Goal: Task Accomplishment & Management: Complete application form

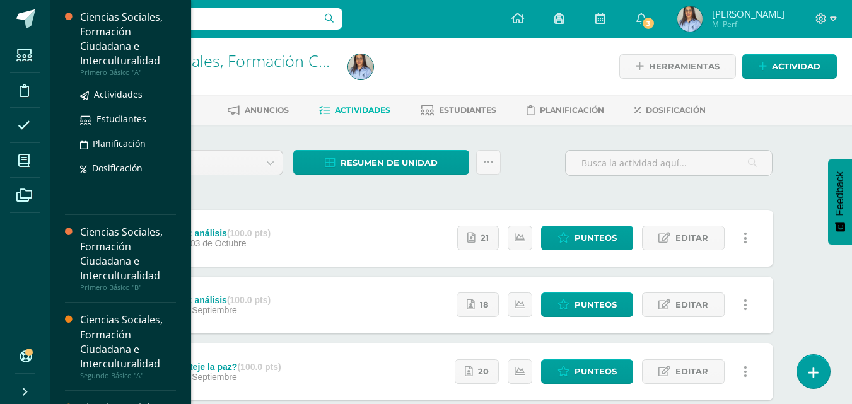
click at [99, 47] on div "Ciencias Sociales, Formación Ciudadana e Interculturalidad" at bounding box center [128, 39] width 96 height 58
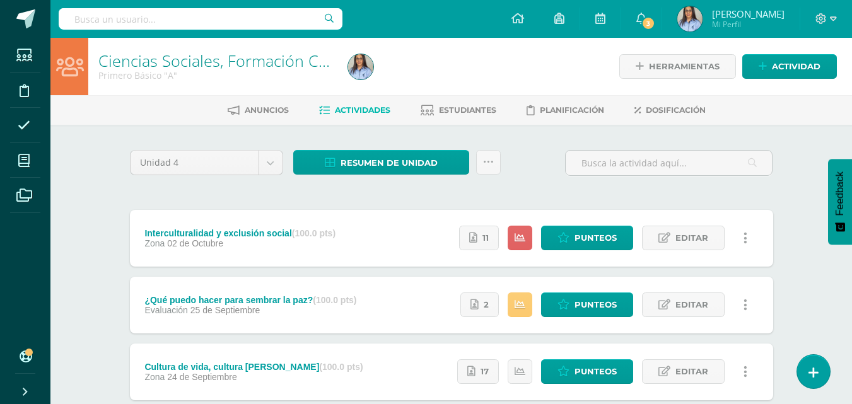
click at [540, 67] on div at bounding box center [470, 66] width 255 height 57
click at [464, 106] on span "Estudiantes" at bounding box center [467, 109] width 57 height 9
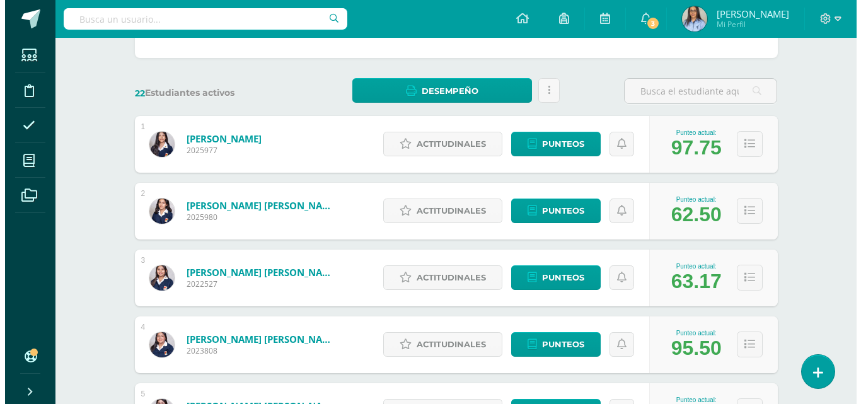
scroll to position [189, 0]
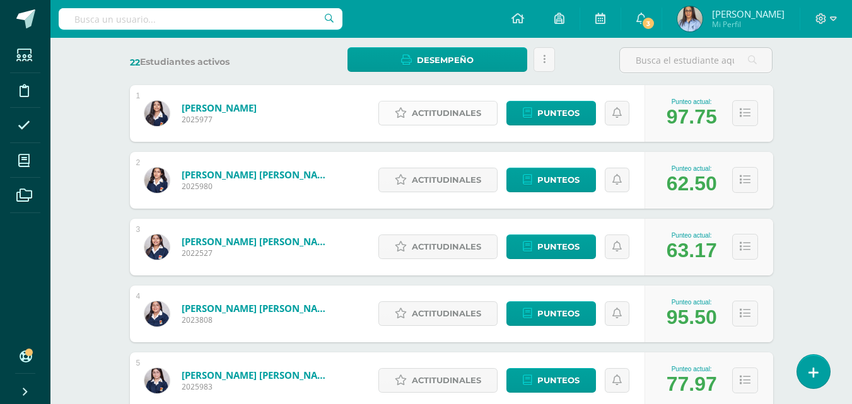
click at [429, 115] on span "Actitudinales" at bounding box center [446, 113] width 69 height 23
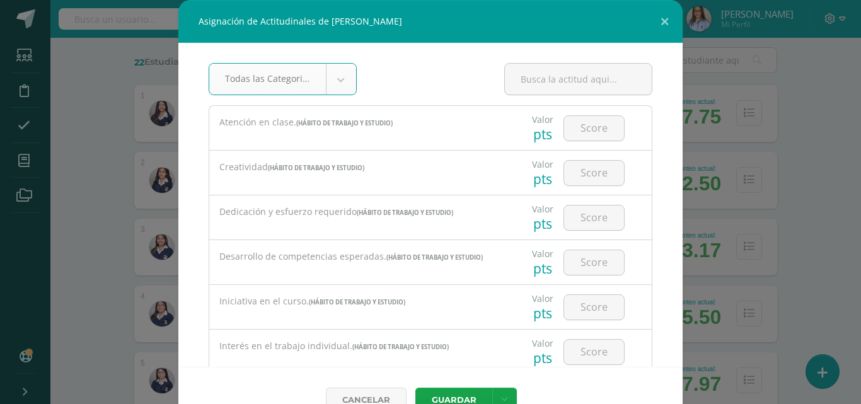
click at [595, 131] on input "number" at bounding box center [594, 128] width 60 height 25
type input "3"
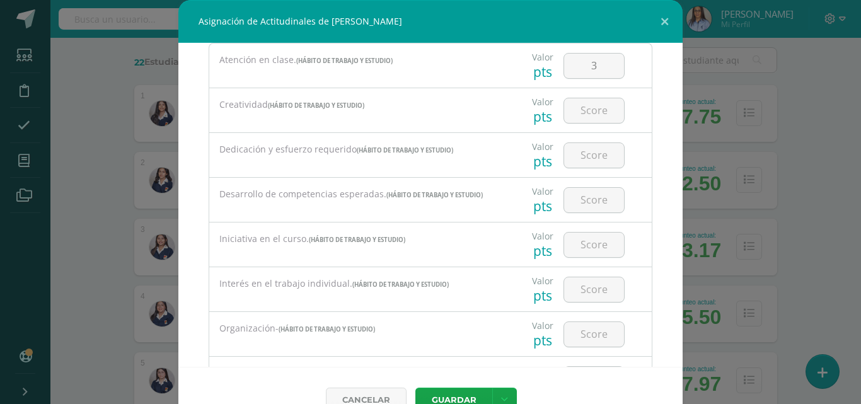
scroll to position [63, 0]
click at [451, 398] on button "Guardar" at bounding box center [453, 400] width 77 height 25
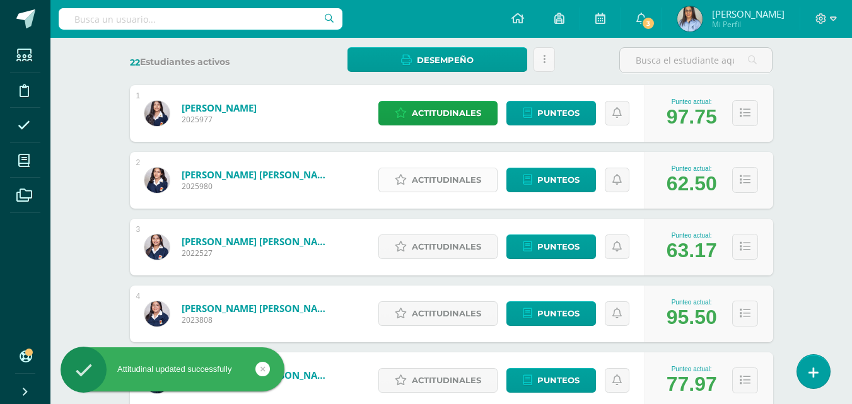
click at [411, 182] on link "Actitudinales" at bounding box center [437, 180] width 119 height 25
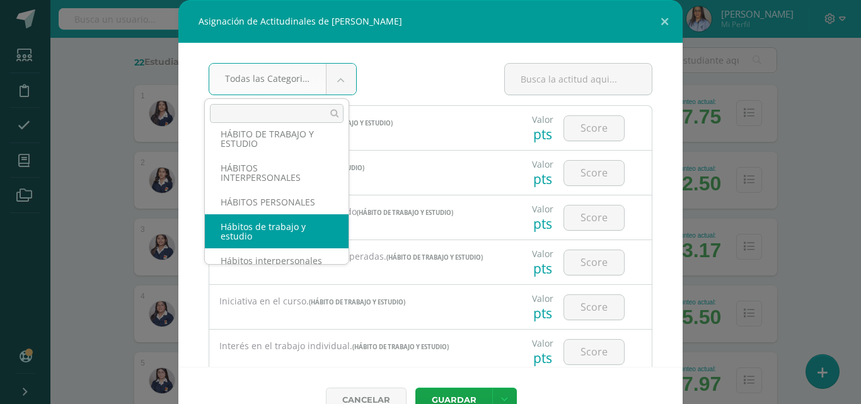
scroll to position [0, 0]
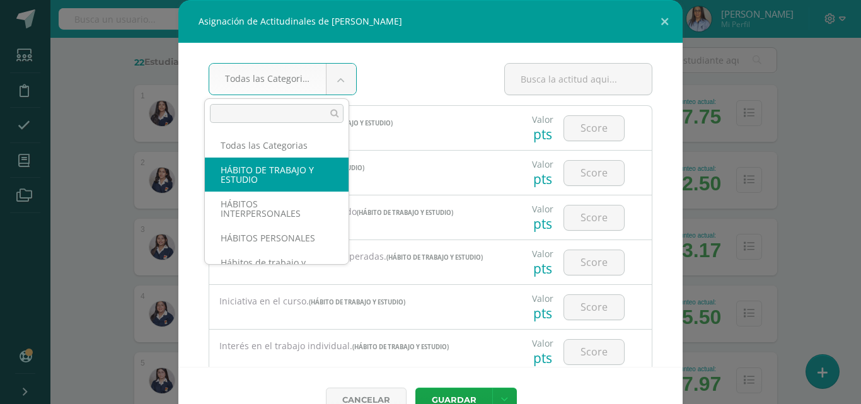
select select "35"
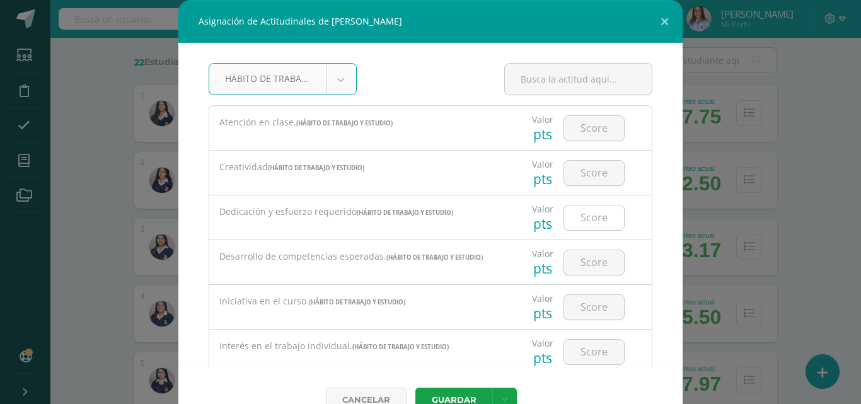
click at [589, 220] on input "number" at bounding box center [594, 218] width 60 height 25
type input "2"
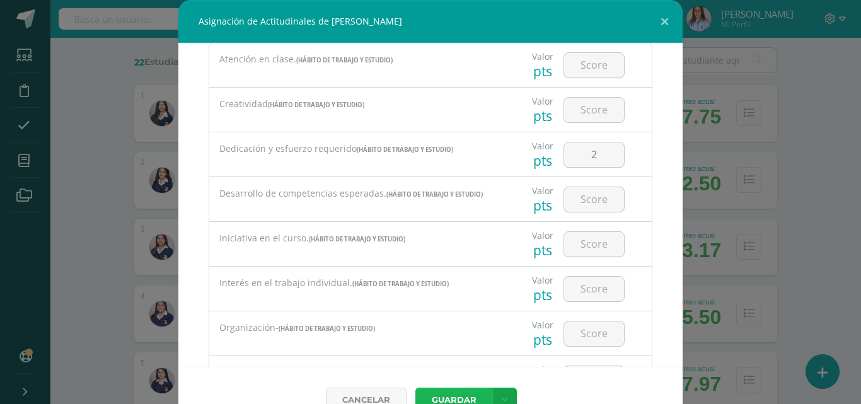
click at [455, 397] on button "Guardar" at bounding box center [453, 400] width 77 height 25
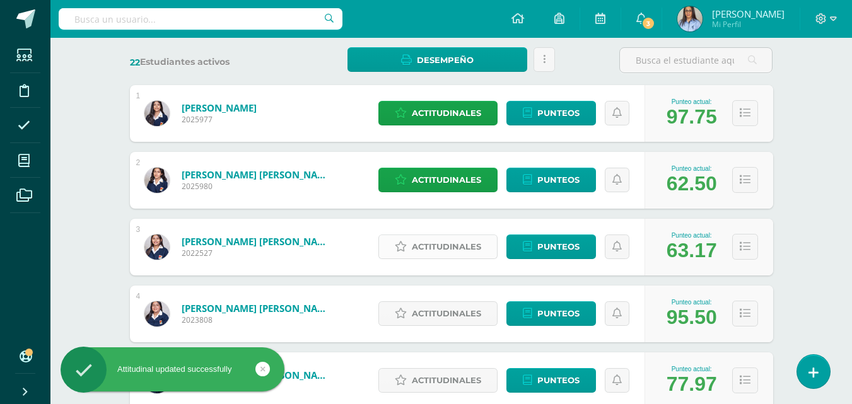
click at [439, 250] on span "Actitudinales" at bounding box center [446, 246] width 69 height 23
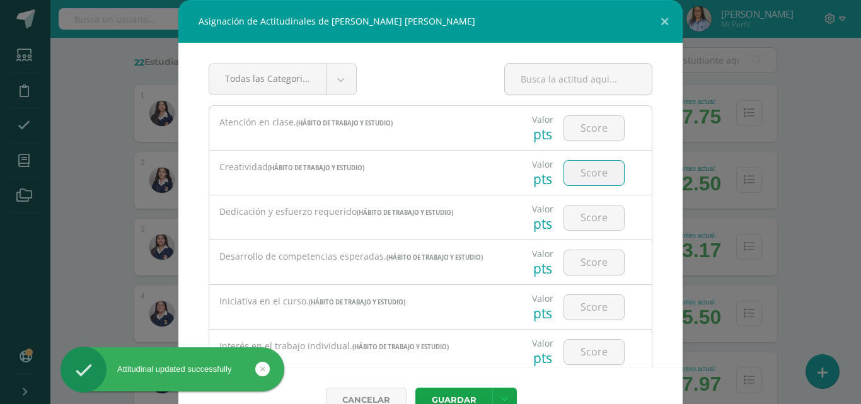
click at [585, 179] on input "number" at bounding box center [594, 173] width 60 height 25
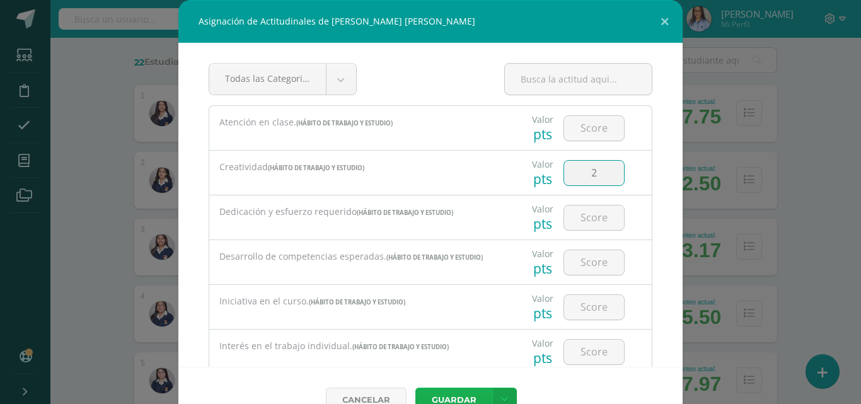
type input "2"
click at [455, 393] on button "Guardar" at bounding box center [453, 400] width 77 height 25
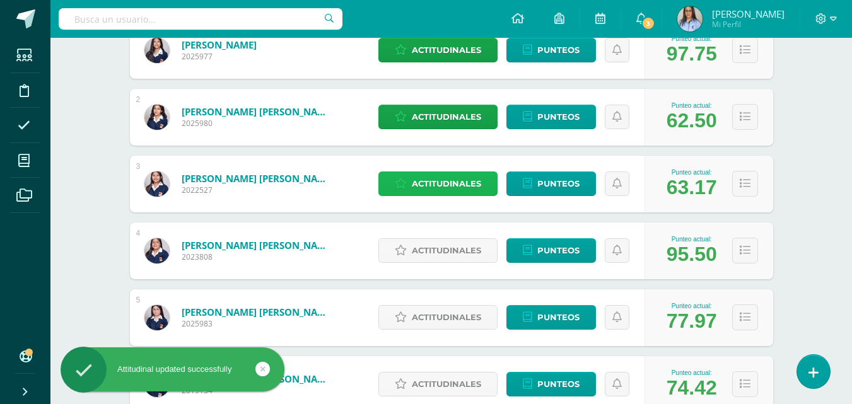
scroll to position [315, 0]
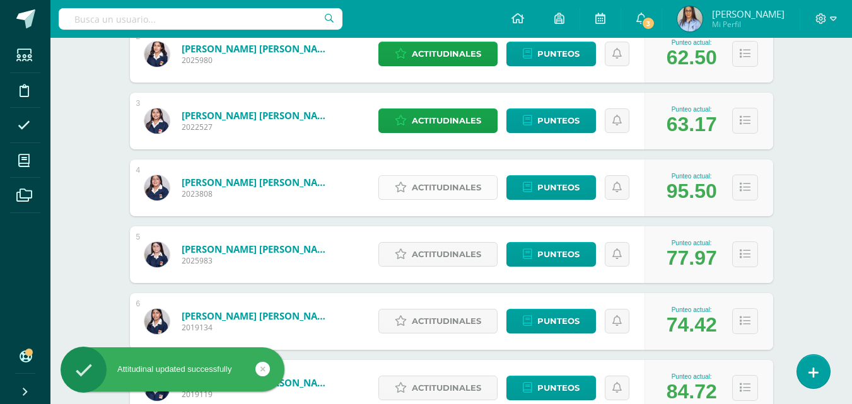
click at [431, 182] on span "Actitudinales" at bounding box center [446, 187] width 69 height 23
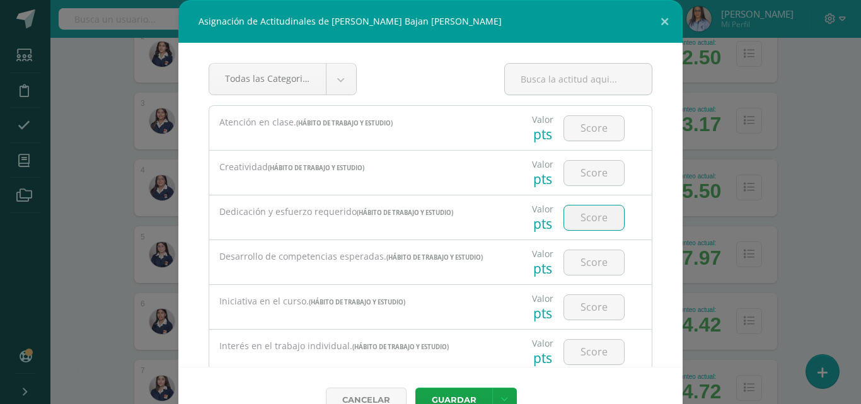
click at [572, 229] on input "number" at bounding box center [594, 218] width 60 height 25
type input "3"
click at [455, 390] on button "Guardar" at bounding box center [453, 400] width 77 height 25
click at [458, 393] on button "Guardar" at bounding box center [453, 400] width 77 height 25
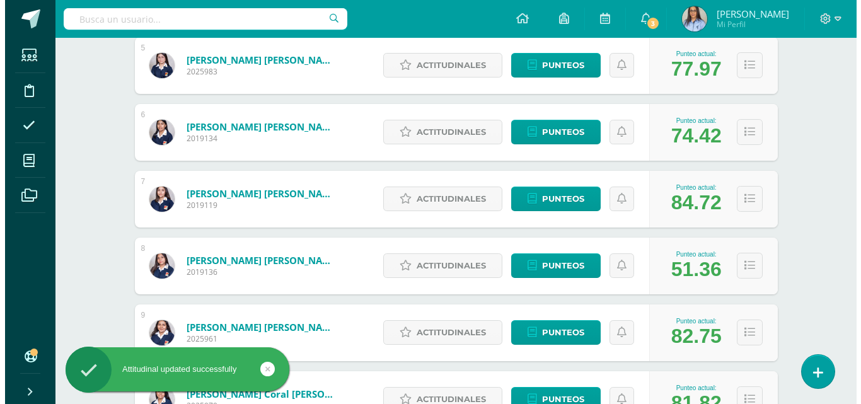
scroll to position [441, 0]
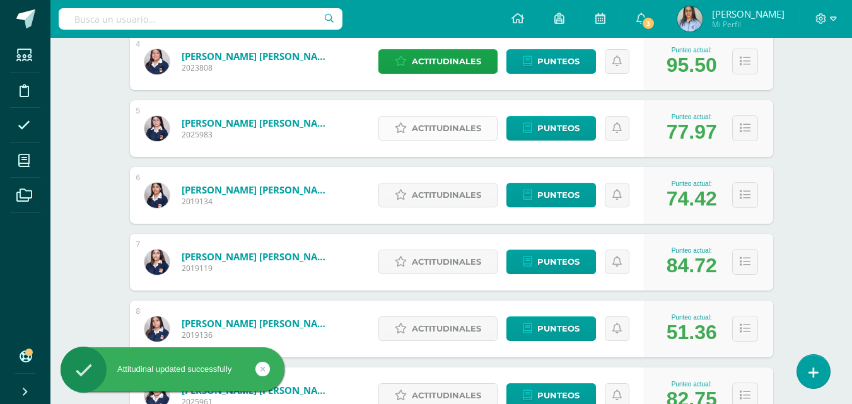
click at [421, 131] on span "Actitudinales" at bounding box center [446, 128] width 69 height 23
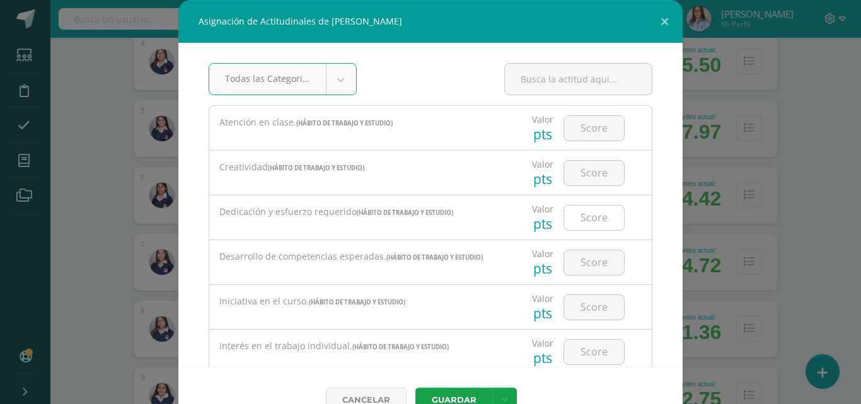
click at [588, 215] on input "number" at bounding box center [594, 218] width 60 height 25
type input "1"
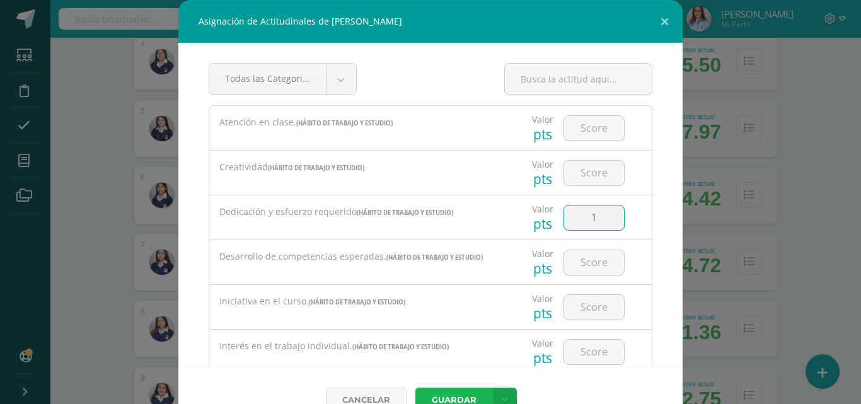
click at [445, 392] on button "Guardar" at bounding box center [453, 400] width 77 height 25
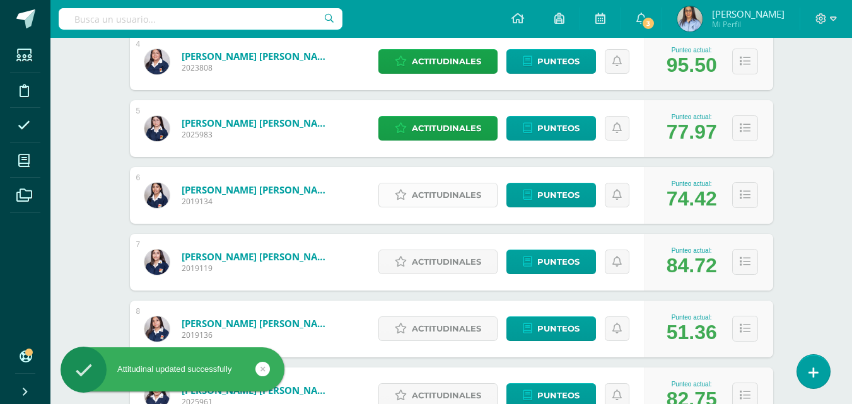
click at [439, 198] on span "Actitudinales" at bounding box center [446, 194] width 69 height 23
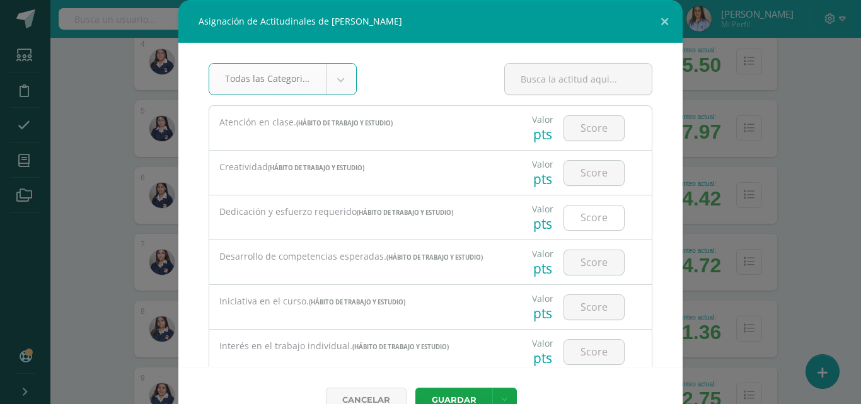
click at [564, 217] on input "number" at bounding box center [594, 218] width 60 height 25
type input "2"
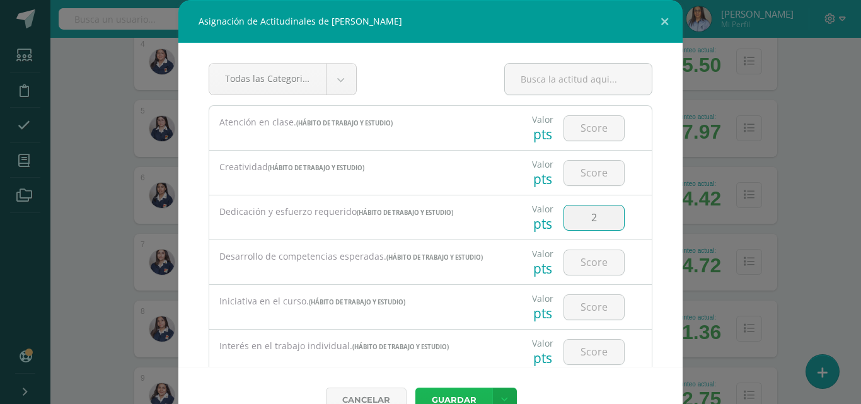
drag, startPoint x: 450, startPoint y: 393, endPoint x: 451, endPoint y: 402, distance: 8.3
click at [455, 389] on button "Guardar" at bounding box center [453, 400] width 77 height 25
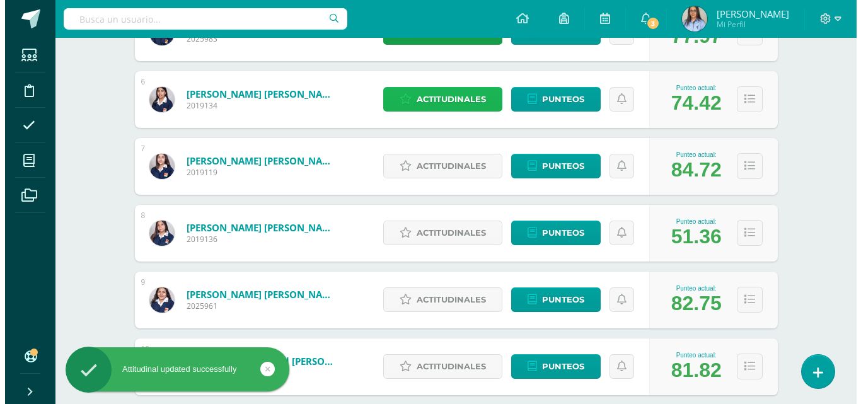
scroll to position [567, 0]
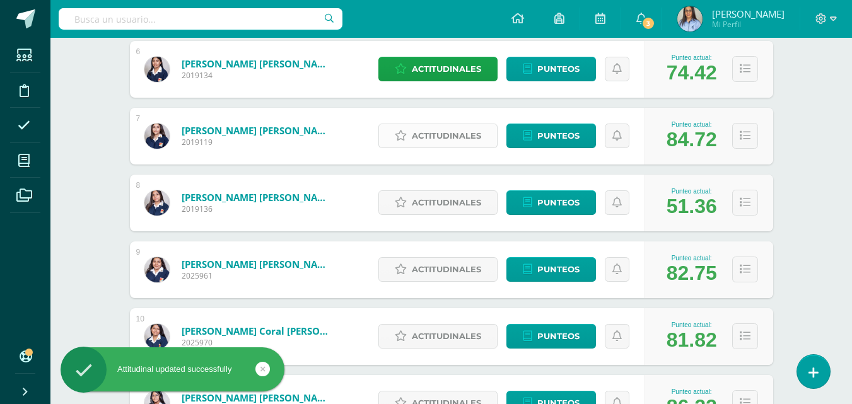
click at [463, 136] on span "Actitudinales" at bounding box center [446, 135] width 69 height 23
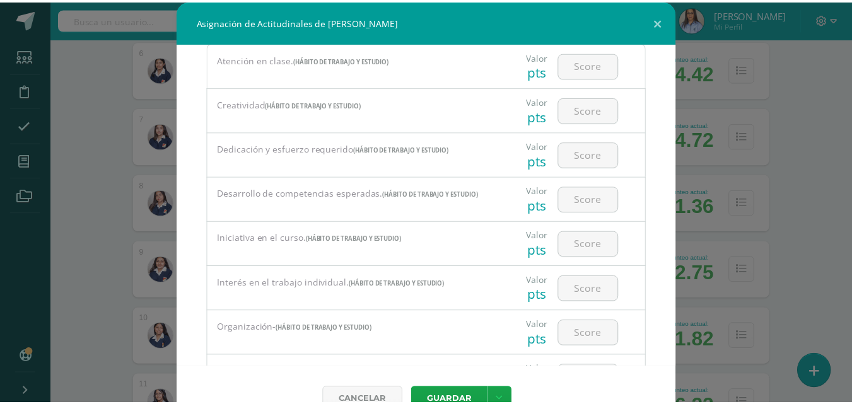
scroll to position [0, 0]
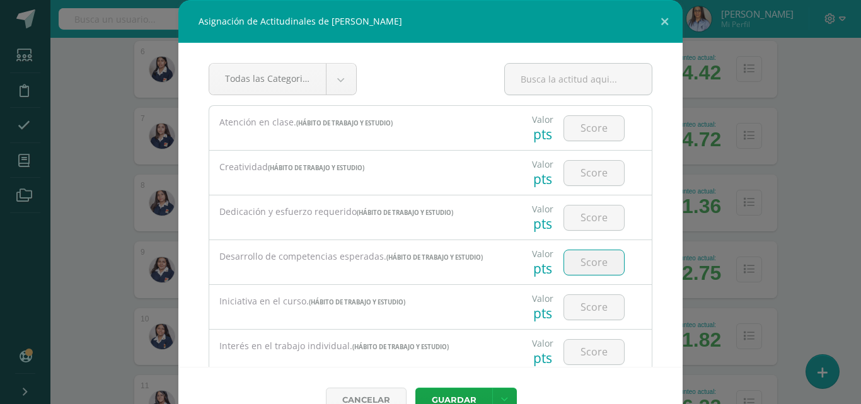
click at [576, 262] on input "number" at bounding box center [594, 262] width 60 height 25
type input "3"
click at [455, 393] on button "Guardar" at bounding box center [453, 400] width 77 height 25
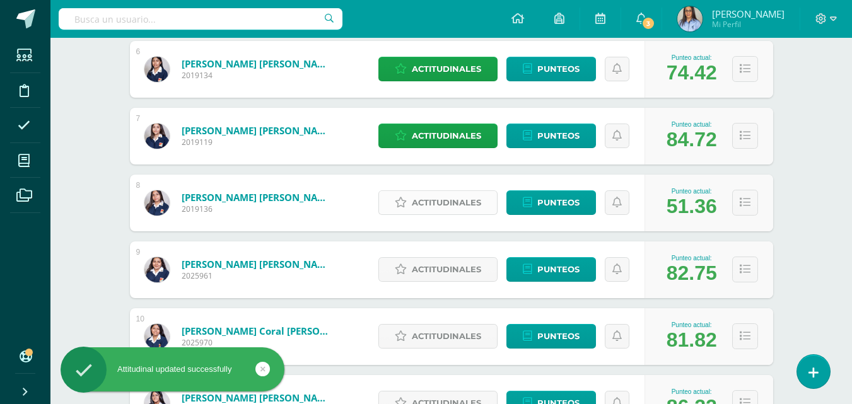
click at [442, 201] on span "Actitudinales" at bounding box center [446, 202] width 69 height 23
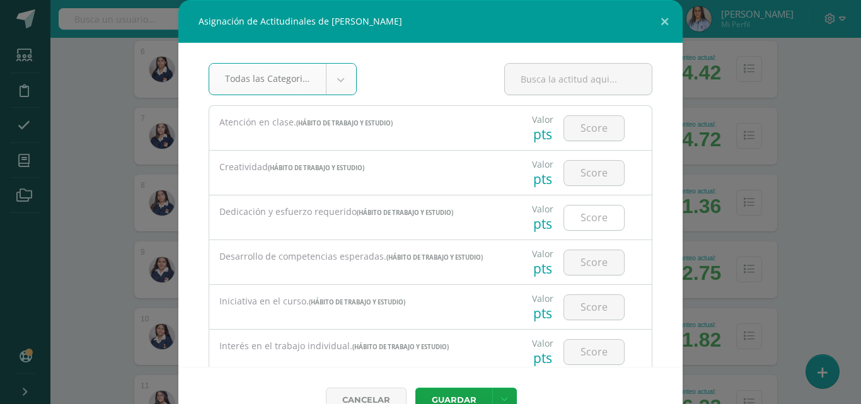
click at [572, 223] on input "number" at bounding box center [594, 218] width 60 height 25
type input "1"
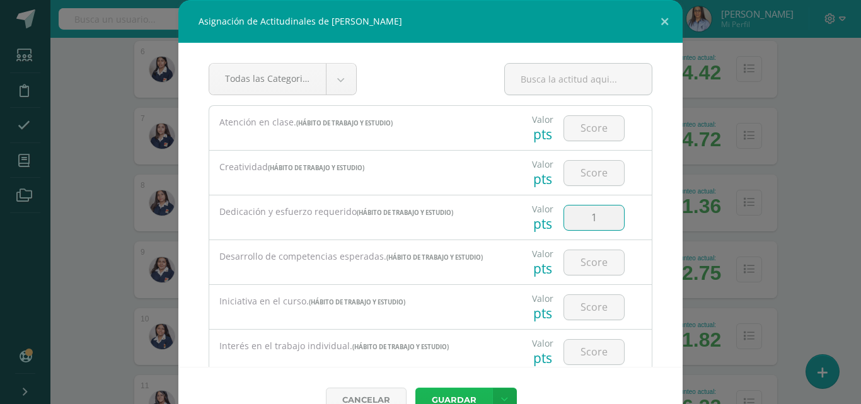
click at [472, 393] on button "Guardar" at bounding box center [453, 400] width 77 height 25
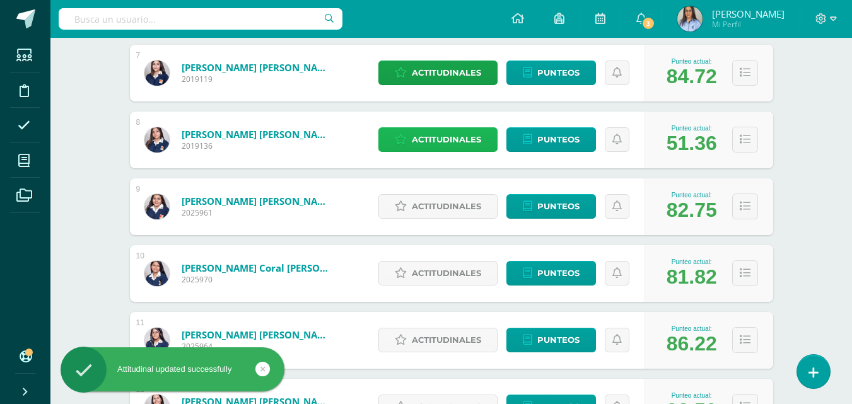
scroll to position [694, 0]
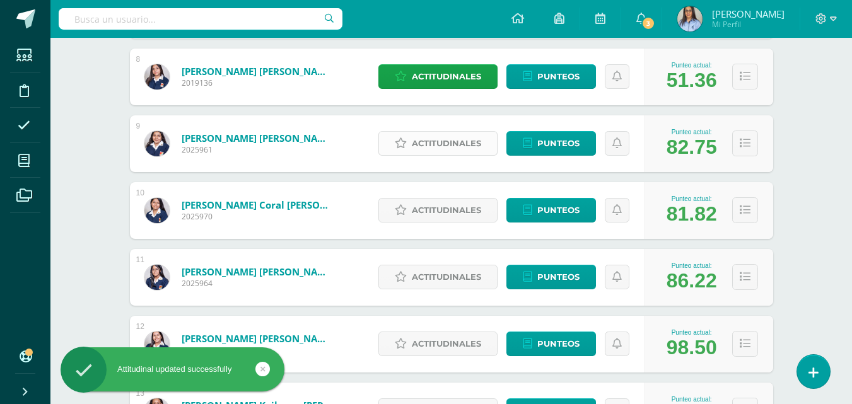
click at [427, 145] on span "Actitudinales" at bounding box center [446, 143] width 69 height 23
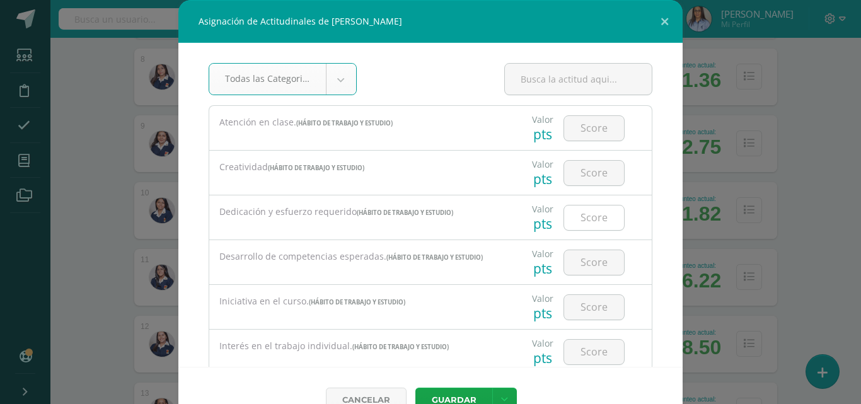
type input "3"
click at [581, 219] on body "Asignación de Actitudinales de Andrea Paola Guerra Dardón Todas las Categorias …" at bounding box center [430, 215] width 861 height 1818
click at [581, 219] on input "number" at bounding box center [594, 218] width 60 height 25
type input "3"
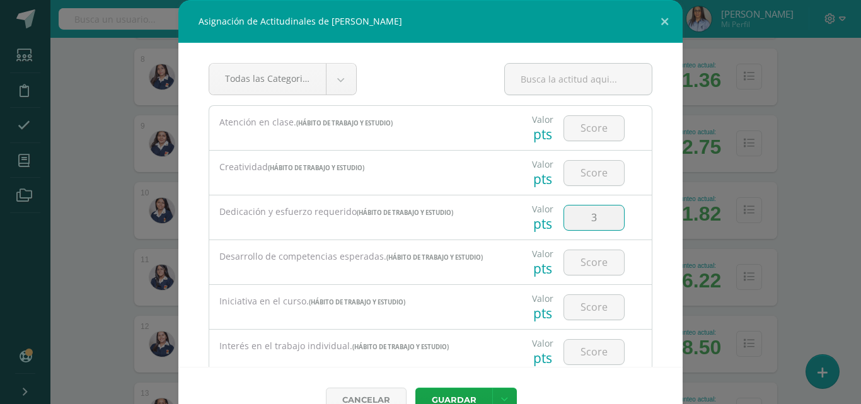
click at [448, 387] on div "Cancelar Guardar Guardar y poblar en todos mis cursos" at bounding box center [430, 400] width 504 height 66
click at [450, 397] on button "Guardar" at bounding box center [453, 400] width 77 height 25
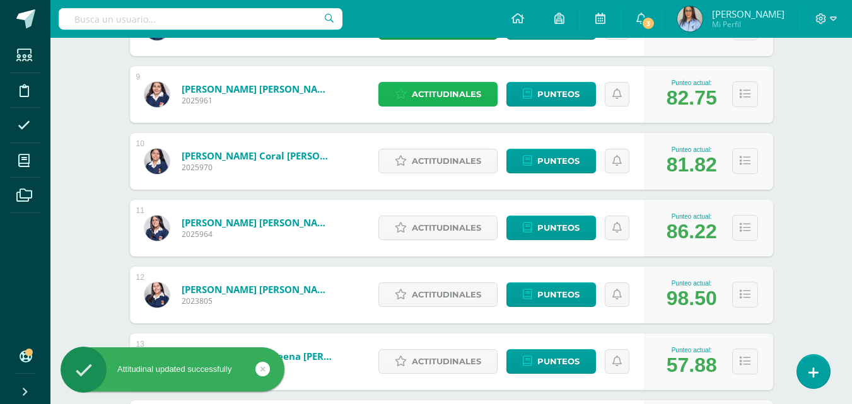
scroll to position [757, 0]
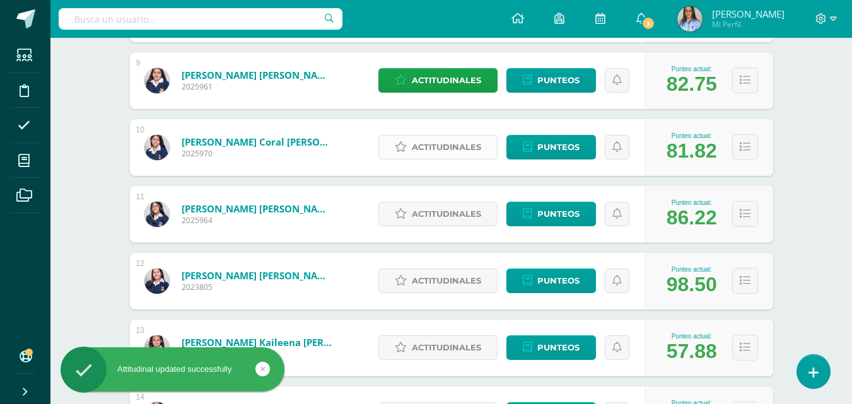
click at [419, 142] on span "Actitudinales" at bounding box center [446, 147] width 69 height 23
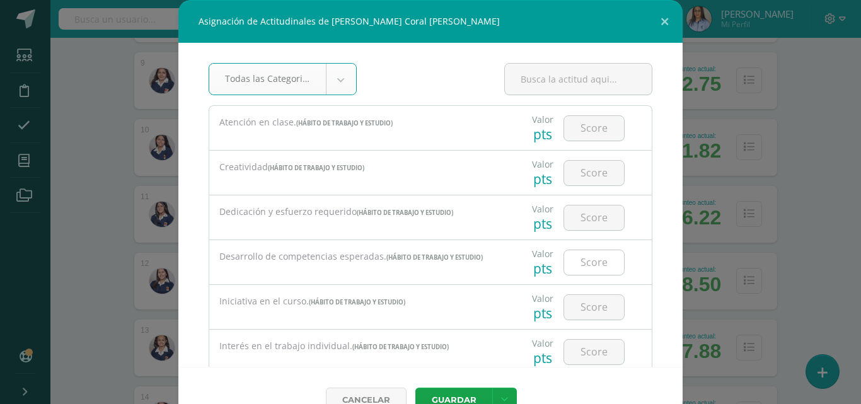
click at [584, 267] on input "number" at bounding box center [594, 262] width 60 height 25
type input "2"
type input "3"
click at [444, 393] on button "Guardar" at bounding box center [453, 400] width 77 height 25
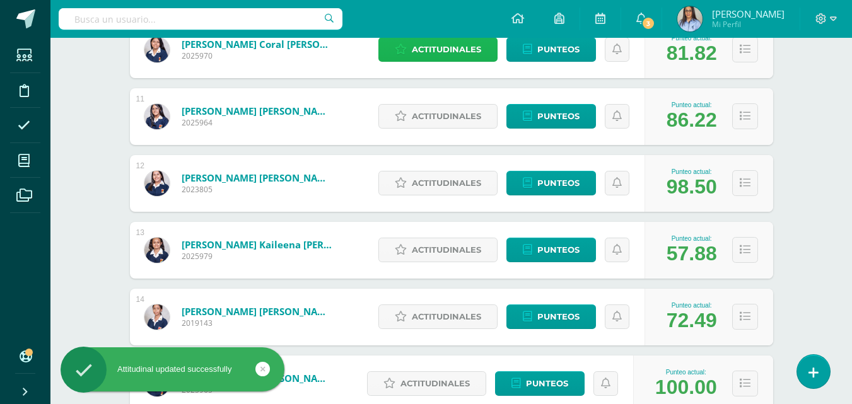
scroll to position [883, 0]
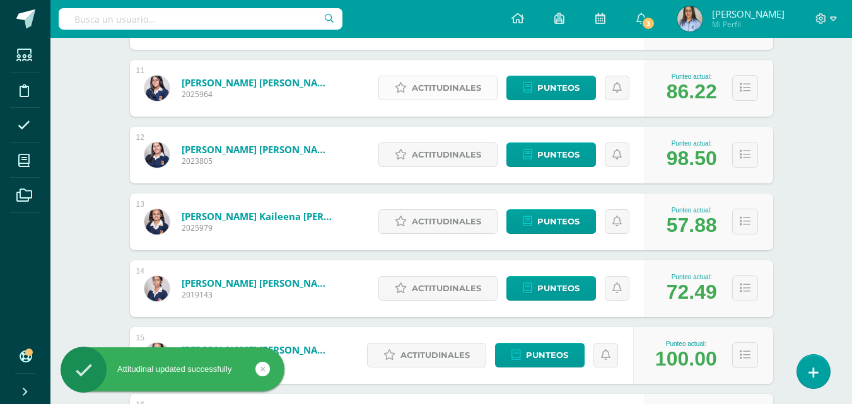
click at [439, 88] on span "Actitudinales" at bounding box center [446, 87] width 69 height 23
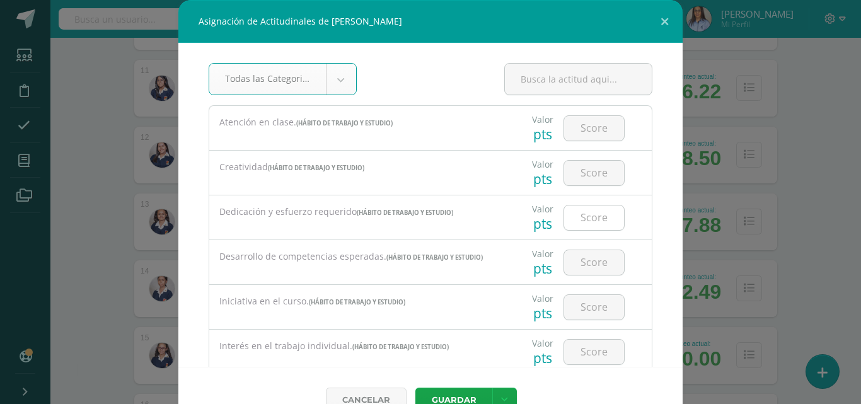
click at [580, 221] on input "number" at bounding box center [594, 218] width 60 height 25
type input "2"
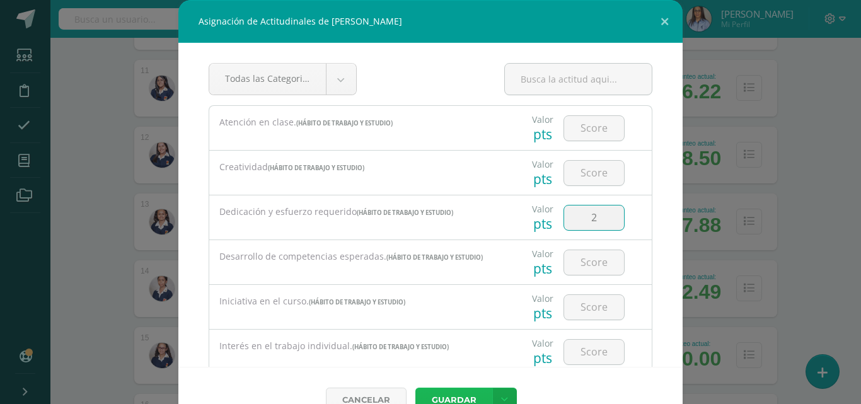
click at [460, 391] on button "Guardar" at bounding box center [453, 400] width 77 height 25
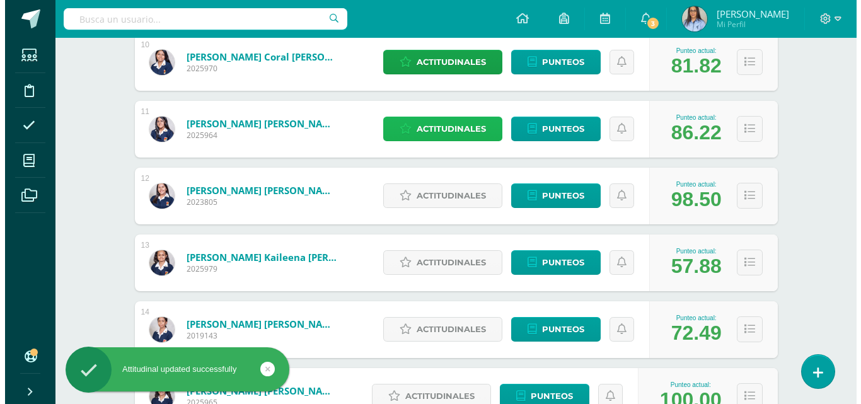
scroll to position [820, 0]
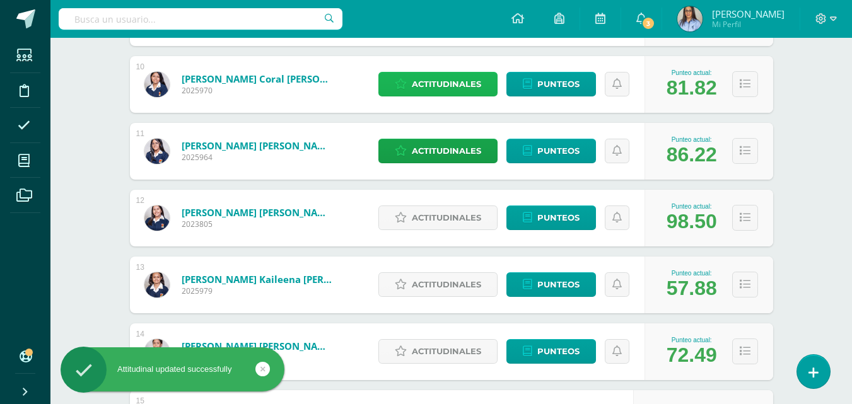
click at [435, 87] on span "Actitudinales" at bounding box center [446, 84] width 69 height 23
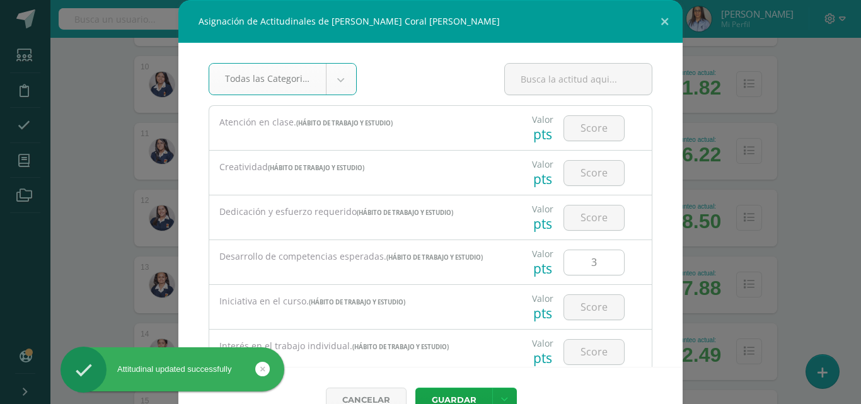
click at [587, 265] on input "3" at bounding box center [594, 262] width 60 height 25
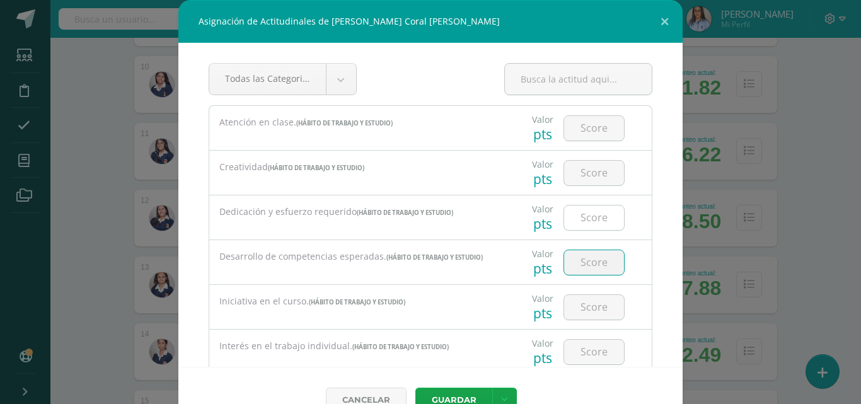
click at [583, 213] on input "number" at bounding box center [594, 218] width 60 height 25
type input "2"
type input "3"
click at [458, 393] on button "Guardar" at bounding box center [453, 400] width 77 height 25
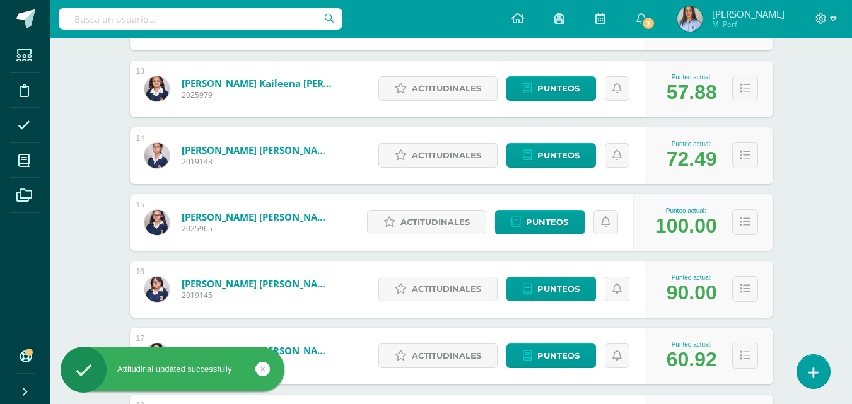
scroll to position [1009, 0]
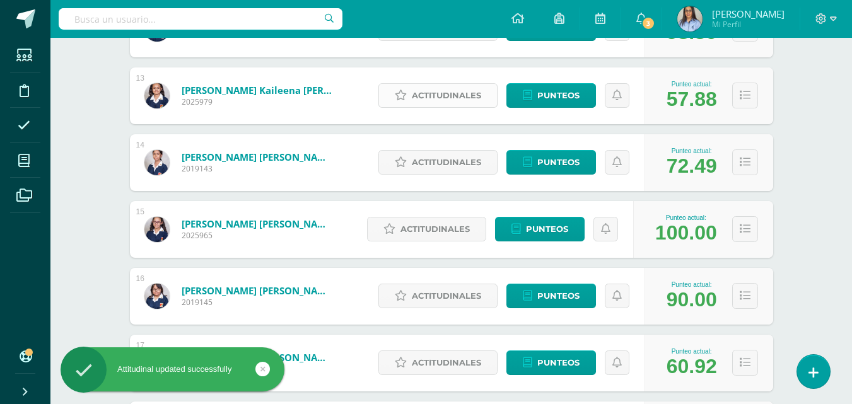
click at [441, 105] on span "Actitudinales" at bounding box center [446, 95] width 69 height 23
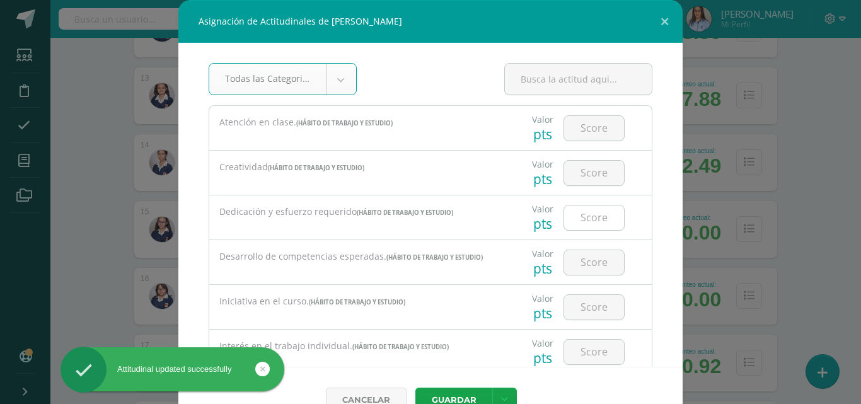
click at [590, 206] on input "number" at bounding box center [594, 218] width 60 height 25
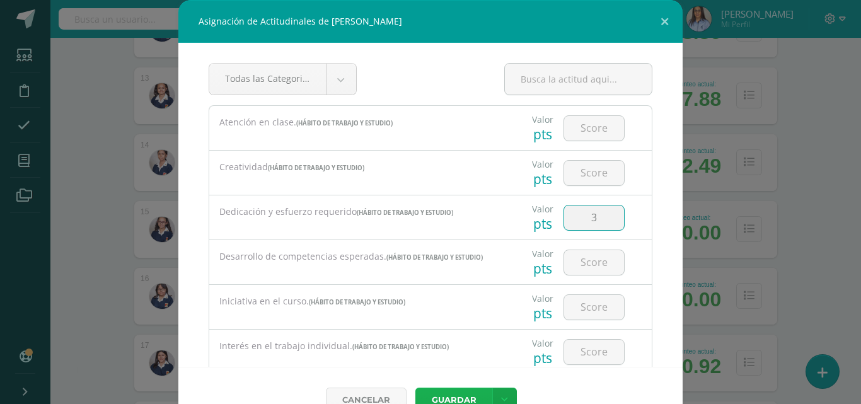
type input "3"
click at [460, 396] on button "Guardar" at bounding box center [453, 400] width 77 height 25
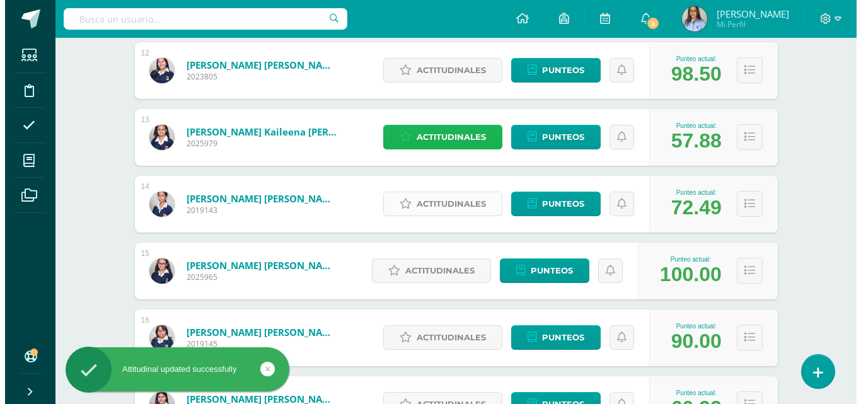
scroll to position [946, 0]
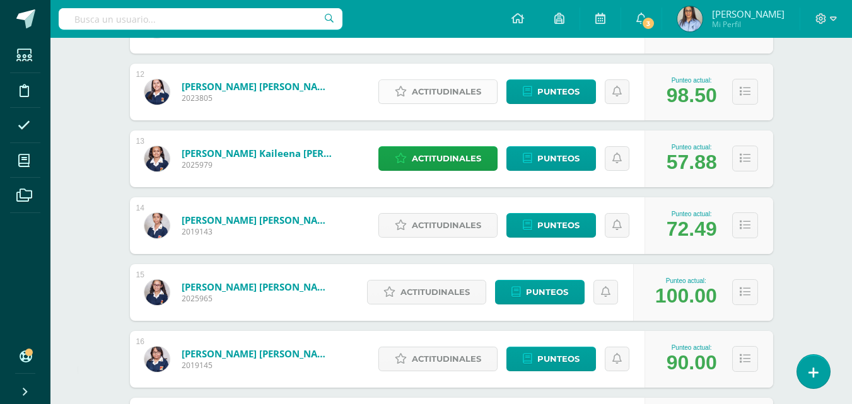
click at [438, 94] on span "Actitudinales" at bounding box center [446, 91] width 69 height 23
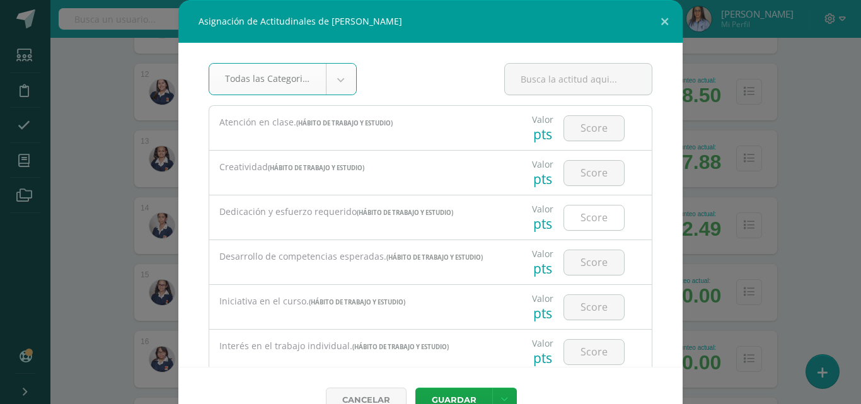
click at [578, 216] on input "number" at bounding box center [594, 218] width 60 height 25
type input "3"
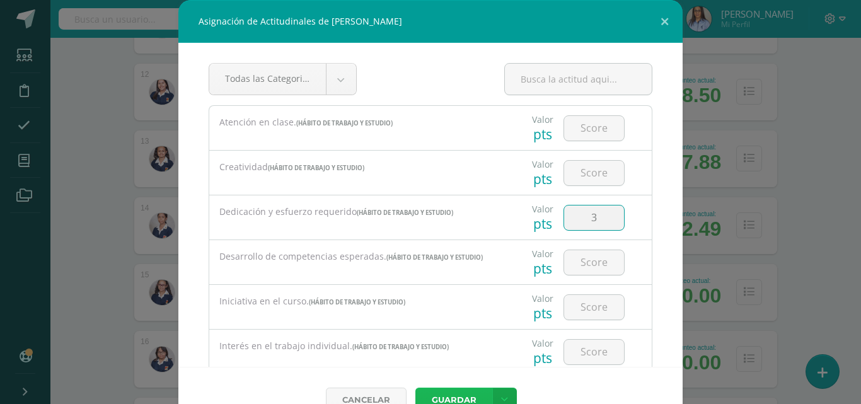
click at [460, 395] on button "Guardar" at bounding box center [453, 400] width 77 height 25
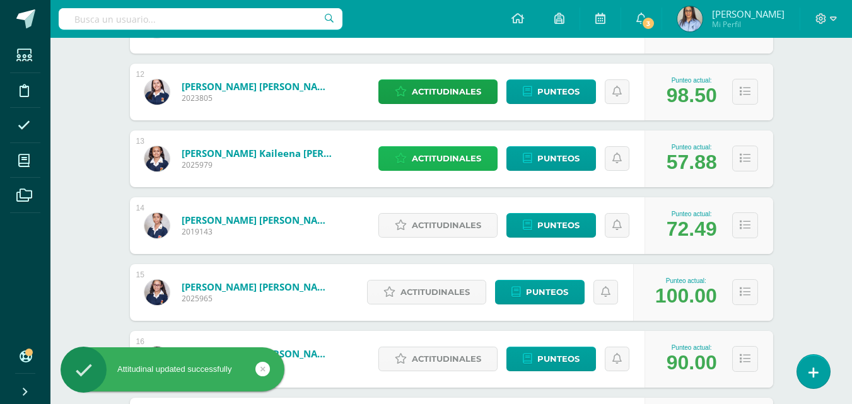
click at [441, 153] on span "Actitudinales" at bounding box center [446, 158] width 69 height 23
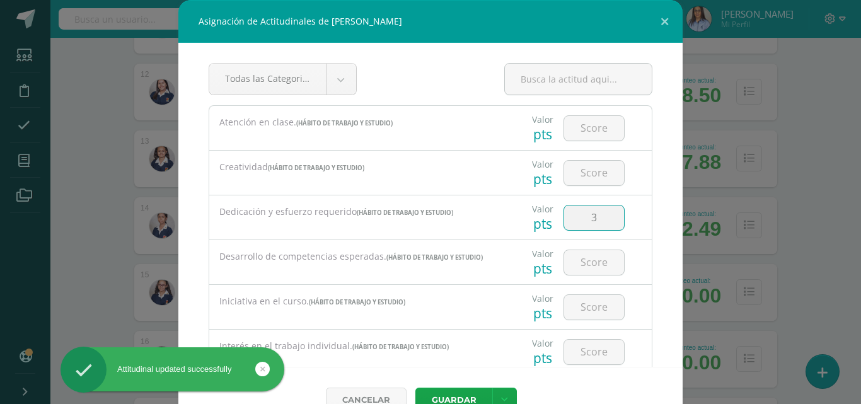
click at [592, 223] on input "3" at bounding box center [594, 218] width 60 height 25
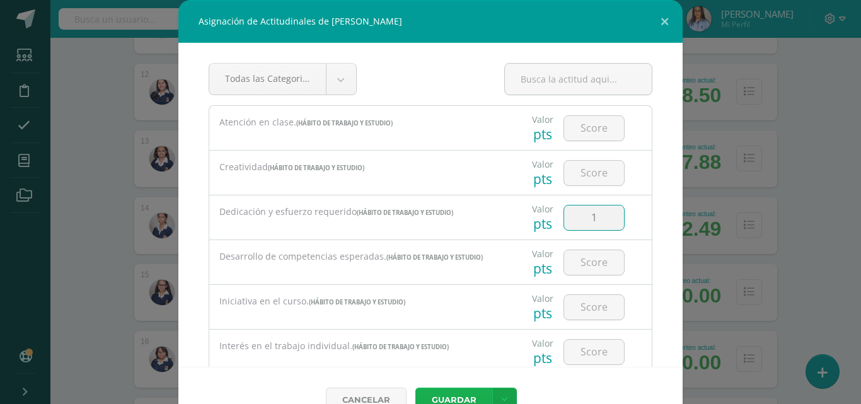
type input "1"
click at [455, 397] on button "Guardar" at bounding box center [453, 400] width 77 height 25
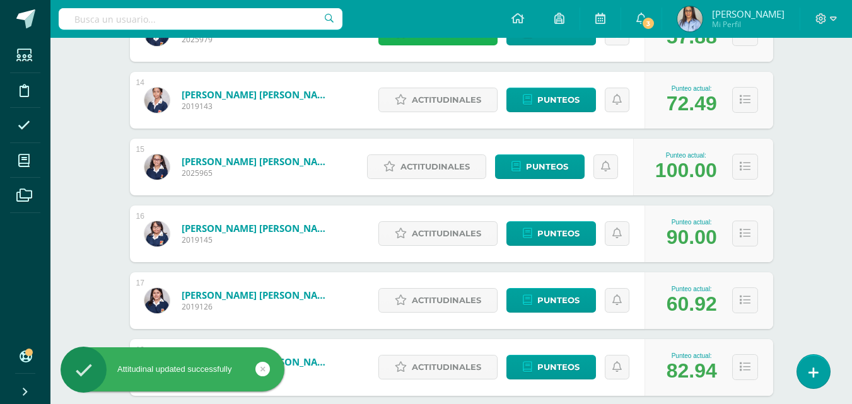
scroll to position [1072, 0]
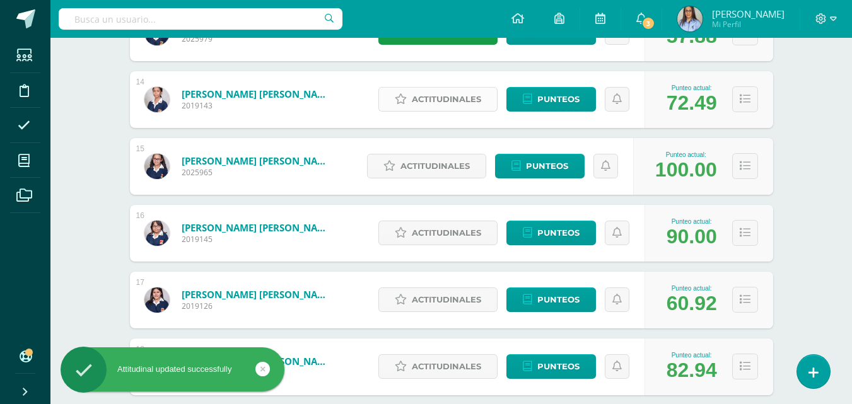
click at [440, 107] on span "Actitudinales" at bounding box center [446, 99] width 69 height 23
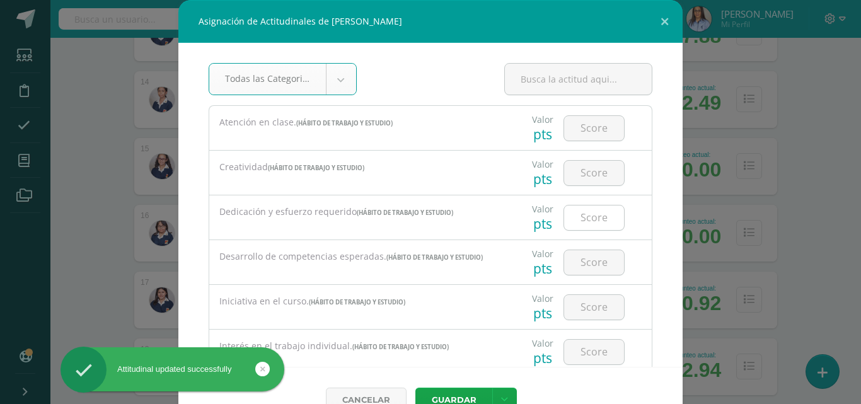
click at [583, 209] on input "number" at bounding box center [594, 218] width 60 height 25
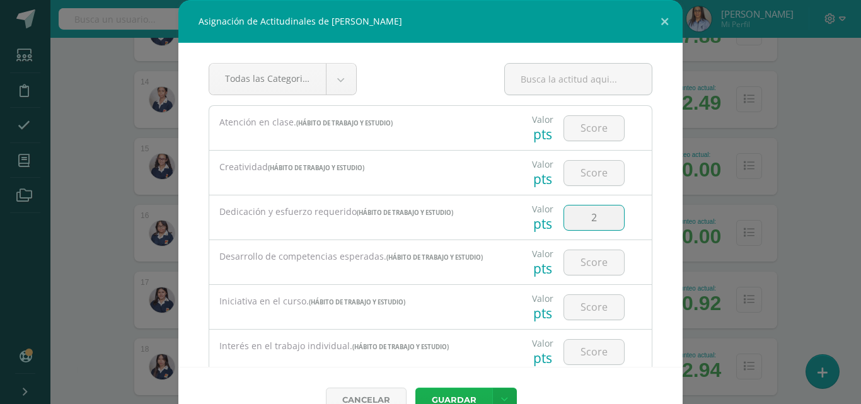
type input "2"
click at [453, 396] on button "Guardar" at bounding box center [453, 400] width 77 height 25
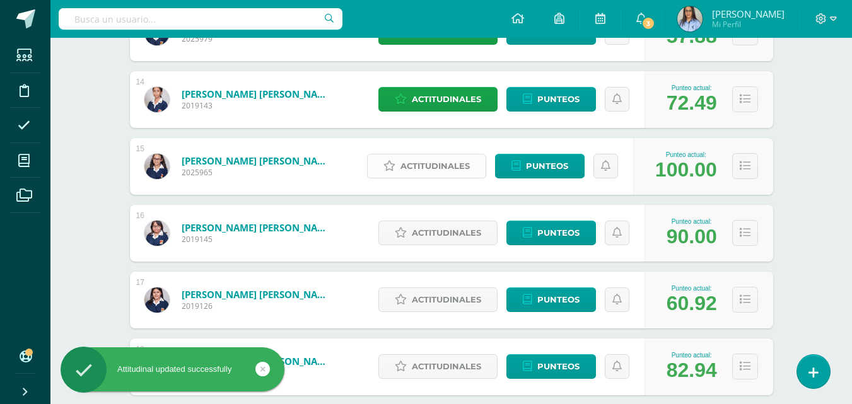
click at [437, 171] on span "Actitudinales" at bounding box center [434, 165] width 69 height 23
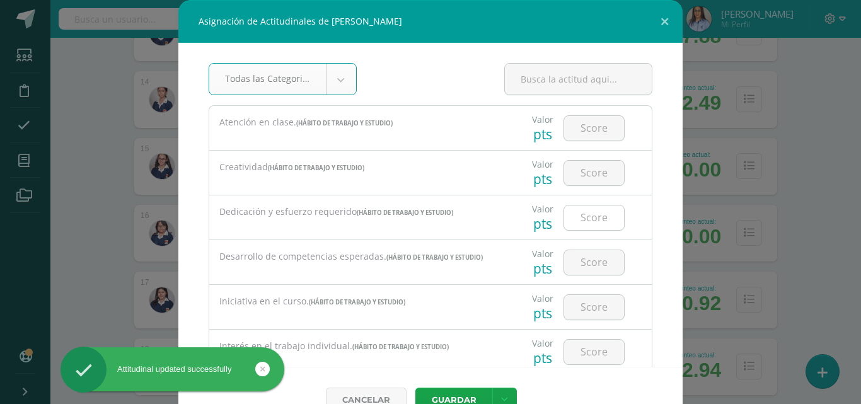
click at [588, 220] on input "number" at bounding box center [594, 218] width 60 height 25
type input "3"
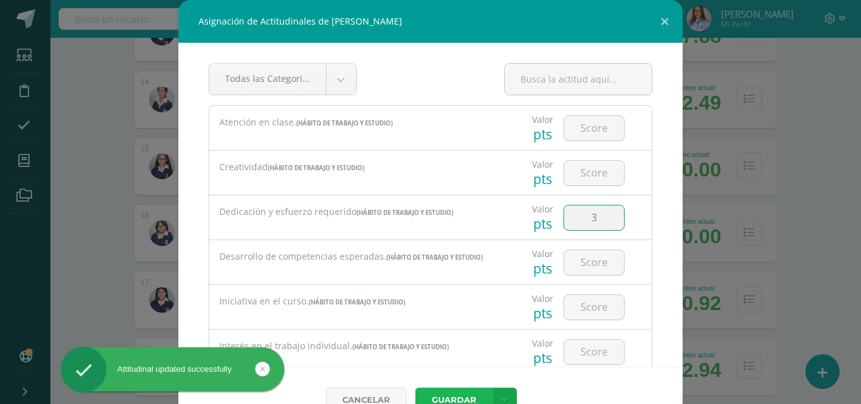
click at [454, 394] on button "Guardar" at bounding box center [453, 400] width 77 height 25
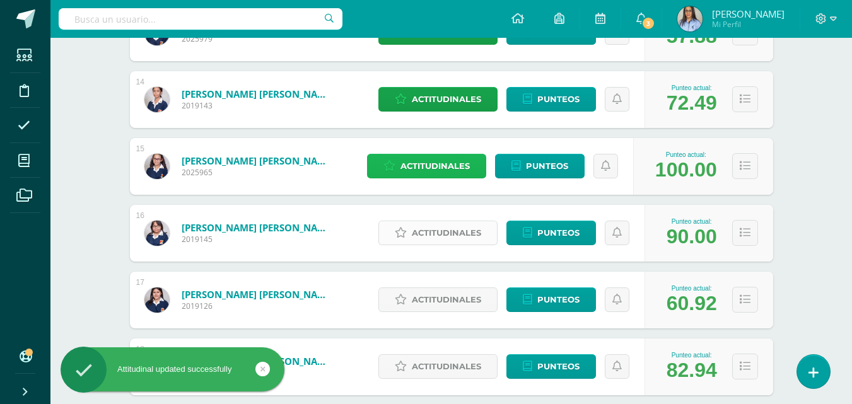
scroll to position [1135, 0]
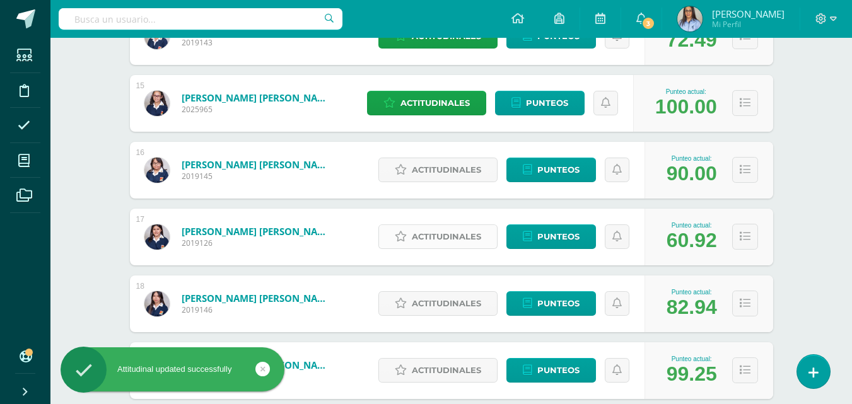
click at [459, 238] on span "Actitudinales" at bounding box center [446, 236] width 69 height 23
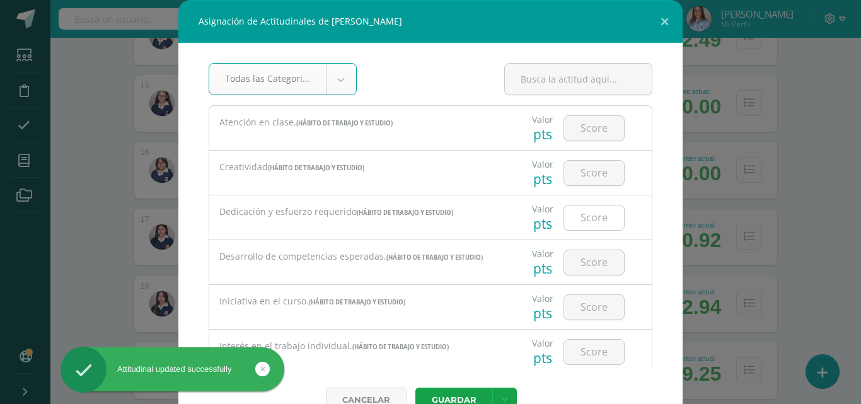
click at [589, 218] on input "number" at bounding box center [594, 218] width 60 height 25
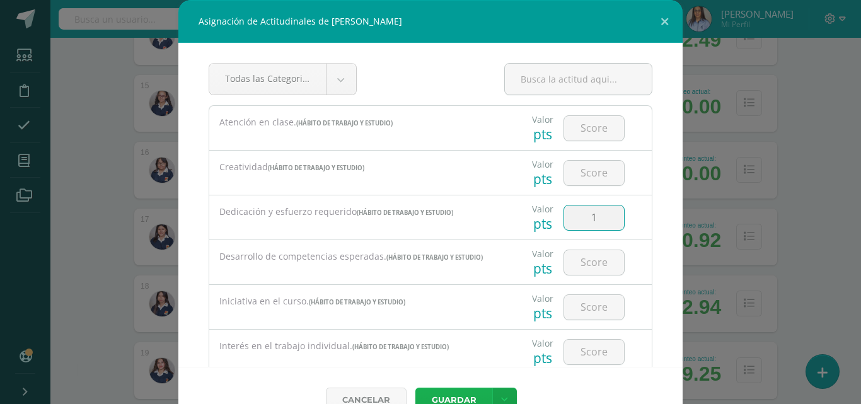
type input "1"
click at [460, 396] on button "Guardar" at bounding box center [453, 400] width 77 height 25
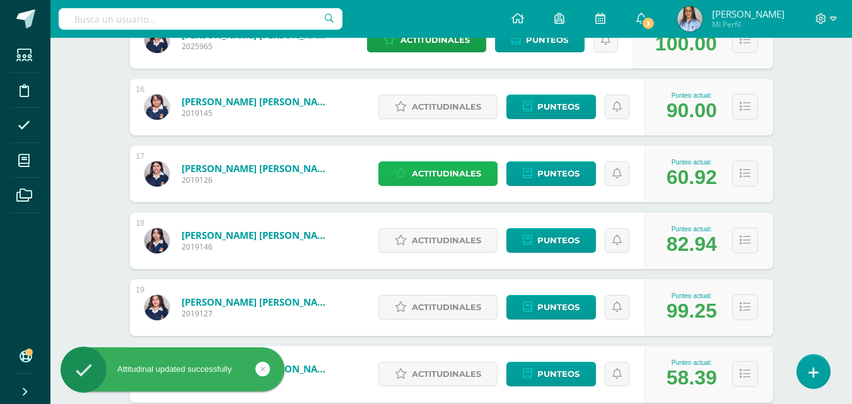
scroll to position [1261, 0]
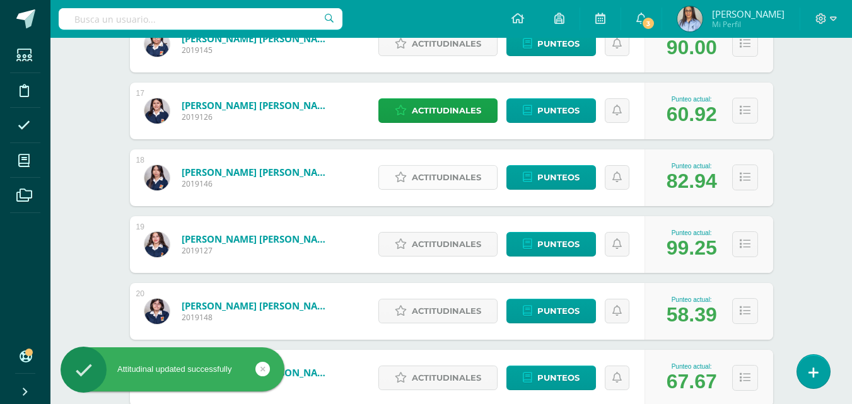
click at [445, 172] on span "Actitudinales" at bounding box center [446, 177] width 69 height 23
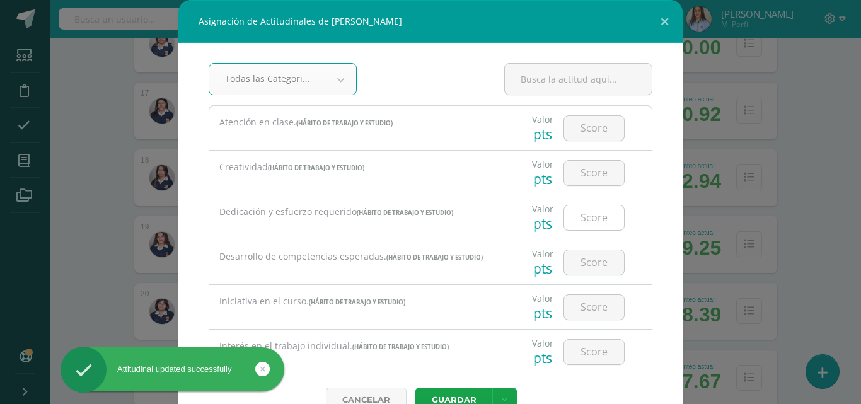
click at [573, 220] on input "number" at bounding box center [594, 218] width 60 height 25
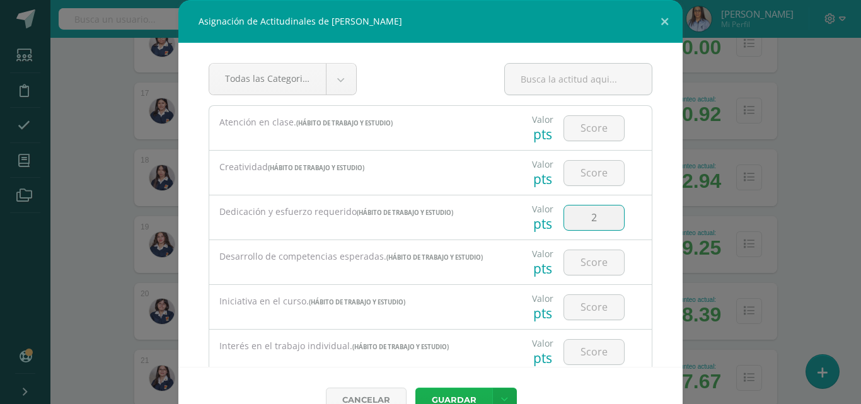
type input "2"
click at [450, 391] on button "Guardar" at bounding box center [453, 400] width 77 height 25
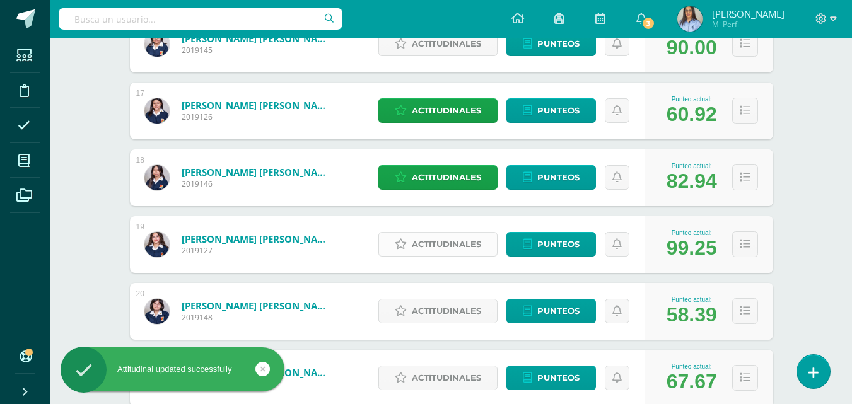
click at [441, 240] on span "Actitudinales" at bounding box center [446, 244] width 69 height 23
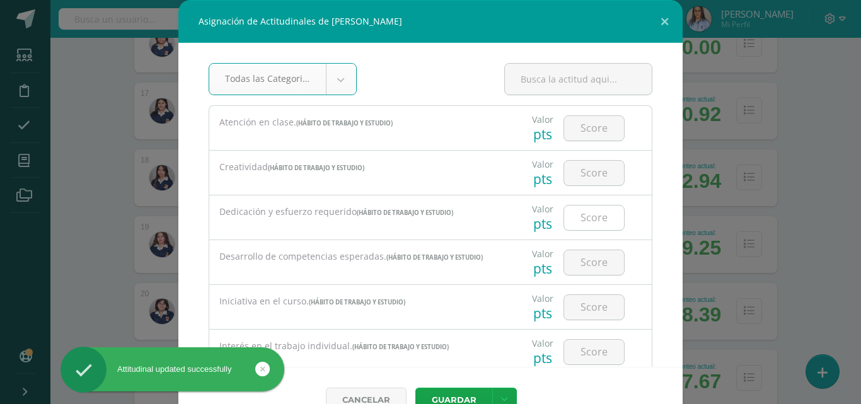
click at [579, 219] on input "number" at bounding box center [594, 218] width 60 height 25
type input "3"
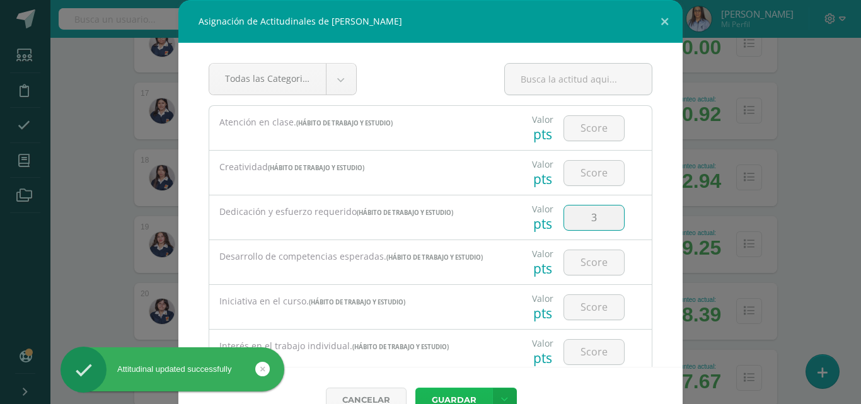
click at [462, 393] on button "Guardar" at bounding box center [453, 400] width 77 height 25
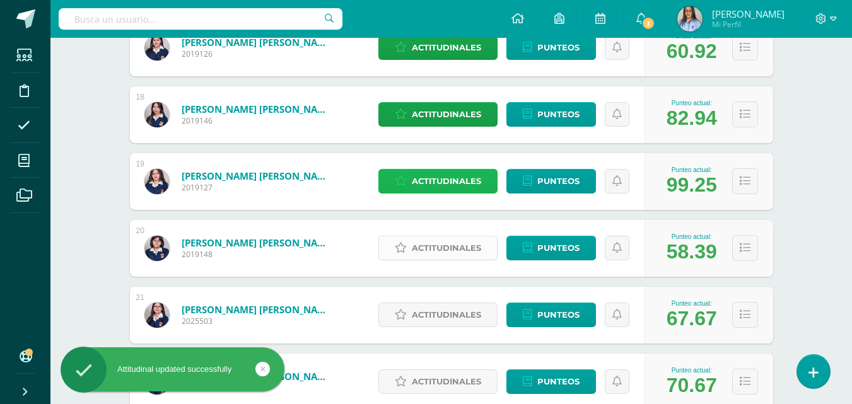
scroll to position [1387, 0]
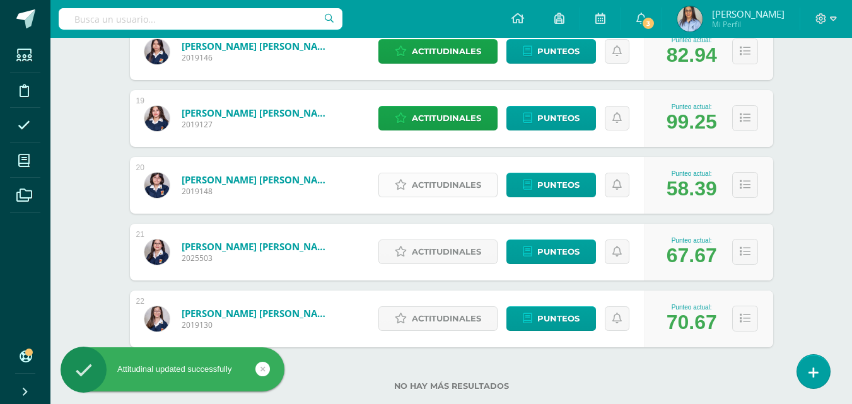
click at [439, 184] on span "Actitudinales" at bounding box center [446, 184] width 69 height 23
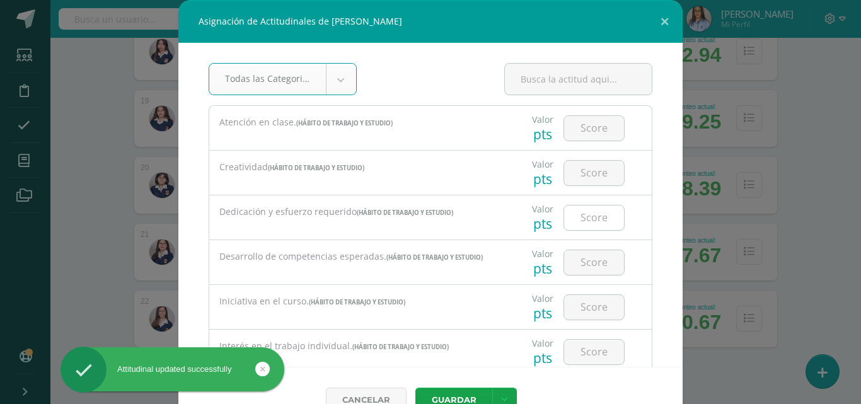
click at [580, 212] on input "number" at bounding box center [594, 218] width 60 height 25
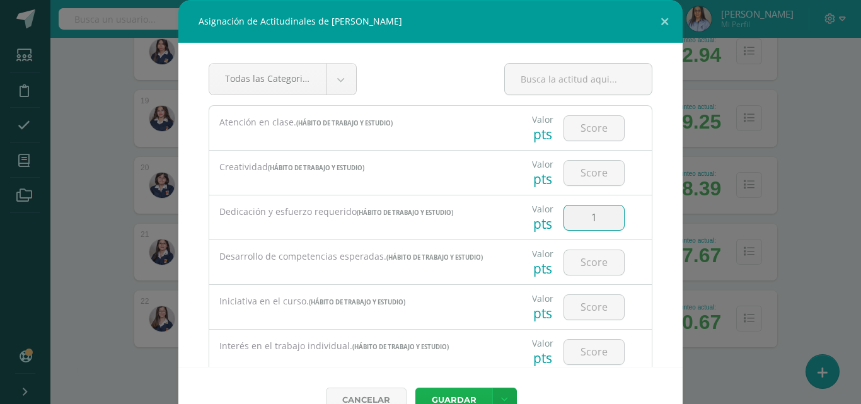
type input "1"
click at [450, 398] on button "Guardar" at bounding box center [453, 400] width 77 height 25
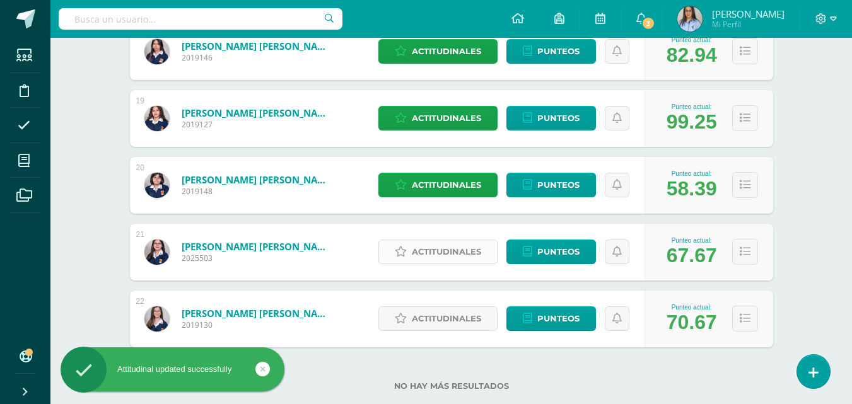
click at [424, 248] on span "Actitudinales" at bounding box center [446, 251] width 69 height 23
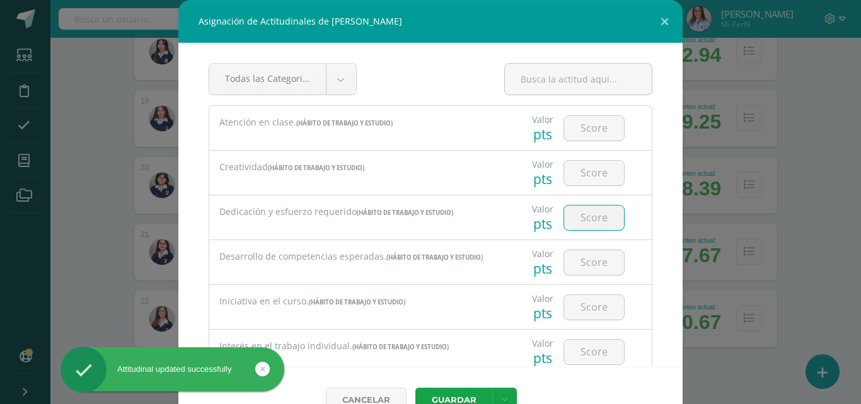
click at [589, 219] on input "number" at bounding box center [594, 218] width 60 height 25
type input "1"
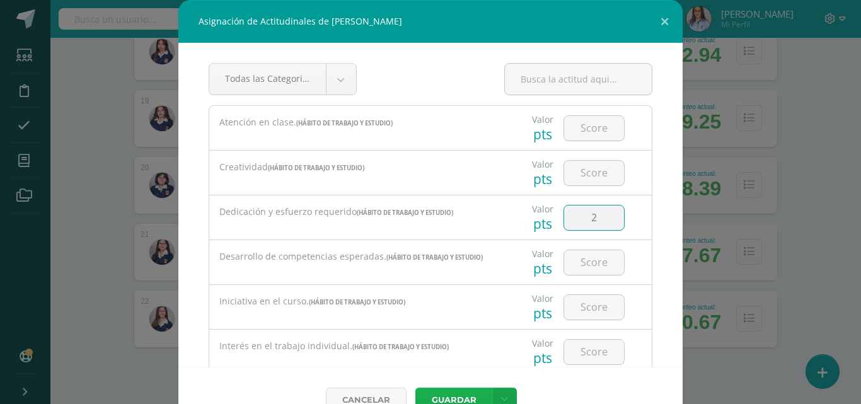
type input "2"
click at [465, 392] on button "Guardar" at bounding box center [453, 400] width 77 height 25
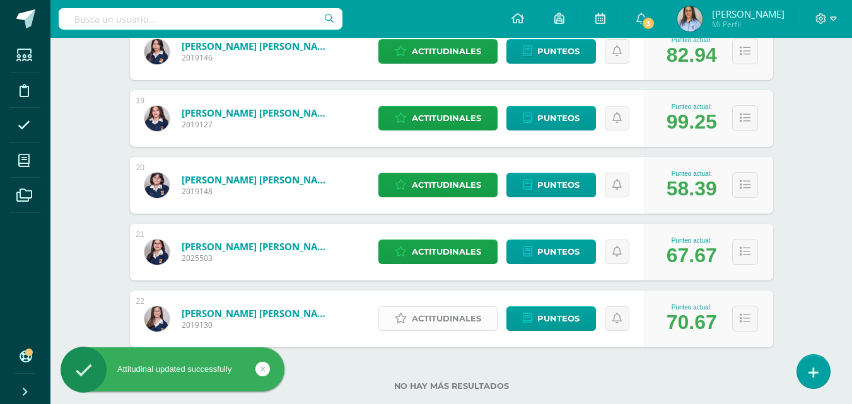
click at [444, 320] on span "Actitudinales" at bounding box center [446, 318] width 69 height 23
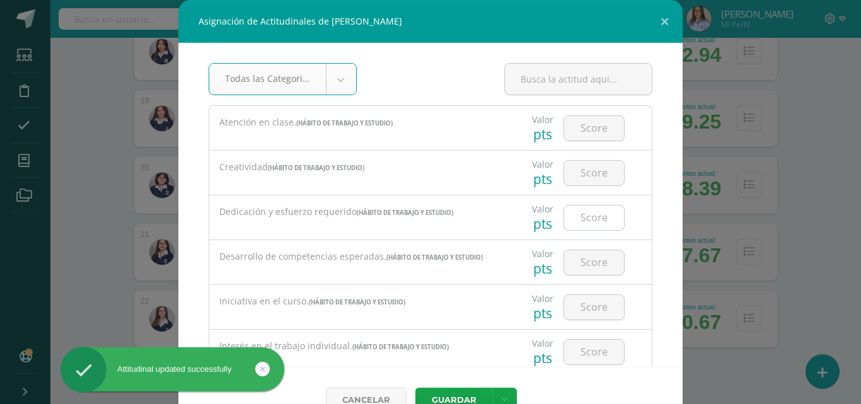
click at [579, 222] on input "number" at bounding box center [594, 218] width 60 height 25
type input "2"
click at [466, 393] on button "Guardar" at bounding box center [453, 400] width 77 height 25
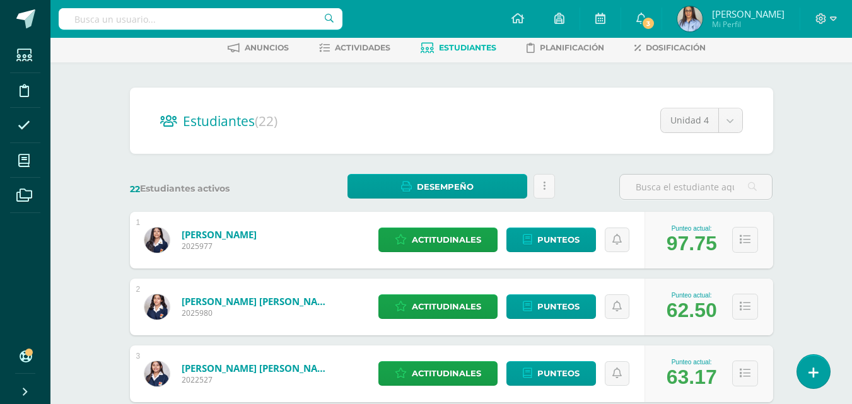
scroll to position [0, 0]
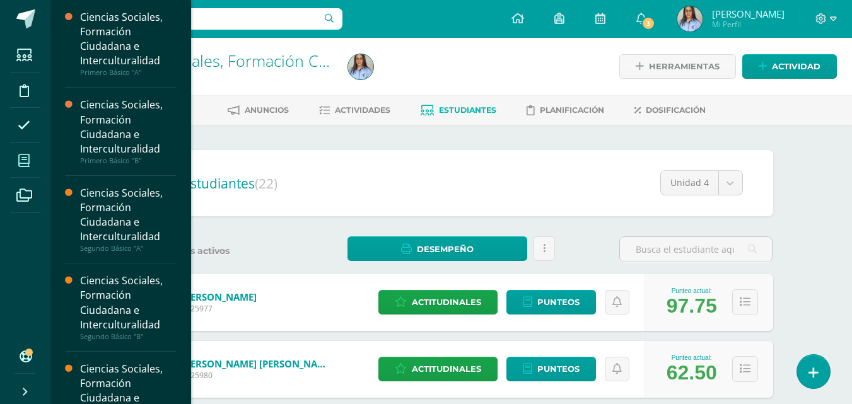
click at [22, 161] on icon at bounding box center [23, 160] width 11 height 13
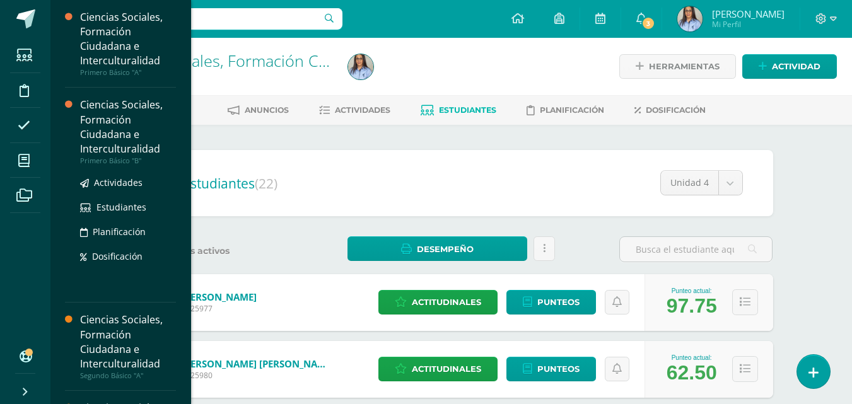
click at [116, 142] on div "Ciencias Sociales, Formación Ciudadana e Interculturalidad" at bounding box center [128, 127] width 96 height 58
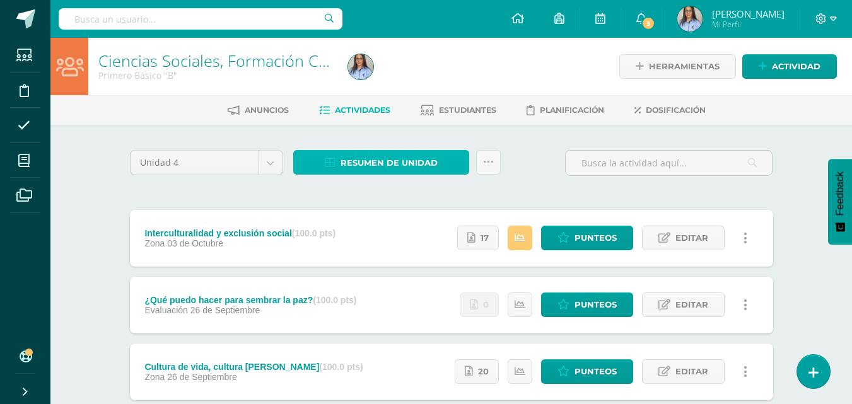
click at [364, 163] on span "Resumen de unidad" at bounding box center [388, 162] width 97 height 23
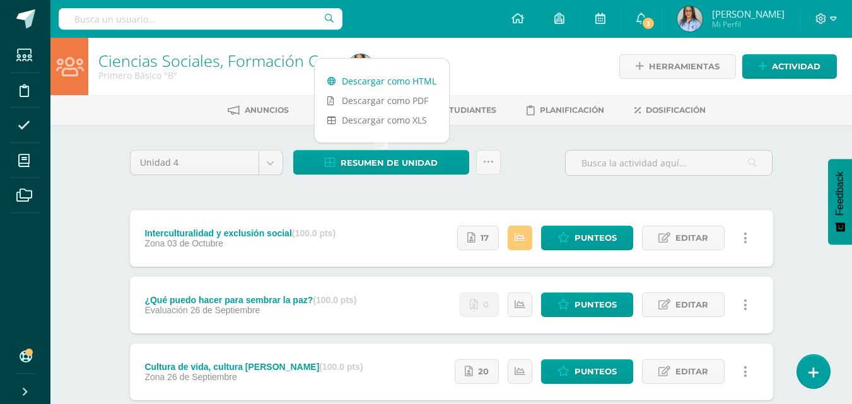
click at [381, 80] on link "Descargar como HTML" at bounding box center [382, 81] width 134 height 20
click at [508, 78] on div at bounding box center [470, 66] width 255 height 57
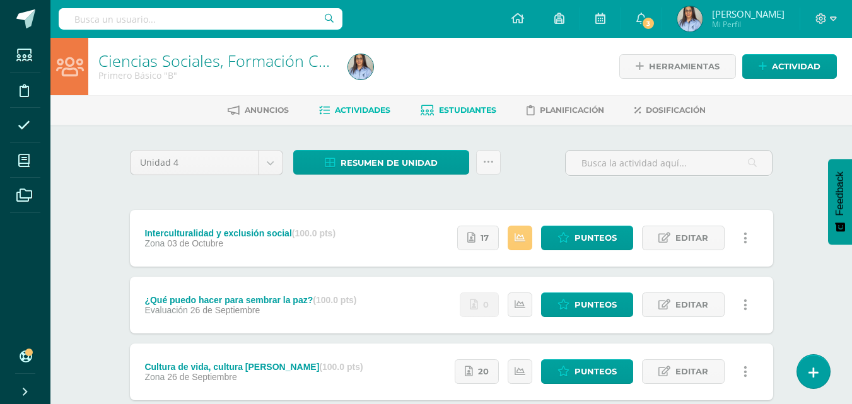
click at [463, 106] on span "Estudiantes" at bounding box center [467, 109] width 57 height 9
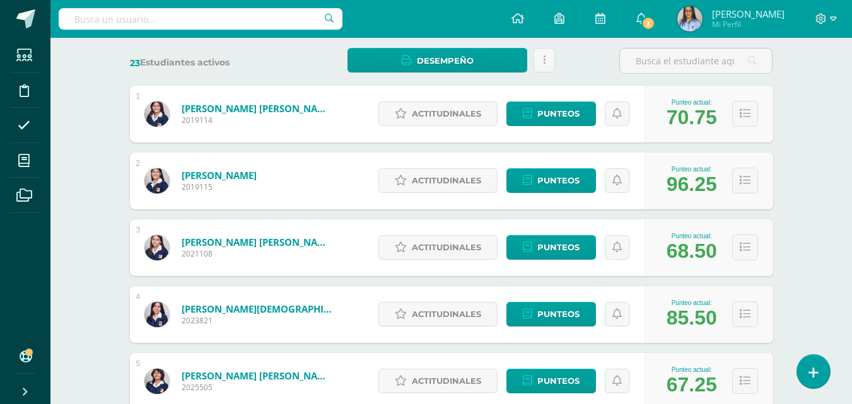
scroll to position [189, 0]
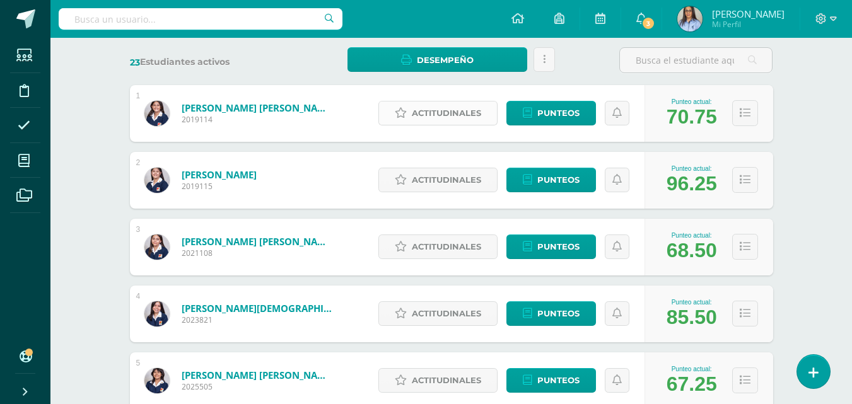
click at [429, 108] on span "Actitudinales" at bounding box center [446, 113] width 69 height 23
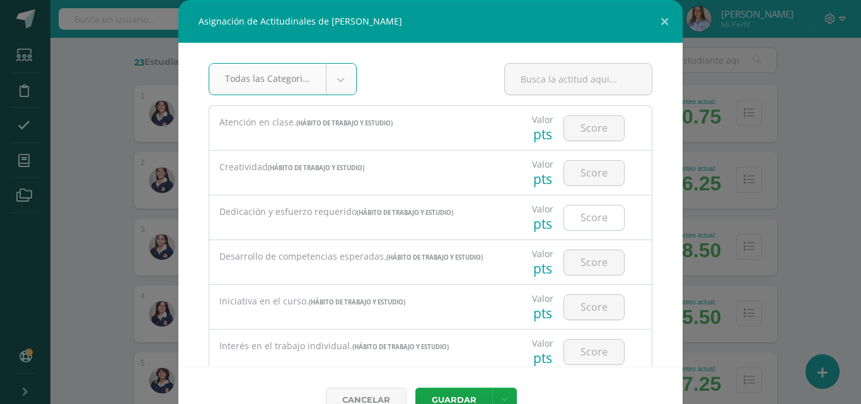
click at [591, 212] on input "number" at bounding box center [594, 218] width 60 height 25
type input "1"
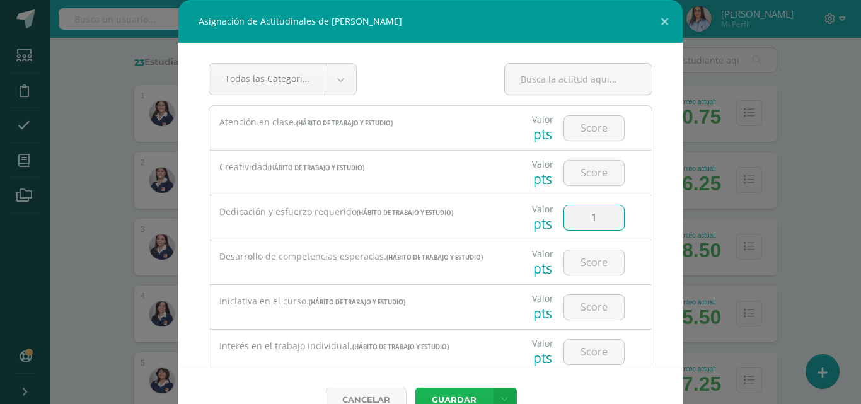
click at [461, 393] on button "Guardar" at bounding box center [453, 400] width 77 height 25
click at [446, 397] on button "Guardar" at bounding box center [453, 400] width 77 height 25
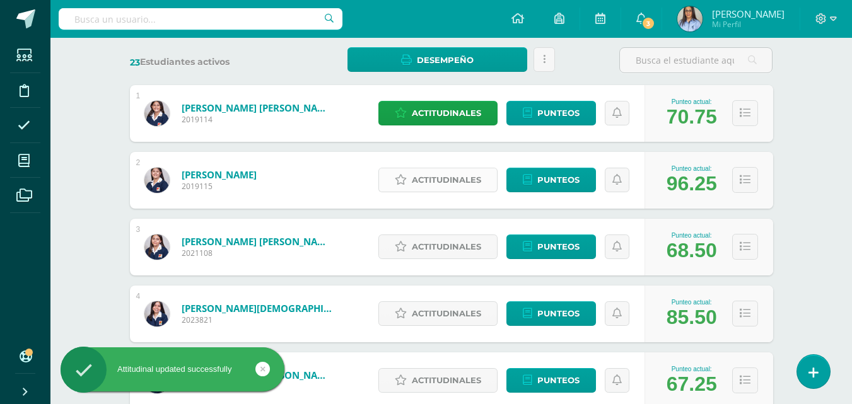
click at [446, 181] on span "Actitudinales" at bounding box center [446, 179] width 69 height 23
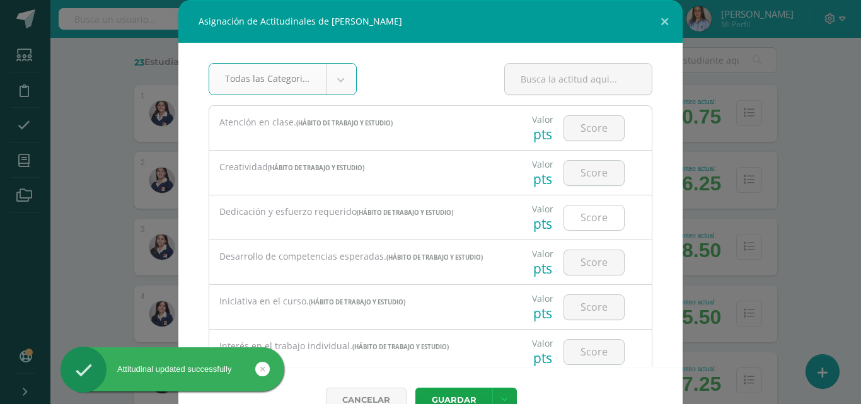
click at [574, 214] on input "number" at bounding box center [594, 218] width 60 height 25
type input "3"
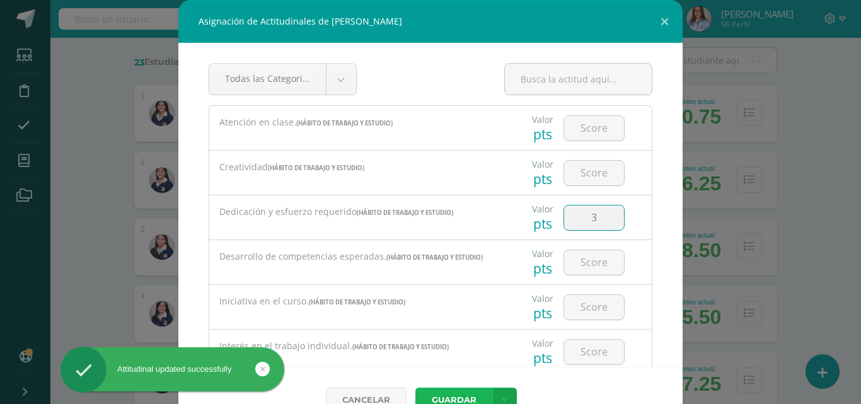
click at [450, 397] on button "Guardar" at bounding box center [453, 400] width 77 height 25
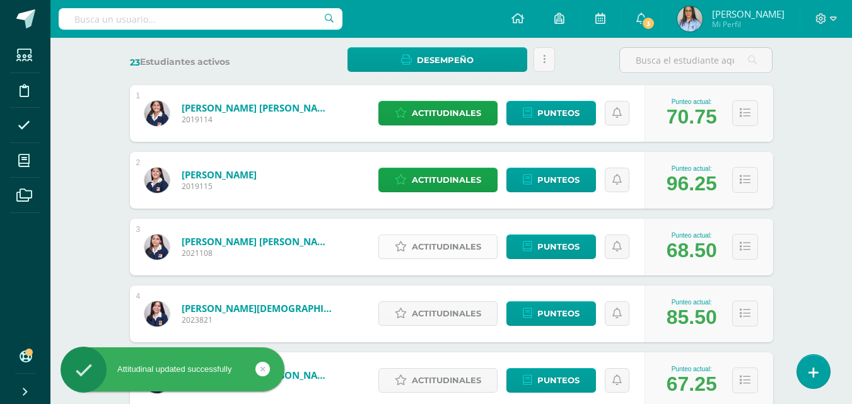
click at [445, 243] on span "Actitudinales" at bounding box center [446, 246] width 69 height 23
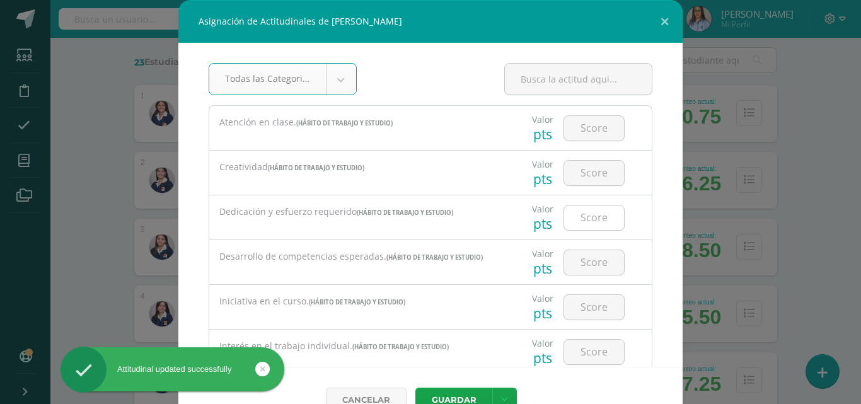
click at [584, 225] on input "number" at bounding box center [594, 218] width 60 height 25
type input "2"
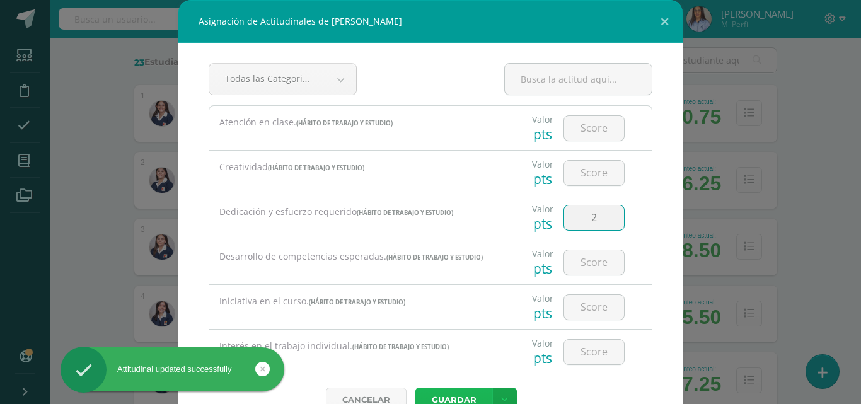
click at [435, 390] on button "Guardar" at bounding box center [453, 400] width 77 height 25
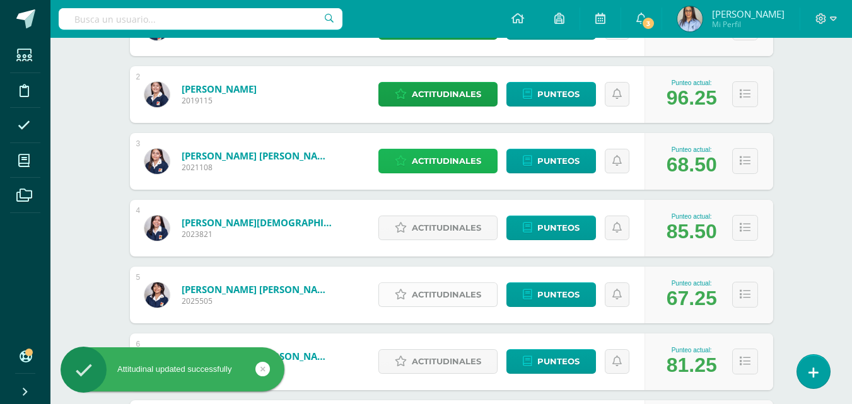
scroll to position [315, 0]
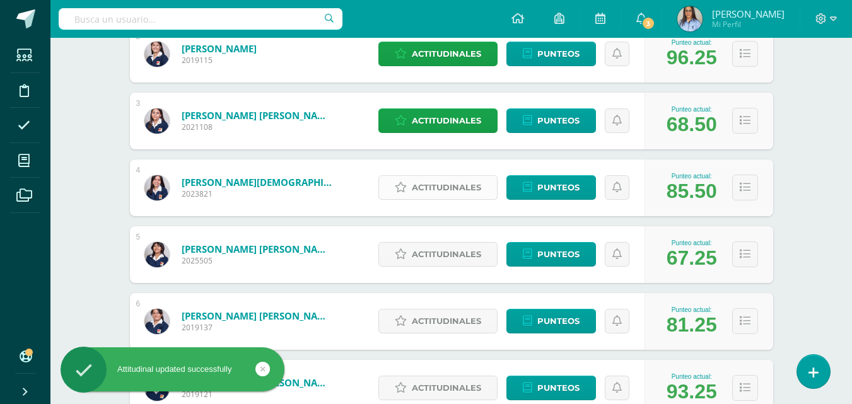
click at [432, 180] on span "Actitudinales" at bounding box center [446, 187] width 69 height 23
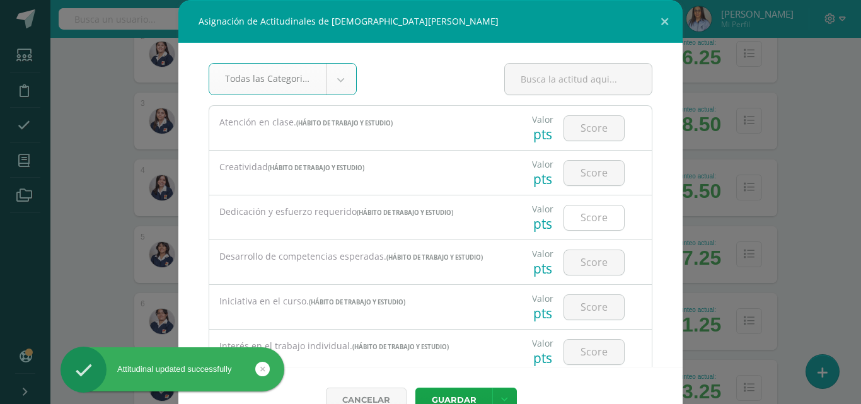
click at [581, 212] on input "number" at bounding box center [594, 218] width 60 height 25
type input "3"
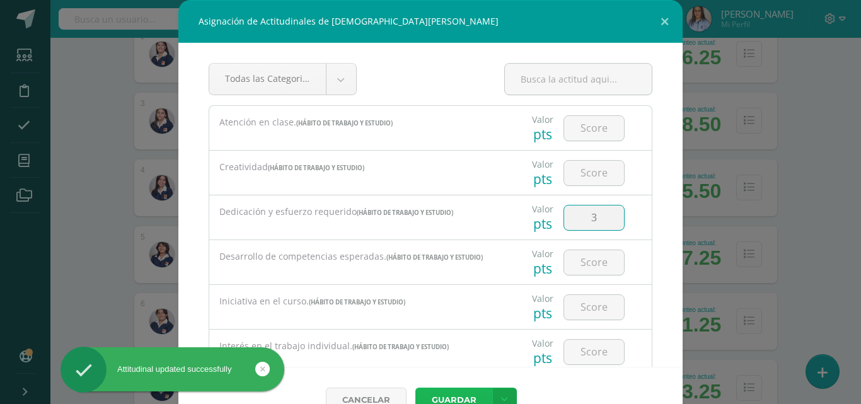
click at [450, 392] on button "Guardar" at bounding box center [453, 400] width 77 height 25
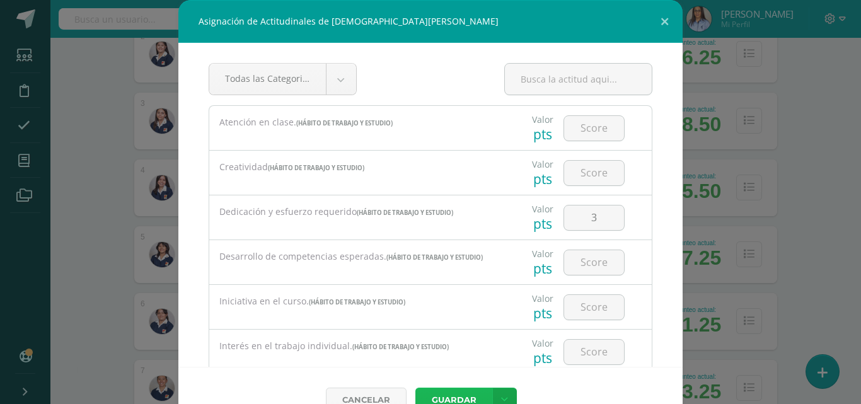
click at [455, 395] on div "Cancelar [GEOGRAPHIC_DATA] Guardar y poblar en todos mis cursos" at bounding box center [430, 400] width 504 height 66
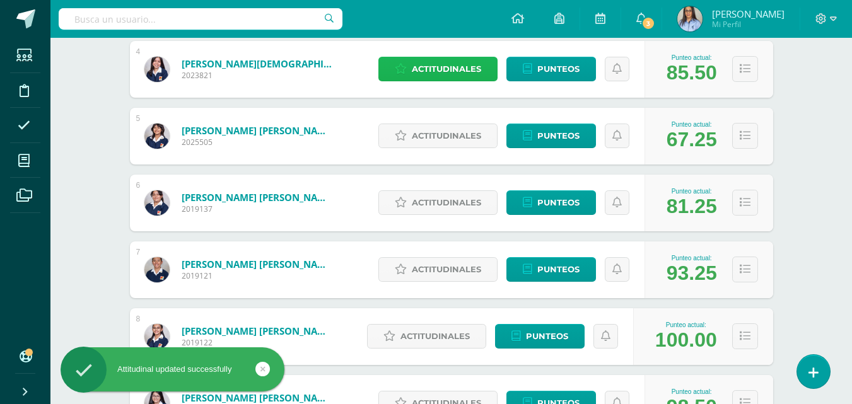
scroll to position [441, 0]
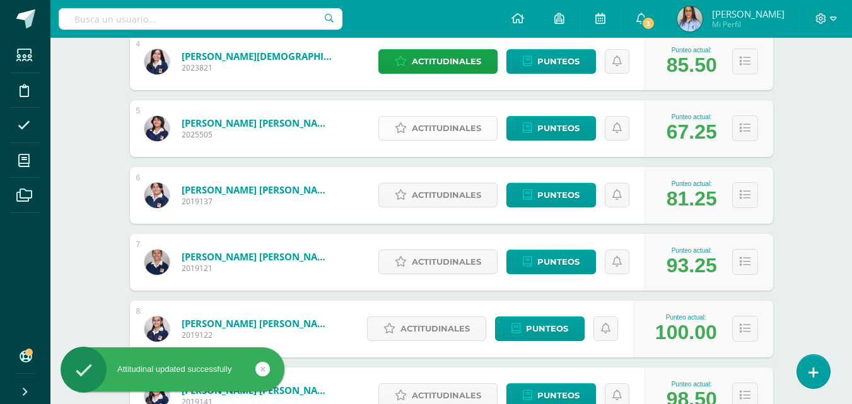
click at [436, 131] on span "Actitudinales" at bounding box center [446, 128] width 69 height 23
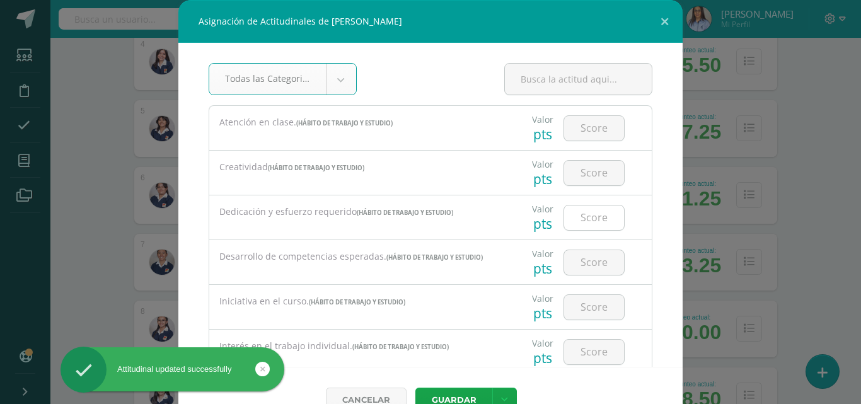
click at [591, 214] on input "number" at bounding box center [594, 218] width 60 height 25
type input "1"
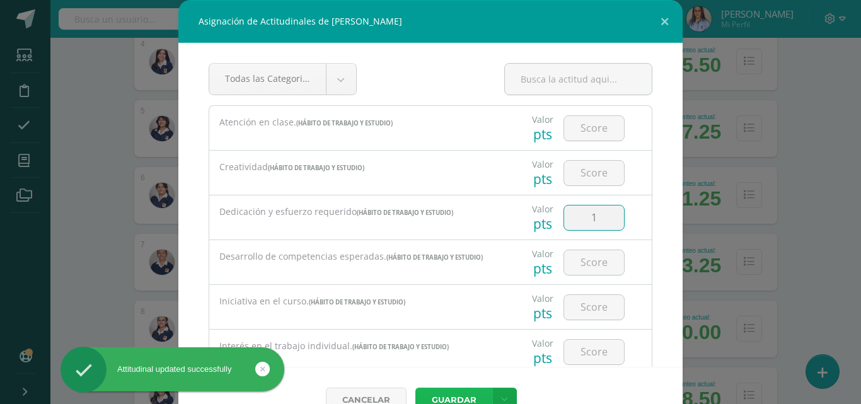
click at [447, 394] on button "Guardar" at bounding box center [453, 400] width 77 height 25
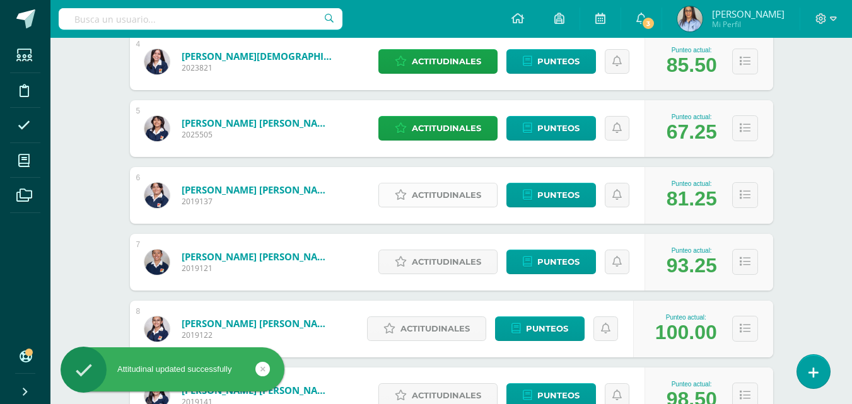
click at [456, 199] on span "Actitudinales" at bounding box center [446, 194] width 69 height 23
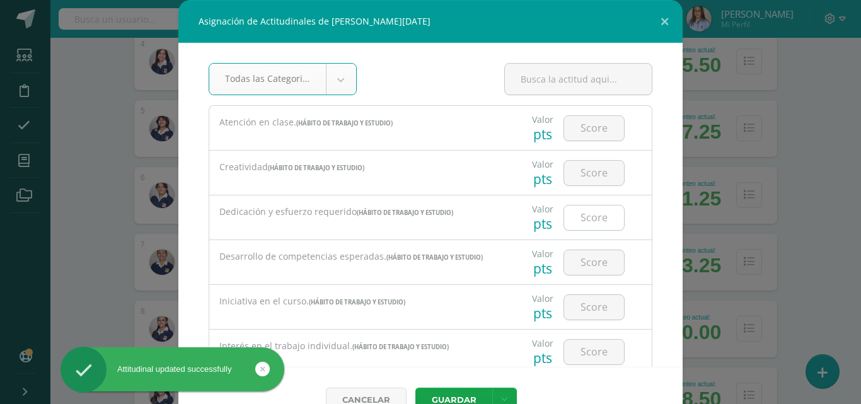
click at [589, 222] on input "number" at bounding box center [594, 218] width 60 height 25
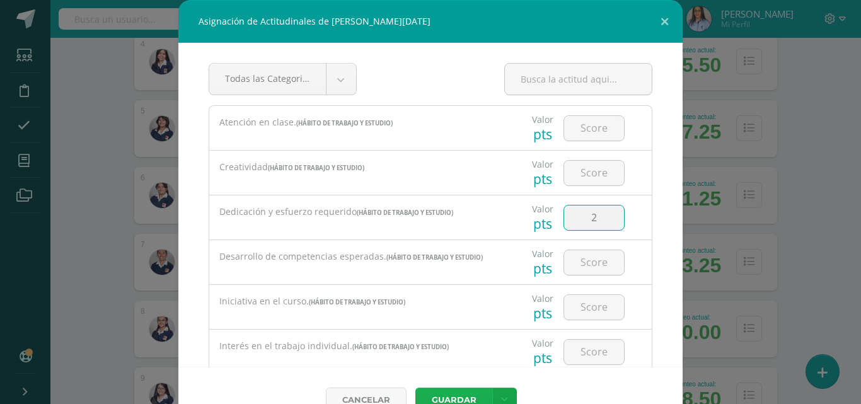
type input "2"
click at [455, 394] on button "Guardar" at bounding box center [453, 400] width 77 height 25
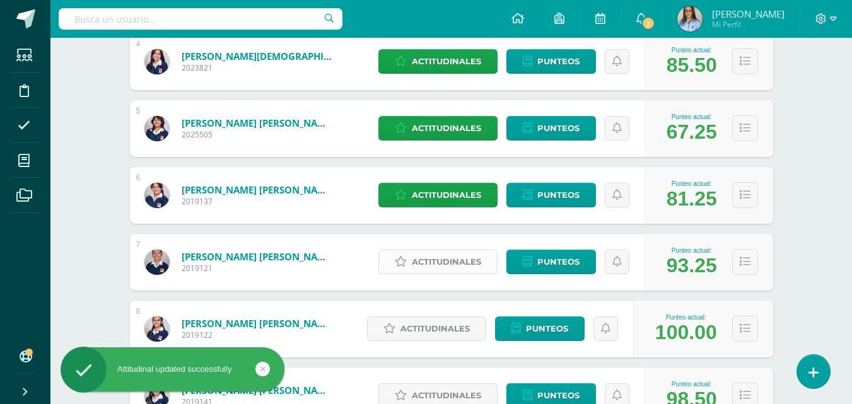
click at [441, 263] on span "Actitudinales" at bounding box center [446, 261] width 69 height 23
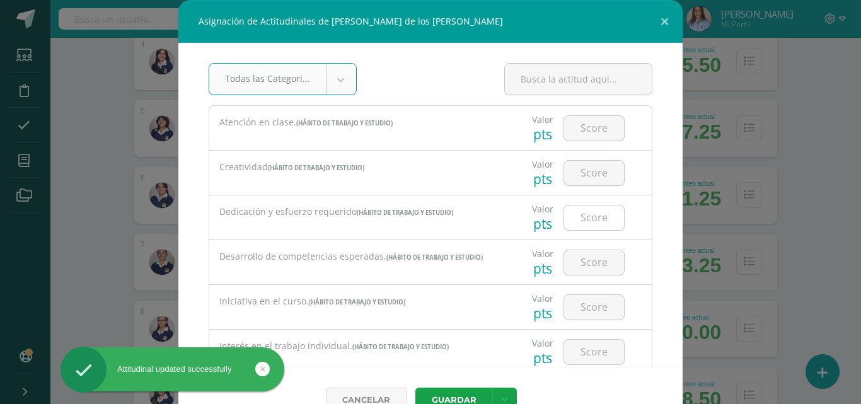
click at [588, 212] on input "number" at bounding box center [594, 218] width 60 height 25
type input "3"
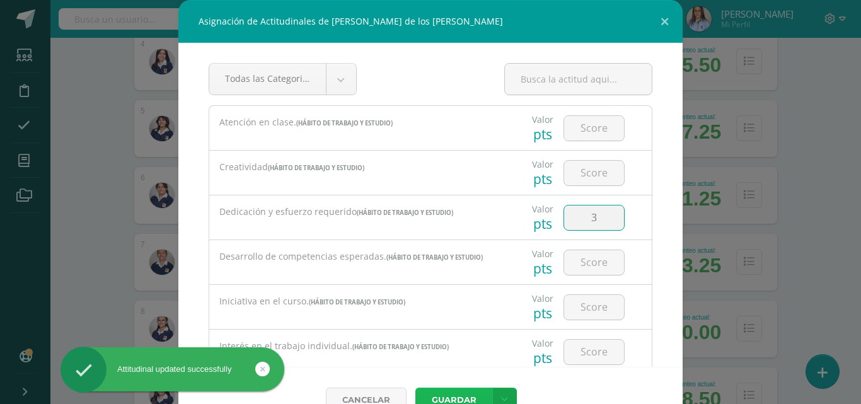
click at [448, 397] on button "Guardar" at bounding box center [453, 400] width 77 height 25
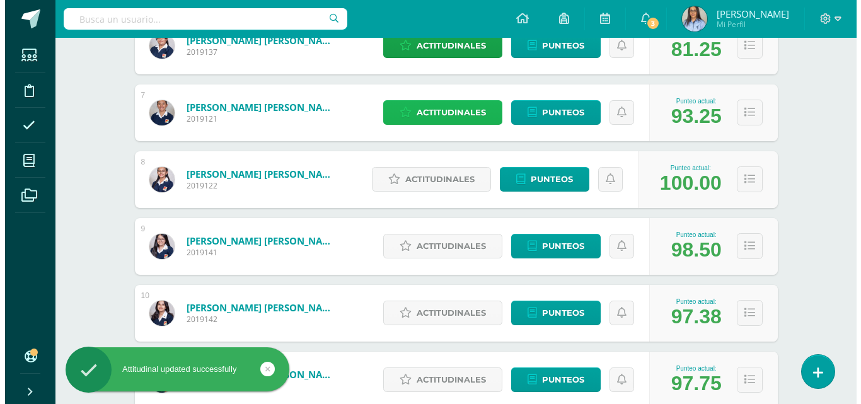
scroll to position [630, 0]
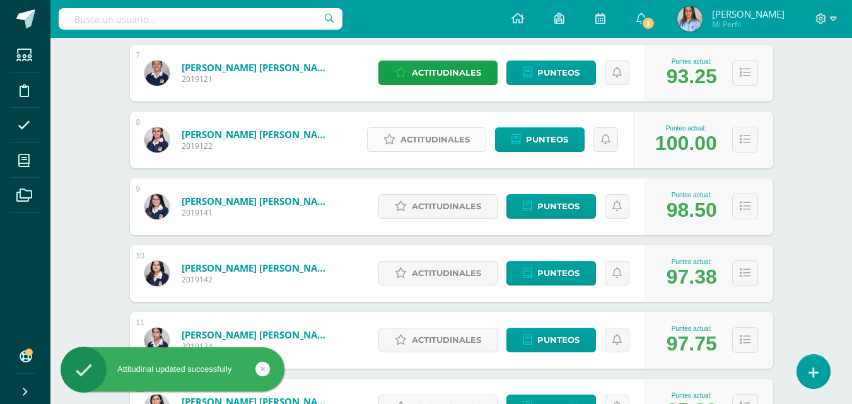
click at [405, 147] on span "Actitudinales" at bounding box center [434, 139] width 69 height 23
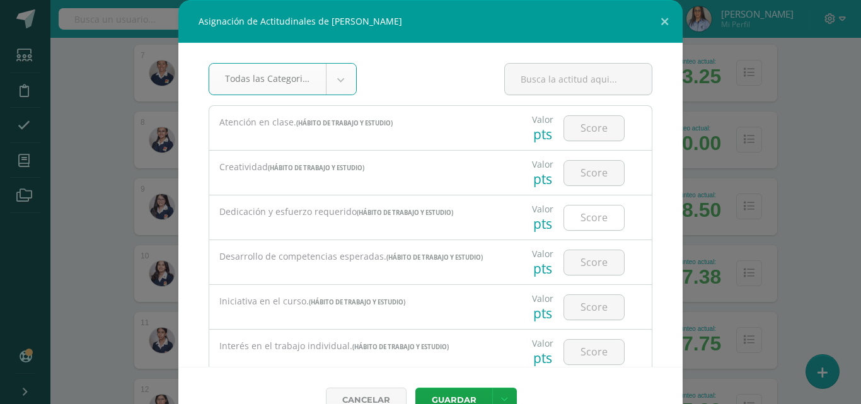
click at [583, 214] on input "number" at bounding box center [594, 218] width 60 height 25
type input "3"
click at [455, 391] on button "Guardar" at bounding box center [453, 400] width 77 height 25
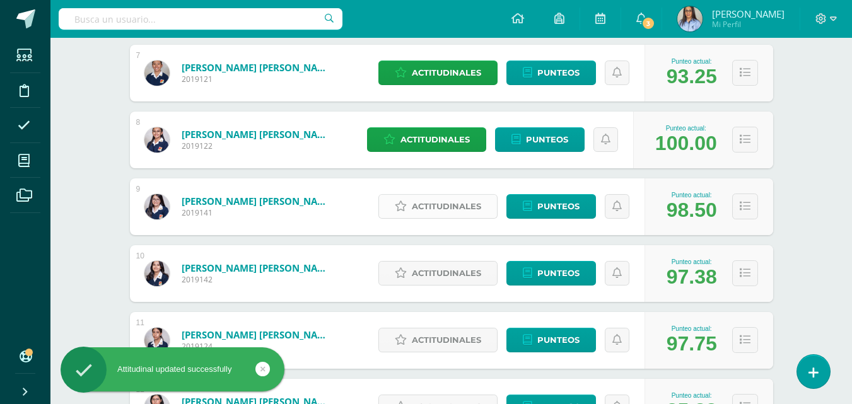
click at [430, 214] on span "Actitudinales" at bounding box center [446, 206] width 69 height 23
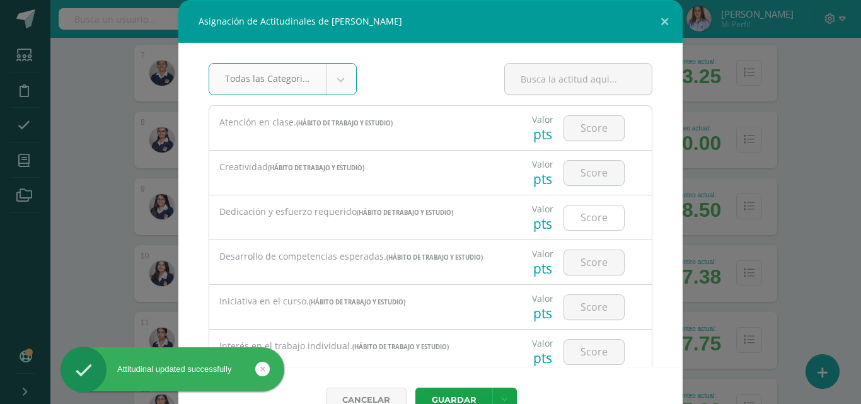
click at [591, 218] on input "number" at bounding box center [594, 218] width 60 height 25
type input "3"
click at [444, 394] on button "Guardar" at bounding box center [453, 400] width 77 height 25
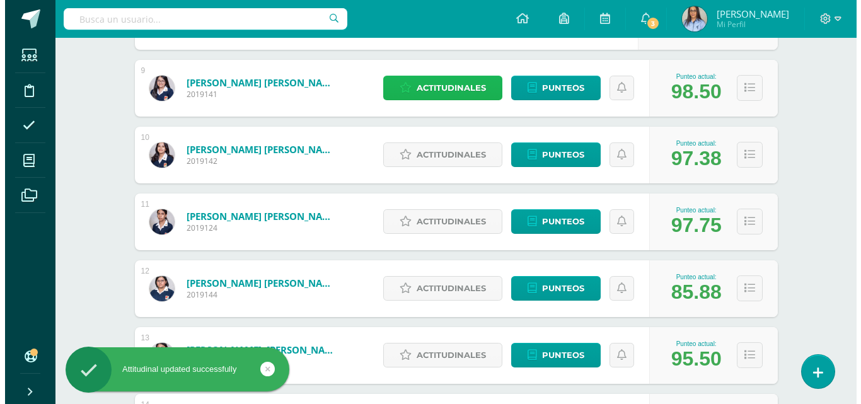
scroll to position [757, 0]
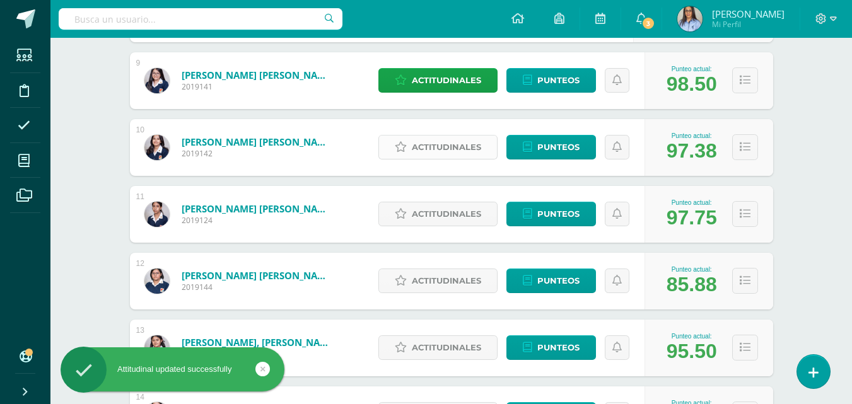
click at [424, 150] on span "Actitudinales" at bounding box center [446, 147] width 69 height 23
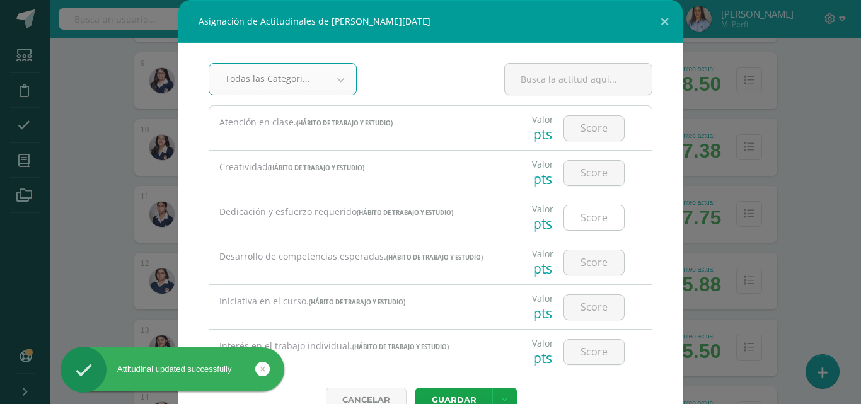
click at [597, 226] on input "number" at bounding box center [594, 218] width 60 height 25
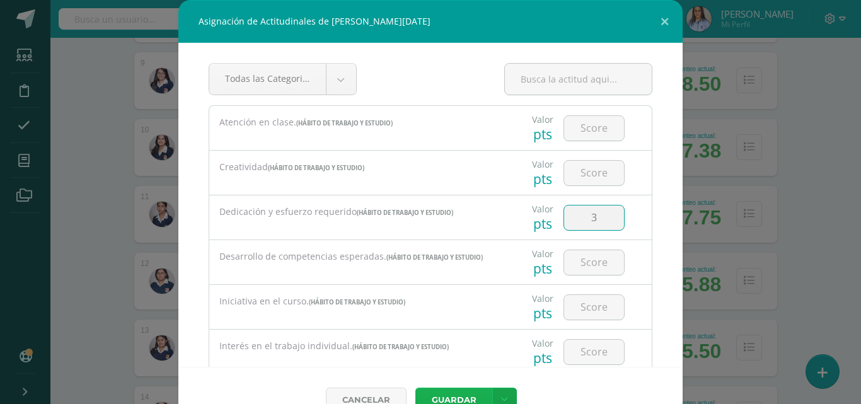
type input "3"
click at [441, 398] on button "Guardar" at bounding box center [453, 400] width 77 height 25
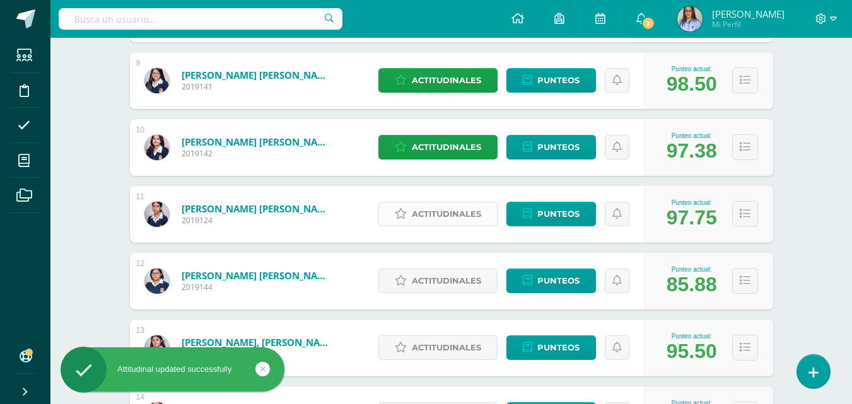
click at [437, 223] on span "Actitudinales" at bounding box center [446, 213] width 69 height 23
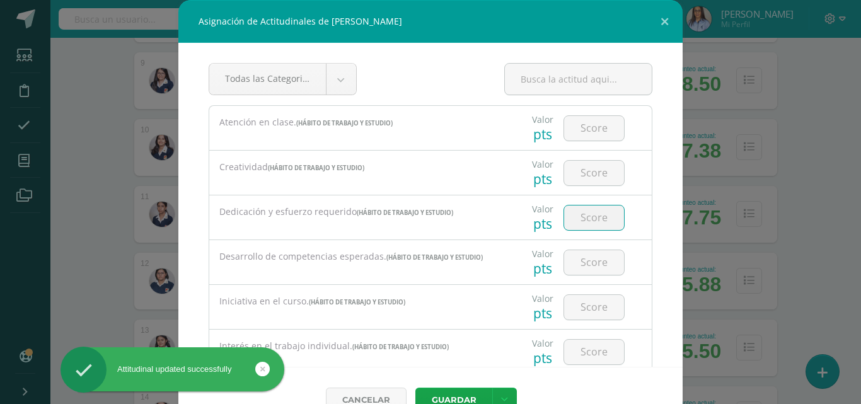
click at [577, 218] on input "number" at bounding box center [594, 218] width 60 height 25
type input "1"
click at [458, 387] on div "Cancelar [GEOGRAPHIC_DATA] Guardar y poblar en todos mis cursos" at bounding box center [430, 400] width 504 height 66
click at [457, 392] on button "Guardar" at bounding box center [453, 400] width 77 height 25
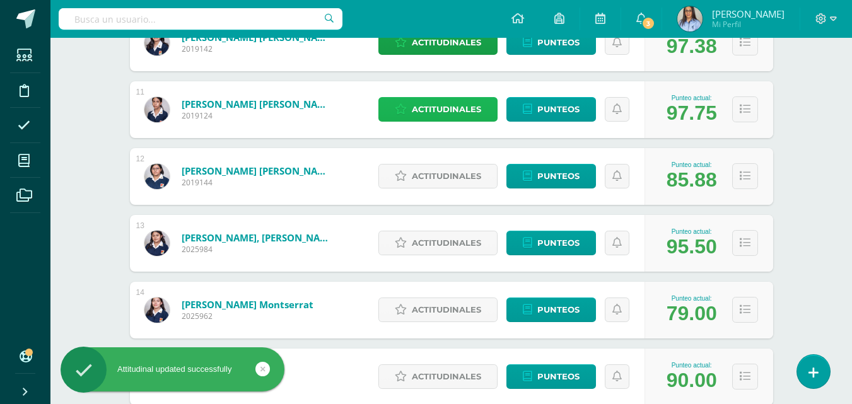
scroll to position [883, 0]
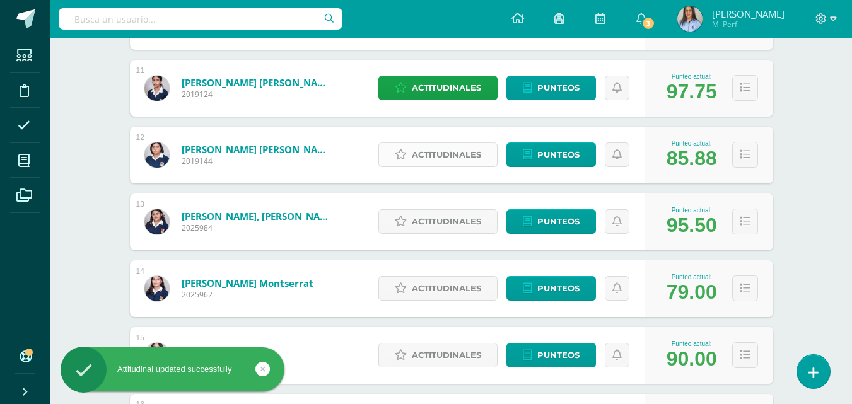
click at [446, 154] on span "Actitudinales" at bounding box center [446, 154] width 69 height 23
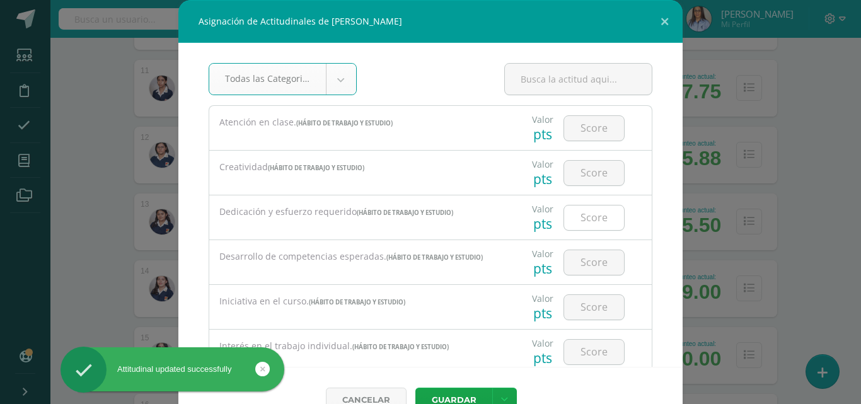
click at [581, 220] on input "number" at bounding box center [594, 218] width 60 height 25
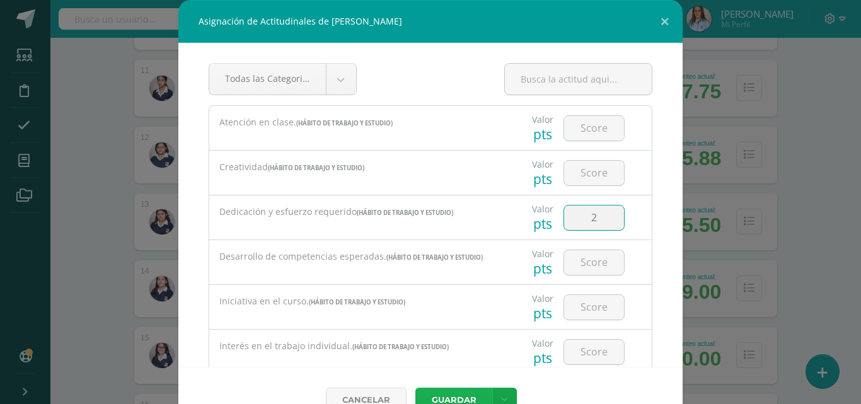
type input "2"
click at [465, 393] on button "Guardar" at bounding box center [453, 400] width 77 height 25
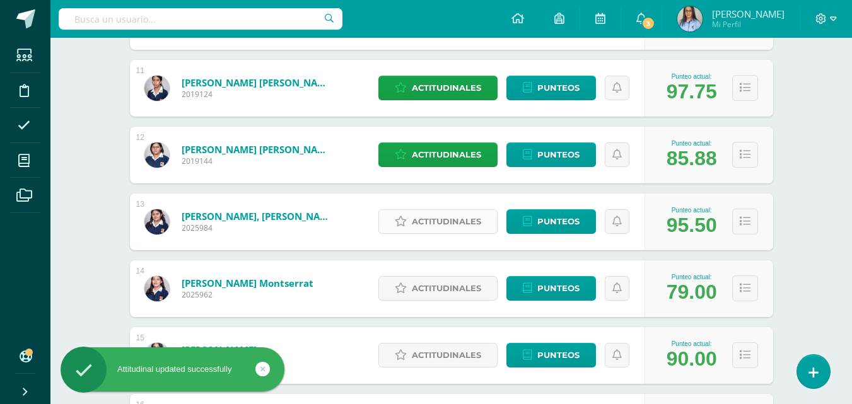
click at [450, 218] on span "Actitudinales" at bounding box center [446, 221] width 69 height 23
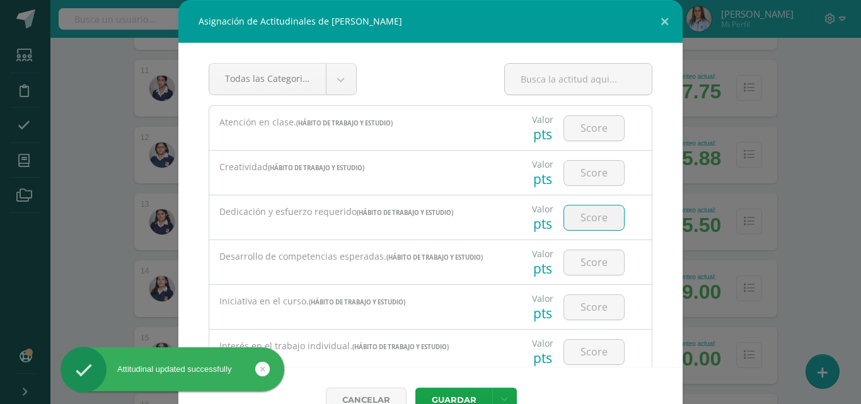
click at [586, 223] on input "number" at bounding box center [594, 218] width 60 height 25
type input "2"
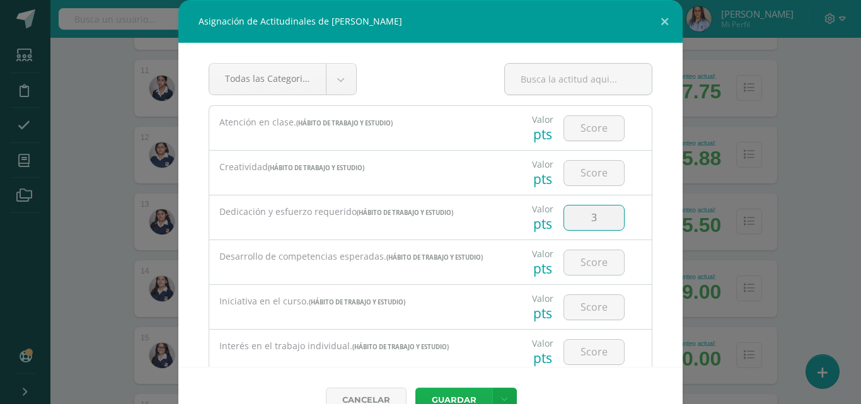
type input "3"
click at [441, 394] on button "Guardar" at bounding box center [453, 400] width 77 height 25
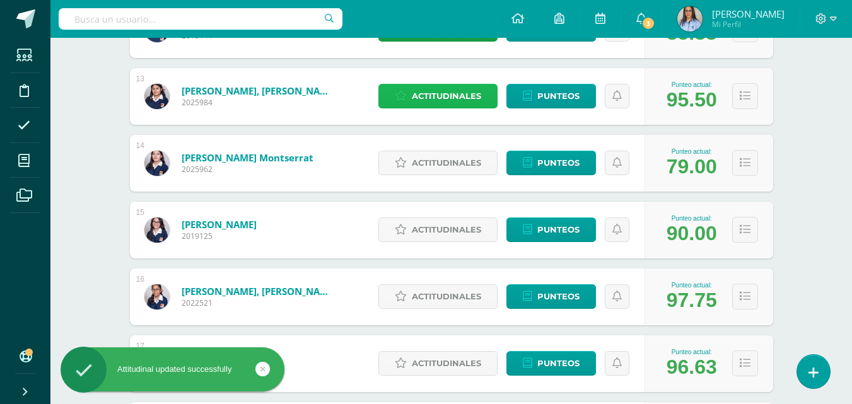
scroll to position [1009, 0]
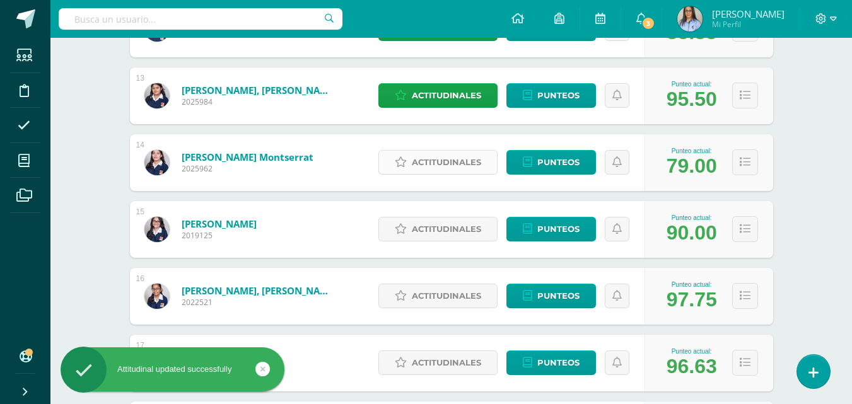
click at [449, 160] on span "Actitudinales" at bounding box center [446, 162] width 69 height 23
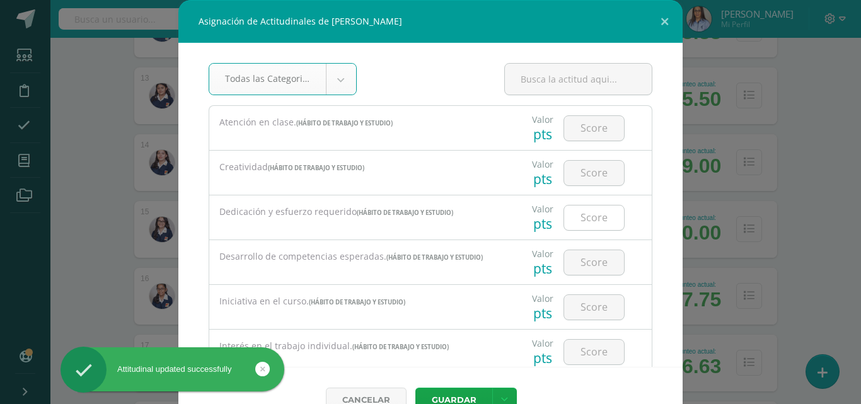
click at [564, 213] on input "number" at bounding box center [594, 218] width 60 height 25
type input "3"
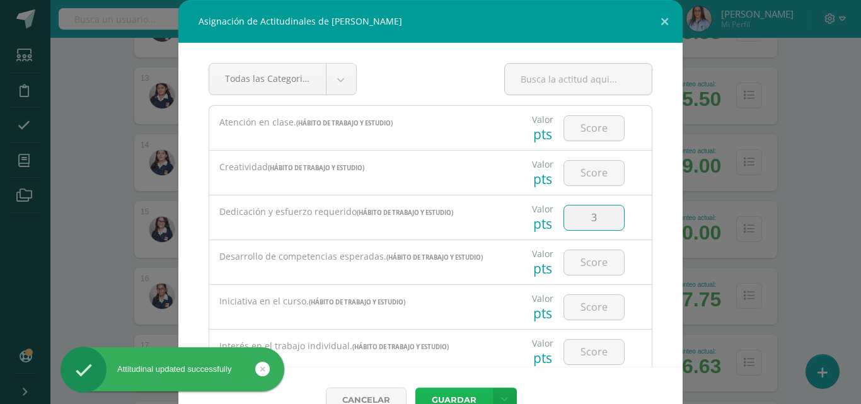
click at [467, 393] on button "Guardar" at bounding box center [453, 400] width 77 height 25
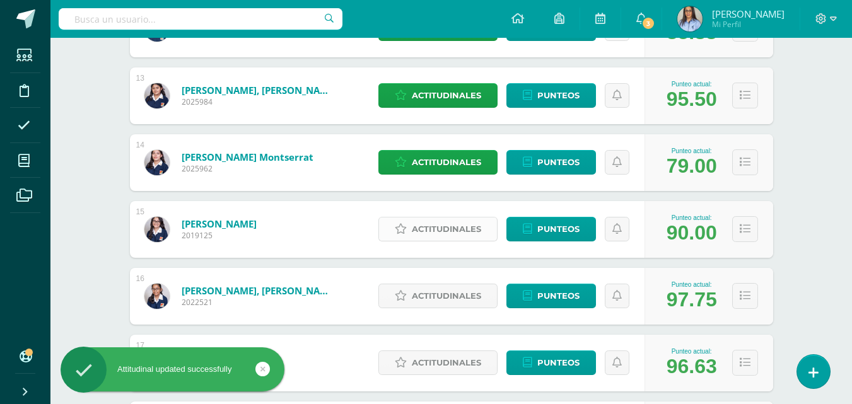
click at [455, 235] on span "Actitudinales" at bounding box center [446, 229] width 69 height 23
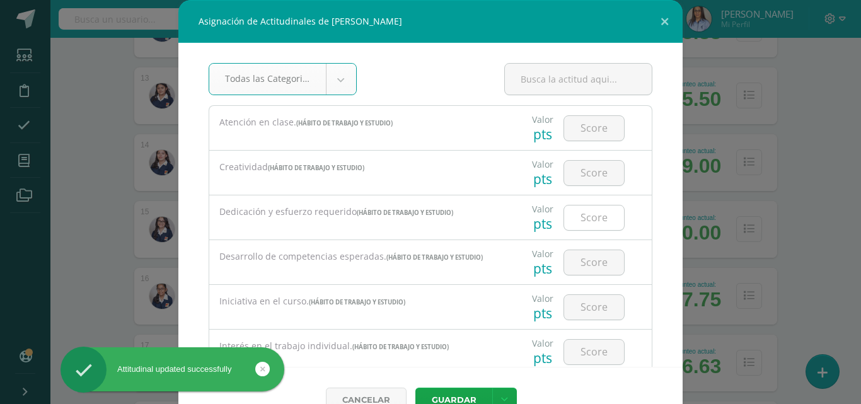
click at [601, 219] on input "number" at bounding box center [594, 218] width 60 height 25
type input "3"
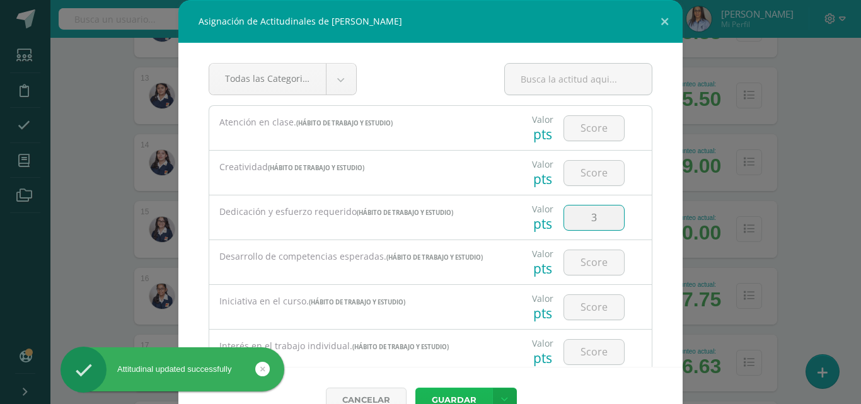
click at [446, 395] on button "Guardar" at bounding box center [453, 400] width 77 height 25
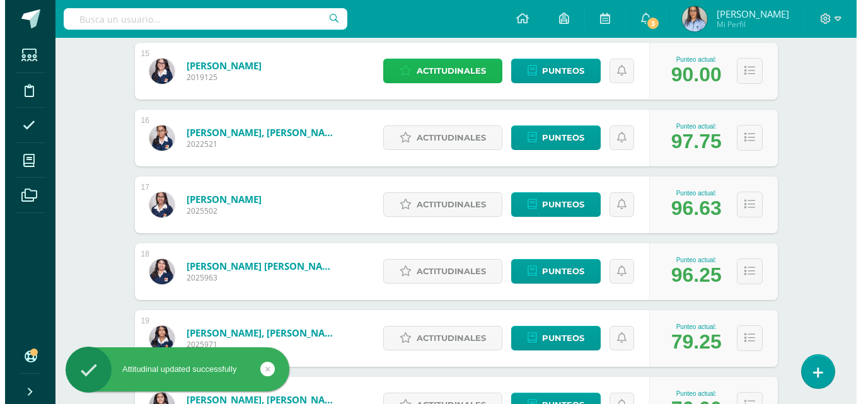
scroll to position [1198, 0]
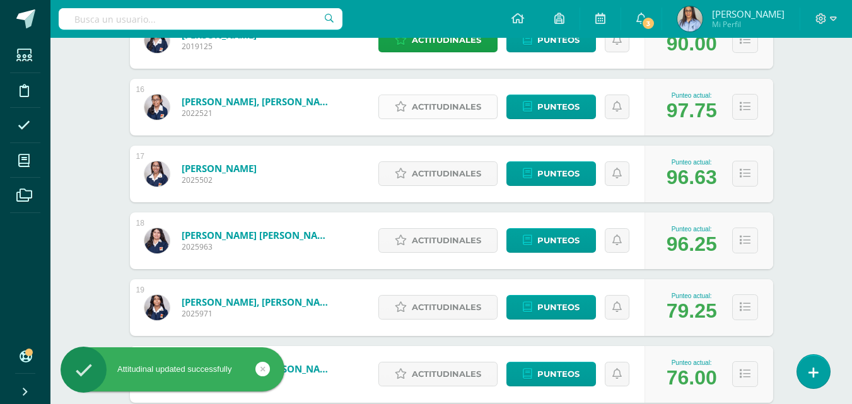
click at [450, 106] on span "Actitudinales" at bounding box center [446, 106] width 69 height 23
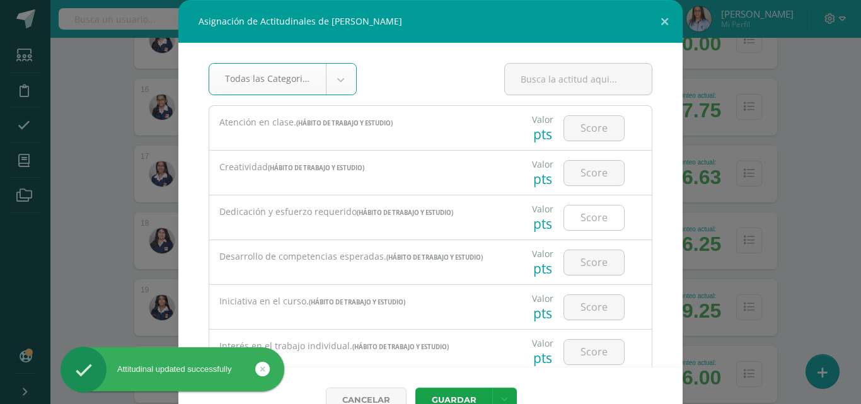
click at [586, 222] on input "number" at bounding box center [594, 218] width 60 height 25
type input "3"
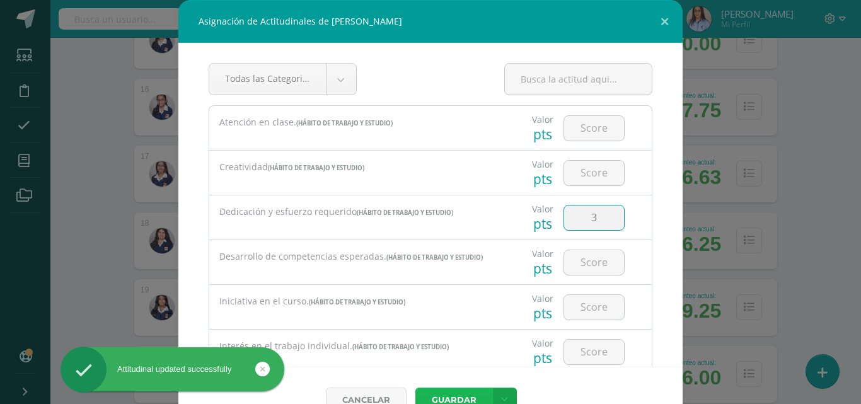
click at [439, 397] on button "Guardar" at bounding box center [453, 400] width 77 height 25
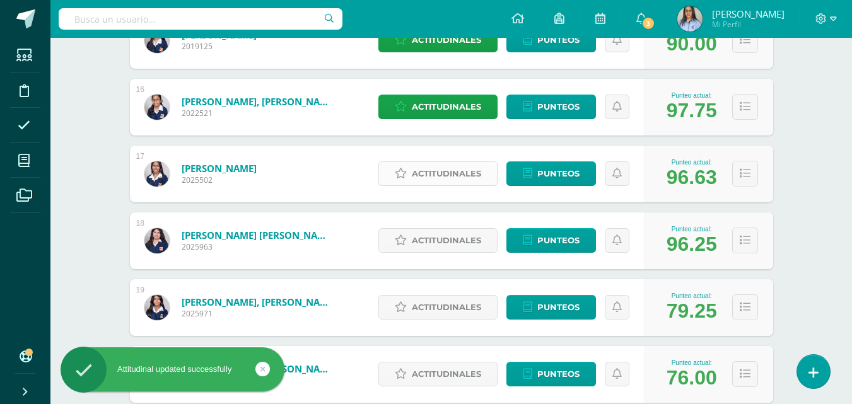
click at [444, 173] on span "Actitudinales" at bounding box center [446, 173] width 69 height 23
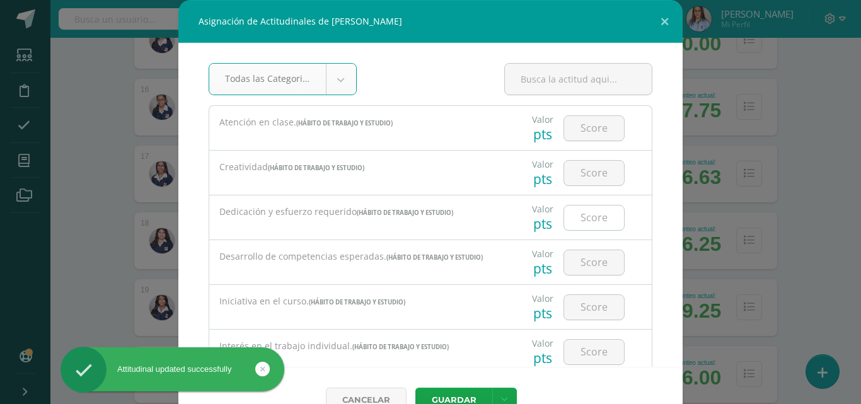
click at [576, 224] on input "number" at bounding box center [594, 218] width 60 height 25
click at [588, 224] on input "3" at bounding box center [594, 218] width 60 height 25
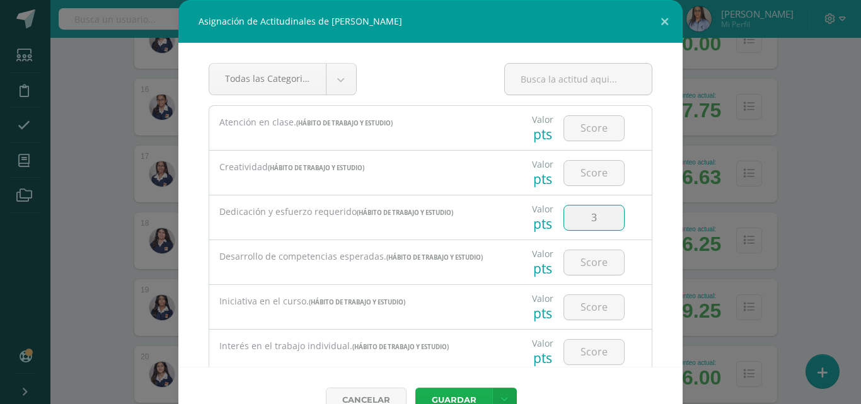
type input "3"
click at [469, 388] on button "Guardar" at bounding box center [453, 400] width 77 height 25
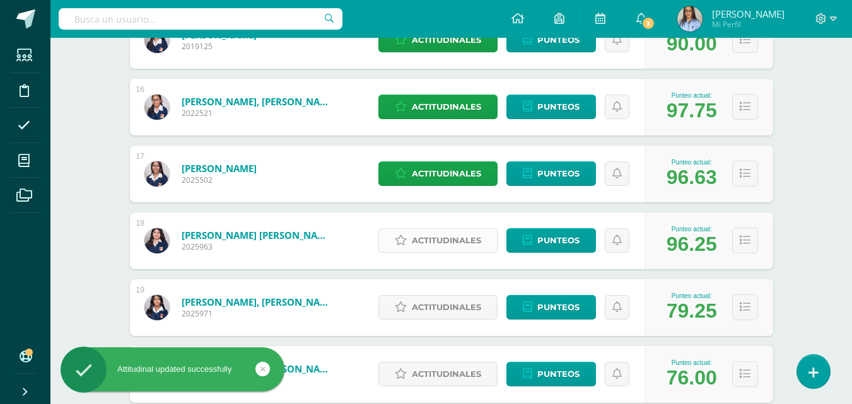
click at [444, 245] on span "Actitudinales" at bounding box center [446, 240] width 69 height 23
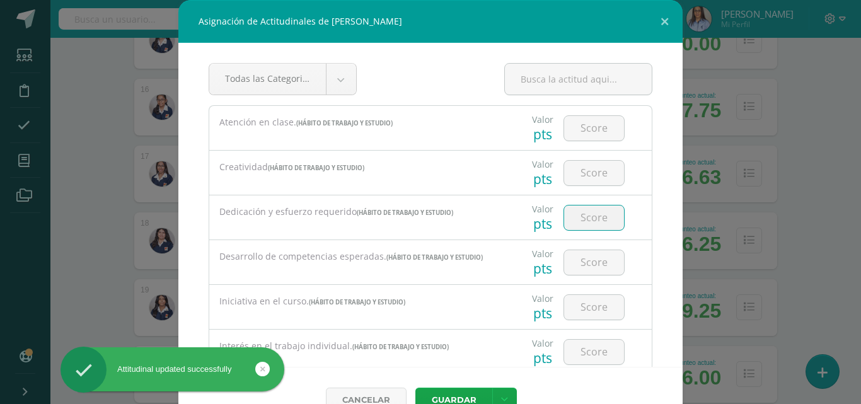
click at [588, 224] on input "number" at bounding box center [594, 218] width 60 height 25
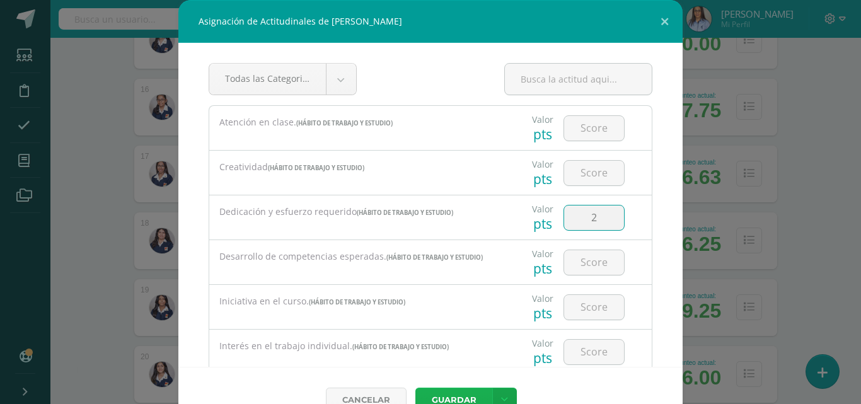
type input "2"
click at [451, 396] on button "Guardar" at bounding box center [453, 400] width 77 height 25
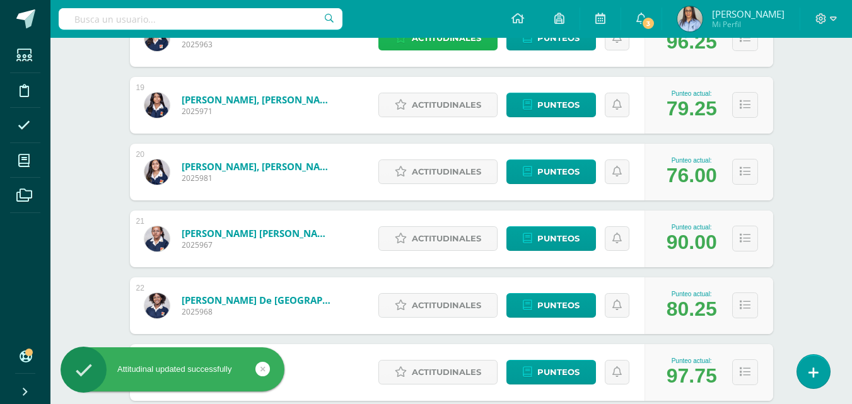
scroll to position [1387, 0]
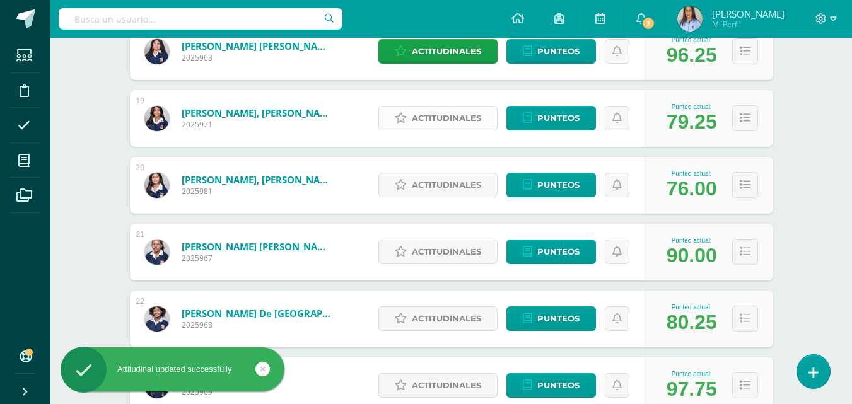
click at [459, 119] on span "Actitudinales" at bounding box center [446, 118] width 69 height 23
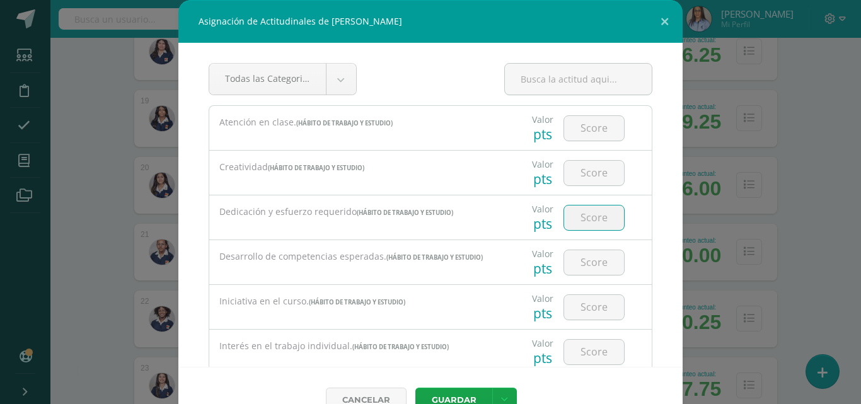
click at [583, 219] on input "number" at bounding box center [594, 218] width 60 height 25
type input "2"
click at [448, 394] on button "Guardar" at bounding box center [453, 400] width 77 height 25
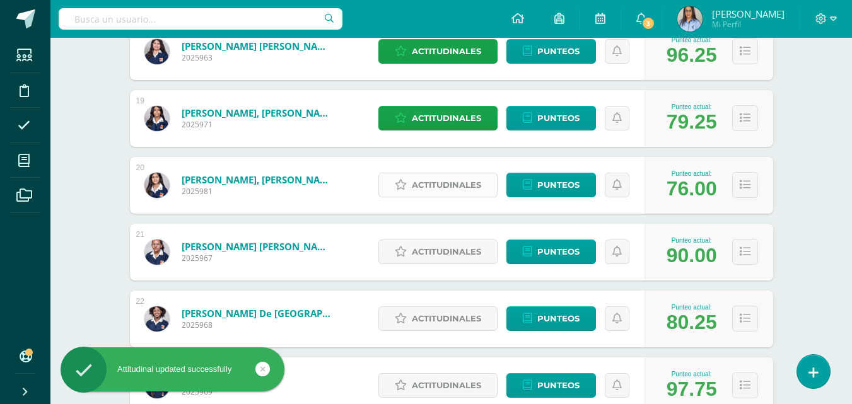
click at [455, 190] on span "Actitudinales" at bounding box center [446, 184] width 69 height 23
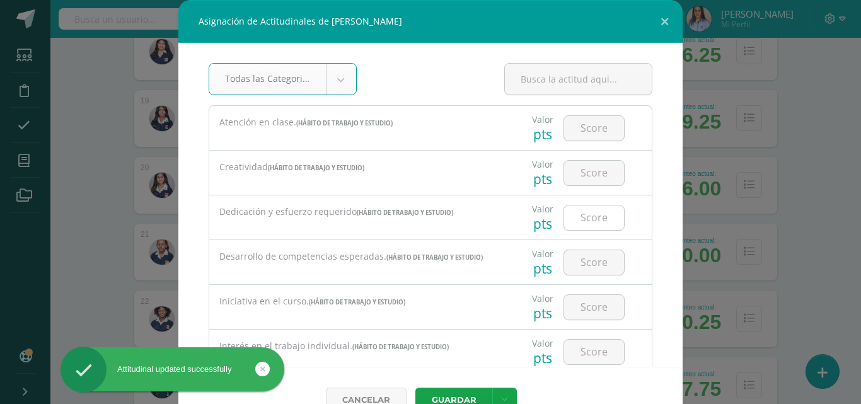
click at [581, 218] on input "number" at bounding box center [594, 218] width 60 height 25
type input "1"
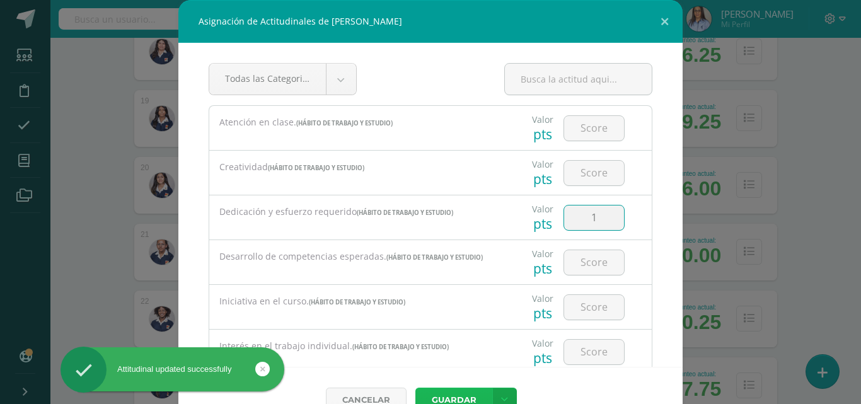
click at [445, 400] on button "Guardar" at bounding box center [453, 400] width 77 height 25
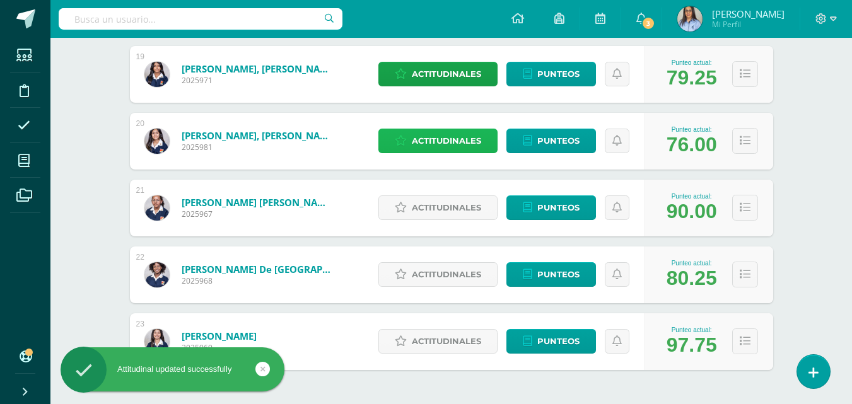
scroll to position [1481, 0]
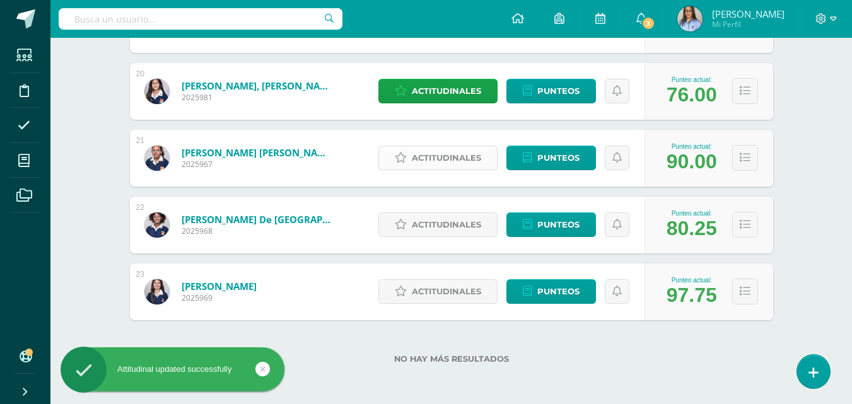
click at [444, 156] on span "Actitudinales" at bounding box center [446, 157] width 69 height 23
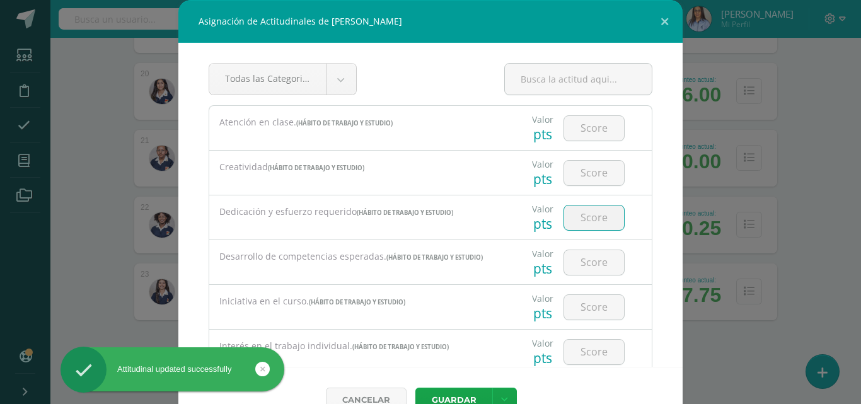
click at [593, 221] on input "number" at bounding box center [594, 218] width 60 height 25
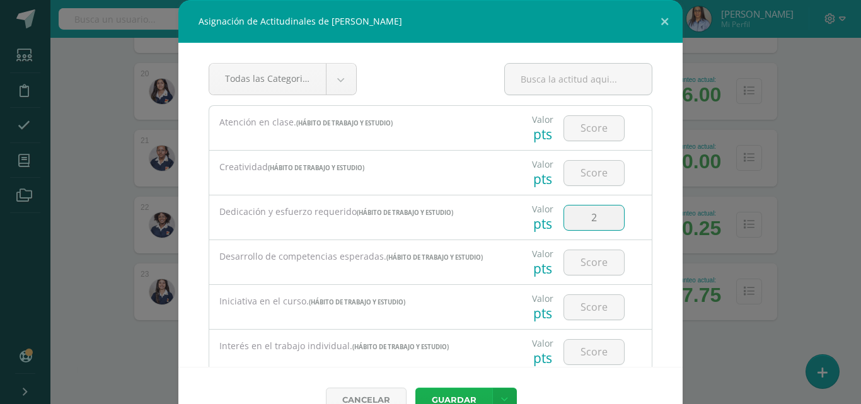
type input "2"
click at [450, 398] on button "Guardar" at bounding box center [453, 400] width 77 height 25
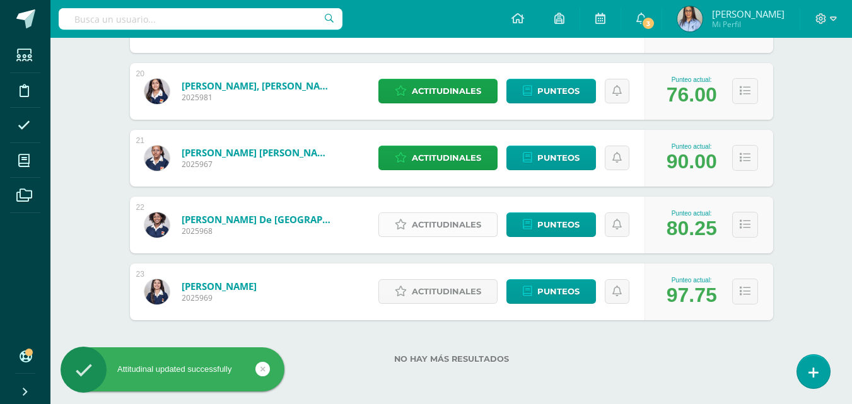
click at [443, 225] on span "Actitudinales" at bounding box center [446, 224] width 69 height 23
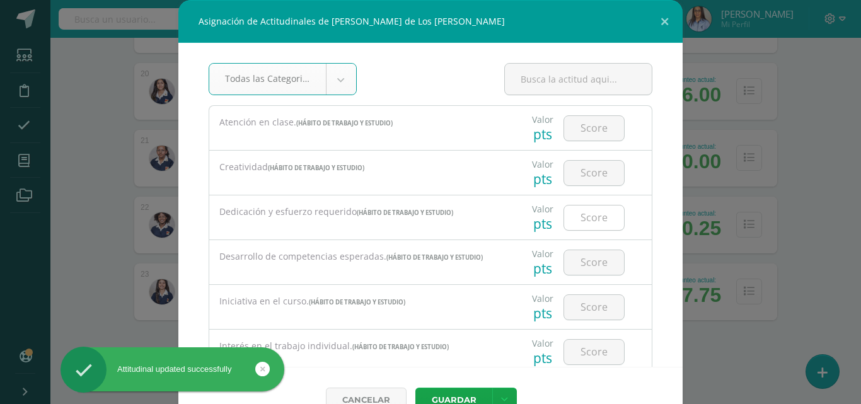
click at [577, 223] on input "number" at bounding box center [594, 218] width 60 height 25
type input "2"
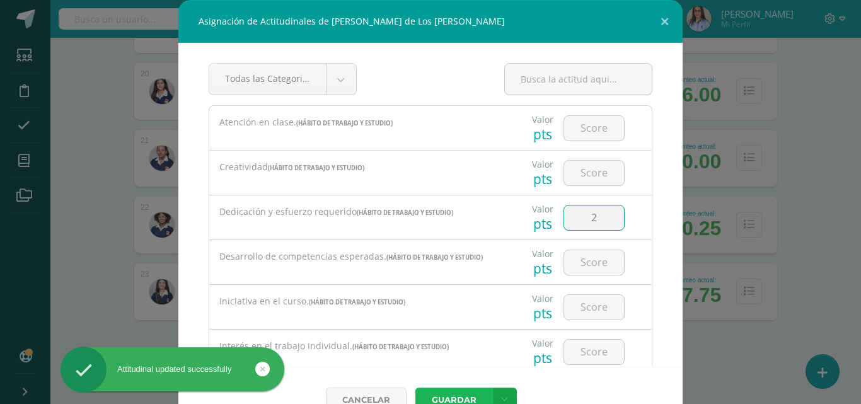
click at [457, 392] on button "Guardar" at bounding box center [453, 400] width 77 height 25
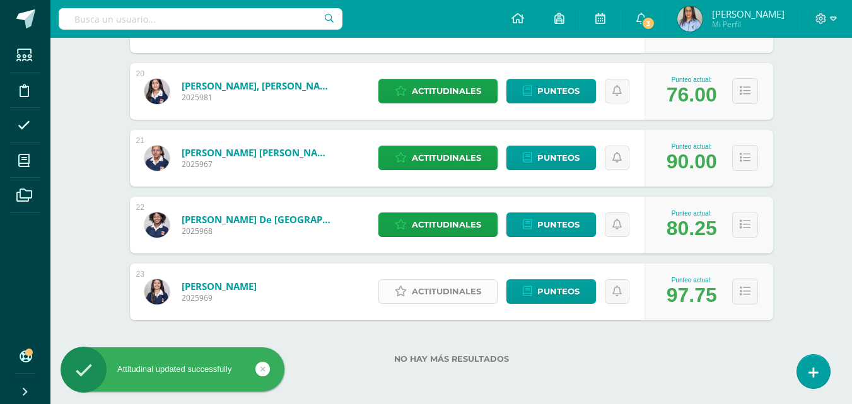
click at [439, 296] on span "Actitudinales" at bounding box center [446, 291] width 69 height 23
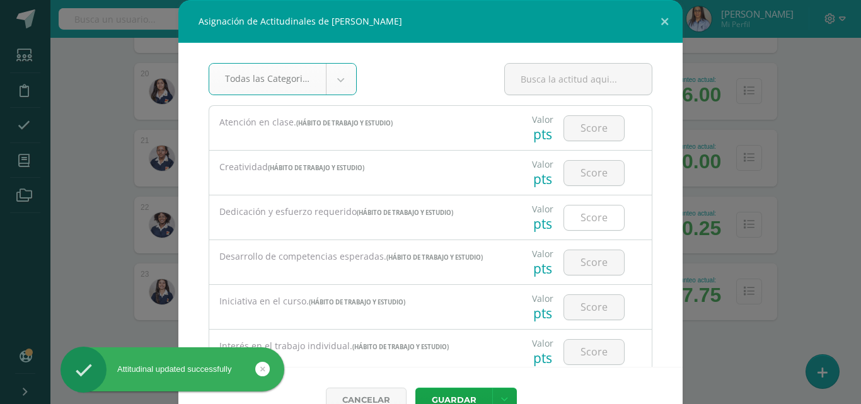
click at [605, 221] on input "number" at bounding box center [594, 218] width 60 height 25
type input "3"
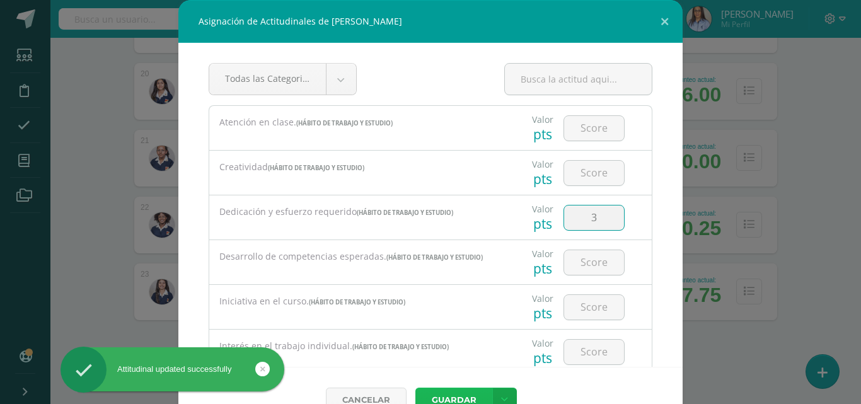
click at [448, 390] on button "Guardar" at bounding box center [453, 400] width 77 height 25
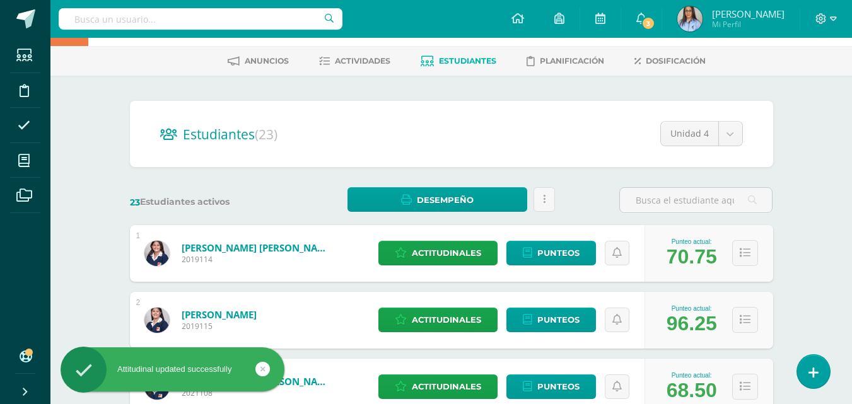
scroll to position [0, 0]
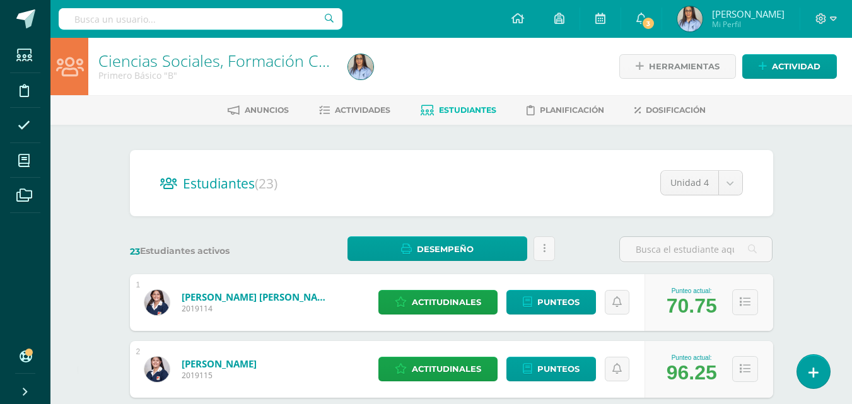
click at [140, 59] on link "Ciencias Sociales, Formación Ciudadana e Interculturalidad" at bounding box center [309, 60] width 422 height 21
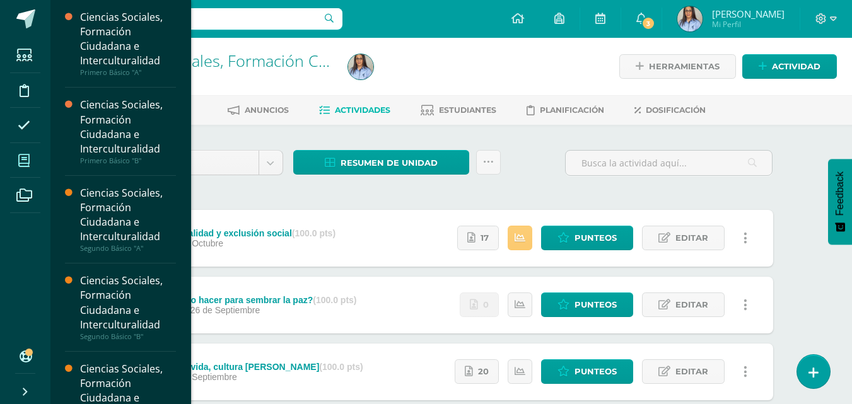
click at [28, 154] on icon at bounding box center [23, 160] width 11 height 13
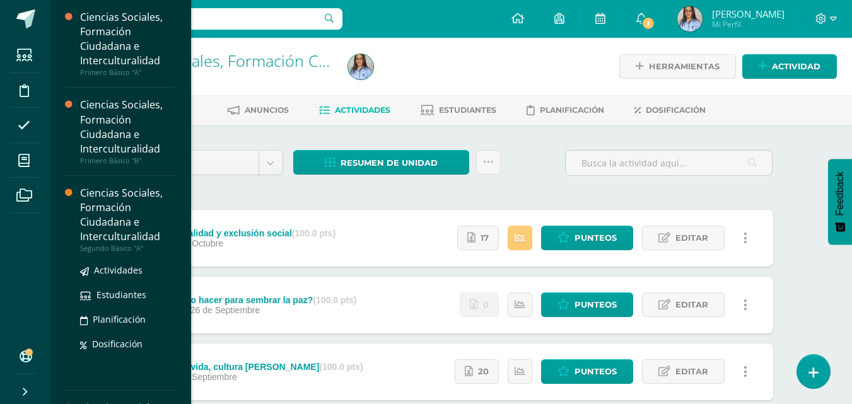
click at [112, 208] on div "Ciencias Sociales, Formación Ciudadana e Interculturalidad" at bounding box center [128, 215] width 96 height 58
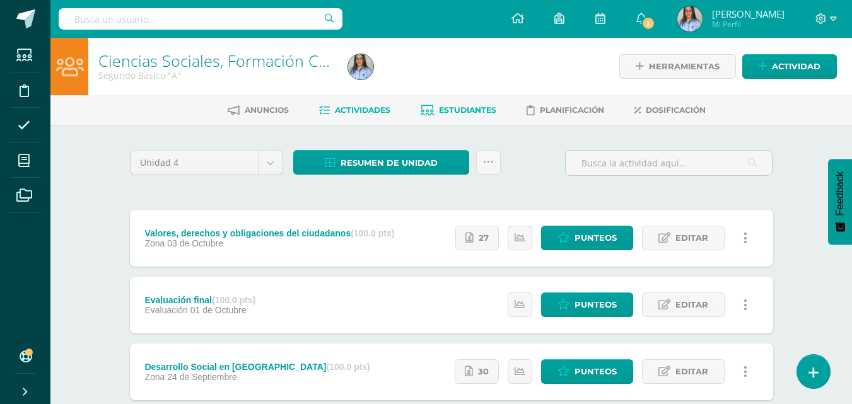
click at [471, 106] on span "Estudiantes" at bounding box center [467, 109] width 57 height 9
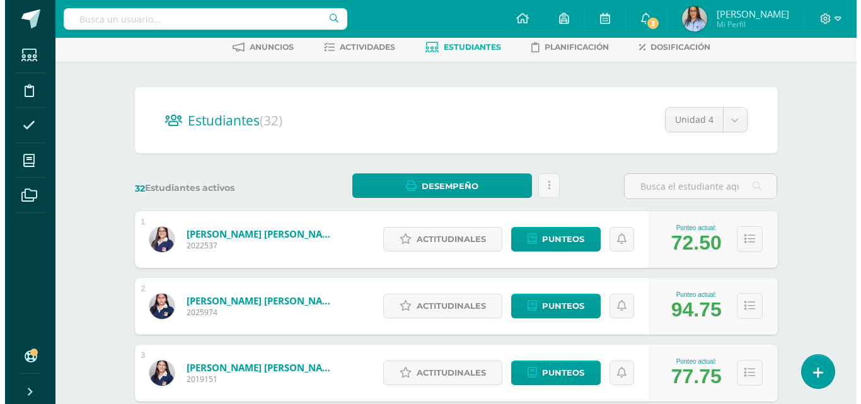
scroll to position [126, 0]
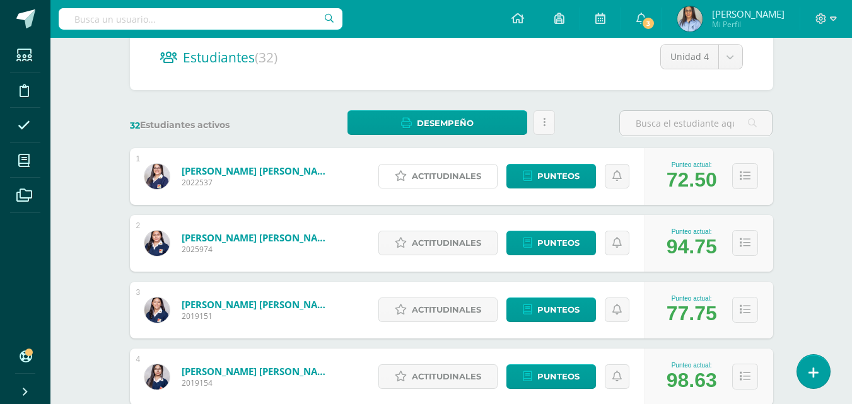
click at [430, 173] on span "Actitudinales" at bounding box center [446, 176] width 69 height 23
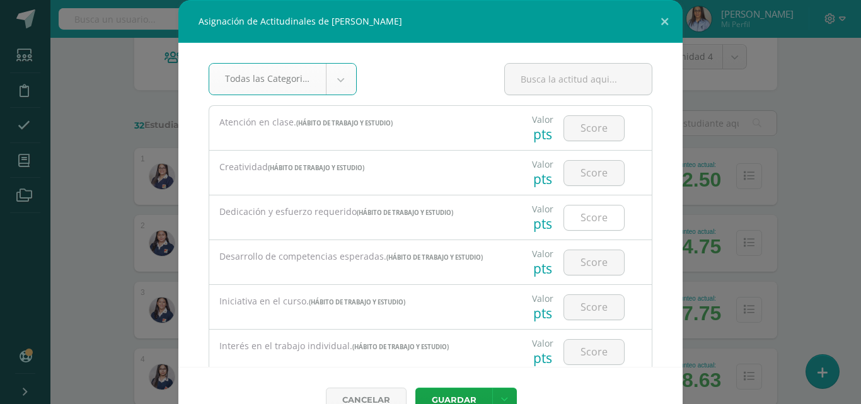
click at [569, 211] on input "number" at bounding box center [594, 218] width 60 height 25
click at [581, 212] on input "number" at bounding box center [594, 218] width 60 height 25
type input "1"
click at [462, 394] on button "Guardar" at bounding box center [453, 400] width 77 height 25
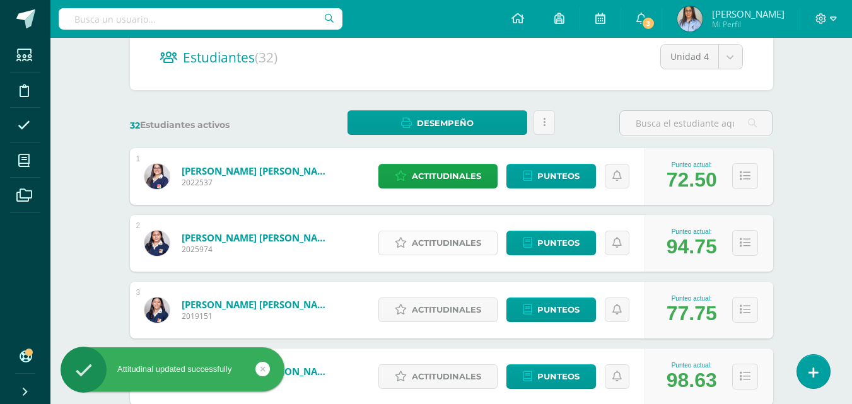
click at [453, 238] on span "Actitudinales" at bounding box center [446, 242] width 69 height 23
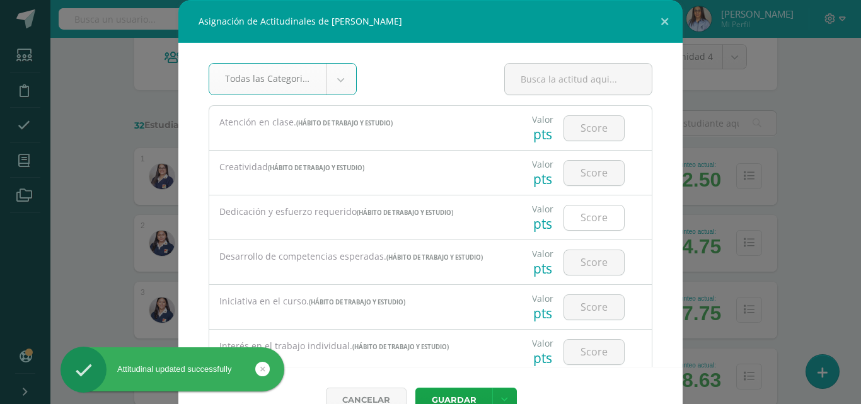
click at [589, 211] on input "number" at bounding box center [594, 218] width 60 height 25
type input "3"
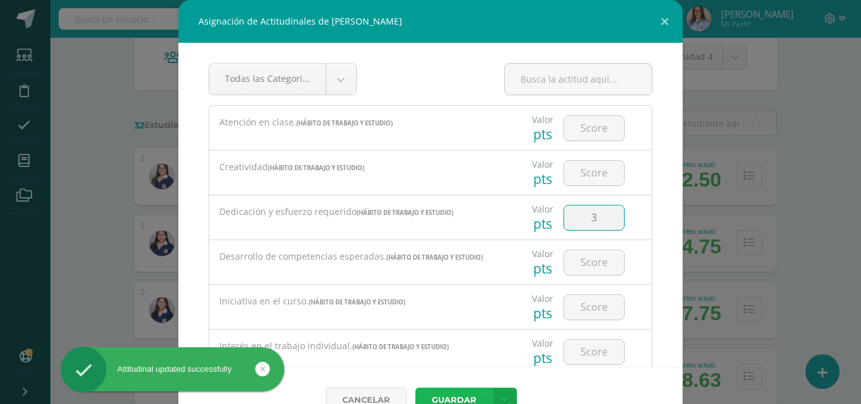
click at [449, 394] on button "Guardar" at bounding box center [453, 400] width 77 height 25
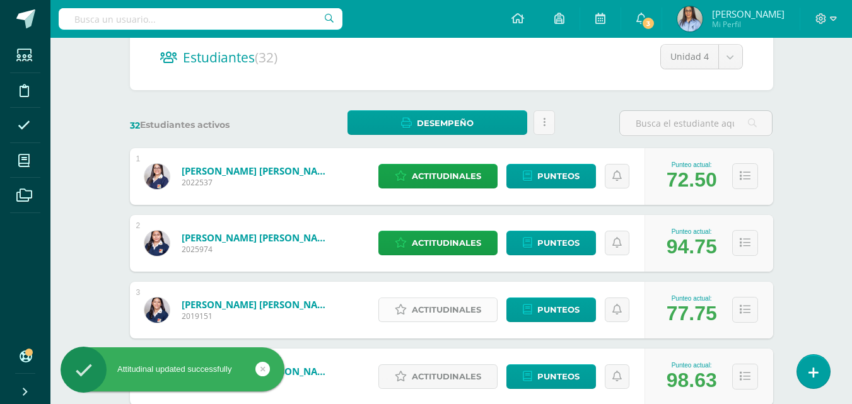
click at [433, 308] on span "Actitudinales" at bounding box center [446, 309] width 69 height 23
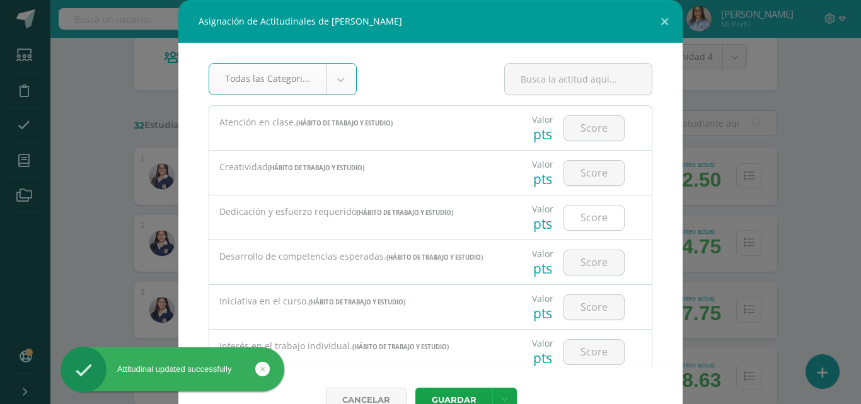
click at [583, 220] on input "number" at bounding box center [594, 218] width 60 height 25
type input "2"
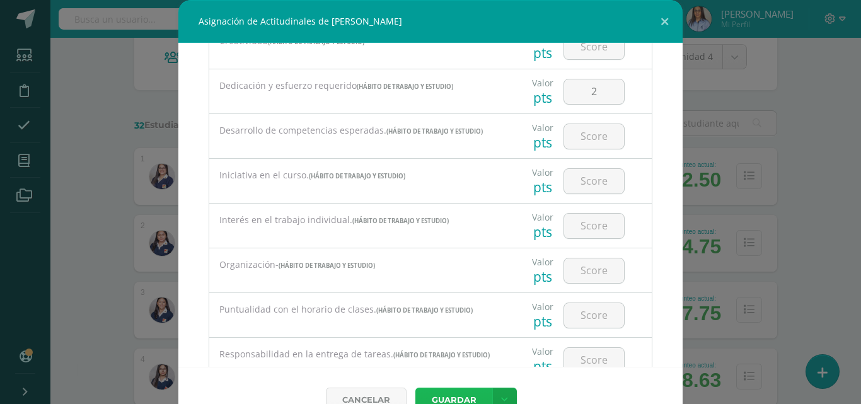
click at [438, 396] on button "Guardar" at bounding box center [453, 400] width 77 height 25
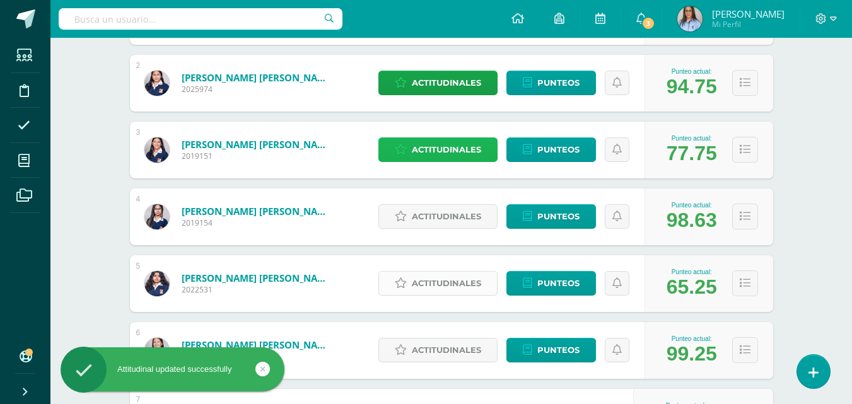
scroll to position [315, 0]
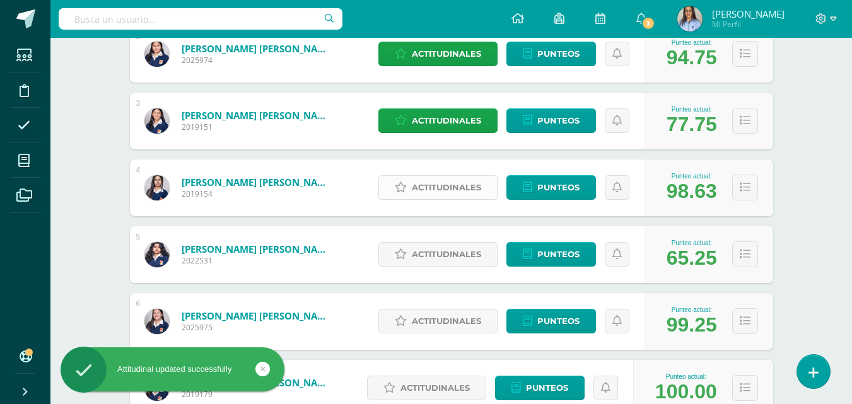
click at [451, 190] on span "Actitudinales" at bounding box center [446, 187] width 69 height 23
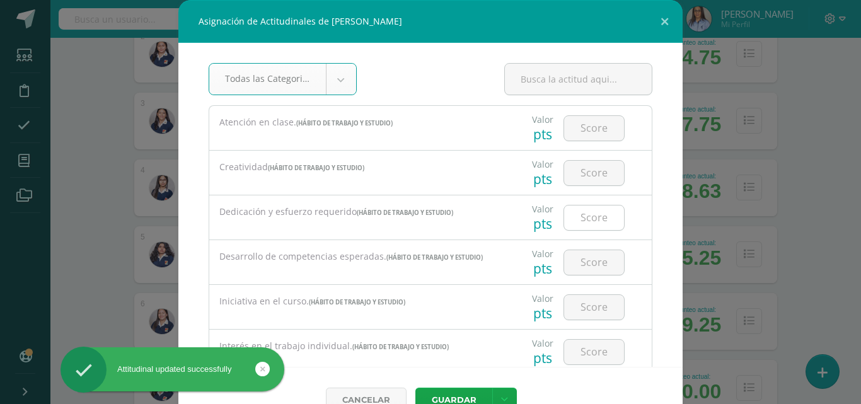
click at [588, 216] on input "number" at bounding box center [594, 218] width 60 height 25
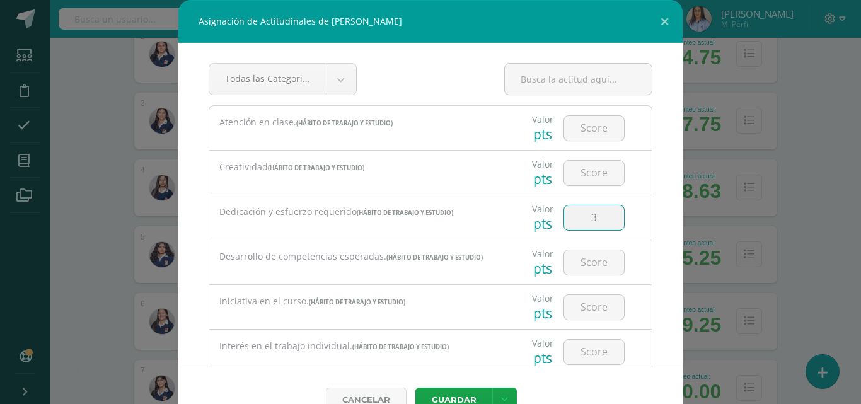
type input "3"
click at [446, 396] on button "Guardar" at bounding box center [453, 400] width 77 height 25
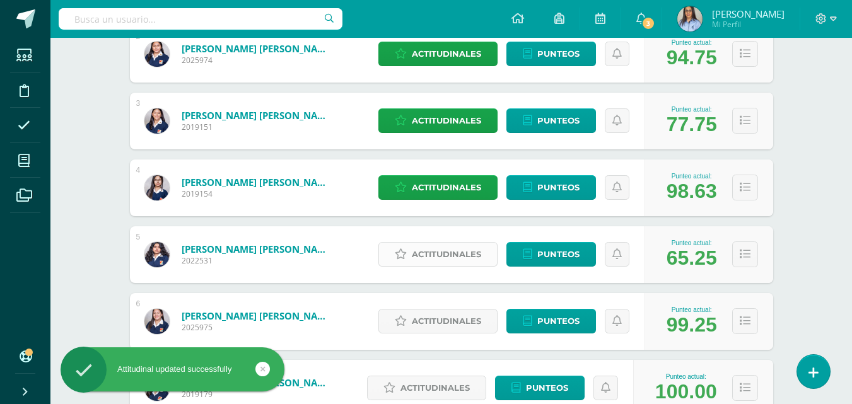
click at [433, 256] on span "Actitudinales" at bounding box center [446, 254] width 69 height 23
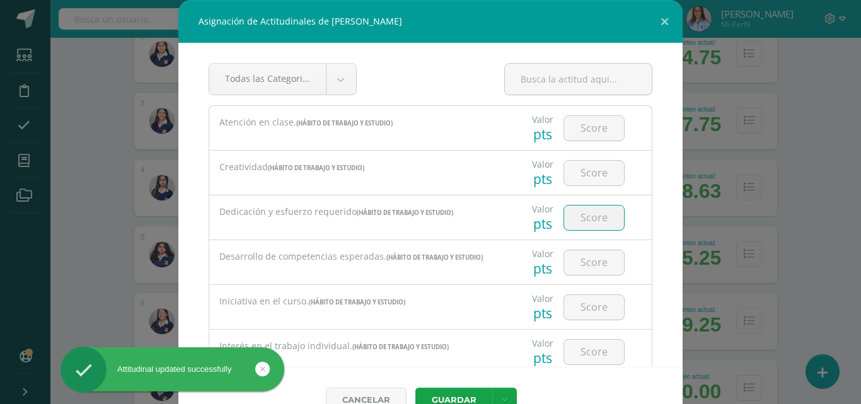
click at [584, 219] on input "number" at bounding box center [594, 218] width 60 height 25
type input "1"
click at [454, 393] on button "Guardar" at bounding box center [453, 400] width 77 height 25
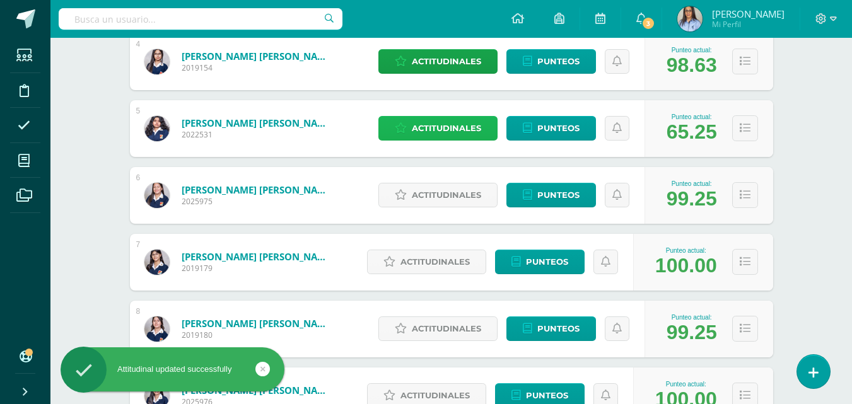
scroll to position [504, 0]
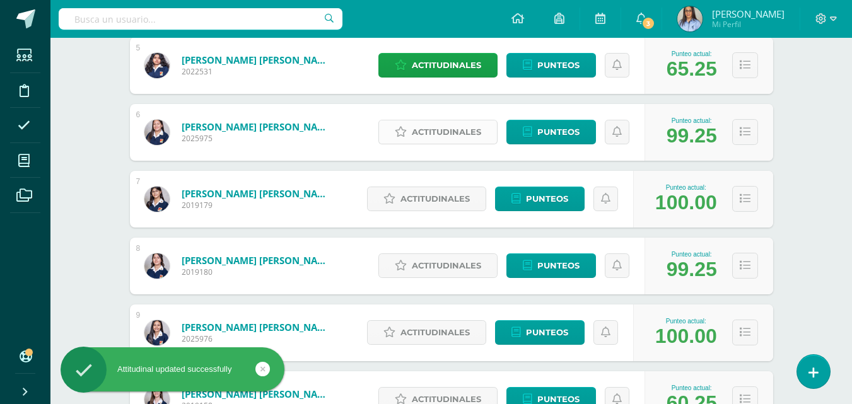
click at [450, 127] on span "Actitudinales" at bounding box center [446, 131] width 69 height 23
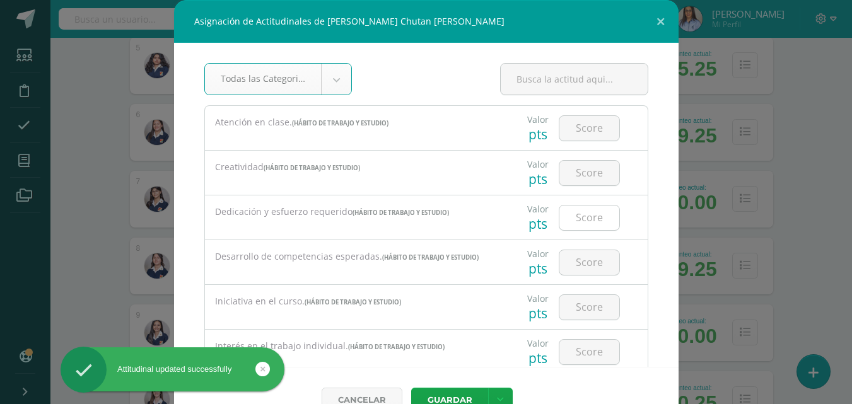
click at [583, 215] on input "number" at bounding box center [589, 218] width 60 height 25
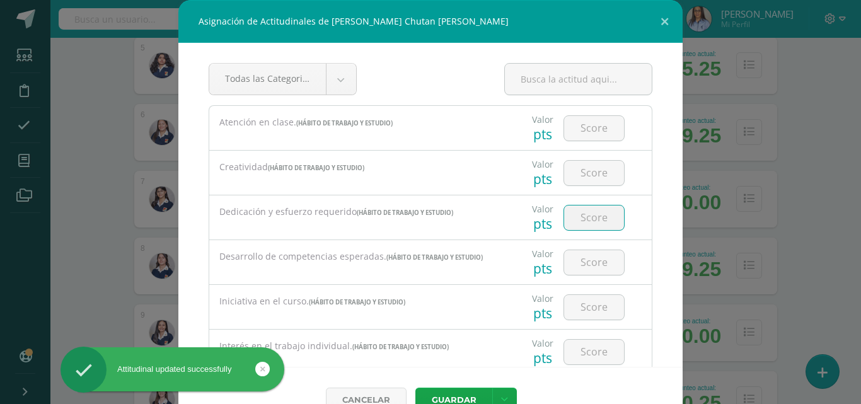
click at [580, 219] on input "number" at bounding box center [594, 218] width 60 height 25
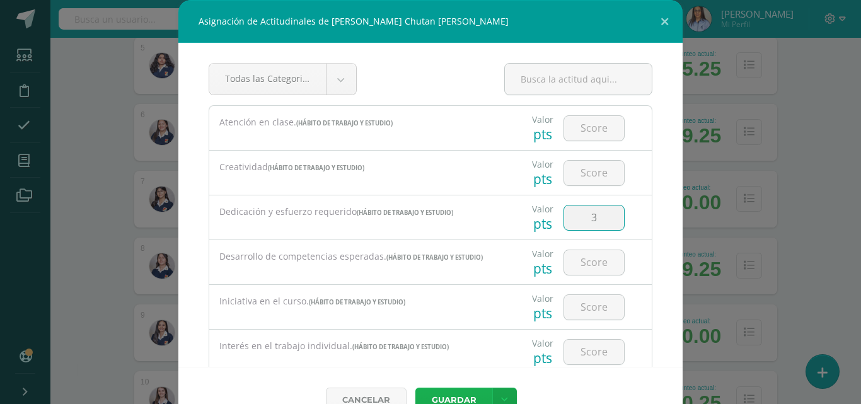
type input "3"
click at [452, 389] on button "Guardar" at bounding box center [453, 400] width 77 height 25
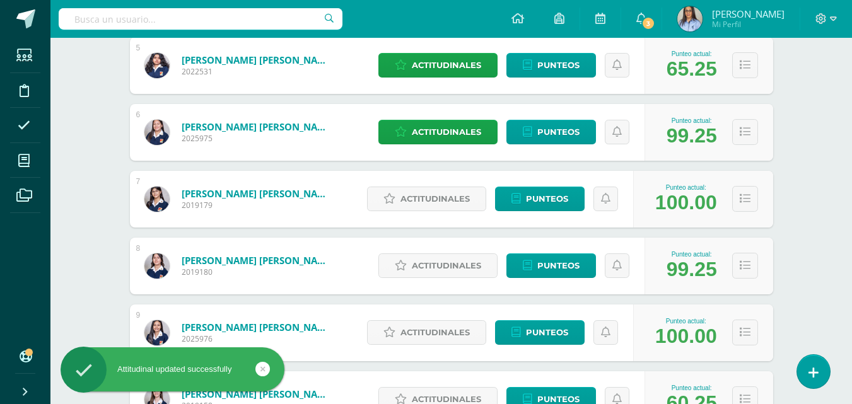
click at [448, 218] on div "Actitudinales Punteos" at bounding box center [497, 199] width 272 height 57
click at [446, 199] on span "Actitudinales" at bounding box center [434, 198] width 69 height 23
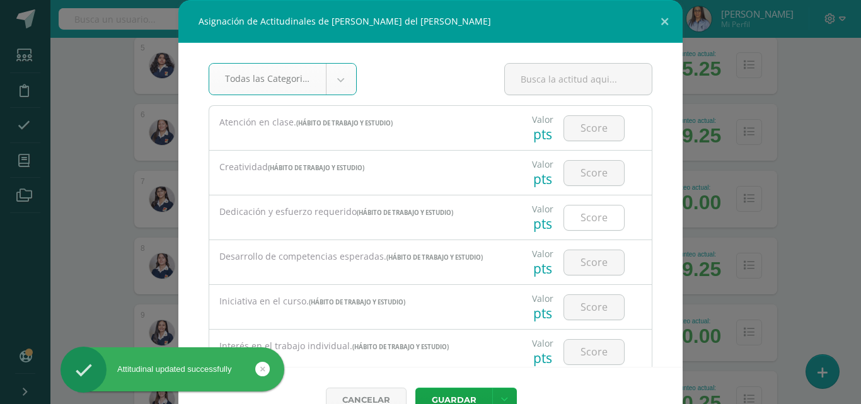
click at [602, 221] on input "number" at bounding box center [594, 218] width 60 height 25
type input "2"
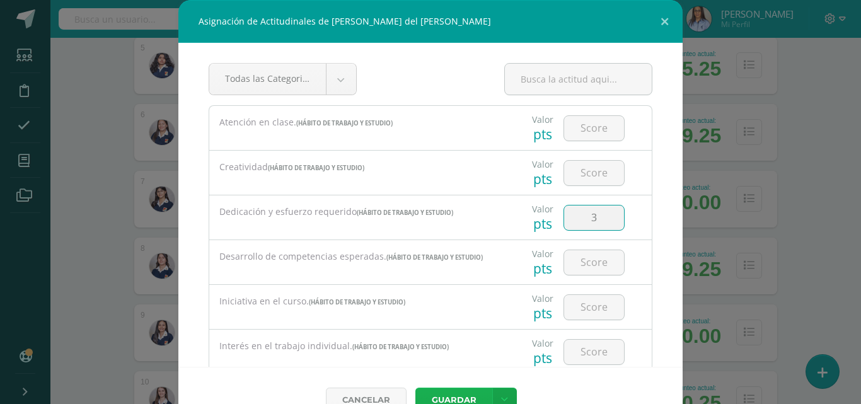
type input "3"
click at [444, 394] on button "Guardar" at bounding box center [453, 400] width 77 height 25
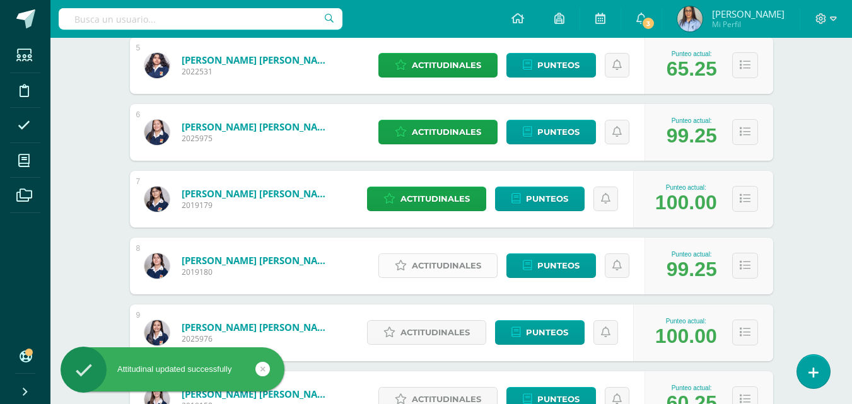
click at [436, 263] on span "Actitudinales" at bounding box center [446, 265] width 69 height 23
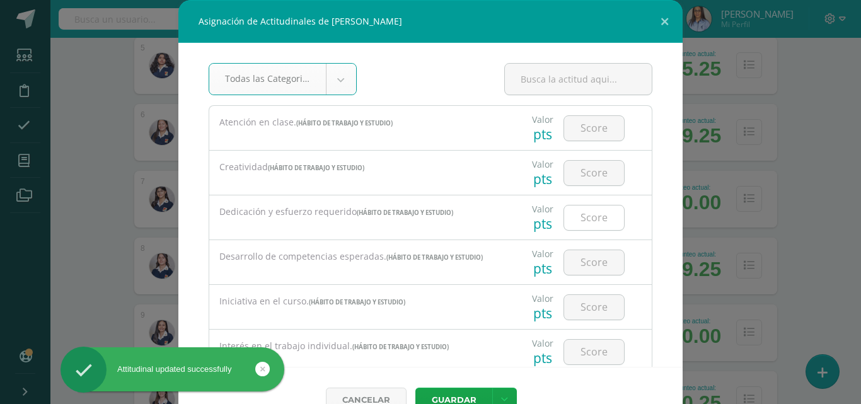
click at [601, 221] on input "number" at bounding box center [594, 218] width 60 height 25
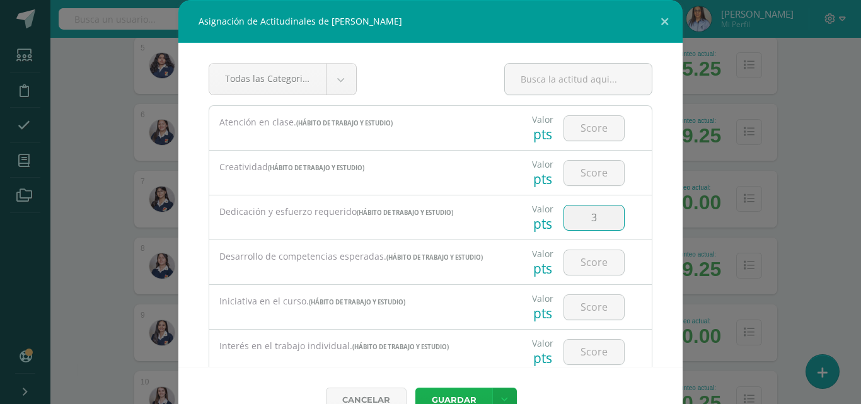
type input "3"
click at [449, 393] on button "Guardar" at bounding box center [453, 400] width 77 height 25
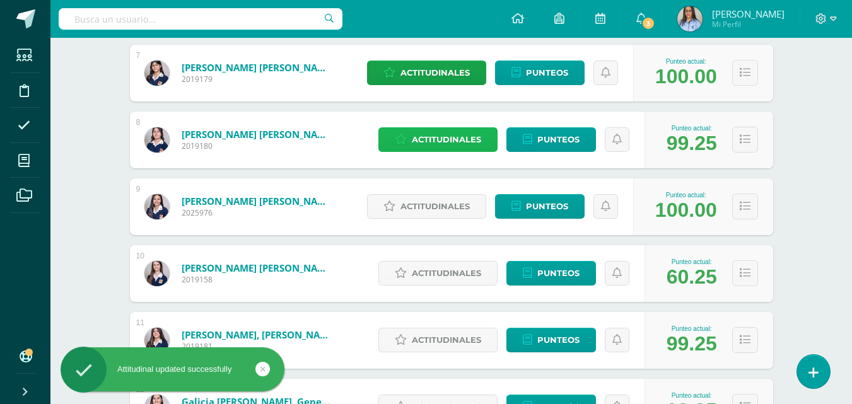
scroll to position [694, 0]
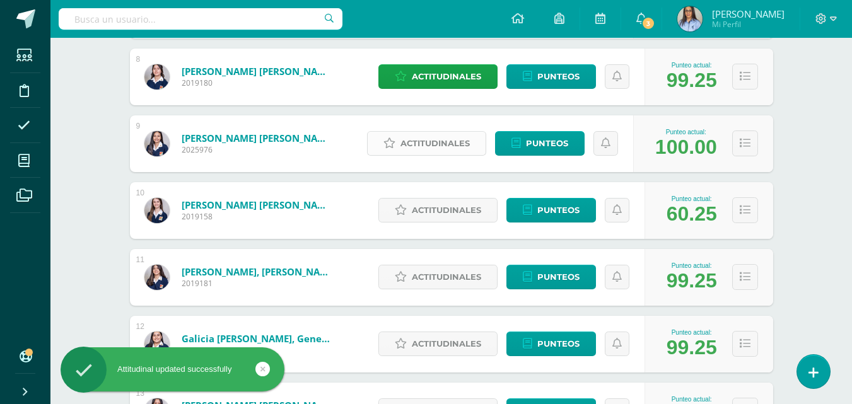
click at [414, 140] on span "Actitudinales" at bounding box center [434, 143] width 69 height 23
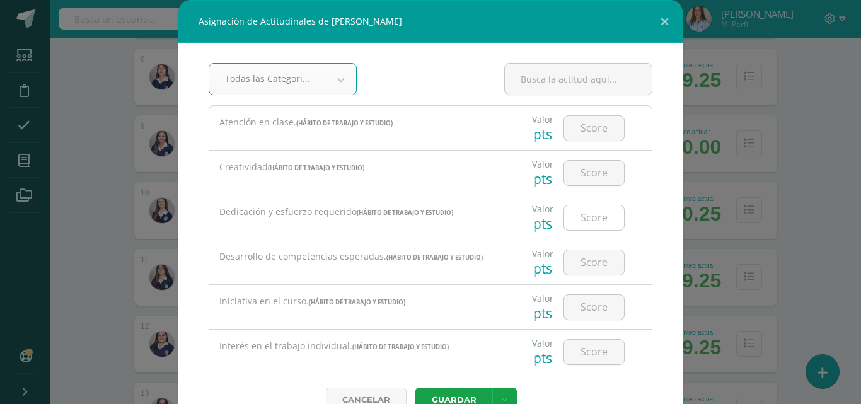
click at [590, 221] on input "number" at bounding box center [594, 218] width 60 height 25
type input "3"
type input "2"
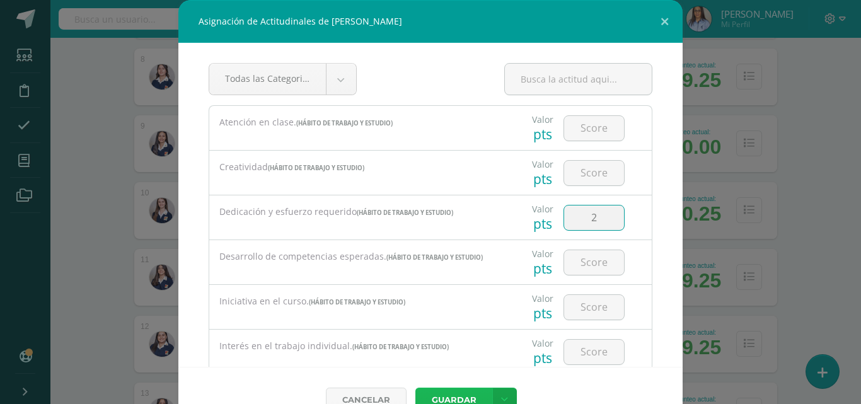
click at [448, 395] on button "Guardar" at bounding box center [453, 400] width 77 height 25
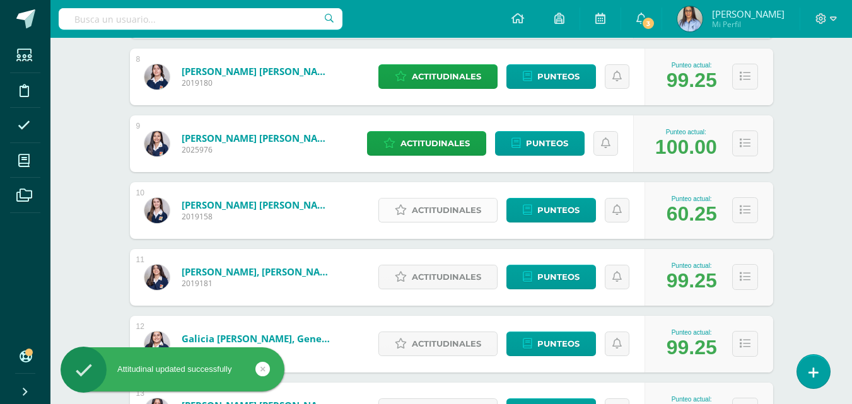
click at [465, 221] on span "Actitudinales" at bounding box center [446, 210] width 69 height 23
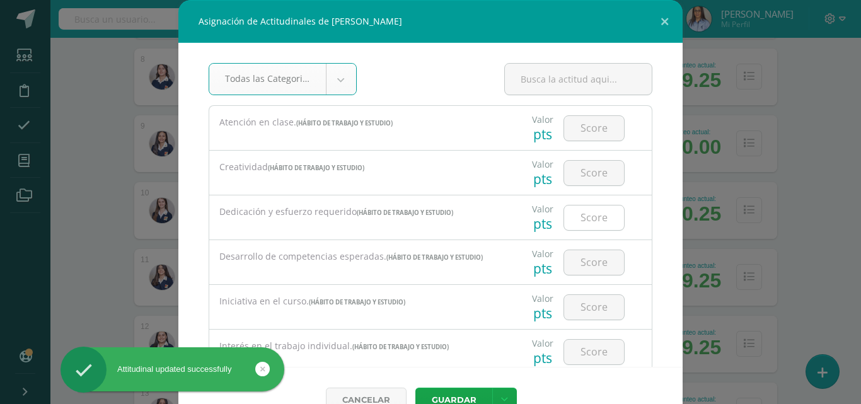
click at [579, 216] on input "number" at bounding box center [594, 218] width 60 height 25
type input "2"
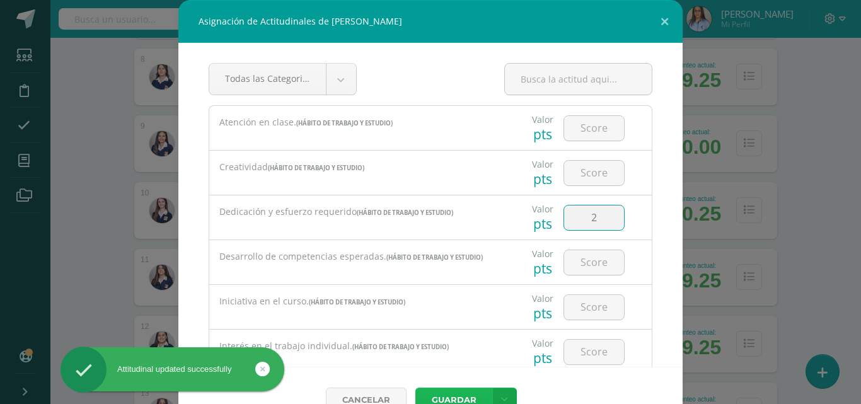
click at [450, 395] on button "Guardar" at bounding box center [453, 400] width 77 height 25
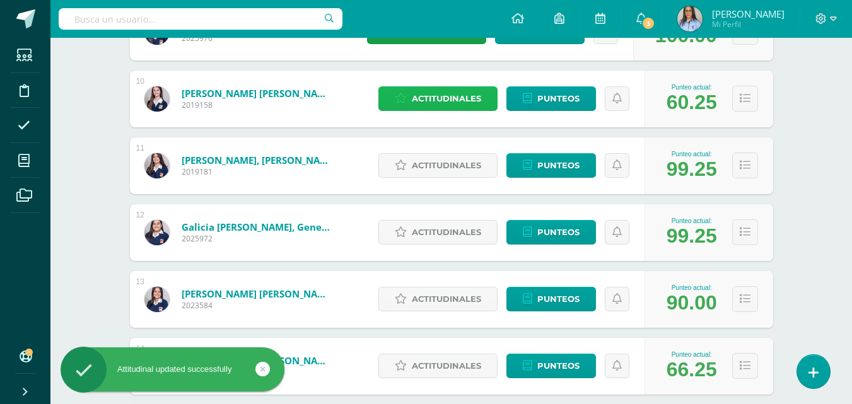
scroll to position [820, 0]
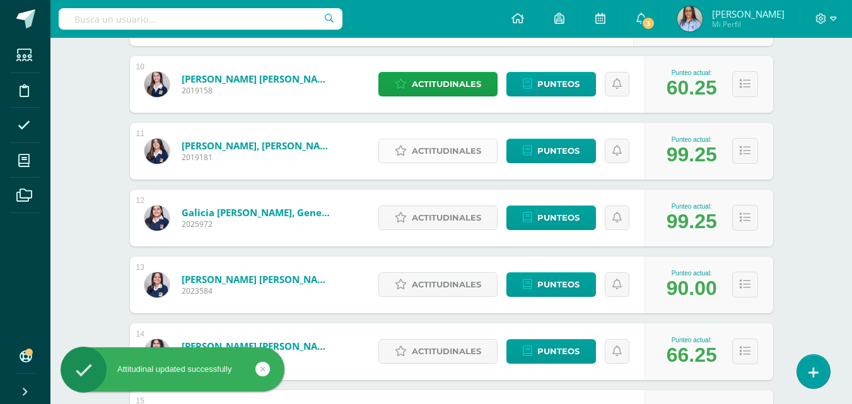
click at [450, 158] on span "Actitudinales" at bounding box center [446, 150] width 69 height 23
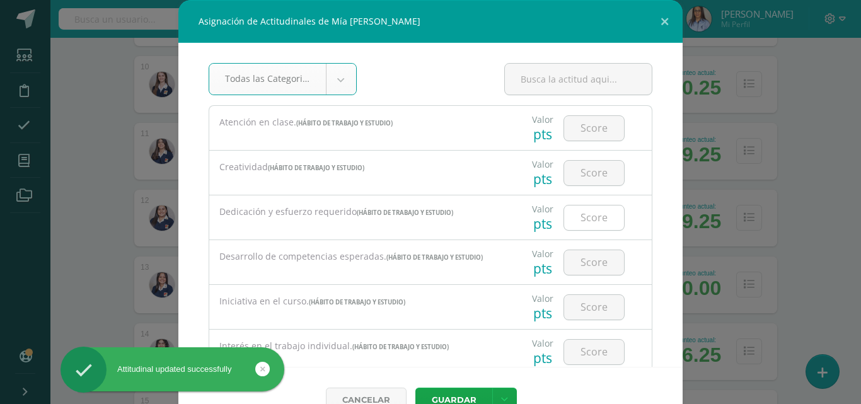
click at [582, 217] on input "number" at bounding box center [594, 218] width 60 height 25
type input "2"
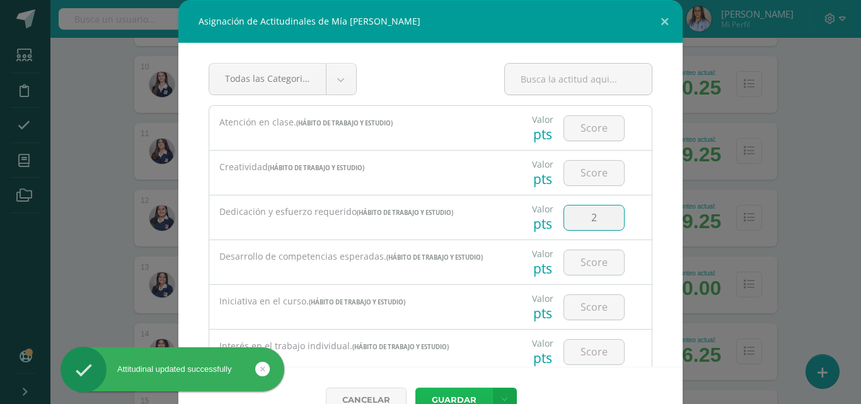
click at [453, 393] on button "Guardar" at bounding box center [453, 400] width 77 height 25
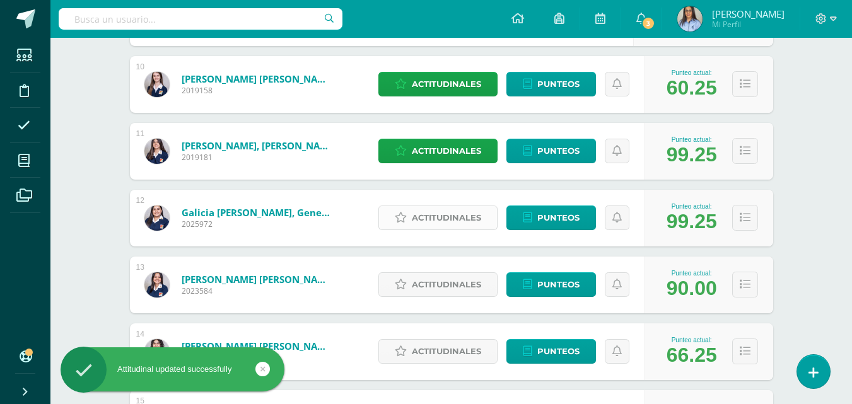
click at [433, 226] on span "Actitudinales" at bounding box center [446, 217] width 69 height 23
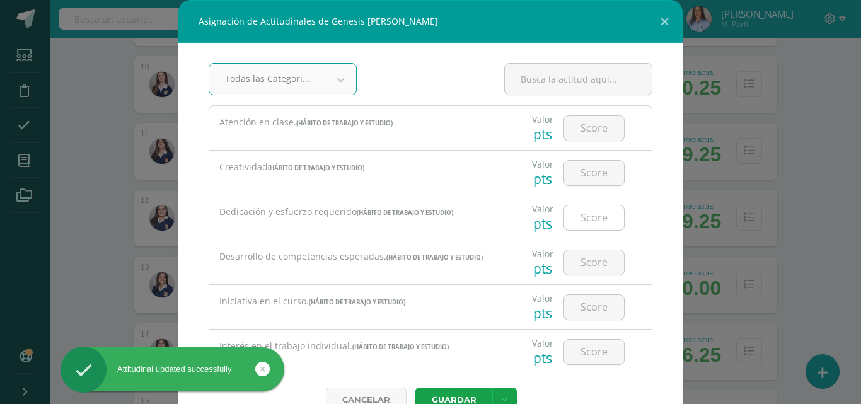
click at [583, 223] on input "number" at bounding box center [594, 218] width 60 height 25
type input "3"
click at [447, 391] on button "Guardar" at bounding box center [453, 400] width 77 height 25
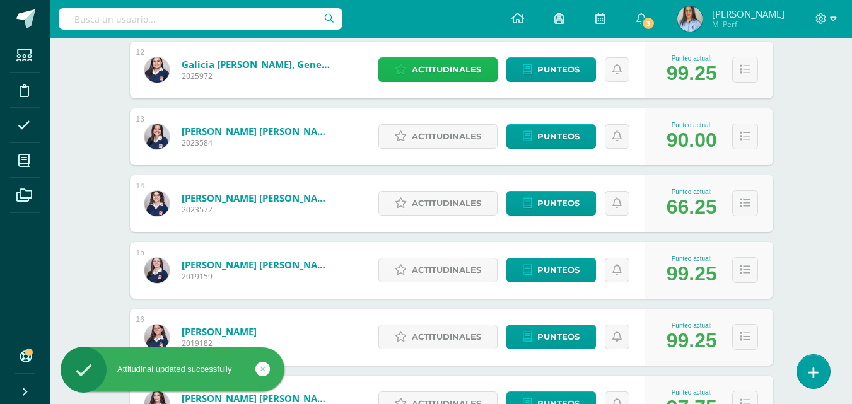
scroll to position [946, 0]
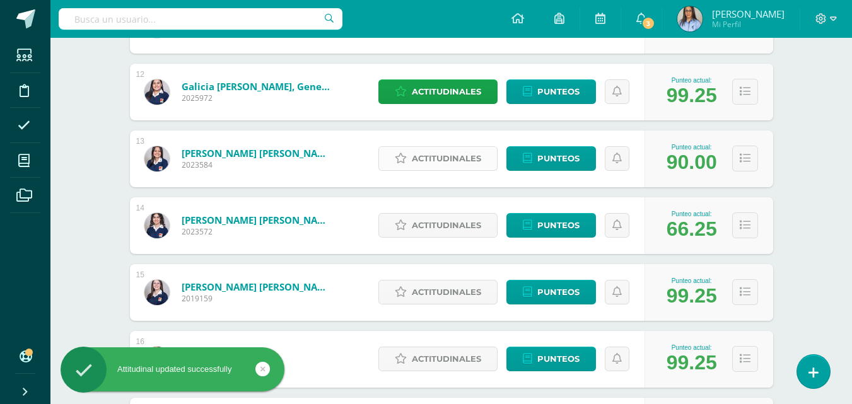
click at [434, 160] on span "Actitudinales" at bounding box center [446, 158] width 69 height 23
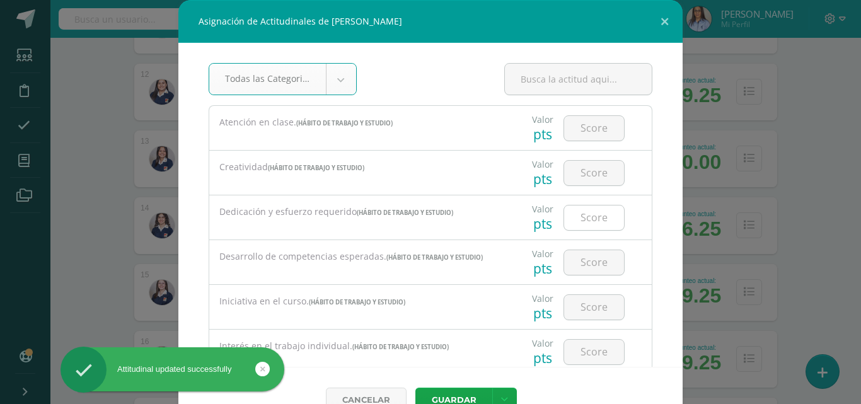
click at [585, 207] on input "number" at bounding box center [594, 218] width 60 height 25
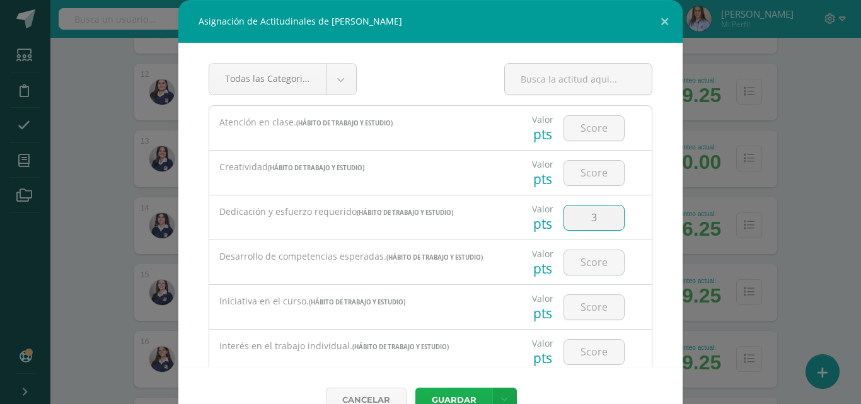
type input "3"
click at [451, 396] on button "Guardar" at bounding box center [453, 400] width 77 height 25
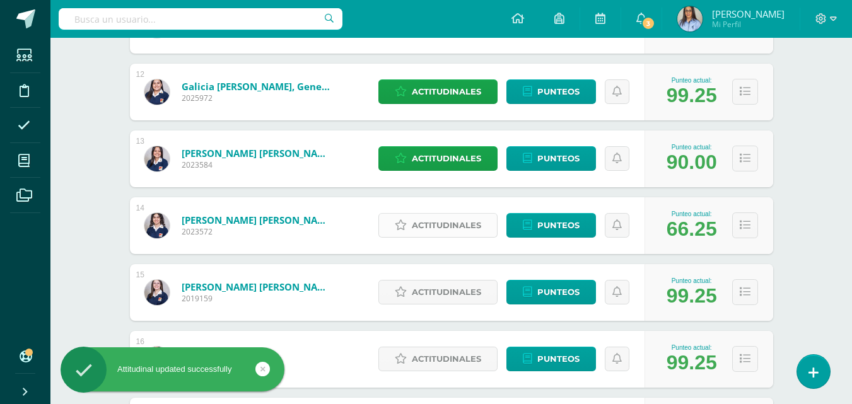
click at [451, 226] on span "Actitudinales" at bounding box center [446, 225] width 69 height 23
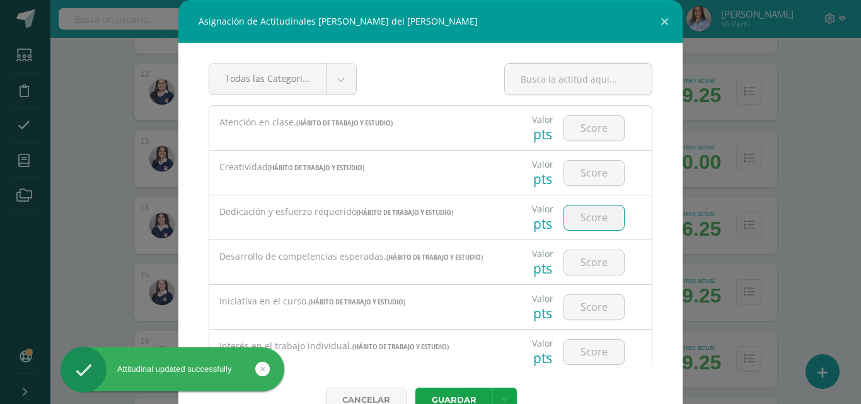
click at [570, 217] on input "number" at bounding box center [594, 218] width 60 height 25
type input "2"
click at [448, 396] on button "Guardar" at bounding box center [453, 400] width 77 height 25
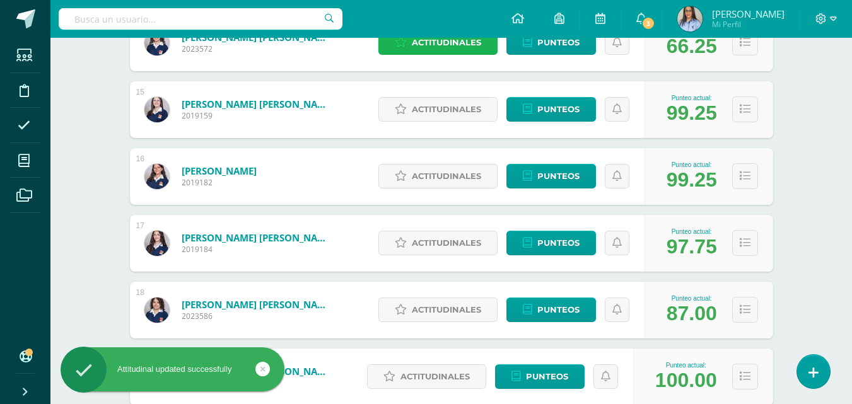
scroll to position [1135, 0]
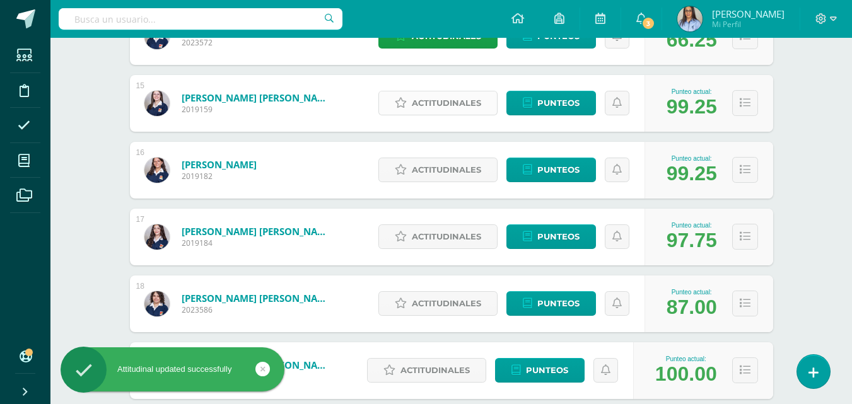
click at [415, 105] on span "Actitudinales" at bounding box center [446, 102] width 69 height 23
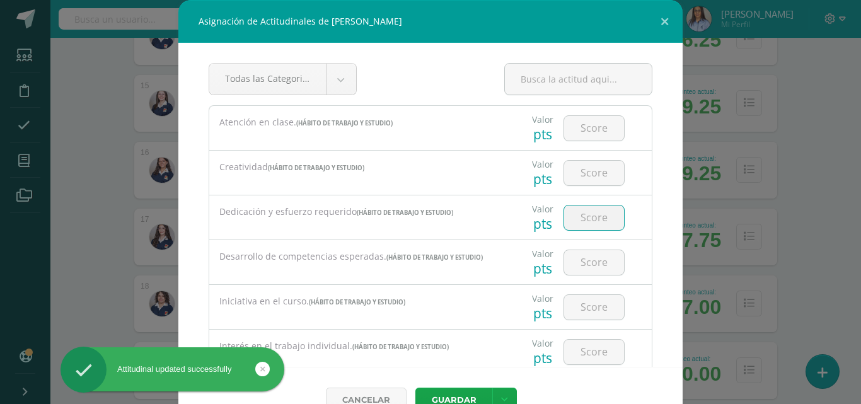
click at [594, 216] on input "number" at bounding box center [594, 218] width 60 height 25
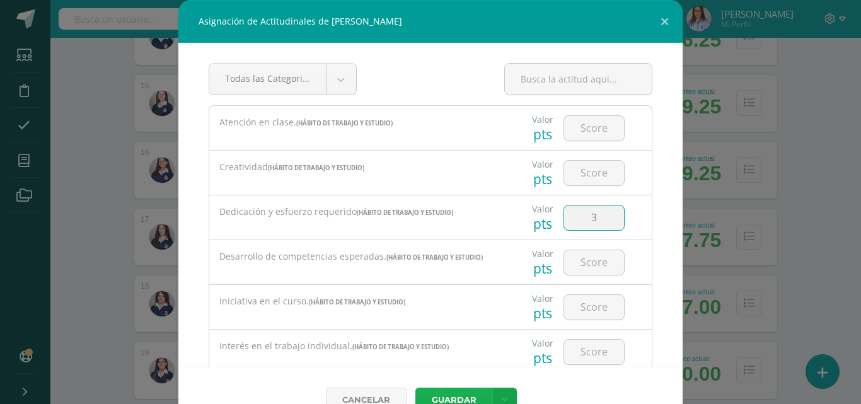
type input "3"
click at [444, 392] on button "Guardar" at bounding box center [453, 400] width 77 height 25
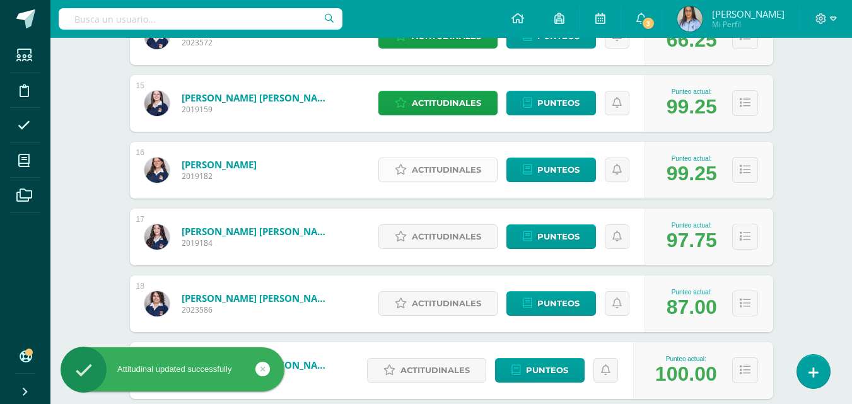
click at [430, 161] on span "Actitudinales" at bounding box center [446, 169] width 69 height 23
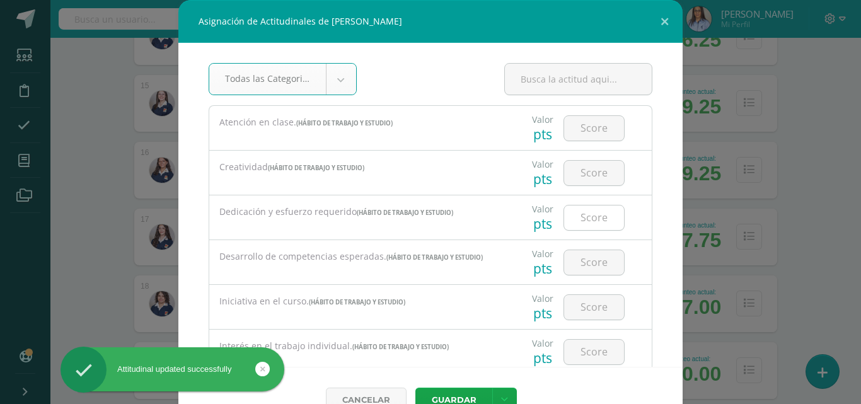
click at [588, 211] on input "number" at bounding box center [594, 218] width 60 height 25
type input "3"
click at [460, 390] on button "Guardar" at bounding box center [453, 400] width 77 height 25
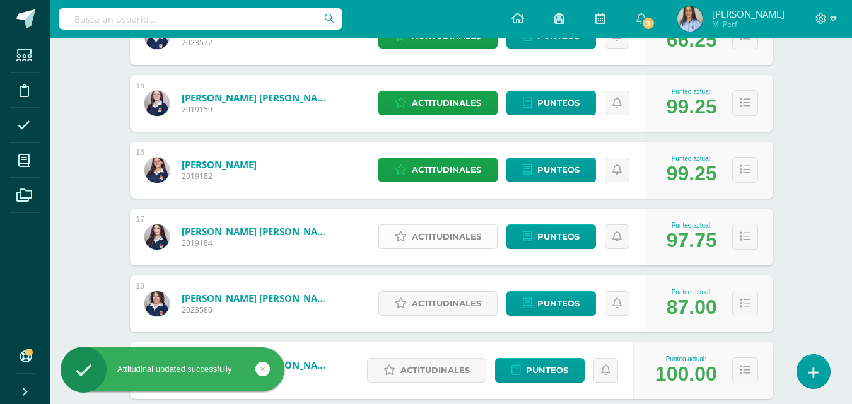
click at [436, 237] on span "Actitudinales" at bounding box center [446, 236] width 69 height 23
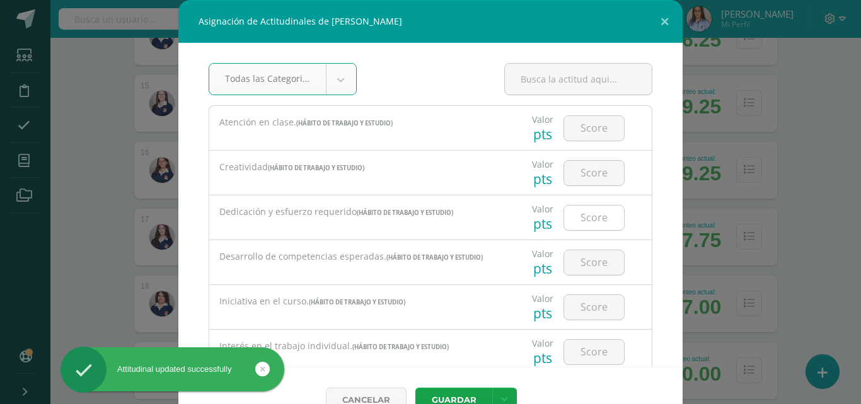
click at [589, 222] on input "number" at bounding box center [594, 218] width 60 height 25
type input "3"
click at [461, 394] on button "Guardar" at bounding box center [453, 400] width 77 height 25
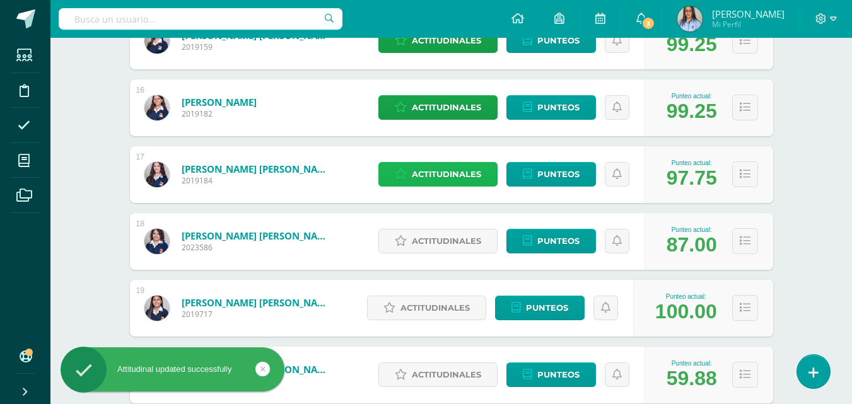
scroll to position [1198, 0]
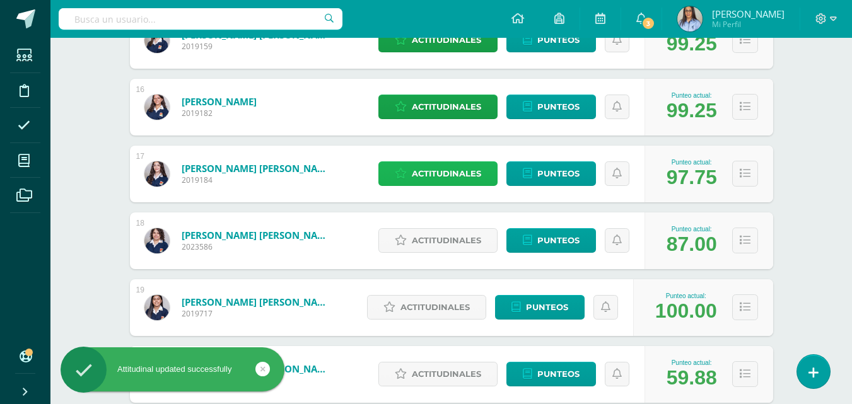
click at [435, 166] on span "Actitudinales" at bounding box center [446, 173] width 69 height 23
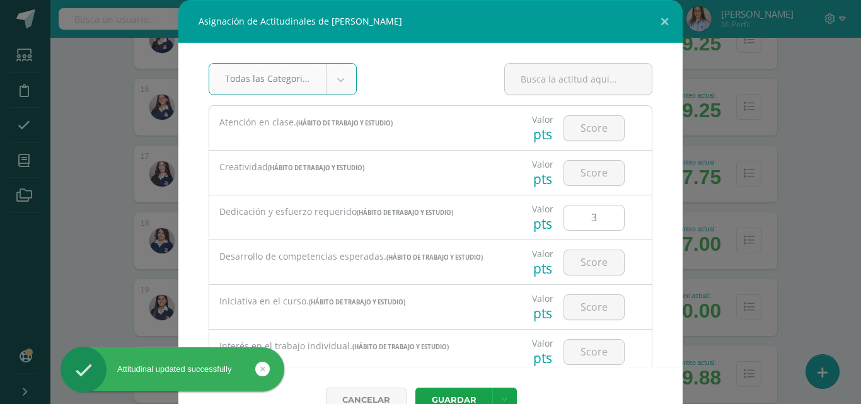
click at [592, 224] on input "3" at bounding box center [594, 218] width 60 height 25
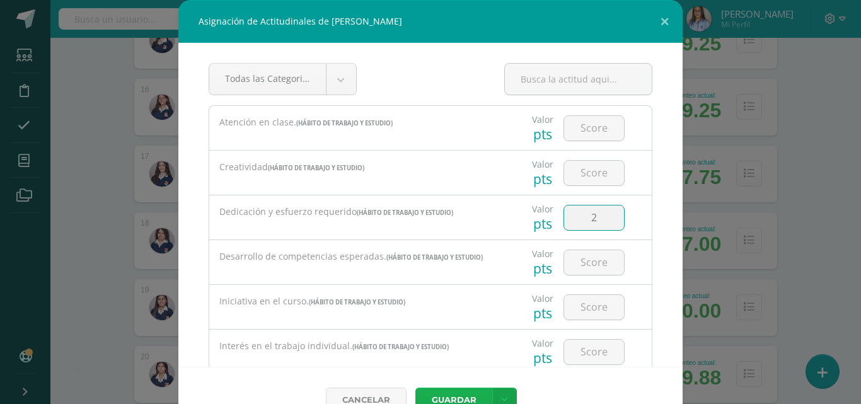
type input "2"
click at [455, 393] on button "Guardar" at bounding box center [453, 400] width 77 height 25
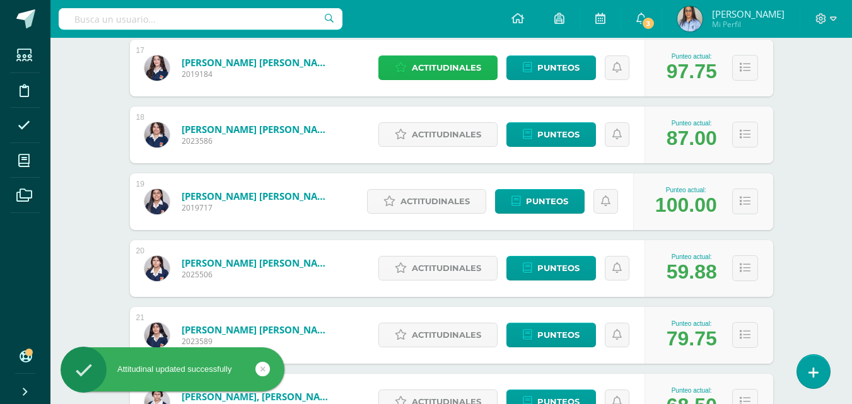
scroll to position [1324, 0]
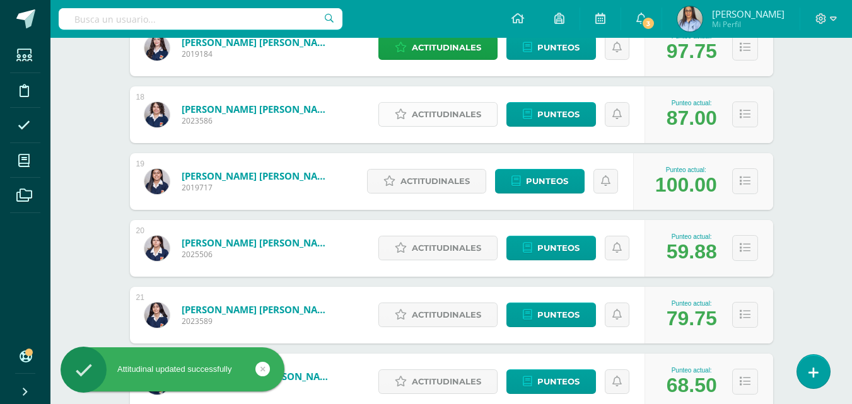
click at [438, 117] on span "Actitudinales" at bounding box center [446, 114] width 69 height 23
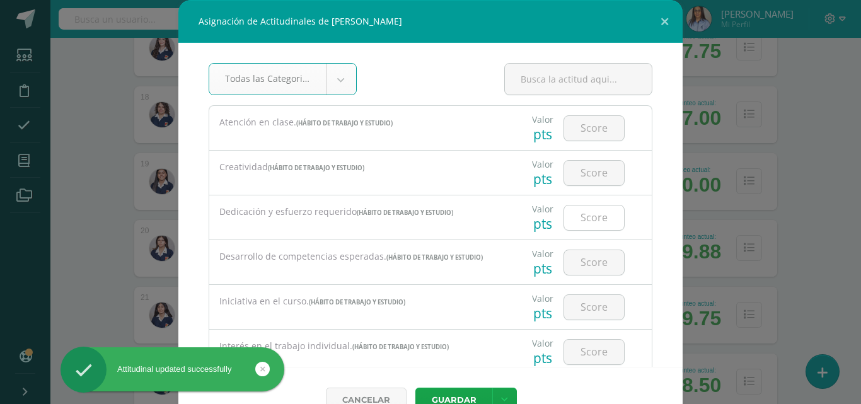
click at [583, 225] on input "number" at bounding box center [594, 218] width 60 height 25
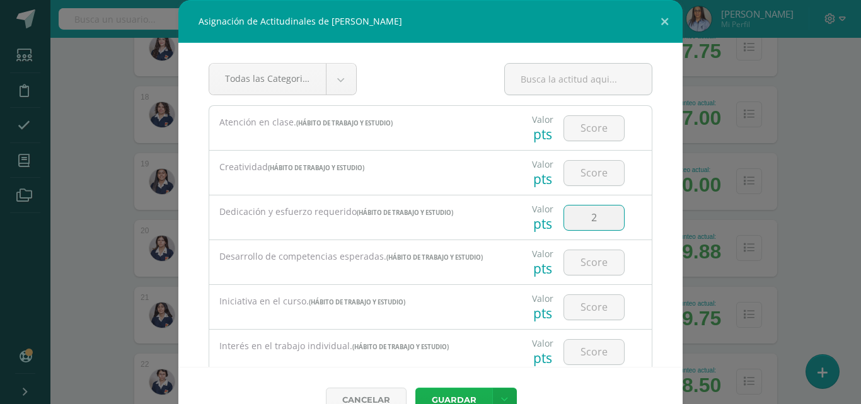
type input "2"
click at [457, 395] on button "Guardar" at bounding box center [453, 400] width 77 height 25
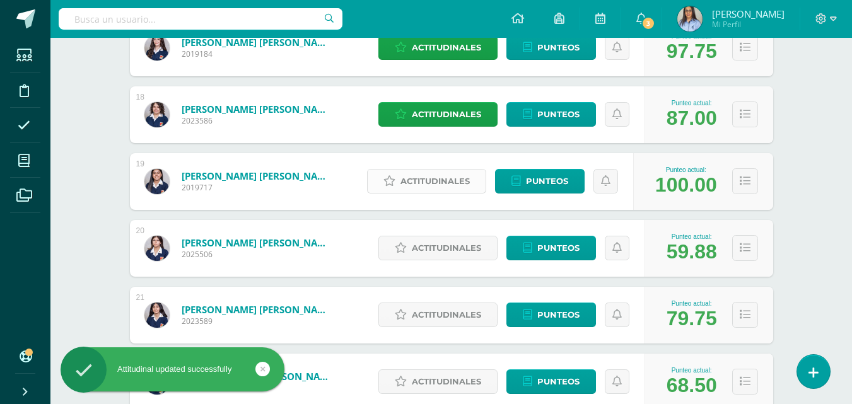
click at [421, 178] on span "Actitudinales" at bounding box center [434, 181] width 69 height 23
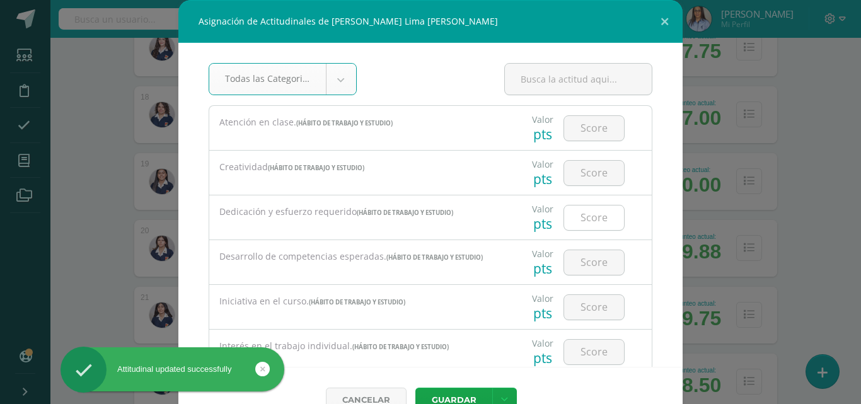
click at [582, 214] on input "number" at bounding box center [594, 218] width 60 height 25
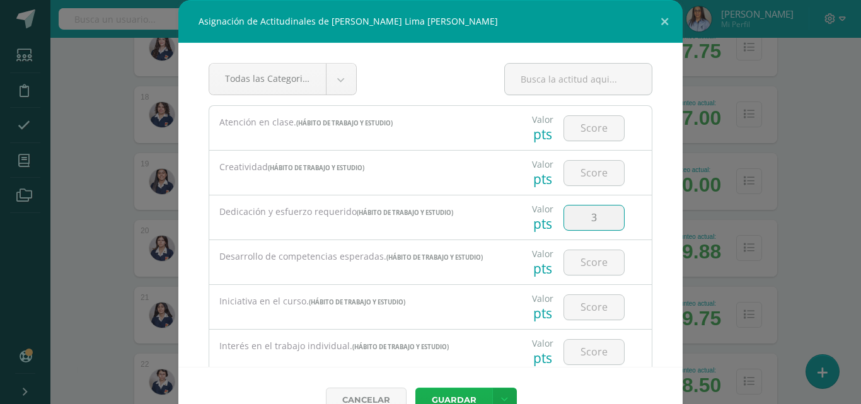
type input "3"
click at [455, 392] on button "Guardar" at bounding box center [453, 400] width 77 height 25
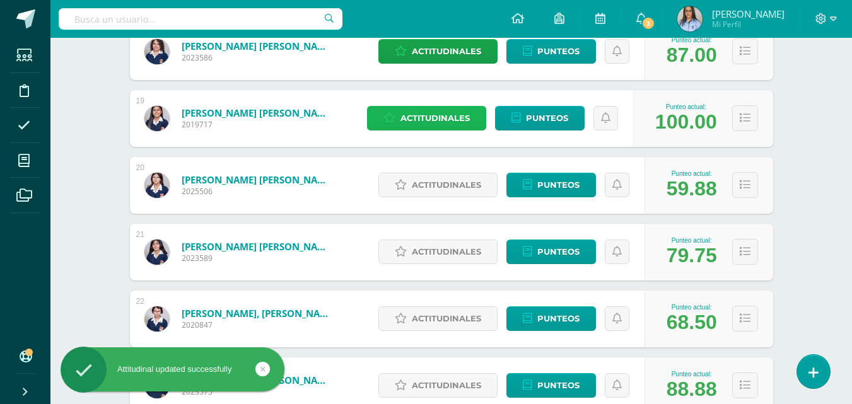
scroll to position [1450, 0]
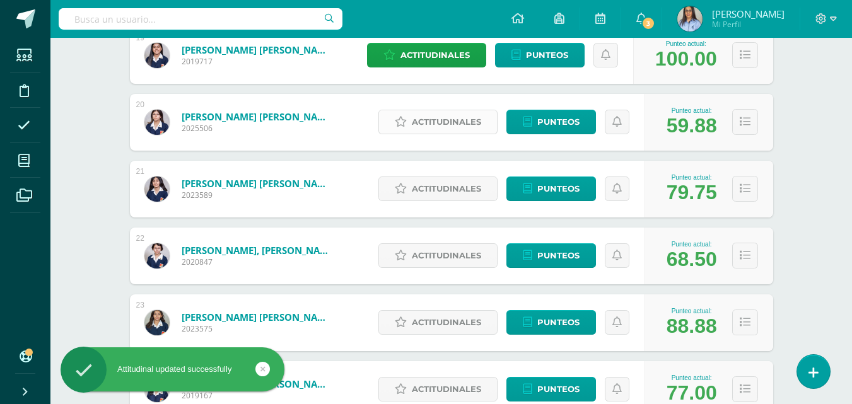
click at [454, 115] on span "Actitudinales" at bounding box center [446, 121] width 69 height 23
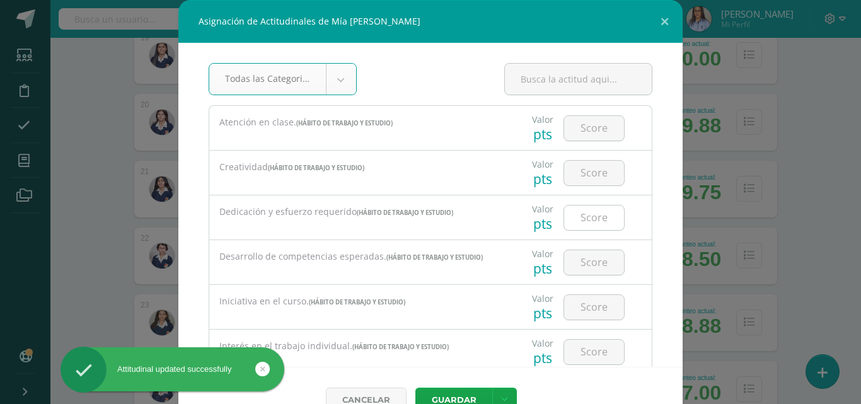
click at [569, 226] on input "number" at bounding box center [594, 218] width 60 height 25
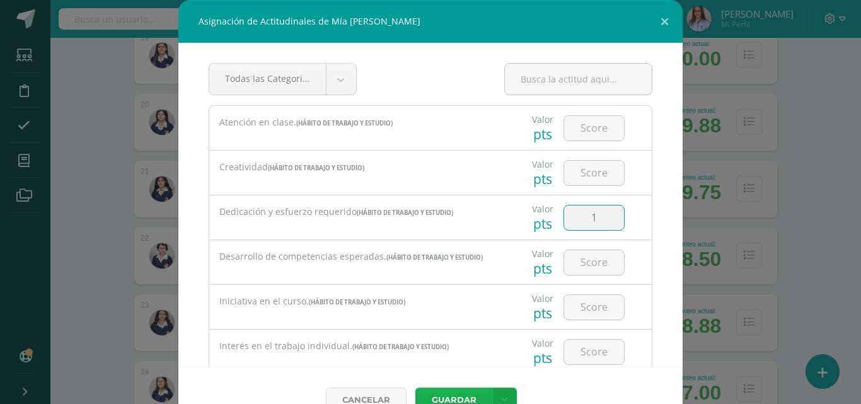
type input "1"
click at [448, 398] on button "Guardar" at bounding box center [453, 400] width 77 height 25
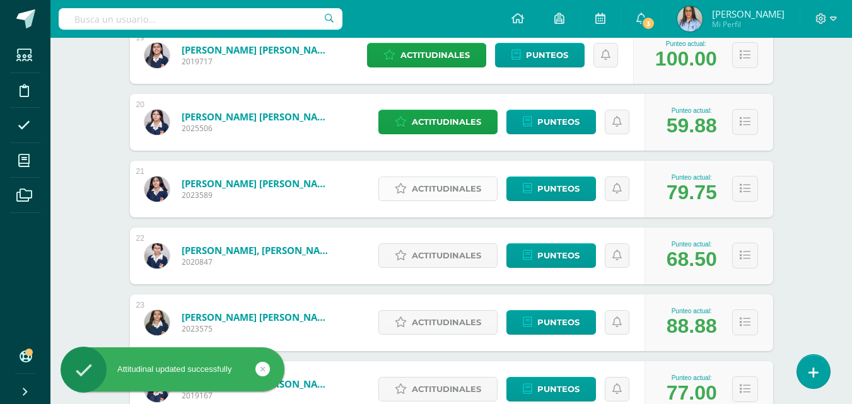
click at [451, 186] on span "Actitudinales" at bounding box center [446, 188] width 69 height 23
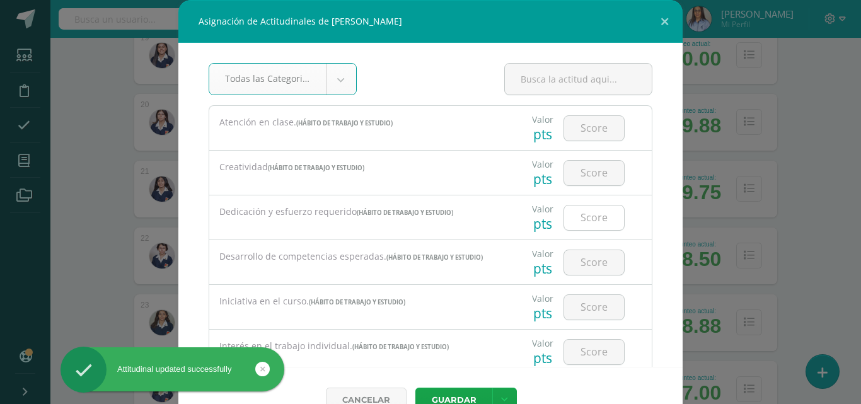
click at [589, 225] on input "number" at bounding box center [594, 218] width 60 height 25
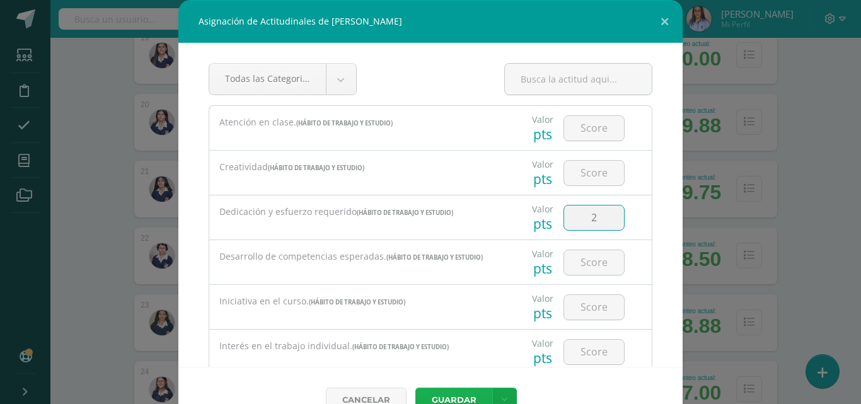
type input "2"
click at [453, 397] on button "Guardar" at bounding box center [453, 400] width 77 height 25
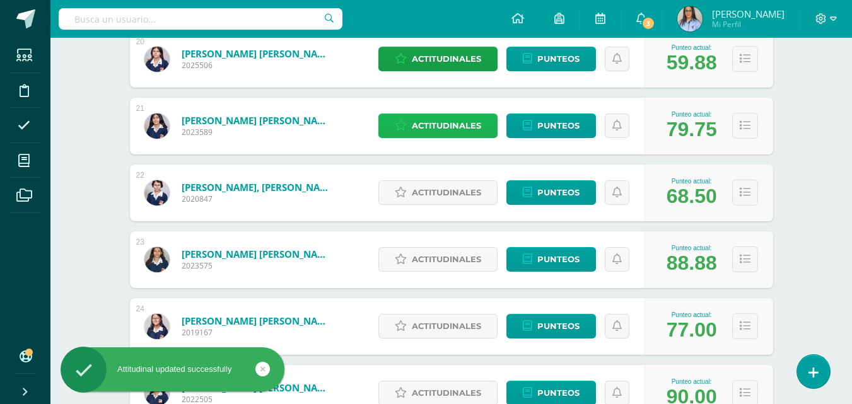
scroll to position [1576, 0]
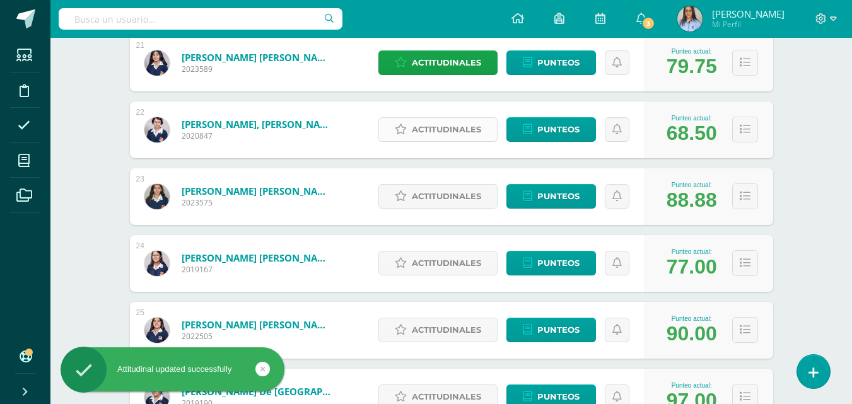
click at [440, 125] on span "Actitudinales" at bounding box center [446, 129] width 69 height 23
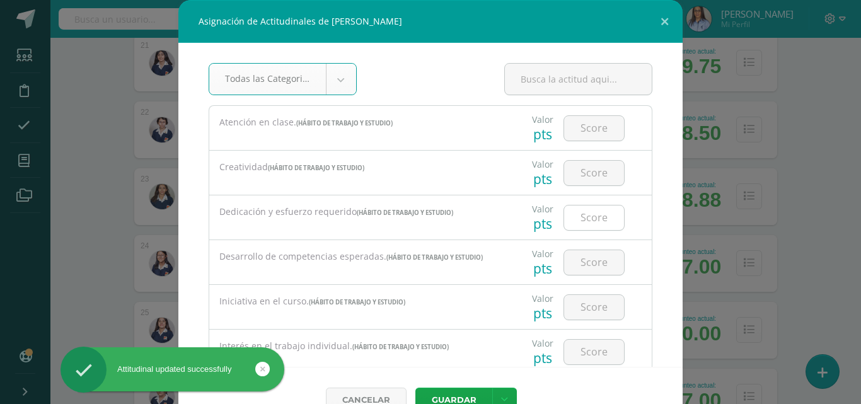
click at [595, 211] on input "number" at bounding box center [594, 218] width 60 height 25
type input "2"
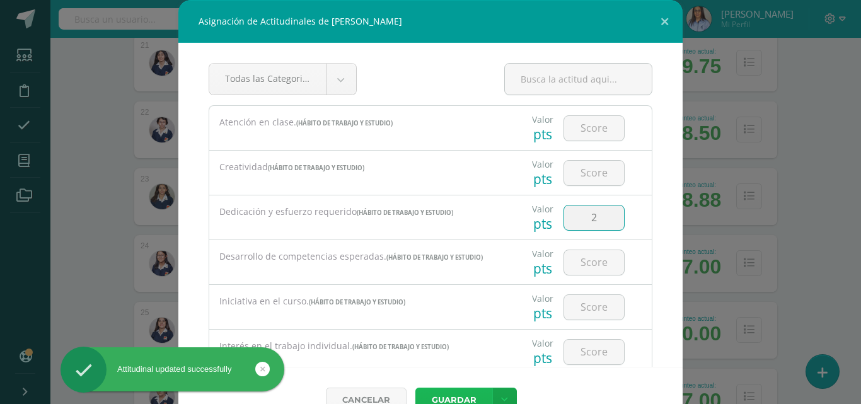
click at [467, 390] on button "Guardar" at bounding box center [453, 400] width 77 height 25
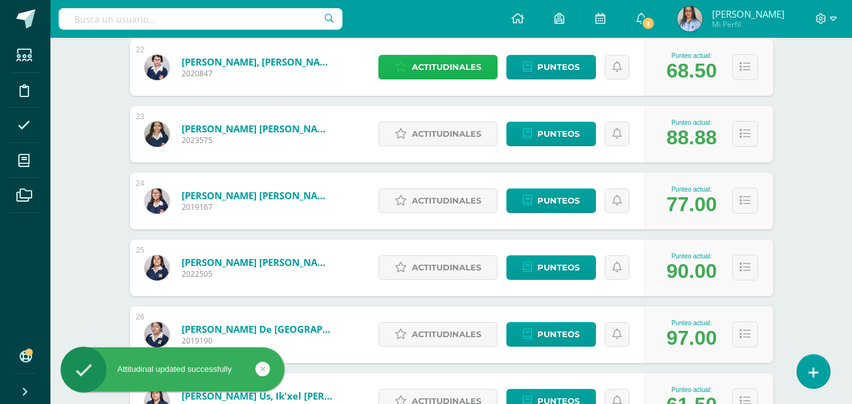
scroll to position [1639, 0]
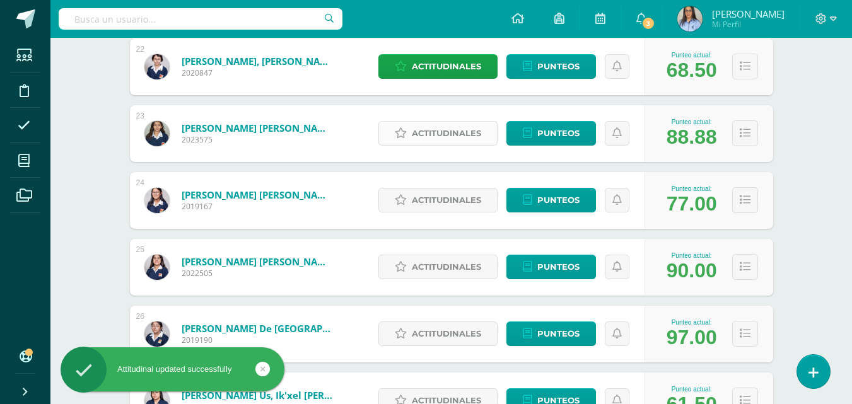
click at [461, 134] on span "Actitudinales" at bounding box center [446, 133] width 69 height 23
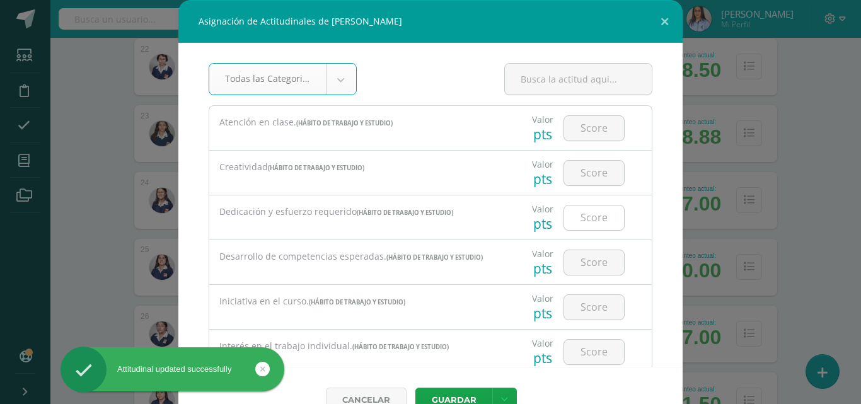
click at [583, 211] on input "number" at bounding box center [594, 218] width 60 height 25
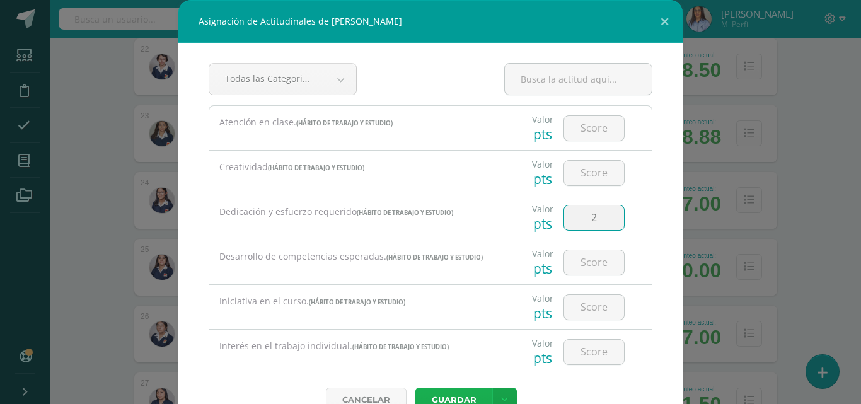
type input "2"
click at [442, 393] on button "Guardar" at bounding box center [453, 400] width 77 height 25
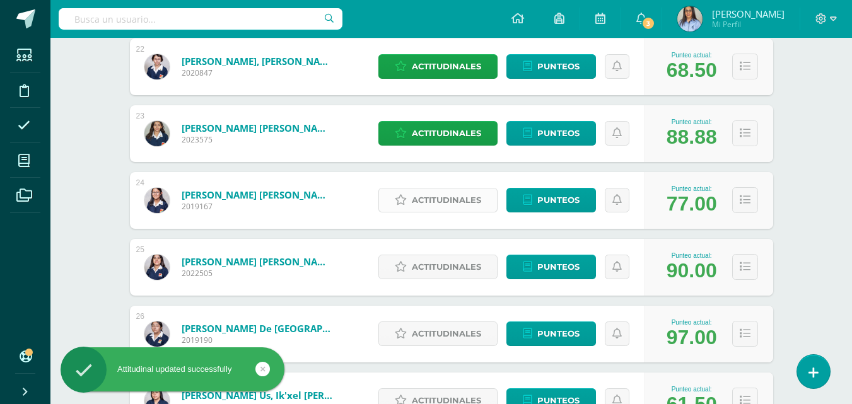
click at [436, 194] on span "Actitudinales" at bounding box center [446, 200] width 69 height 23
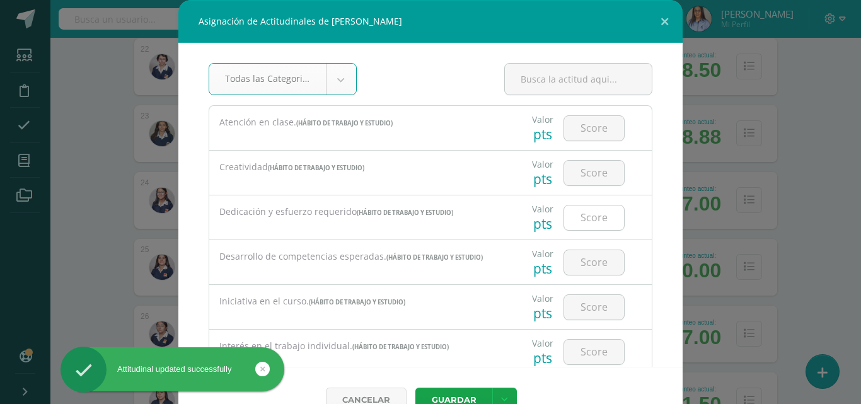
click at [584, 223] on input "number" at bounding box center [594, 218] width 60 height 25
type input "3"
click at [441, 390] on button "Guardar" at bounding box center [453, 400] width 77 height 25
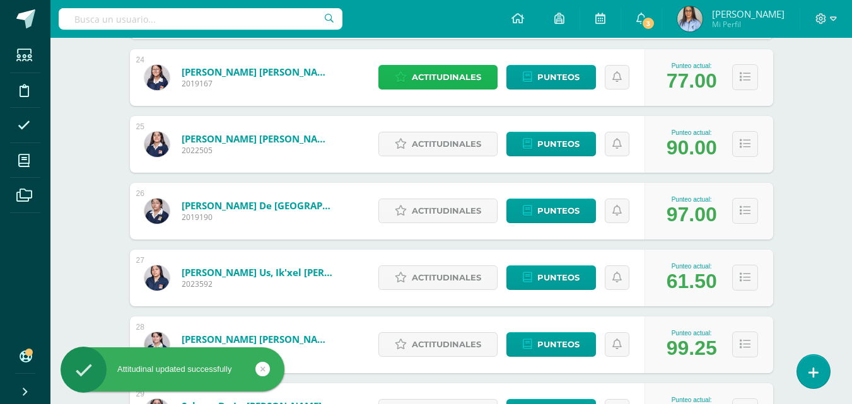
scroll to position [1765, 0]
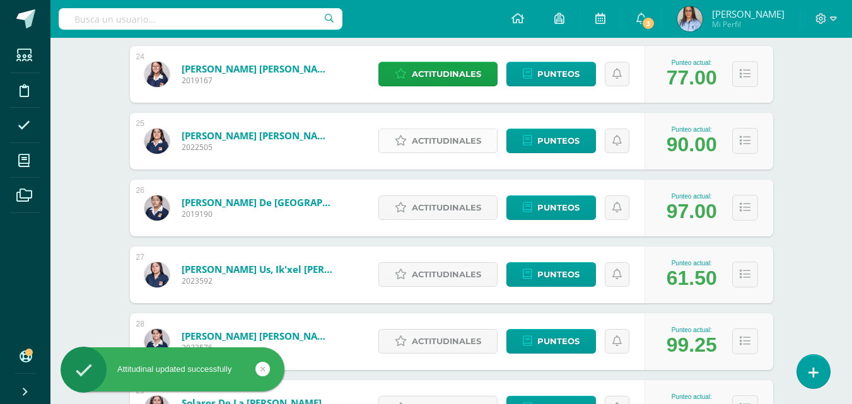
click at [454, 136] on span "Actitudinales" at bounding box center [446, 140] width 69 height 23
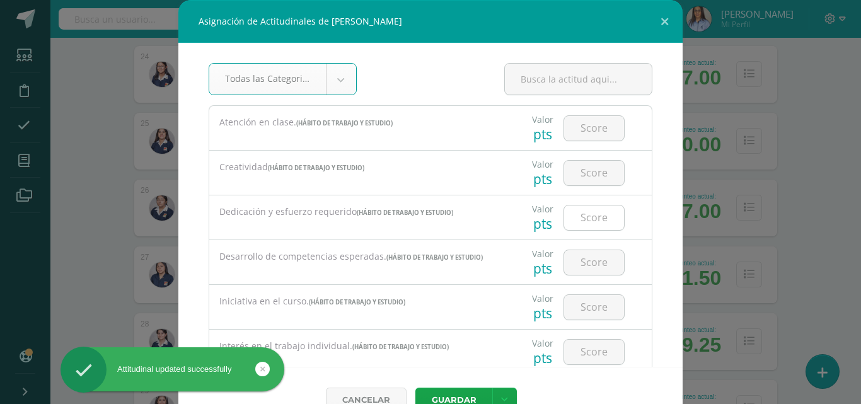
click at [567, 226] on input "number" at bounding box center [594, 218] width 60 height 25
type input "2"
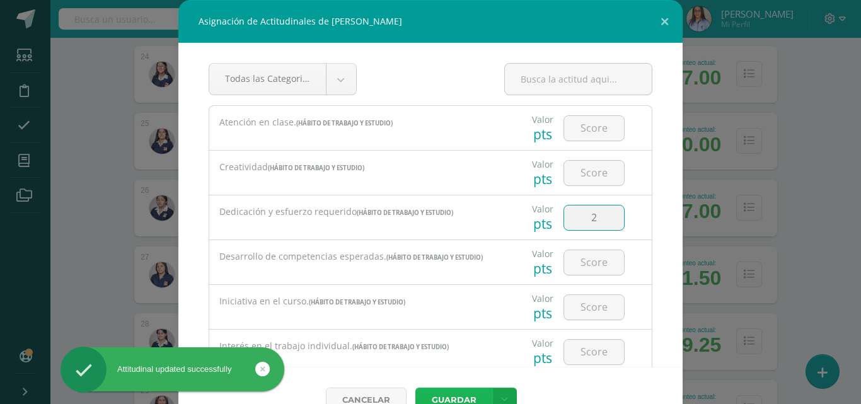
click at [468, 396] on button "Guardar" at bounding box center [453, 400] width 77 height 25
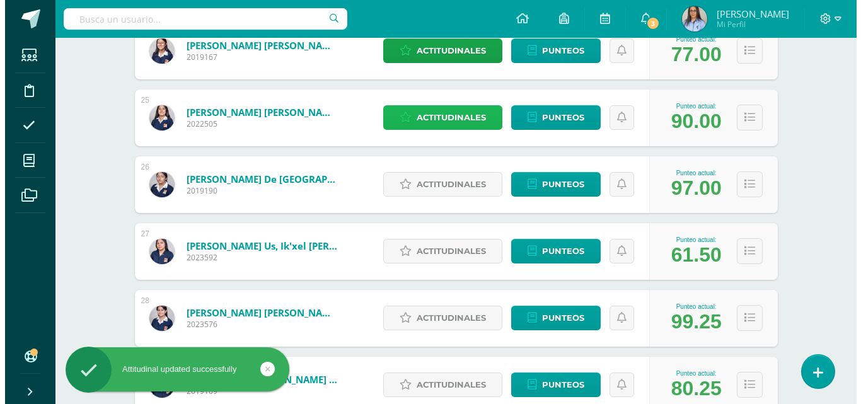
scroll to position [1828, 0]
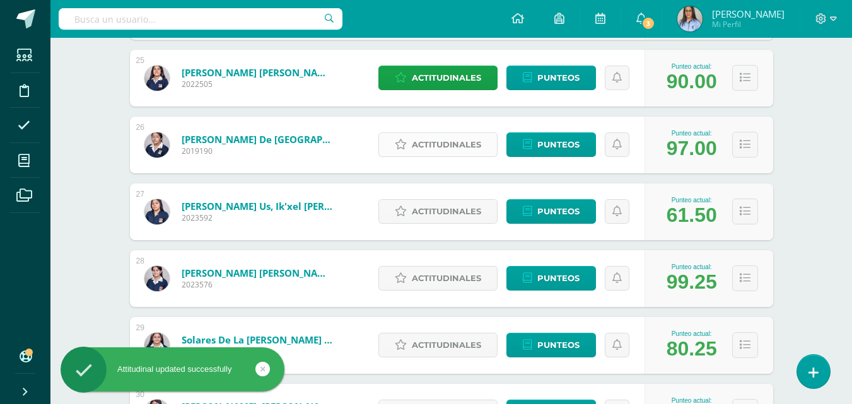
click at [447, 156] on span "Actitudinales" at bounding box center [446, 144] width 69 height 23
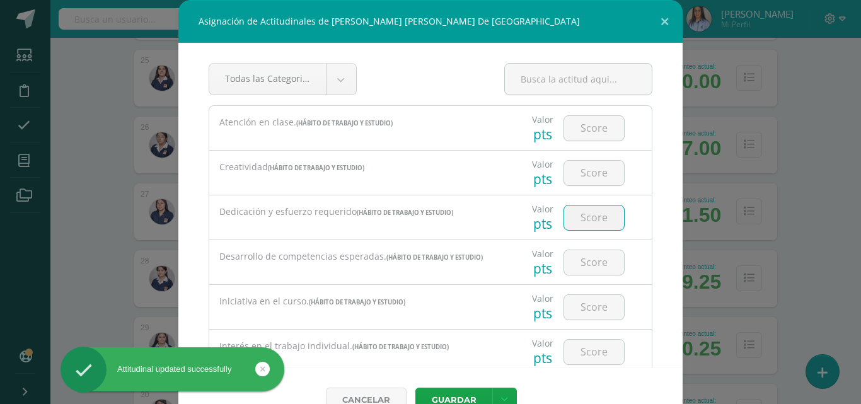
click at [593, 219] on input "number" at bounding box center [594, 218] width 60 height 25
type input "2"
click at [453, 393] on button "Guardar" at bounding box center [453, 400] width 77 height 25
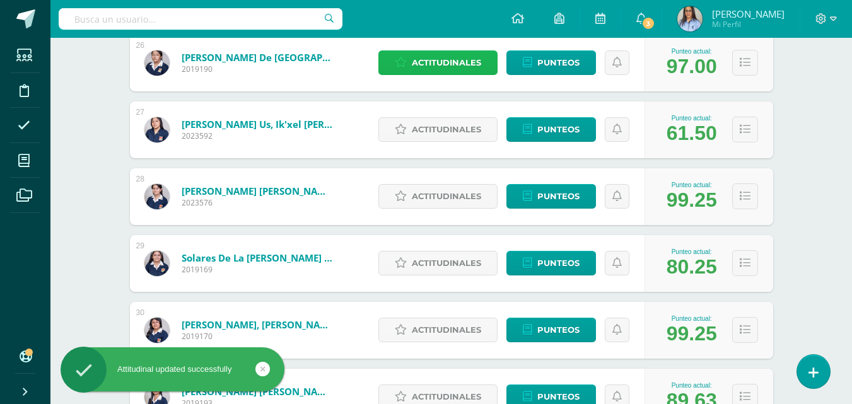
scroll to position [1954, 0]
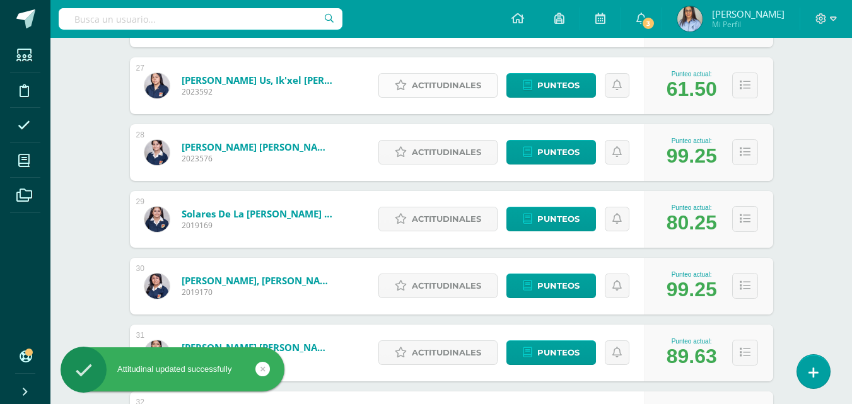
click at [434, 86] on span "Actitudinales" at bounding box center [446, 85] width 69 height 23
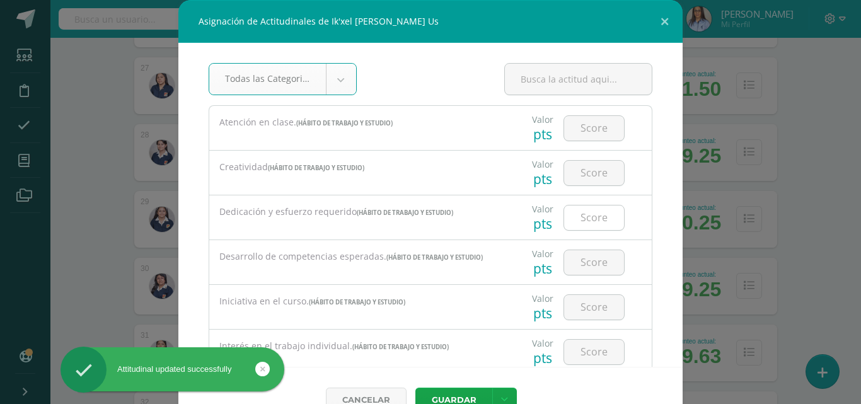
click at [586, 211] on input "number" at bounding box center [594, 218] width 60 height 25
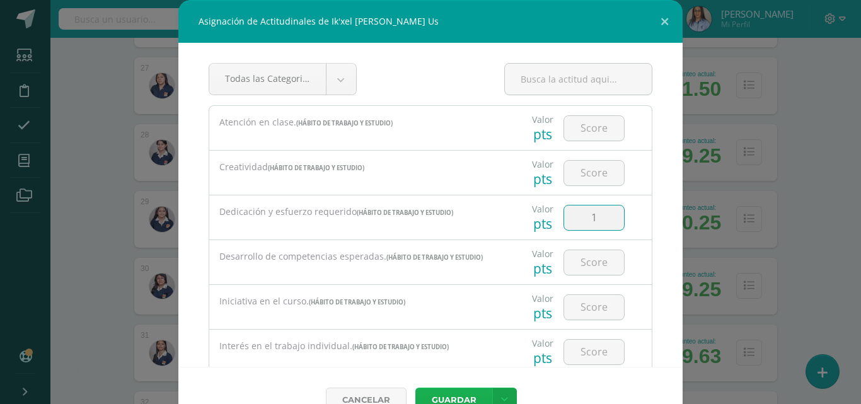
type input "1"
click at [443, 395] on button "Guardar" at bounding box center [453, 400] width 77 height 25
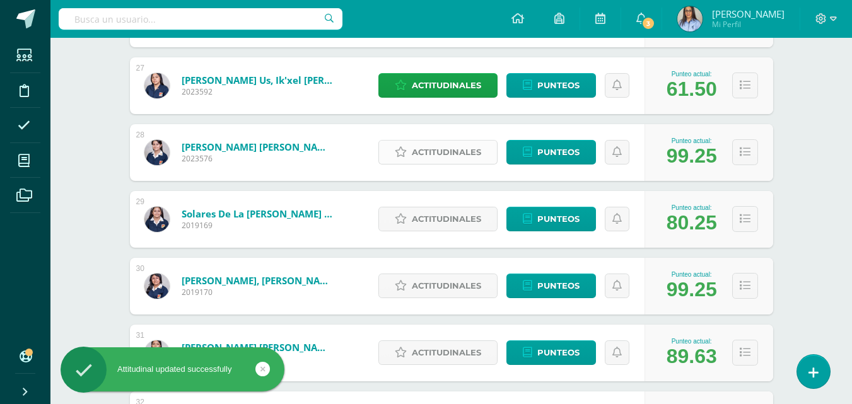
click at [417, 147] on span "Actitudinales" at bounding box center [446, 152] width 69 height 23
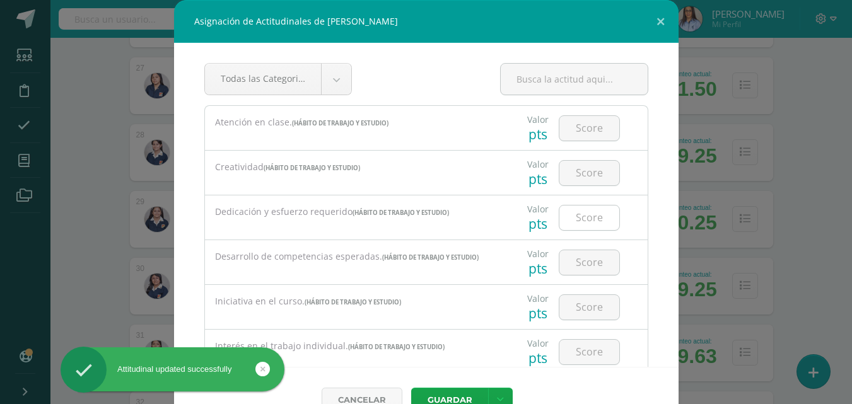
click at [591, 208] on input "number" at bounding box center [589, 218] width 60 height 25
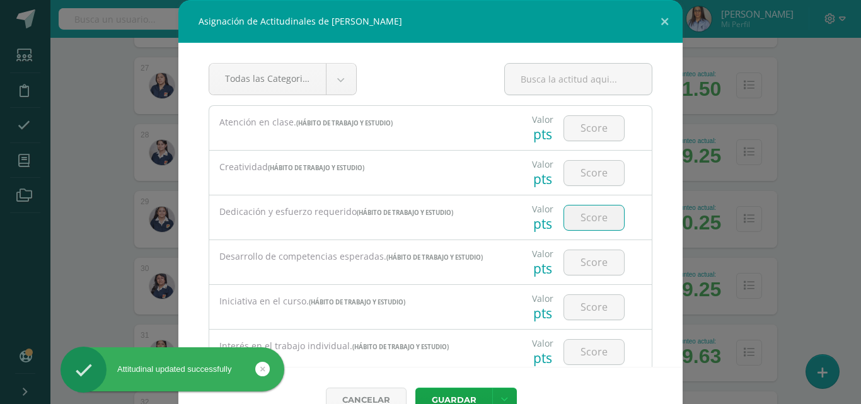
click at [589, 218] on input "number" at bounding box center [594, 218] width 60 height 25
type input "3"
click at [438, 388] on button "Guardar" at bounding box center [453, 400] width 77 height 25
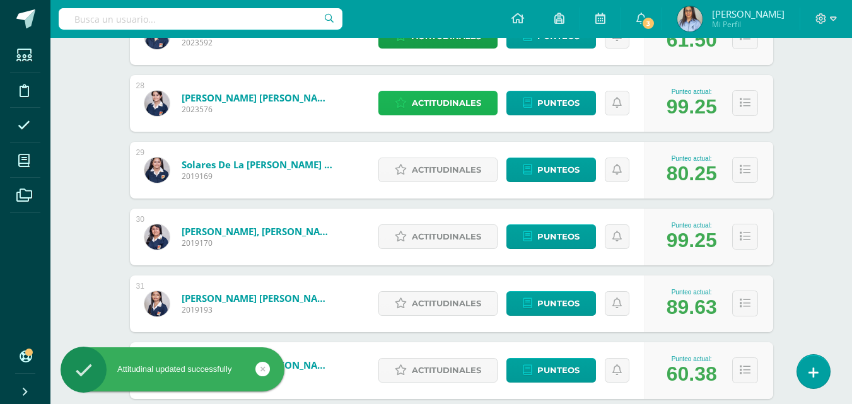
scroll to position [2018, 0]
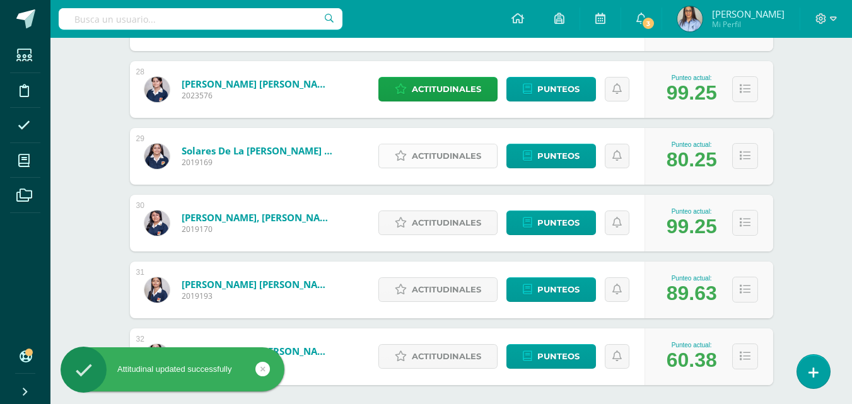
click at [439, 154] on span "Actitudinales" at bounding box center [446, 155] width 69 height 23
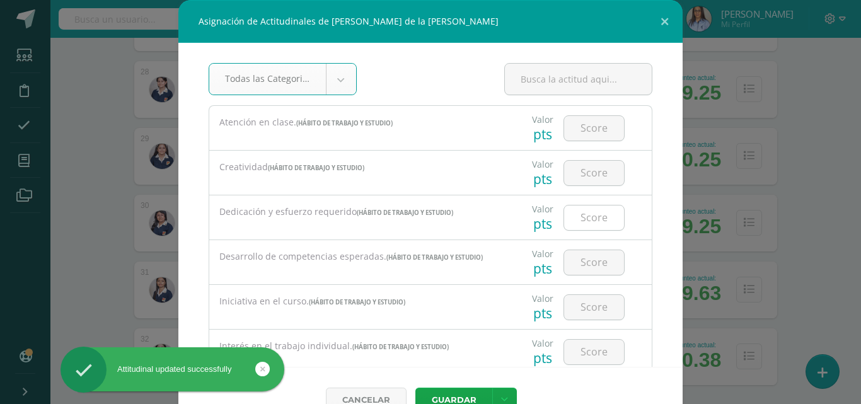
click at [591, 215] on input "number" at bounding box center [594, 218] width 60 height 25
type input "2"
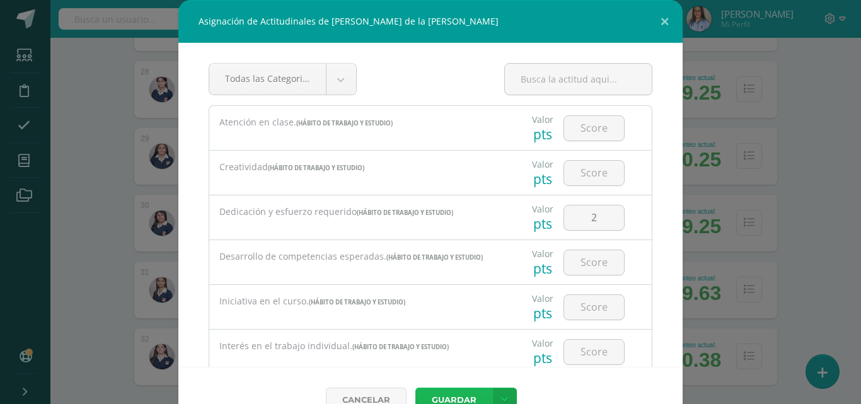
click at [453, 388] on button "Guardar" at bounding box center [453, 400] width 77 height 25
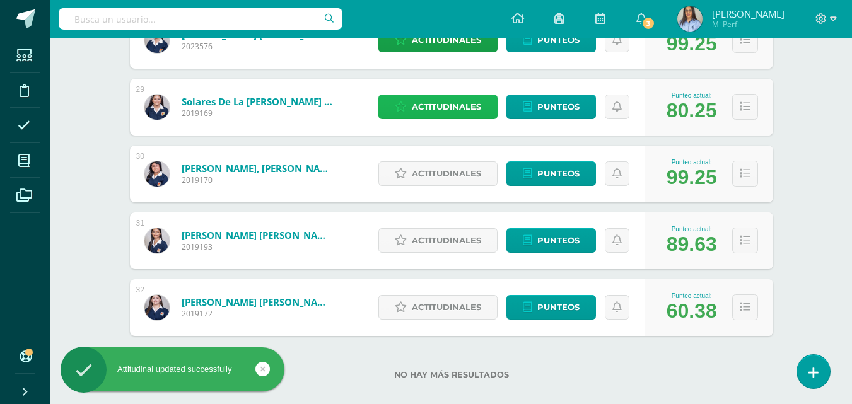
scroll to position [2081, 0]
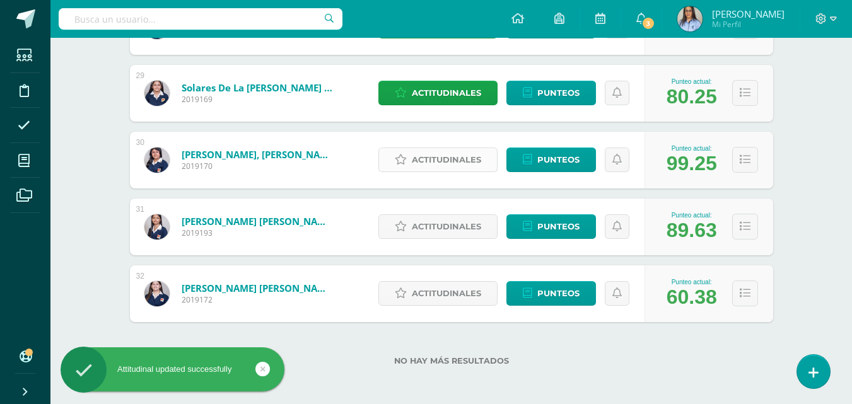
click at [471, 165] on span "Actitudinales" at bounding box center [446, 159] width 69 height 23
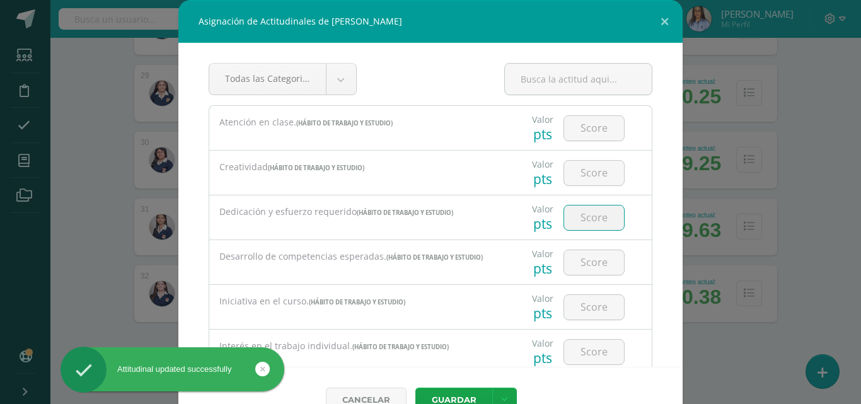
click at [564, 217] on input "number" at bounding box center [594, 218] width 60 height 25
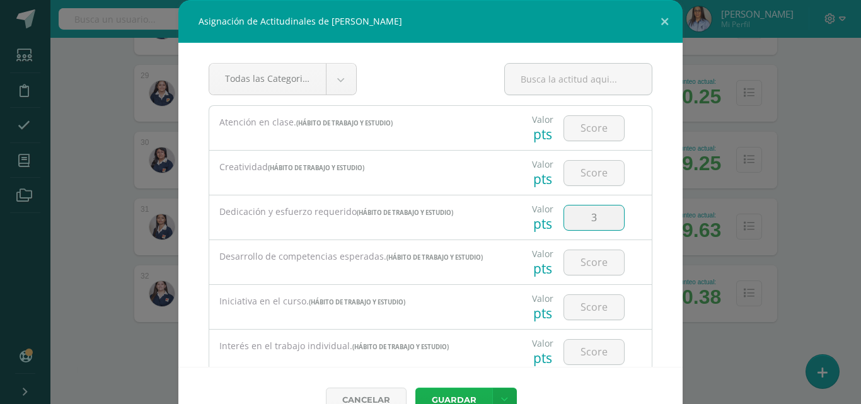
type input "3"
click at [449, 398] on button "Guardar" at bounding box center [453, 400] width 77 height 25
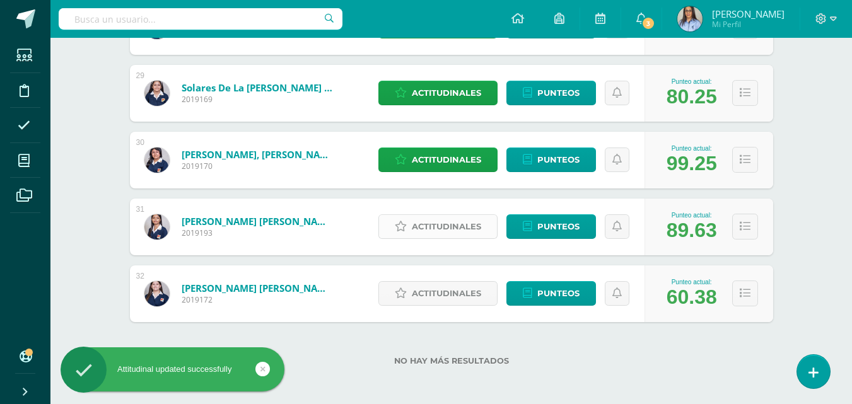
click at [440, 235] on span "Actitudinales" at bounding box center [446, 226] width 69 height 23
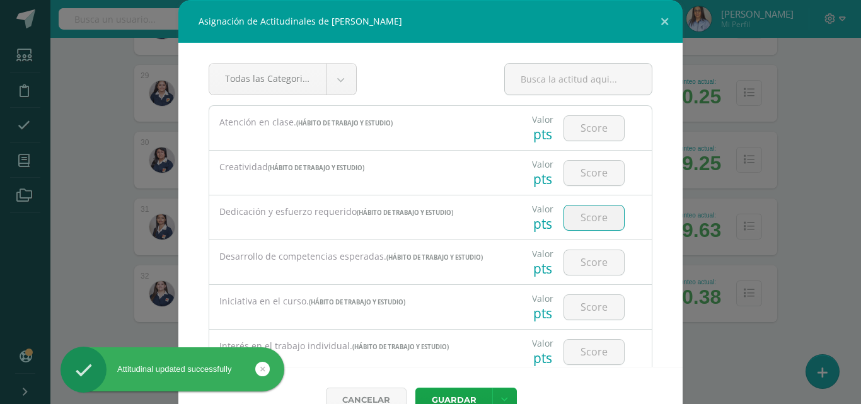
click at [570, 213] on input "number" at bounding box center [594, 218] width 60 height 25
type input "2"
click at [460, 393] on button "Guardar" at bounding box center [453, 400] width 77 height 25
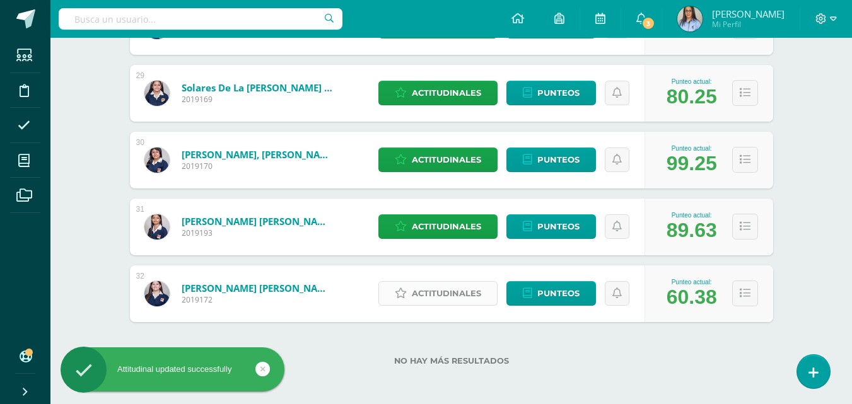
click at [434, 292] on span "Actitudinales" at bounding box center [446, 293] width 69 height 23
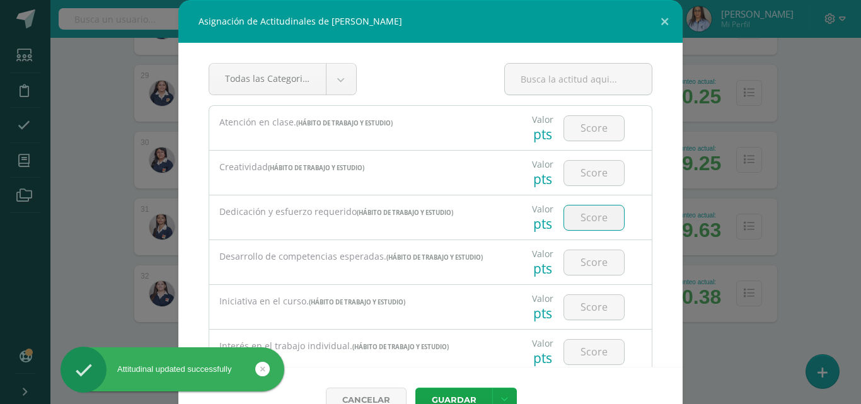
click at [586, 207] on input "number" at bounding box center [594, 218] width 60 height 25
type input "1"
click at [454, 393] on button "Guardar" at bounding box center [453, 400] width 77 height 25
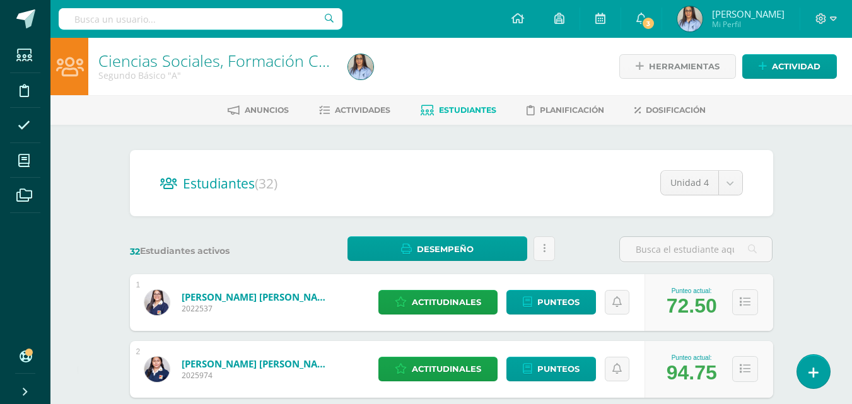
scroll to position [0, 0]
click at [112, 62] on link "Ciencias Sociales, Formación Ciudadana e Interculturalidad" at bounding box center [309, 60] width 422 height 21
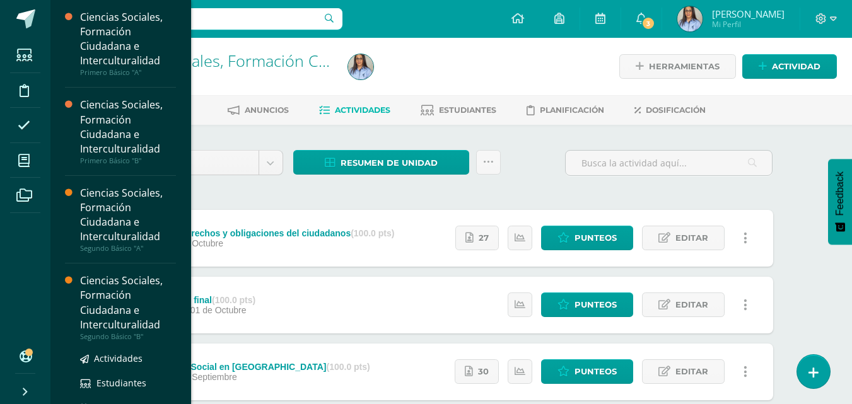
click at [102, 296] on div "Ciencias Sociales, Formación Ciudadana e Interculturalidad" at bounding box center [128, 303] width 96 height 58
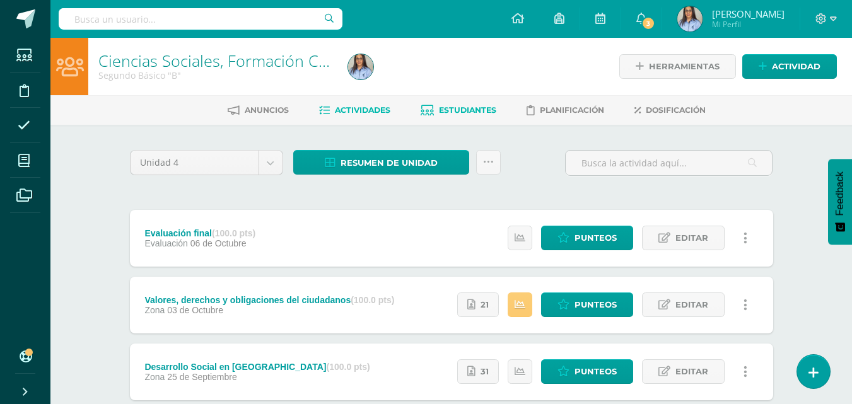
click at [487, 110] on span "Estudiantes" at bounding box center [467, 109] width 57 height 9
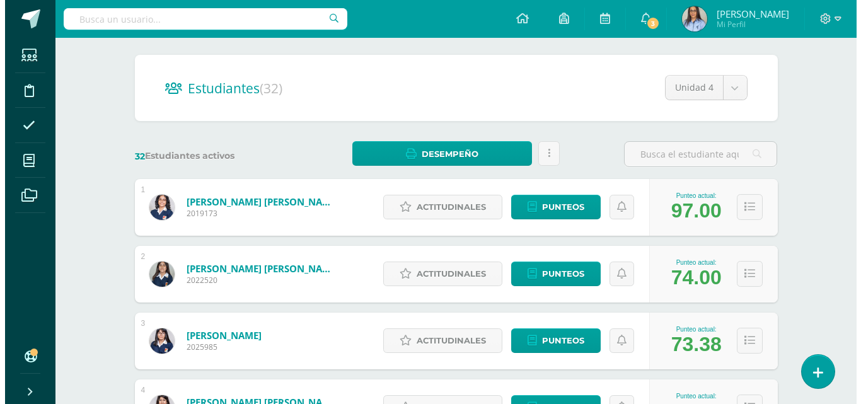
scroll to position [126, 0]
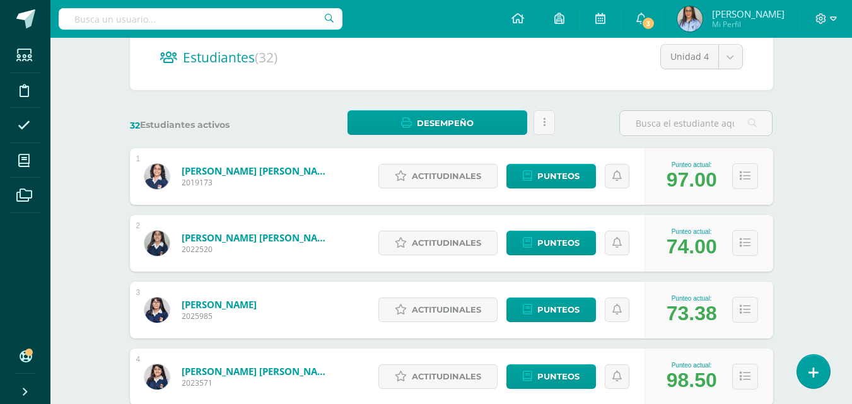
click at [447, 161] on div "Actitudinales Punteos" at bounding box center [508, 176] width 272 height 57
click at [443, 166] on span "Actitudinales" at bounding box center [446, 176] width 69 height 23
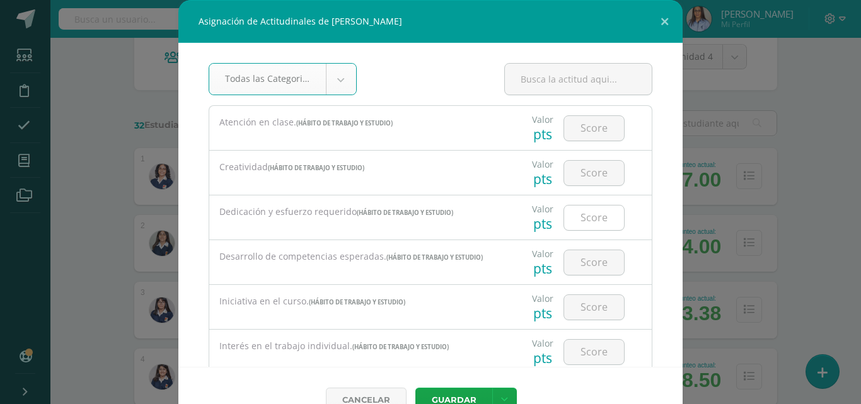
click at [593, 216] on input "number" at bounding box center [594, 218] width 60 height 25
type input "3"
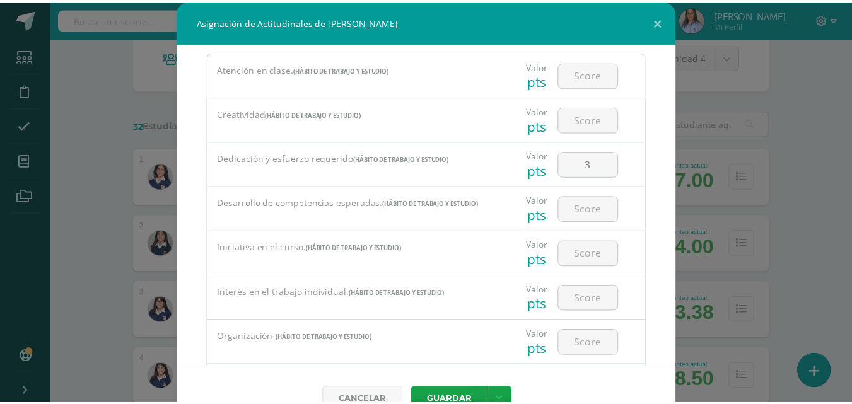
scroll to position [63, 0]
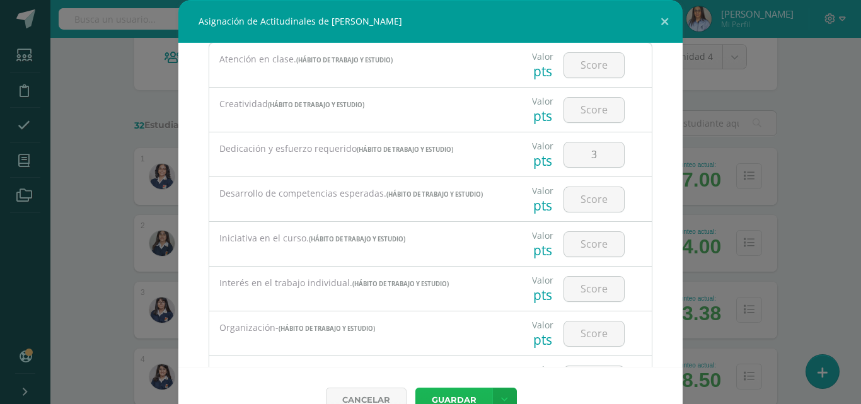
click at [454, 395] on button "Guardar" at bounding box center [453, 400] width 77 height 25
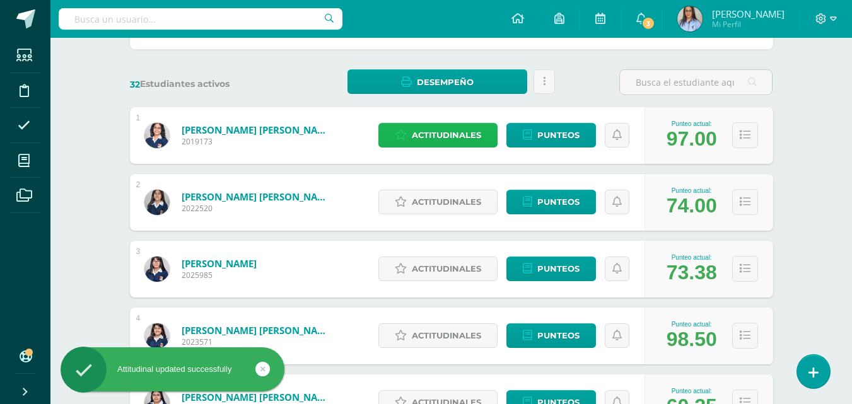
scroll to position [189, 0]
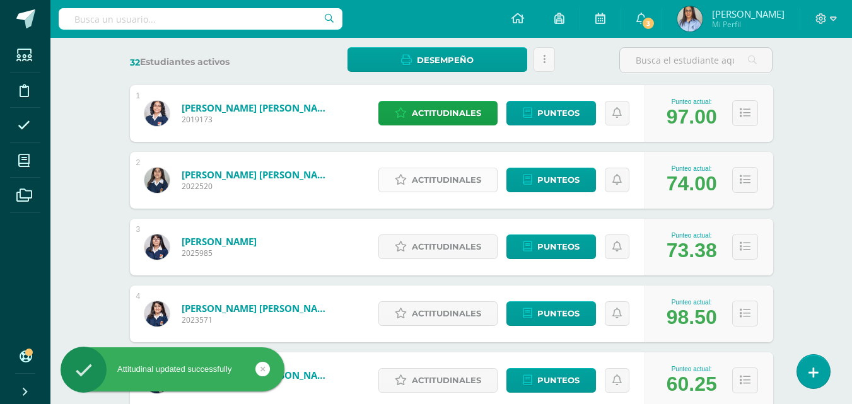
click at [426, 175] on span "Actitudinales" at bounding box center [446, 179] width 69 height 23
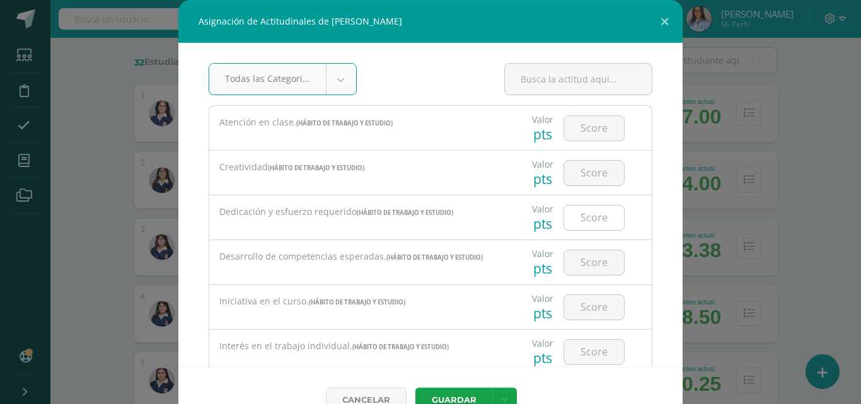
click at [581, 219] on input "number" at bounding box center [594, 218] width 60 height 25
type input "2"
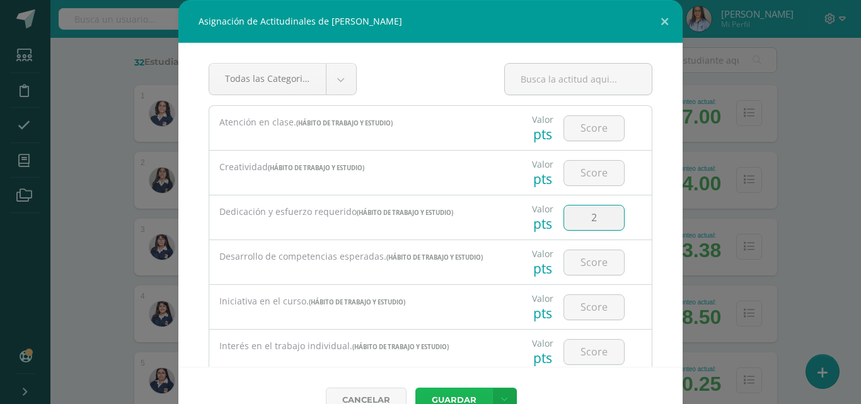
click at [454, 394] on button "Guardar" at bounding box center [453, 400] width 77 height 25
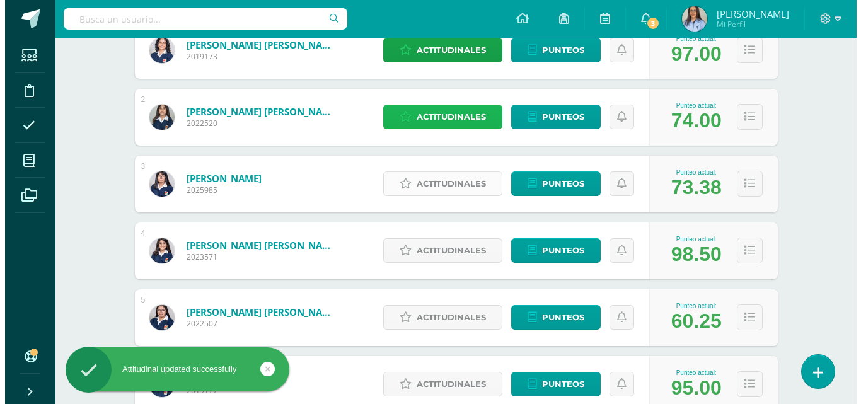
scroll to position [315, 0]
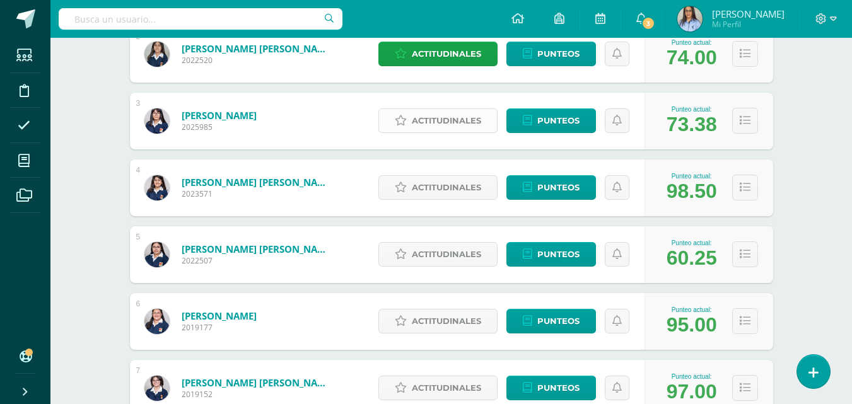
click at [434, 119] on span "Actitudinales" at bounding box center [446, 120] width 69 height 23
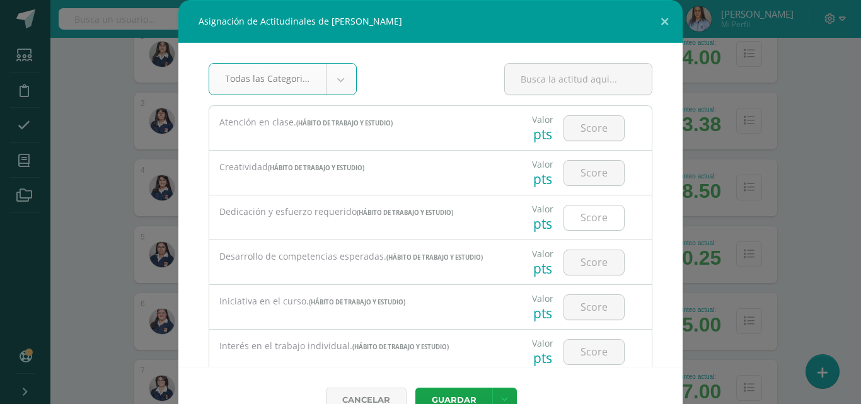
click at [586, 221] on input "number" at bounding box center [594, 218] width 60 height 25
type input "1"
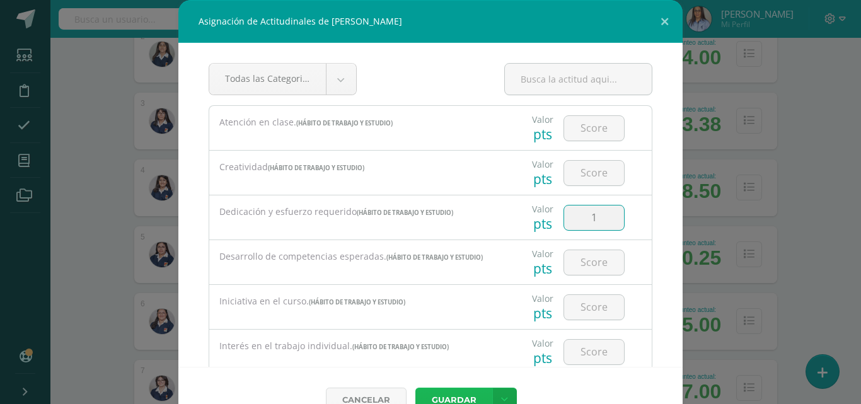
click at [456, 395] on button "Guardar" at bounding box center [453, 400] width 77 height 25
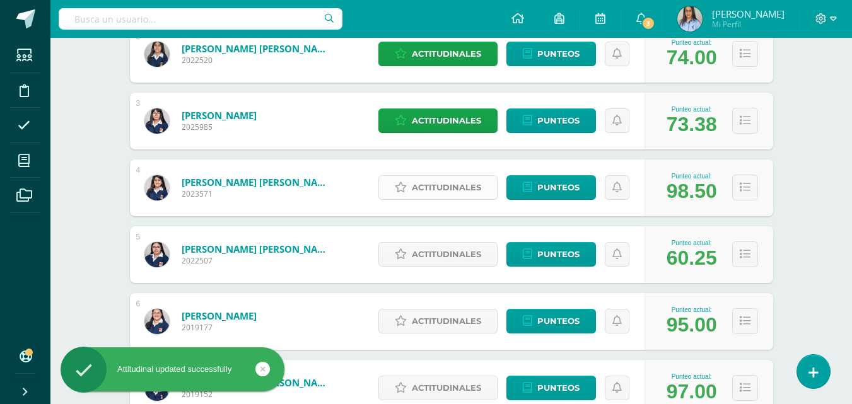
click at [429, 185] on span "Actitudinales" at bounding box center [446, 187] width 69 height 23
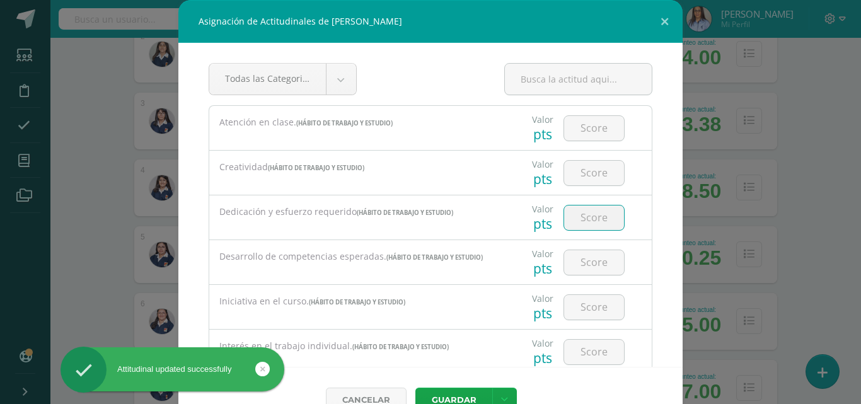
click at [580, 228] on input "number" at bounding box center [594, 218] width 60 height 25
type input "3"
click at [454, 390] on button "Guardar" at bounding box center [453, 400] width 77 height 25
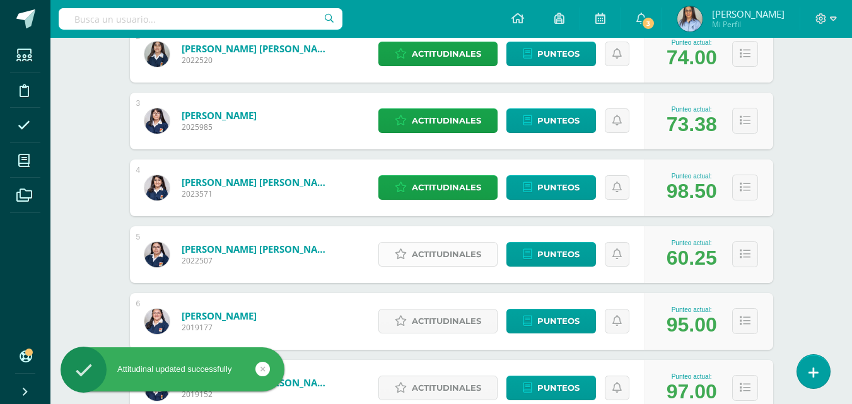
click at [456, 245] on span "Actitudinales" at bounding box center [446, 254] width 69 height 23
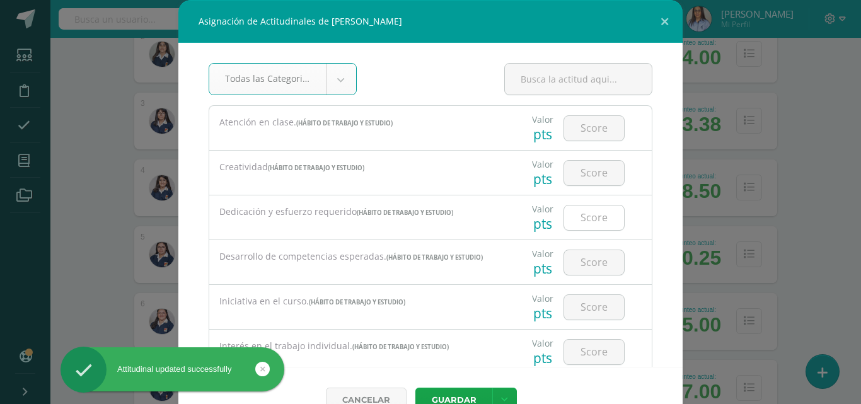
click at [573, 226] on input "number" at bounding box center [594, 218] width 60 height 25
type input "1"
click at [444, 393] on button "Guardar" at bounding box center [453, 400] width 77 height 25
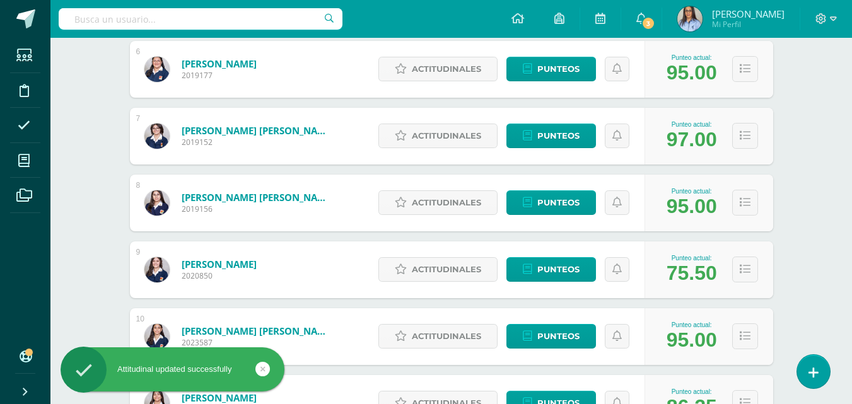
scroll to position [504, 0]
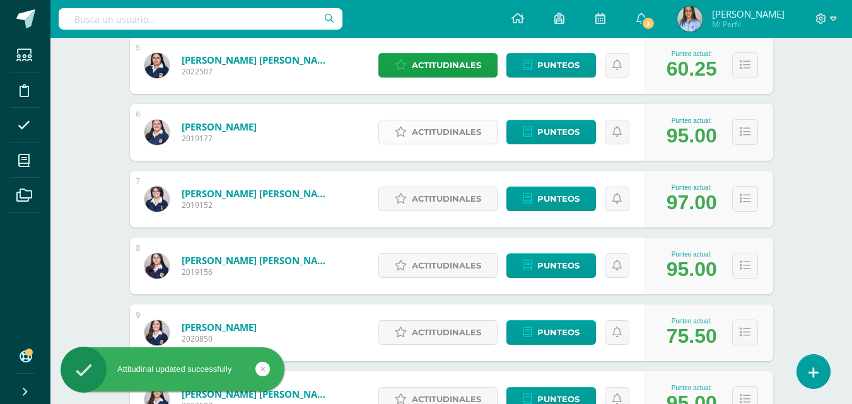
click at [443, 131] on span "Actitudinales" at bounding box center [446, 131] width 69 height 23
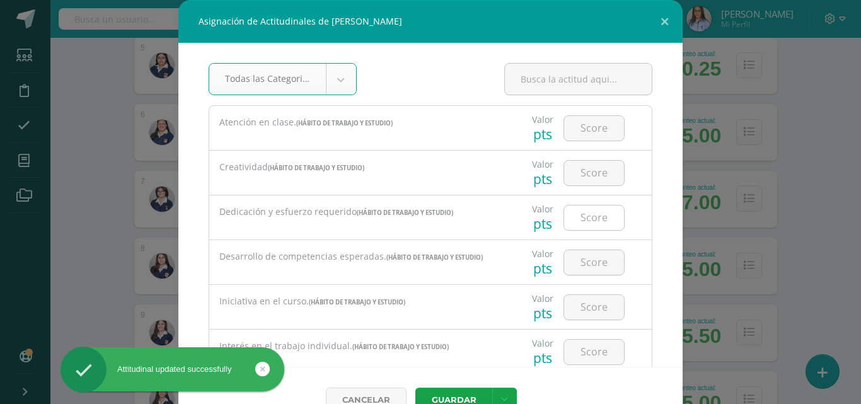
click at [584, 214] on input "number" at bounding box center [594, 218] width 60 height 25
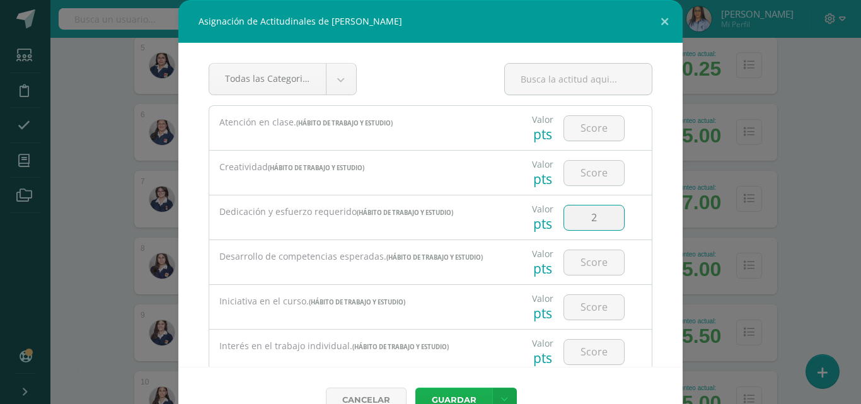
type input "2"
click at [460, 394] on button "Guardar" at bounding box center [453, 400] width 77 height 25
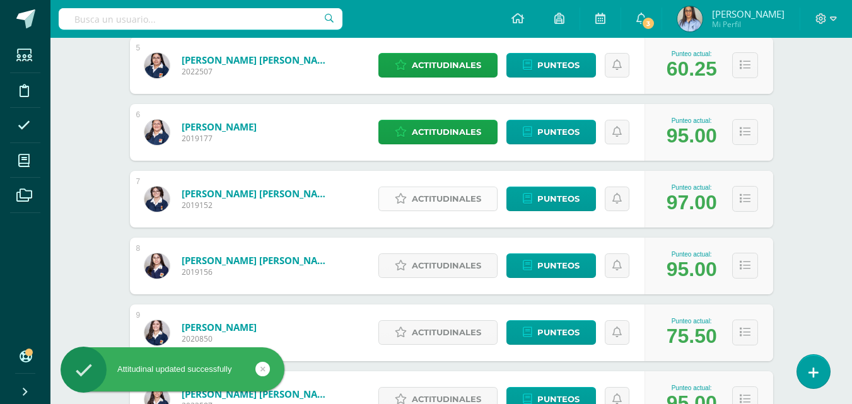
click at [420, 195] on span "Actitudinales" at bounding box center [446, 198] width 69 height 23
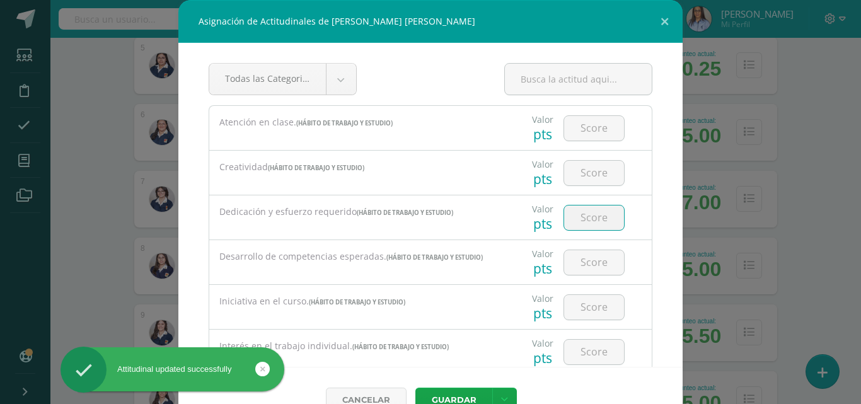
click at [573, 223] on input "number" at bounding box center [594, 218] width 60 height 25
type input "3"
click at [460, 395] on button "Guardar" at bounding box center [453, 400] width 77 height 25
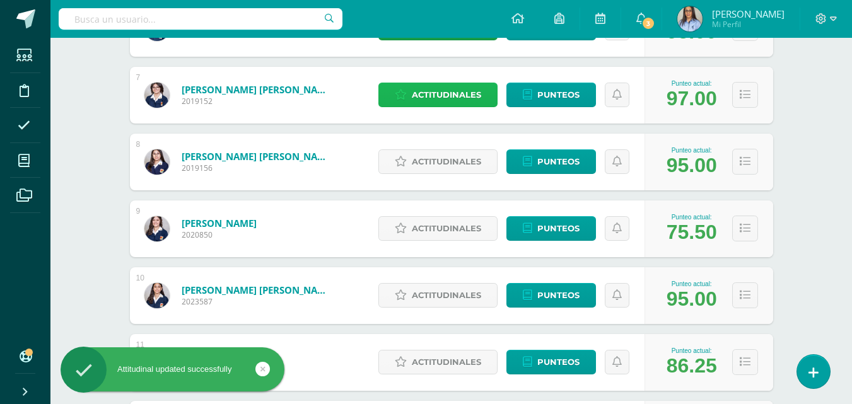
scroll to position [630, 0]
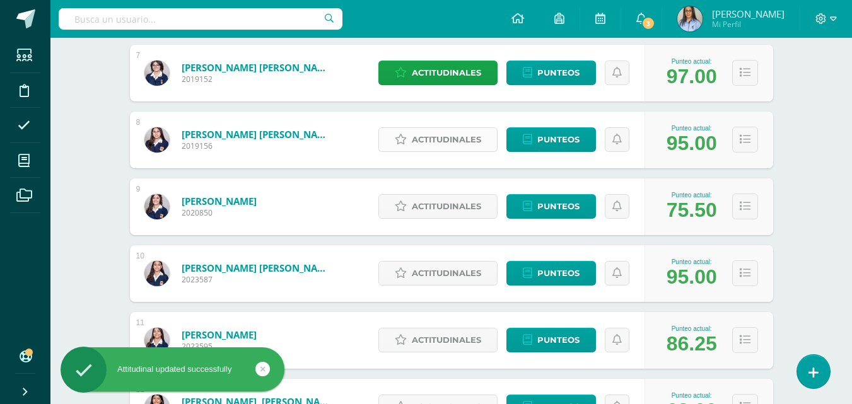
click at [449, 151] on span "Actitudinales" at bounding box center [446, 139] width 69 height 23
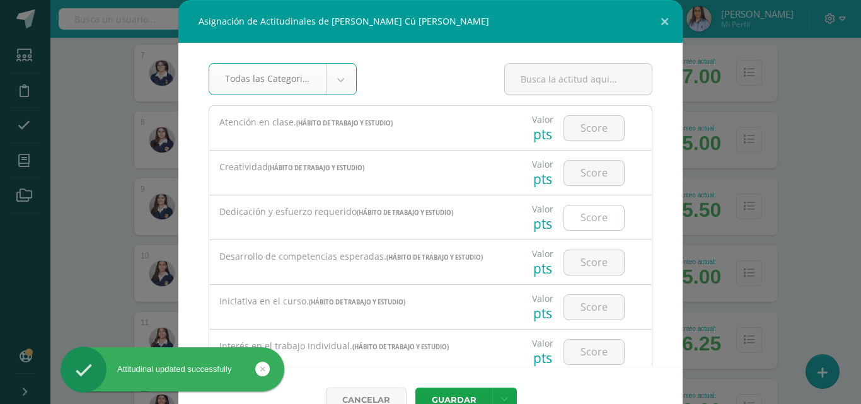
click at [586, 226] on input "number" at bounding box center [594, 218] width 60 height 25
type input "2"
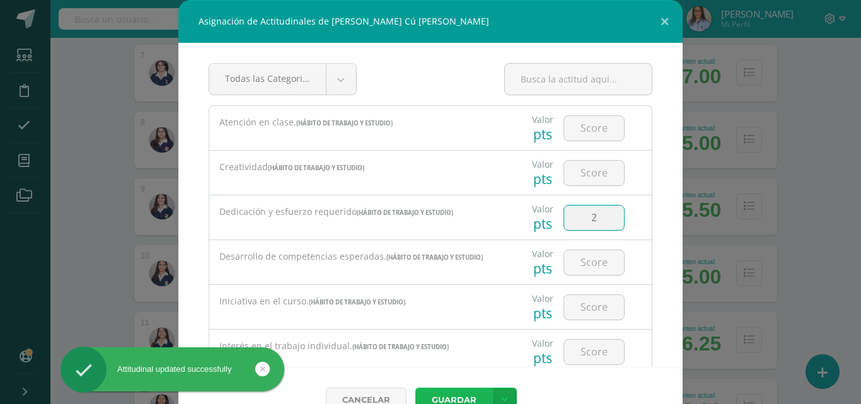
click at [457, 390] on button "Guardar" at bounding box center [453, 400] width 77 height 25
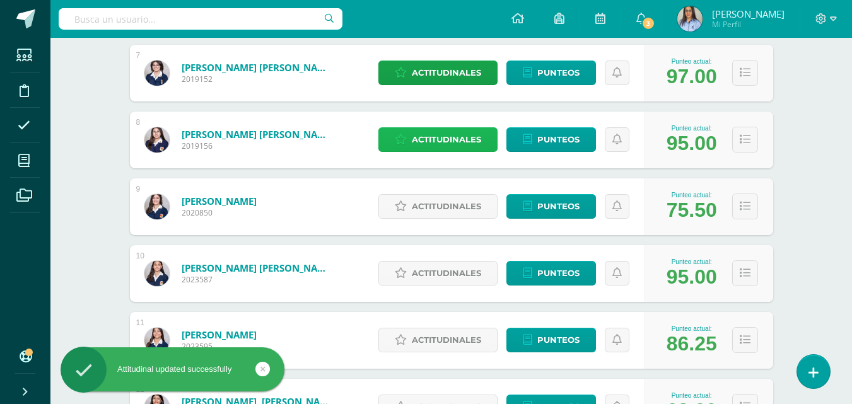
scroll to position [694, 0]
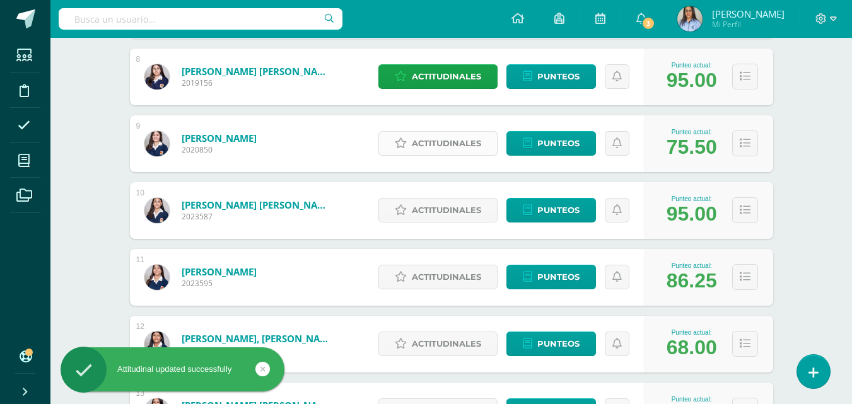
click at [445, 145] on span "Actitudinales" at bounding box center [446, 143] width 69 height 23
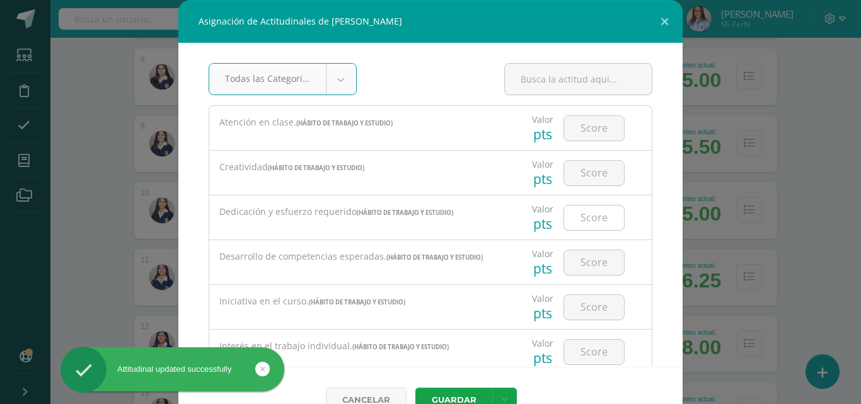
click at [570, 218] on input "number" at bounding box center [594, 218] width 60 height 25
type input "3"
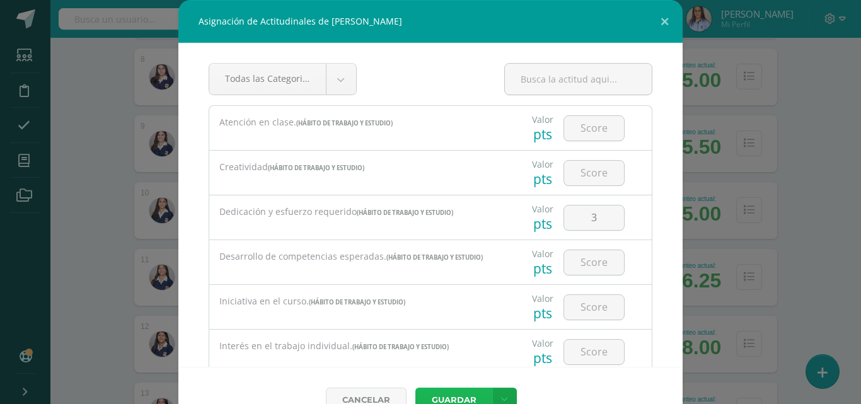
click at [453, 390] on button "Guardar" at bounding box center [453, 400] width 77 height 25
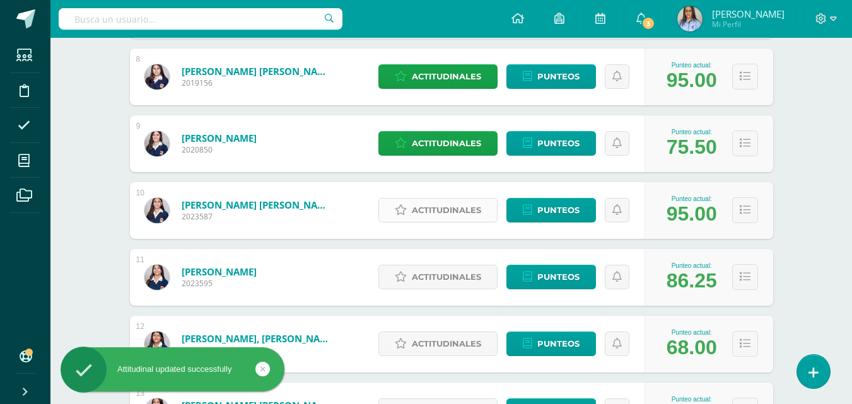
click at [454, 218] on span "Actitudinales" at bounding box center [446, 210] width 69 height 23
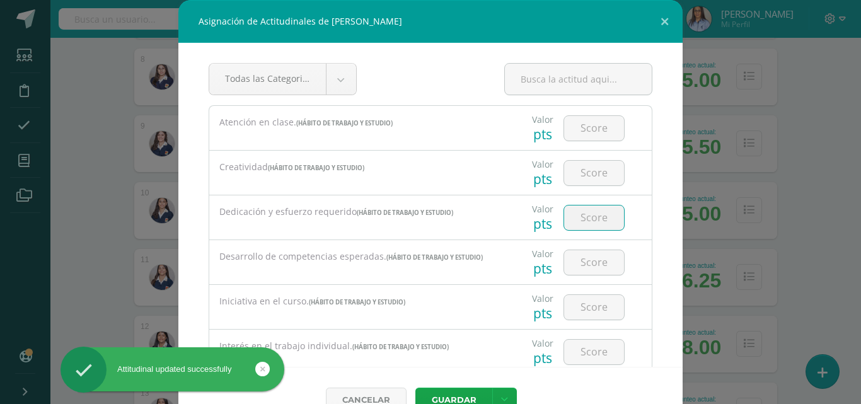
click at [574, 216] on input "number" at bounding box center [594, 218] width 60 height 25
type input "3"
click at [438, 392] on button "Guardar" at bounding box center [453, 400] width 77 height 25
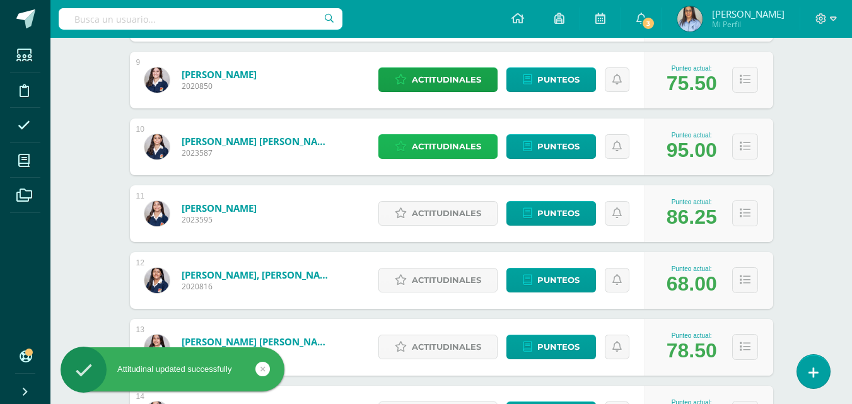
scroll to position [820, 0]
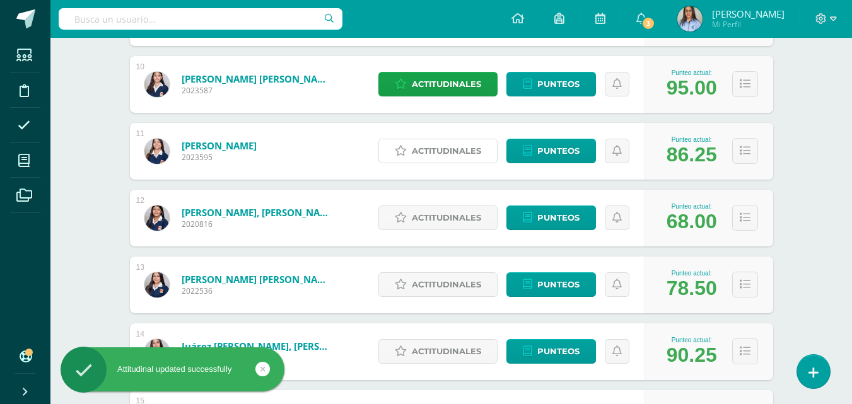
click at [454, 161] on span "Actitudinales" at bounding box center [446, 150] width 69 height 23
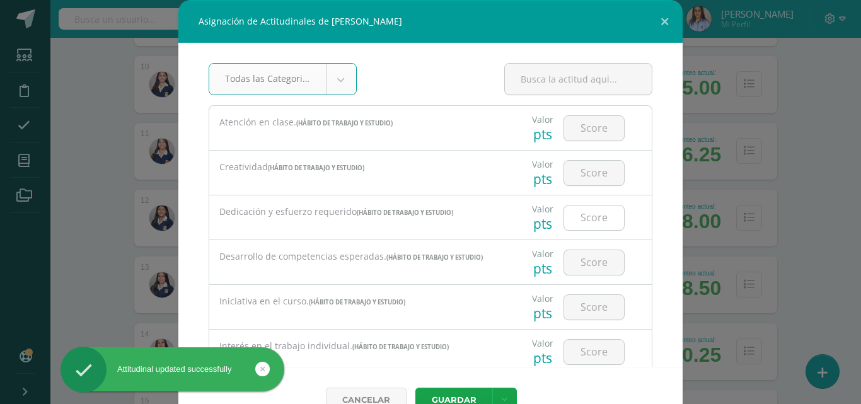
click at [587, 208] on input "number" at bounding box center [594, 218] width 60 height 25
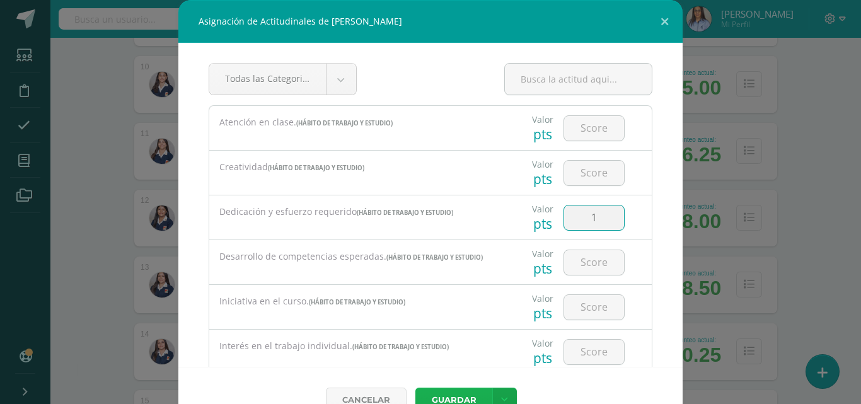
type input "1"
click at [462, 392] on button "Guardar" at bounding box center [453, 400] width 77 height 25
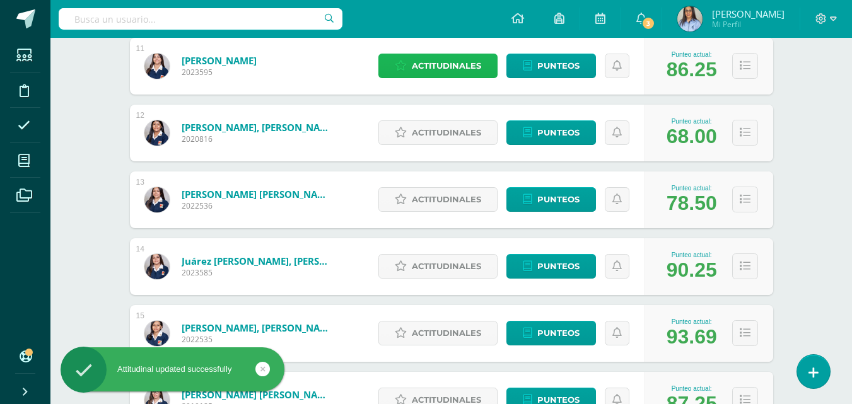
scroll to position [883, 0]
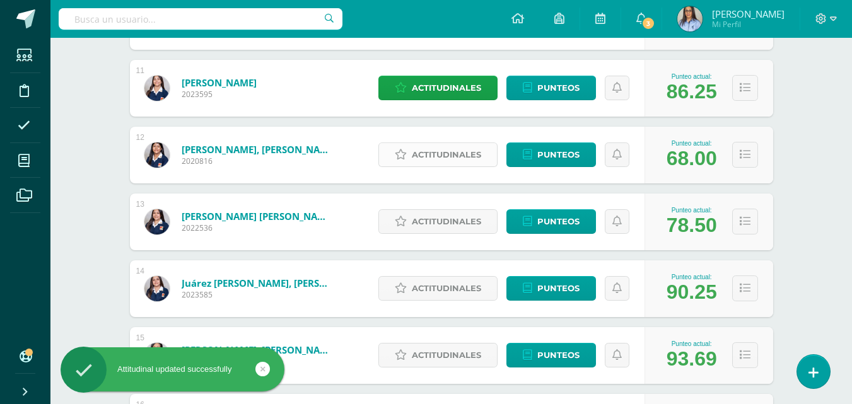
click at [445, 161] on span "Actitudinales" at bounding box center [446, 154] width 69 height 23
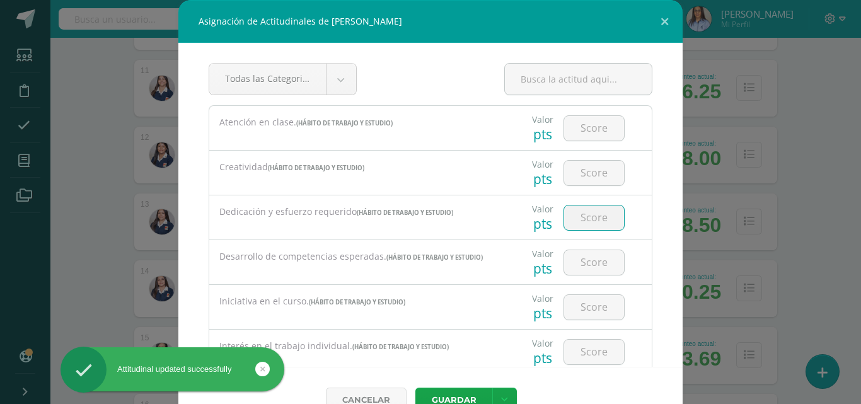
click at [602, 214] on input "number" at bounding box center [594, 218] width 60 height 25
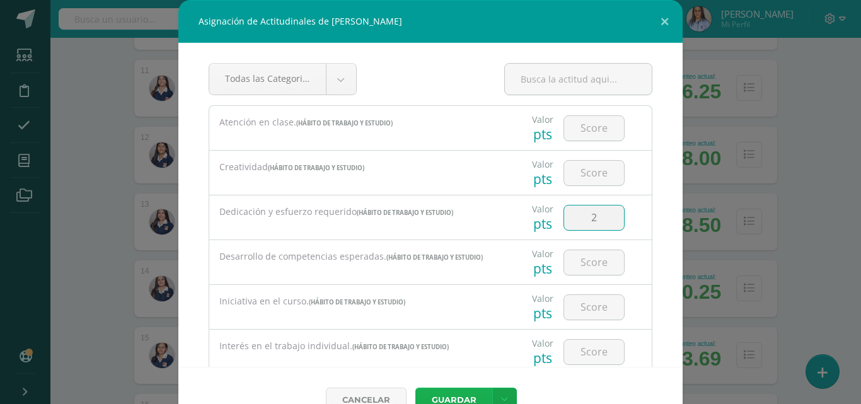
type input "2"
click at [428, 392] on button "Guardar" at bounding box center [453, 400] width 77 height 25
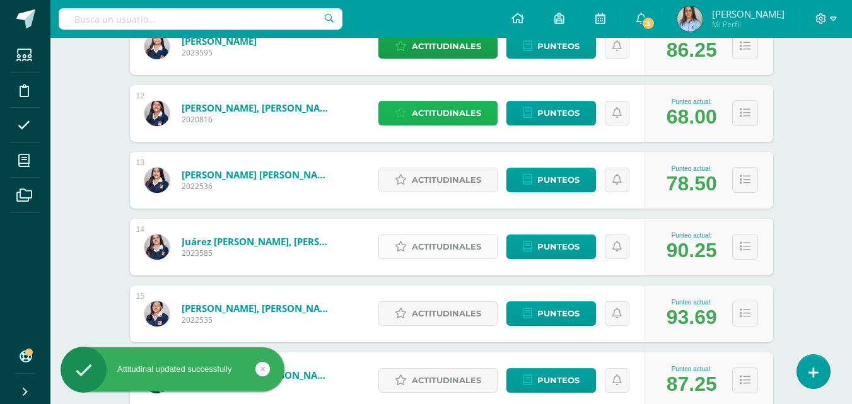
scroll to position [946, 0]
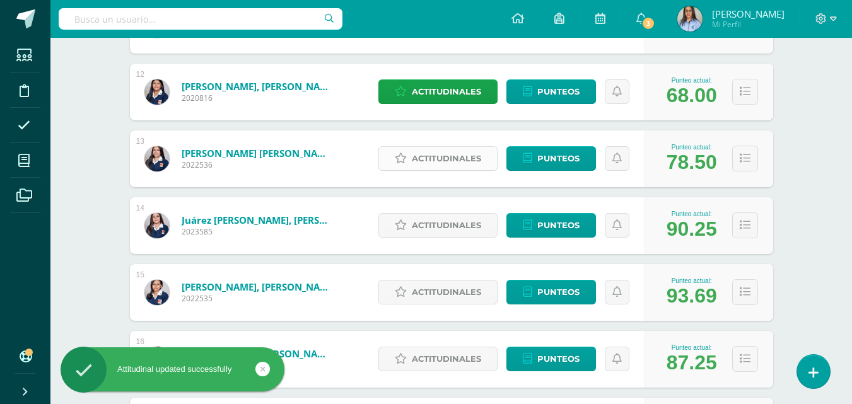
click at [446, 165] on span "Actitudinales" at bounding box center [446, 158] width 69 height 23
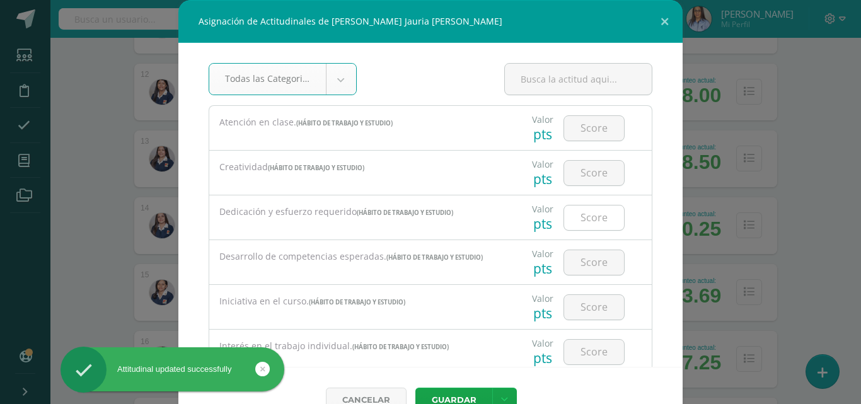
click at [586, 221] on input "number" at bounding box center [594, 218] width 60 height 25
type input "3"
click at [447, 397] on button "Guardar" at bounding box center [453, 400] width 77 height 25
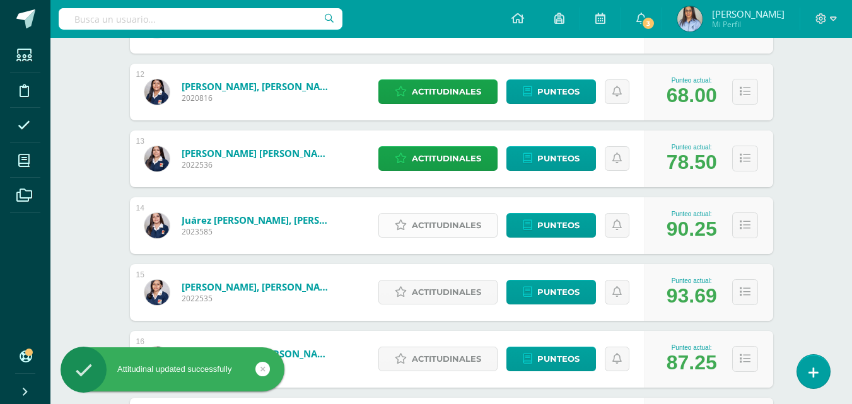
click at [433, 226] on span "Actitudinales" at bounding box center [446, 225] width 69 height 23
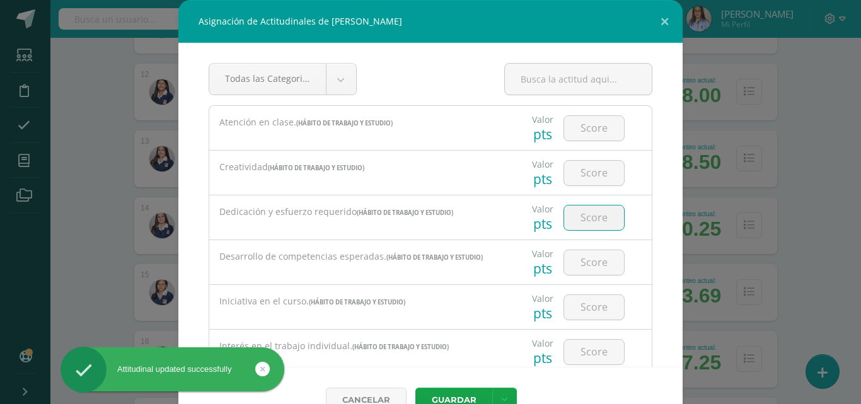
click at [594, 216] on input "number" at bounding box center [594, 218] width 60 height 25
type input "2"
click at [451, 398] on button "Guardar" at bounding box center [453, 400] width 77 height 25
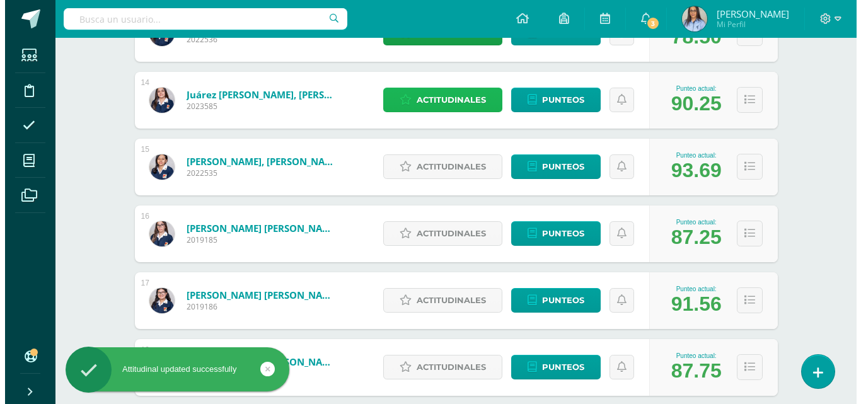
scroll to position [1072, 0]
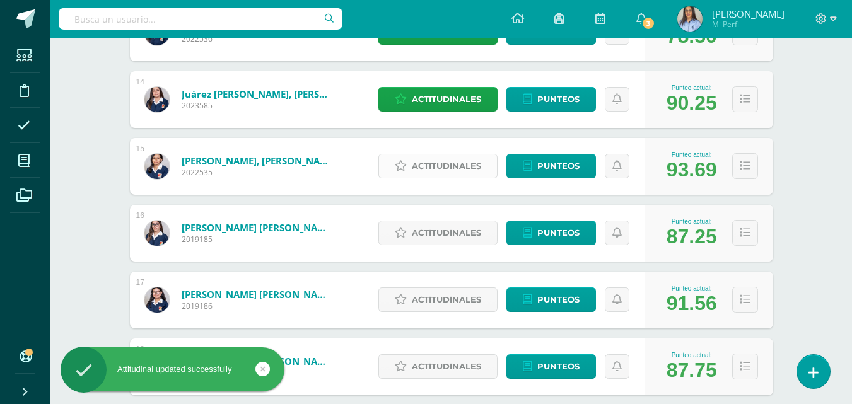
click at [453, 170] on span "Actitudinales" at bounding box center [446, 165] width 69 height 23
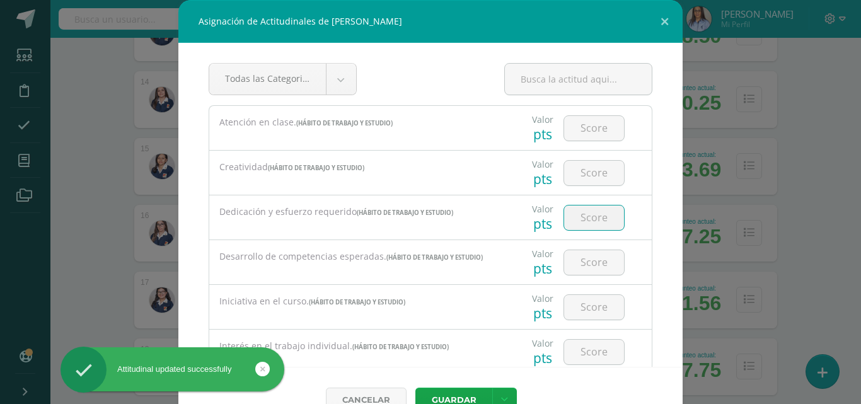
click at [597, 222] on input "number" at bounding box center [594, 218] width 60 height 25
type input "2"
click at [464, 392] on button "Guardar" at bounding box center [453, 400] width 77 height 25
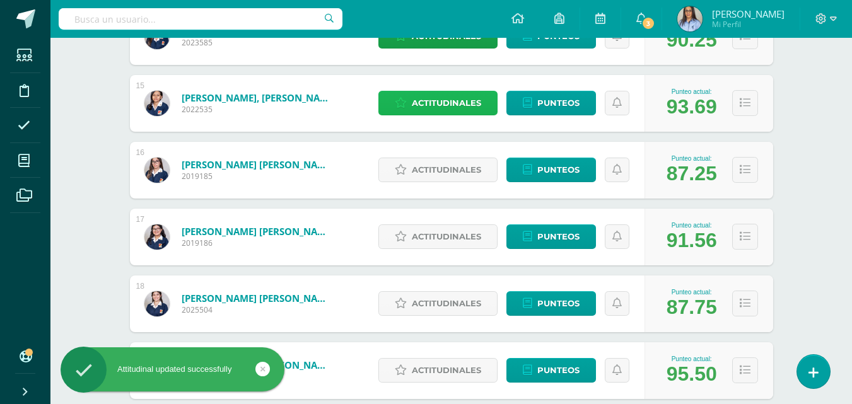
scroll to position [1198, 0]
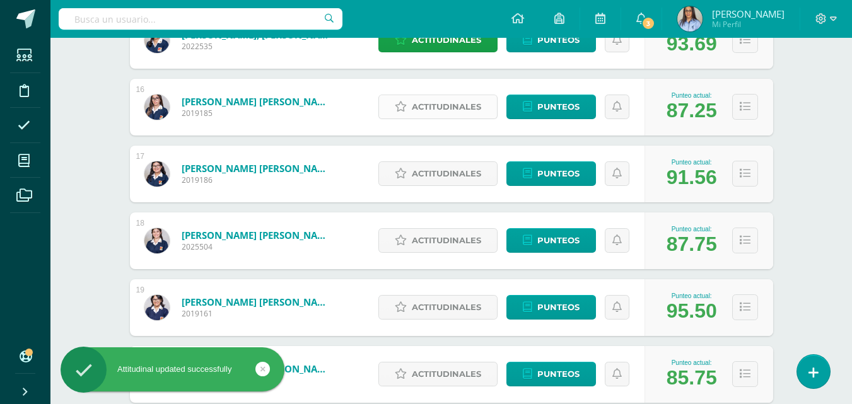
click at [460, 103] on span "Actitudinales" at bounding box center [446, 106] width 69 height 23
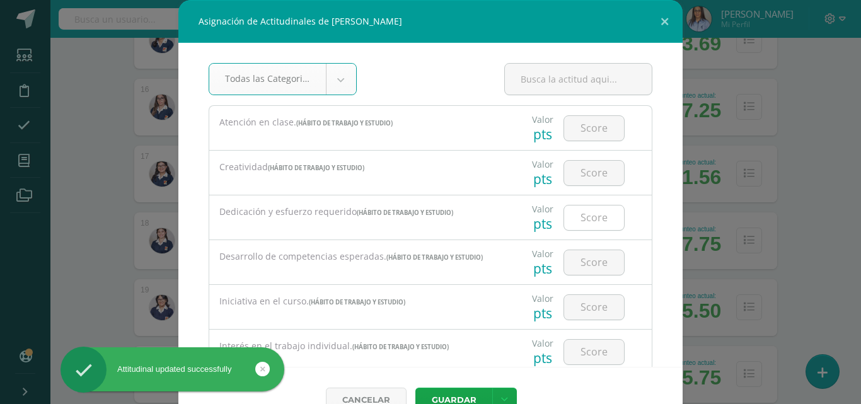
click at [591, 211] on input "number" at bounding box center [594, 218] width 60 height 25
type input "2"
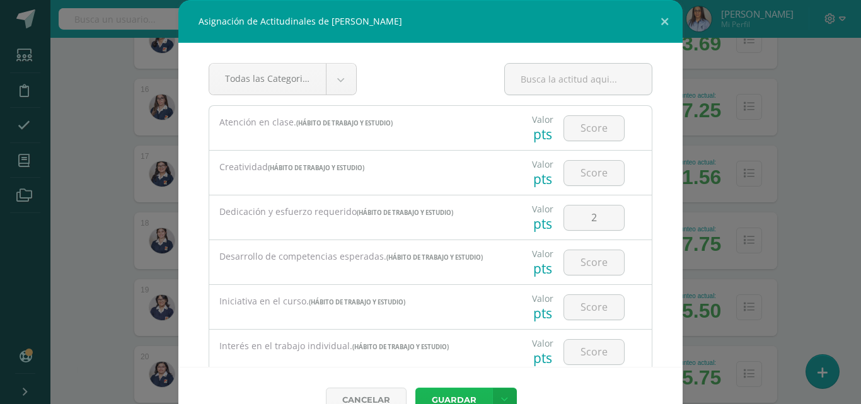
click at [467, 394] on button "Guardar" at bounding box center [453, 400] width 77 height 25
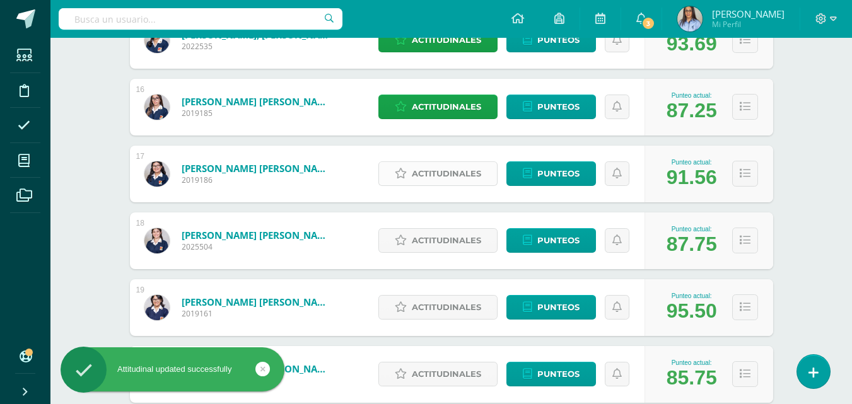
click at [431, 170] on span "Actitudinales" at bounding box center [446, 173] width 69 height 23
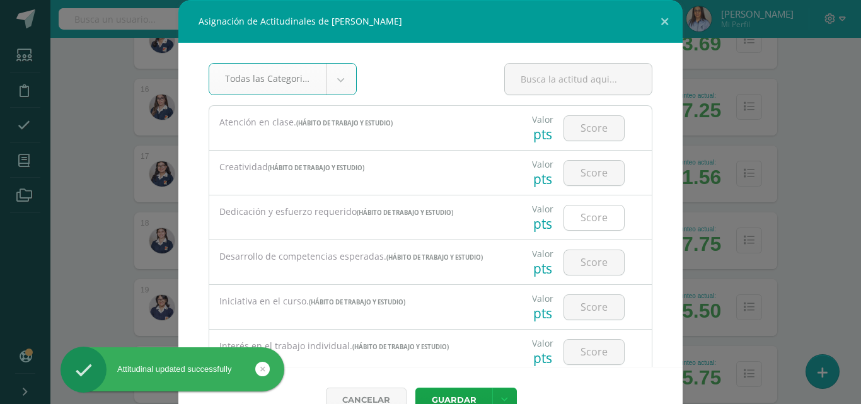
click at [598, 218] on input "number" at bounding box center [594, 218] width 60 height 25
type input "2"
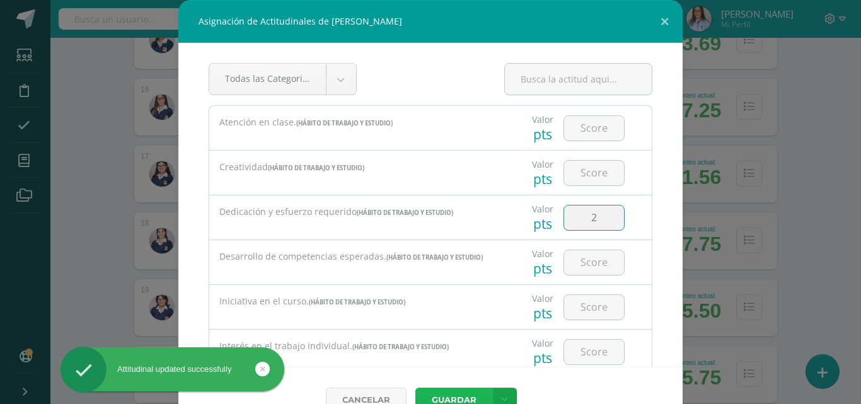
click at [444, 392] on button "Guardar" at bounding box center [453, 400] width 77 height 25
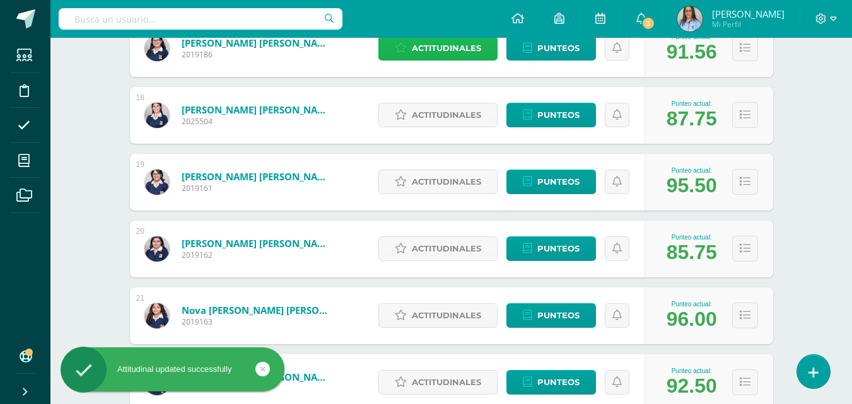
scroll to position [1324, 0]
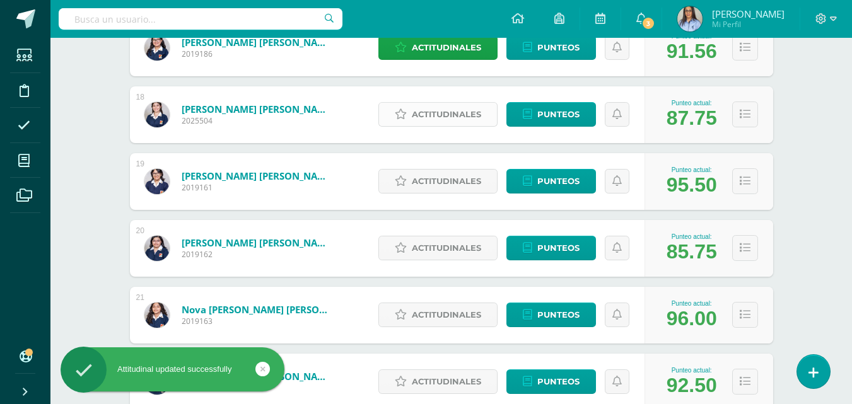
click at [455, 120] on span "Actitudinales" at bounding box center [446, 114] width 69 height 23
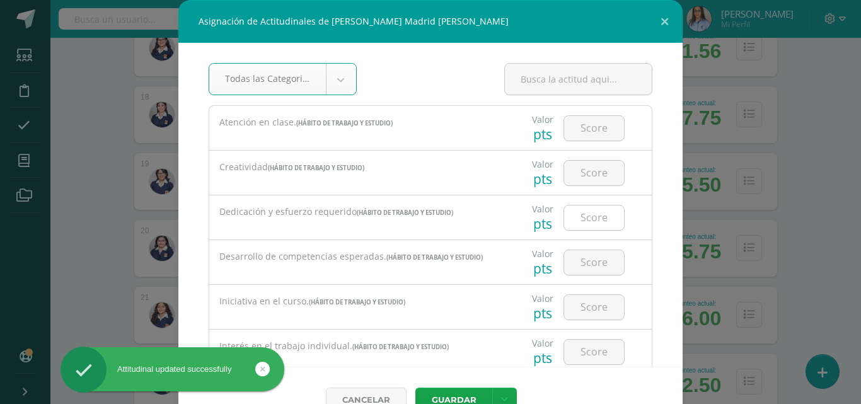
click at [564, 224] on input "number" at bounding box center [594, 218] width 60 height 25
type input "2"
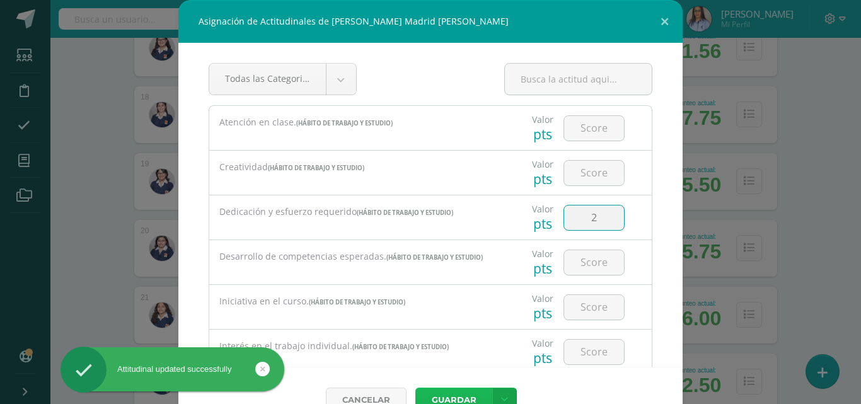
click at [455, 397] on button "Guardar" at bounding box center [453, 400] width 77 height 25
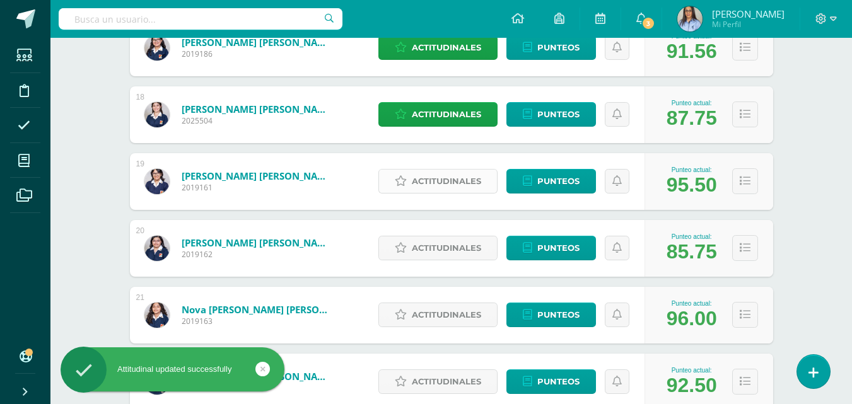
click at [429, 190] on span "Actitudinales" at bounding box center [446, 181] width 69 height 23
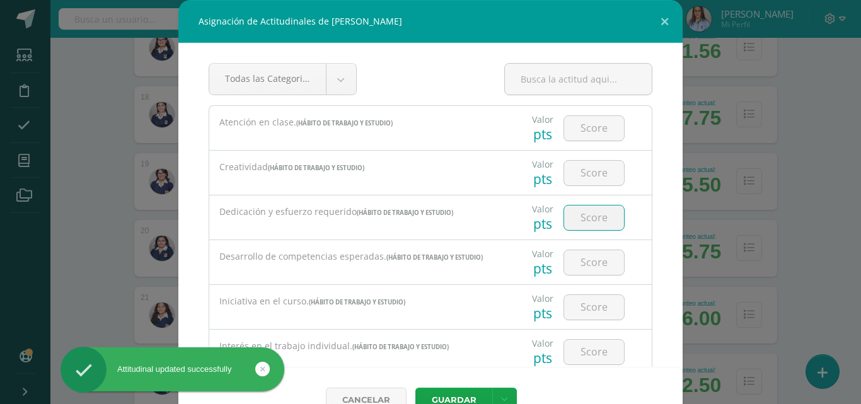
click at [581, 210] on input "number" at bounding box center [594, 218] width 60 height 25
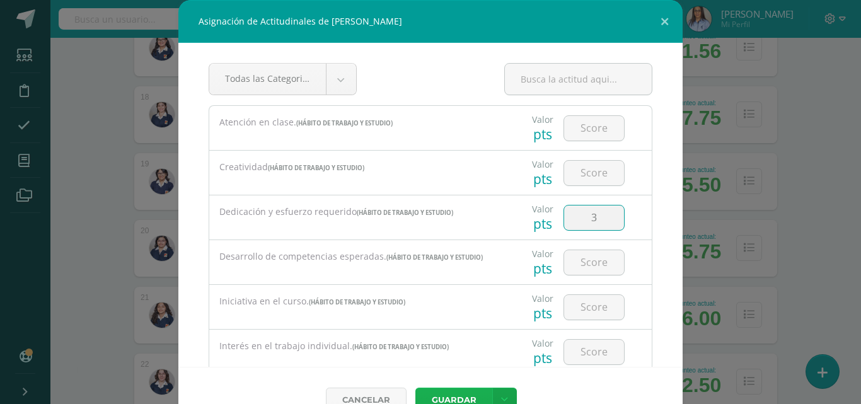
type input "3"
click at [450, 398] on button "Guardar" at bounding box center [453, 400] width 77 height 25
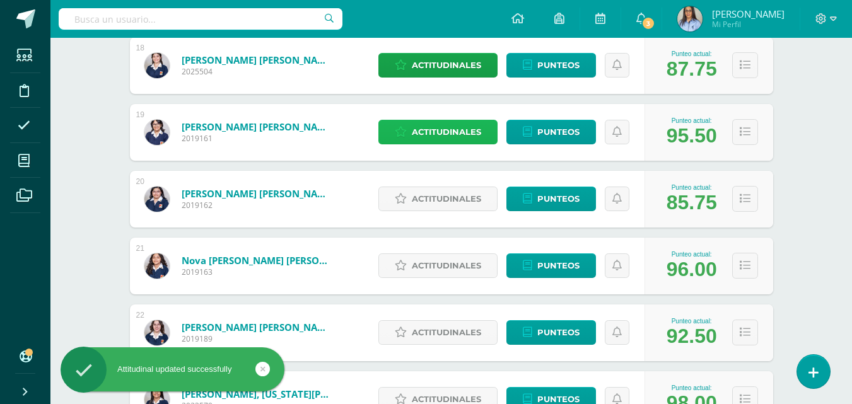
scroll to position [1387, 0]
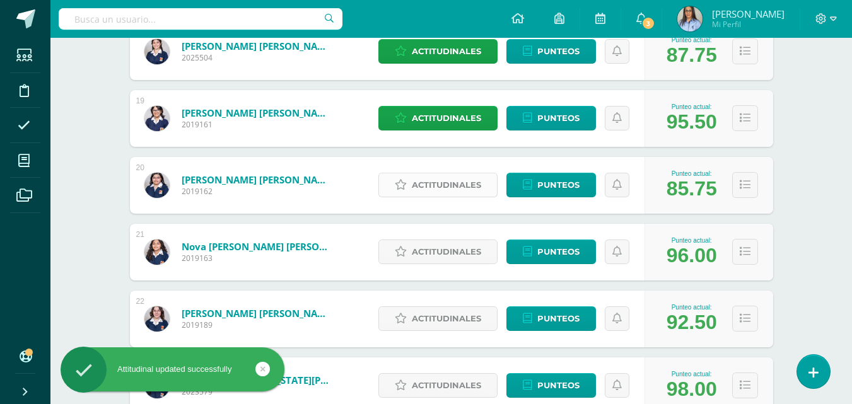
click at [441, 183] on span "Actitudinales" at bounding box center [446, 184] width 69 height 23
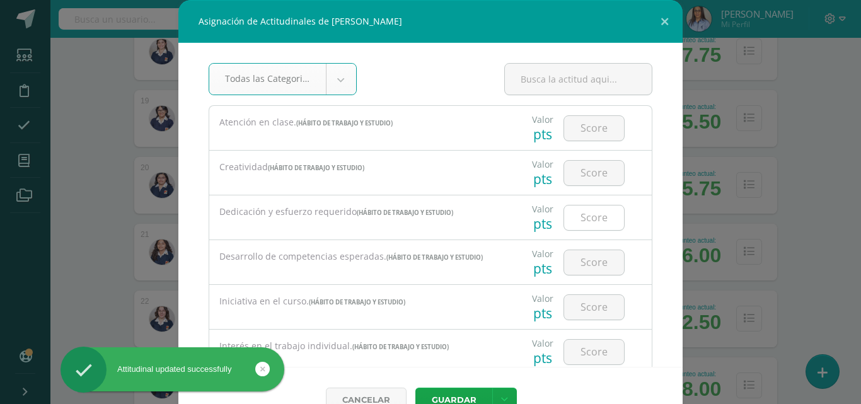
click at [578, 211] on input "number" at bounding box center [594, 218] width 60 height 25
type input "2"
click at [463, 392] on button "Guardar" at bounding box center [453, 400] width 77 height 25
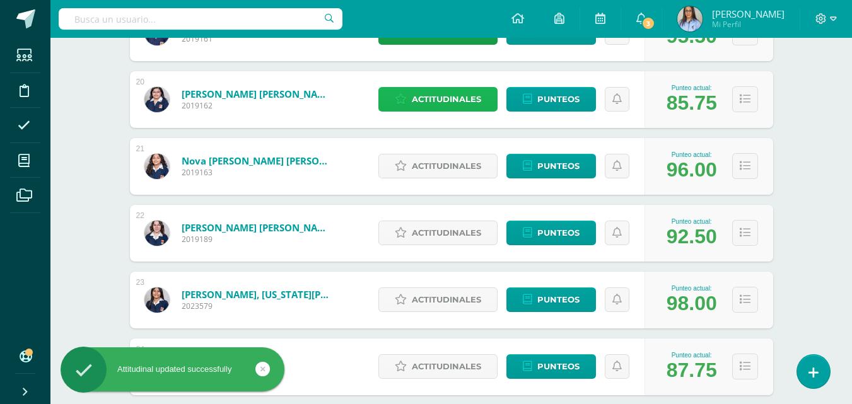
scroll to position [1513, 0]
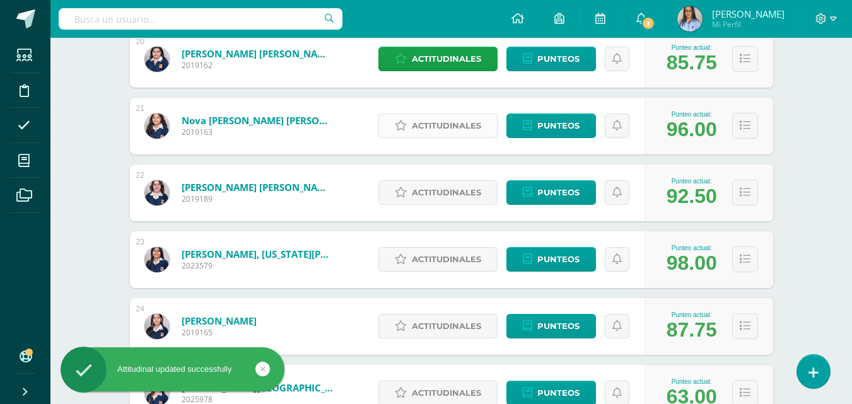
click at [426, 129] on span "Actitudinales" at bounding box center [446, 125] width 69 height 23
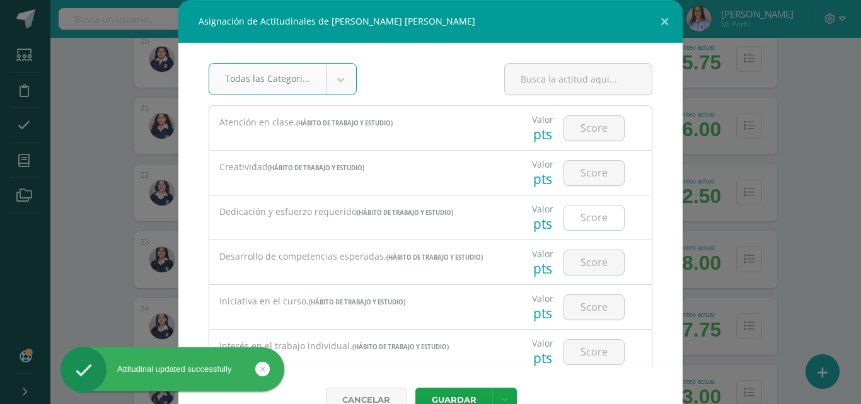
click at [572, 213] on input "number" at bounding box center [594, 218] width 60 height 25
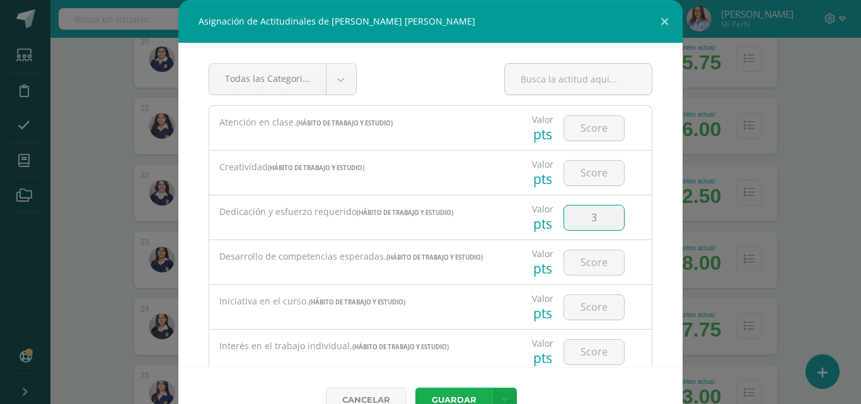
type input "3"
click at [448, 391] on button "Guardar" at bounding box center [453, 400] width 77 height 25
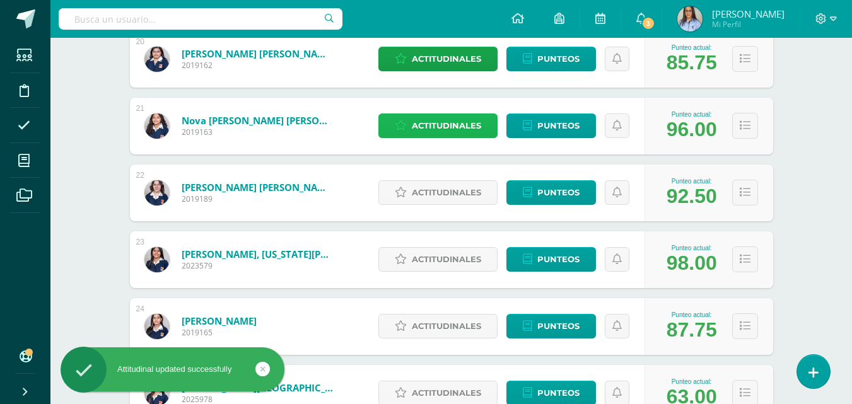
scroll to position [1576, 0]
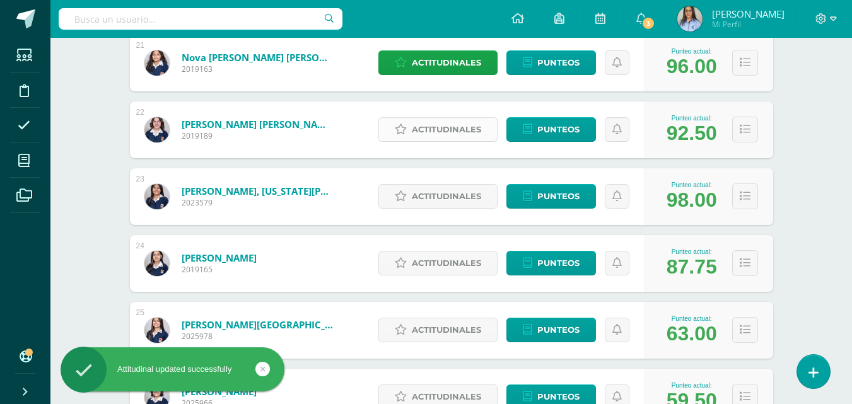
click at [441, 123] on span "Actitudinales" at bounding box center [446, 129] width 69 height 23
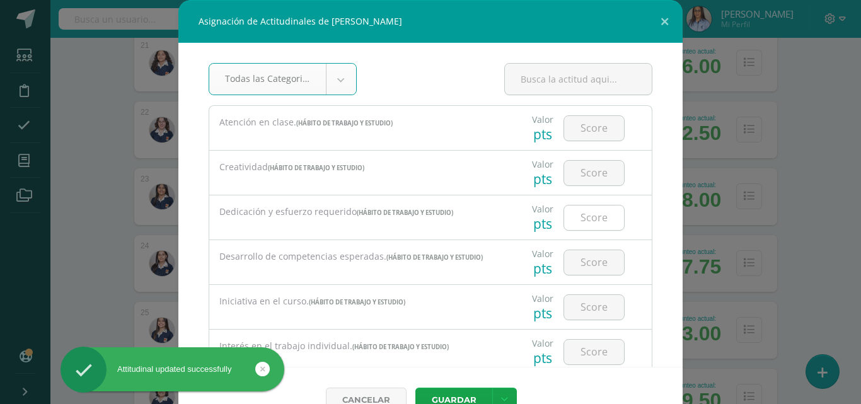
click at [597, 208] on input "number" at bounding box center [594, 218] width 60 height 25
type input "3"
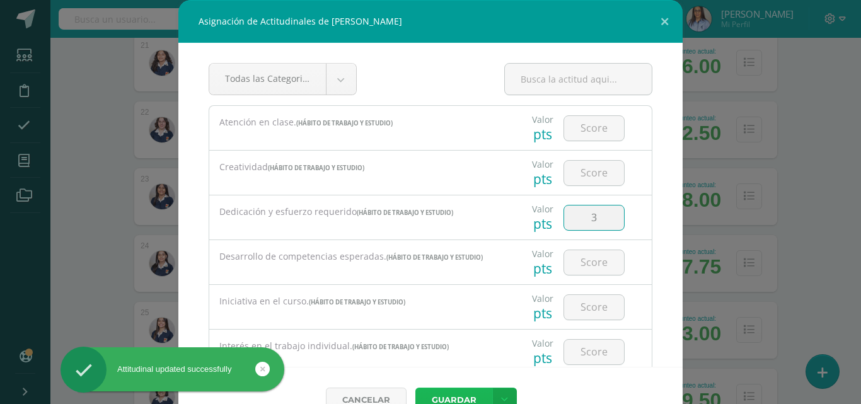
click at [444, 396] on button "Guardar" at bounding box center [453, 400] width 77 height 25
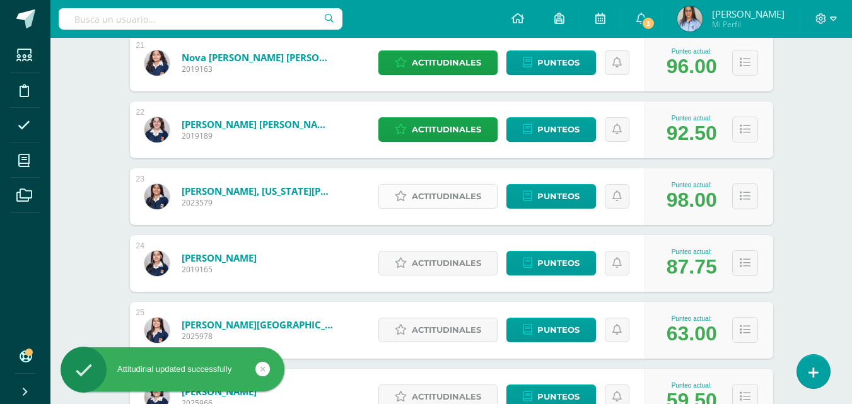
click at [443, 195] on span "Actitudinales" at bounding box center [446, 196] width 69 height 23
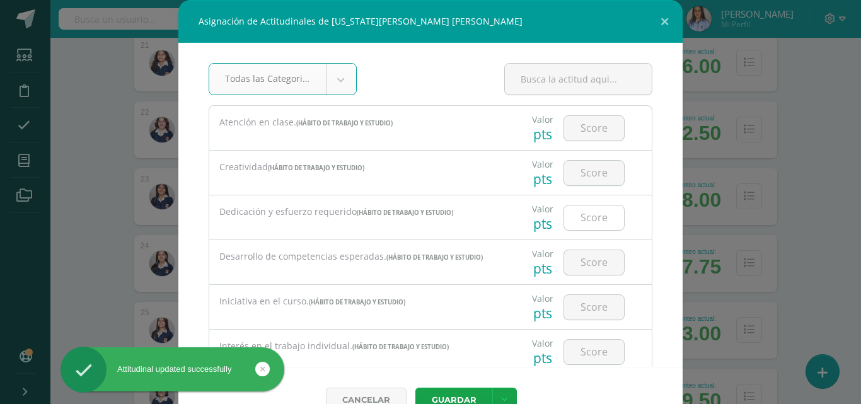
click at [597, 219] on input "number" at bounding box center [594, 218] width 60 height 25
type input "2"
click at [453, 397] on button "Guardar" at bounding box center [453, 400] width 77 height 25
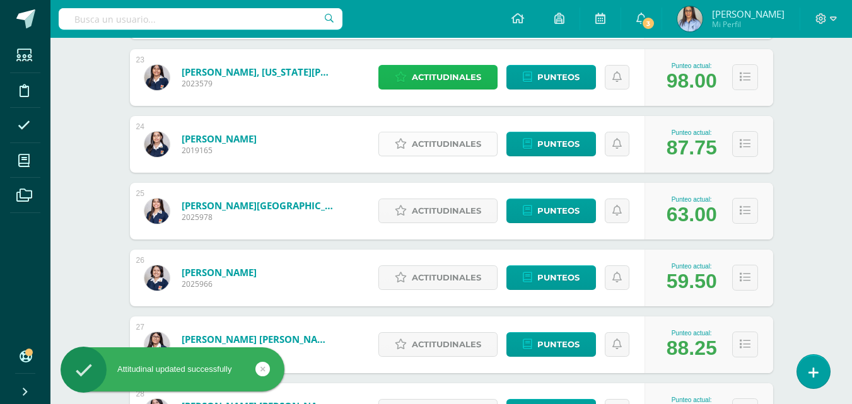
scroll to position [1702, 0]
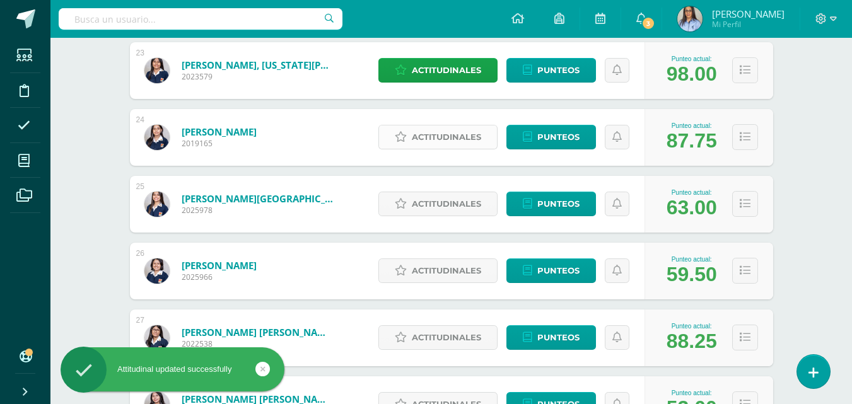
click at [427, 135] on span "Actitudinales" at bounding box center [446, 136] width 69 height 23
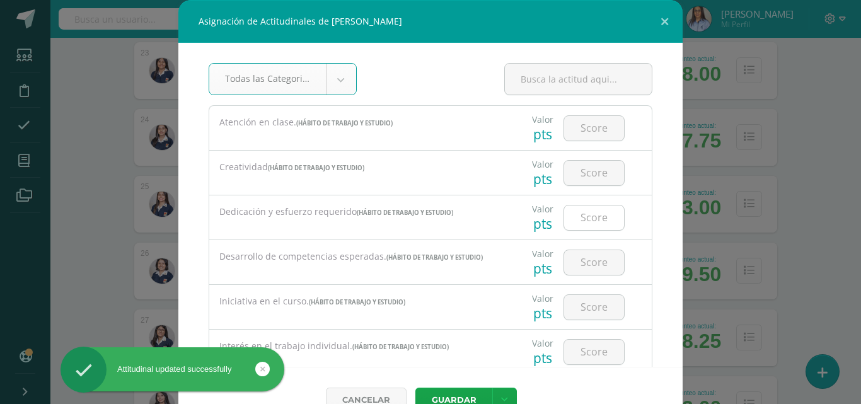
click at [581, 221] on input "number" at bounding box center [594, 218] width 60 height 25
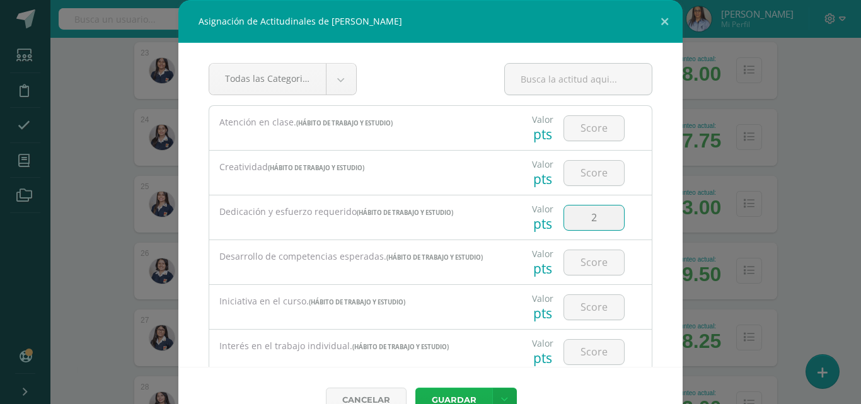
type input "2"
click at [463, 395] on button "Guardar" at bounding box center [453, 400] width 77 height 25
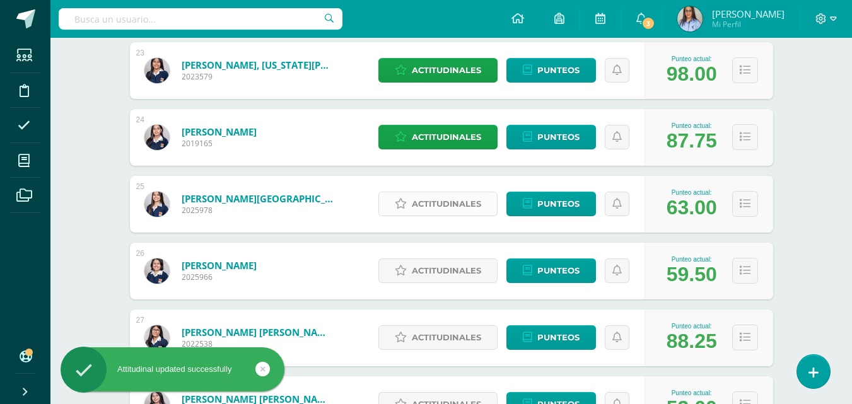
click at [448, 203] on span "Actitudinales" at bounding box center [446, 203] width 69 height 23
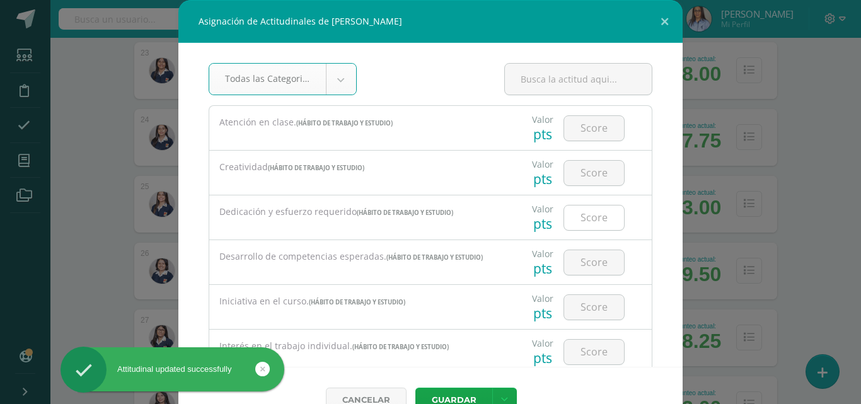
click at [586, 221] on input "number" at bounding box center [594, 218] width 60 height 25
type input "1"
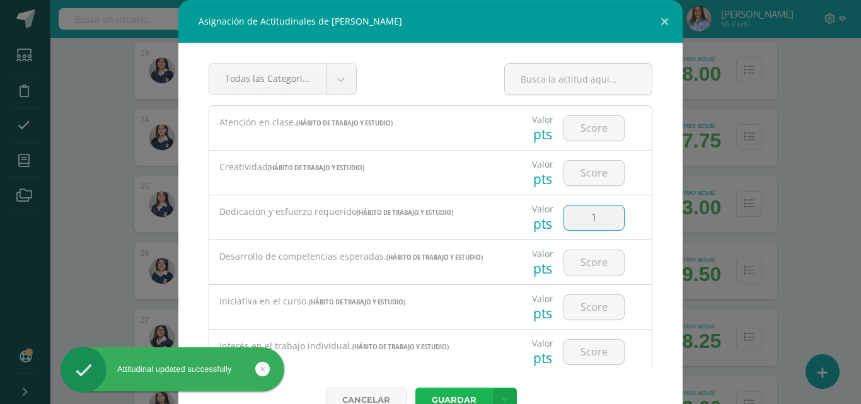
click at [449, 392] on button "Guardar" at bounding box center [453, 400] width 77 height 25
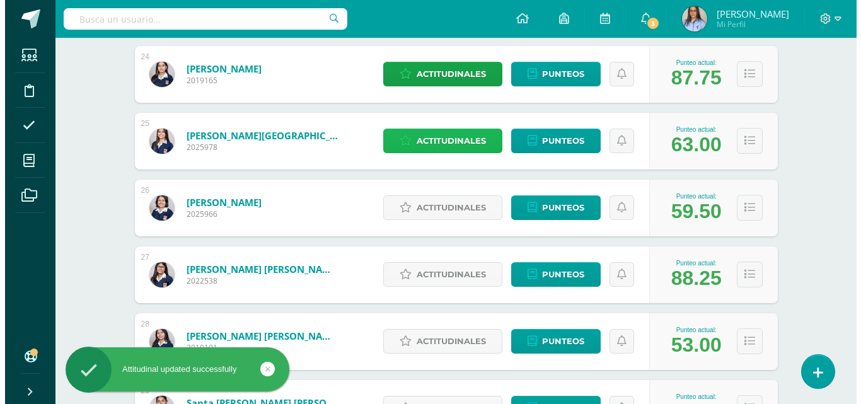
scroll to position [1828, 0]
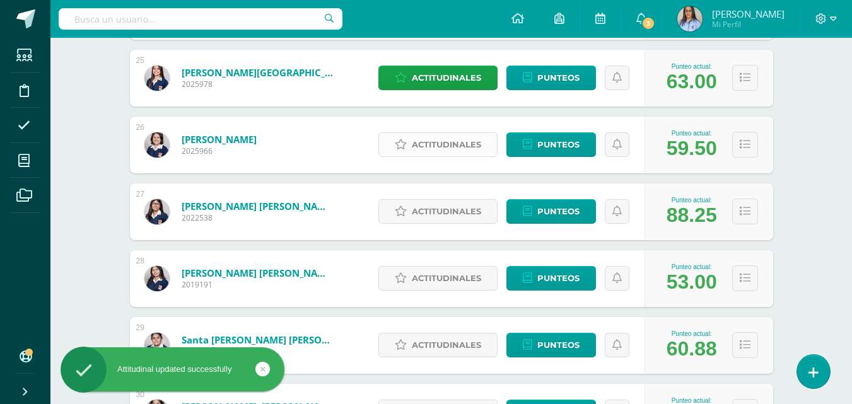
click at [447, 140] on span "Actitudinales" at bounding box center [446, 144] width 69 height 23
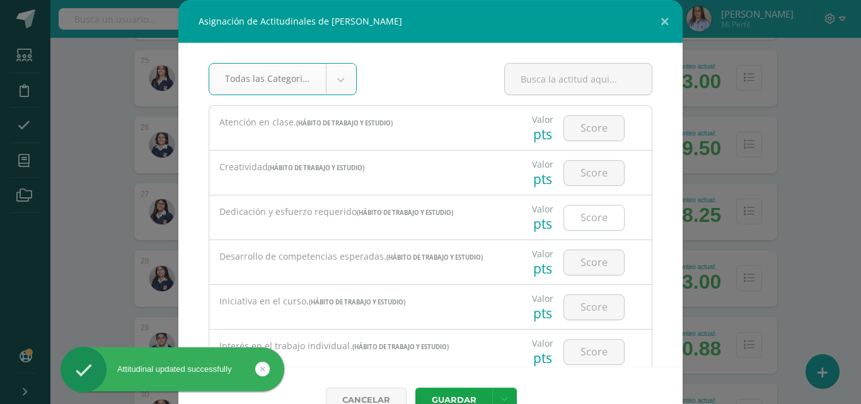
click at [583, 216] on input "number" at bounding box center [594, 218] width 60 height 25
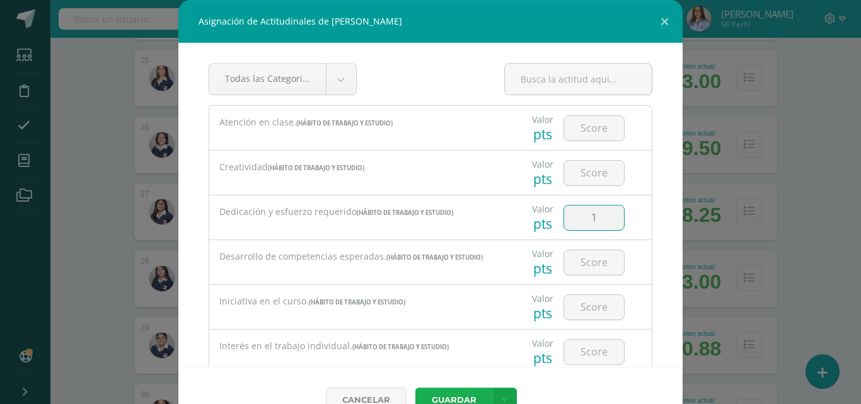
type input "1"
click at [441, 391] on button "Guardar" at bounding box center [453, 400] width 77 height 25
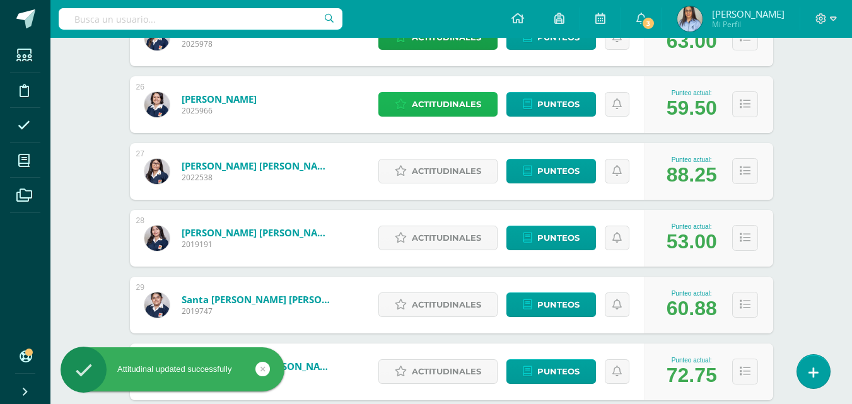
scroll to position [1891, 0]
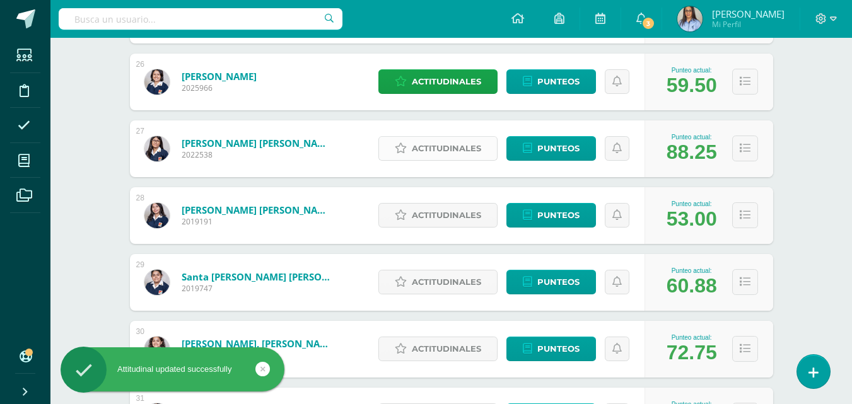
click at [438, 144] on span "Actitudinales" at bounding box center [446, 148] width 69 height 23
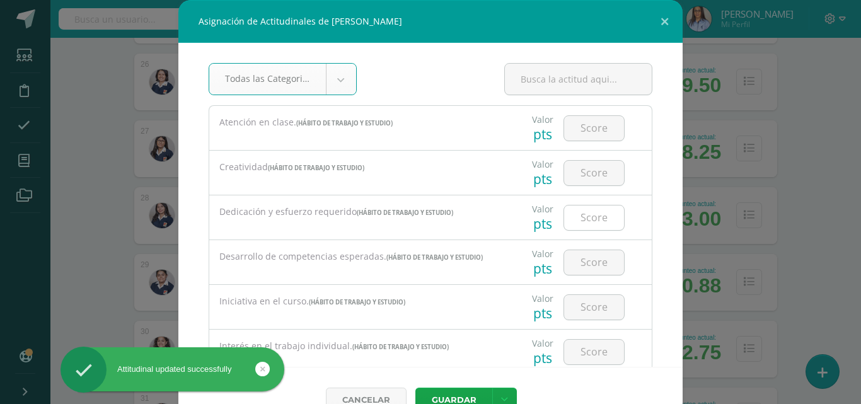
click at [598, 221] on input "number" at bounding box center [594, 218] width 60 height 25
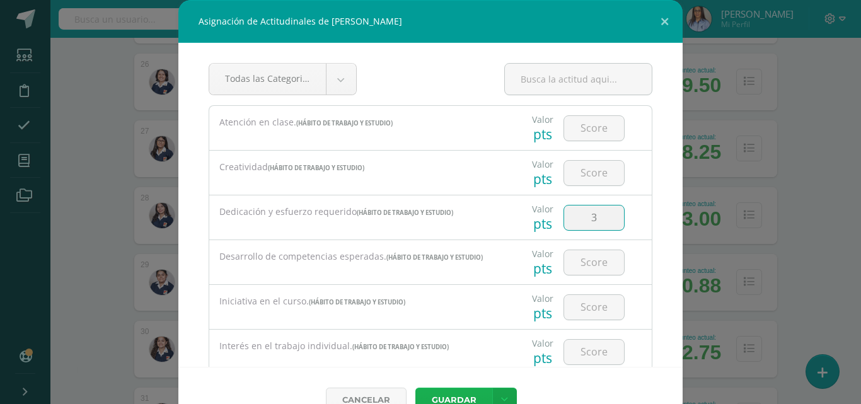
type input "3"
click at [432, 390] on button "Guardar" at bounding box center [453, 400] width 77 height 25
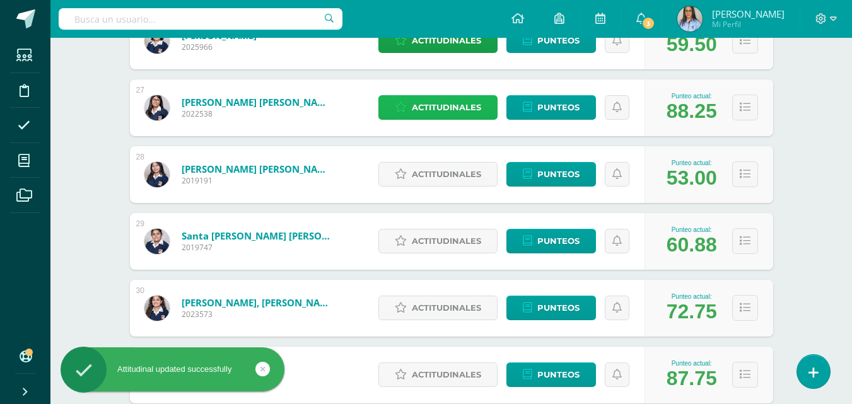
scroll to position [1954, 0]
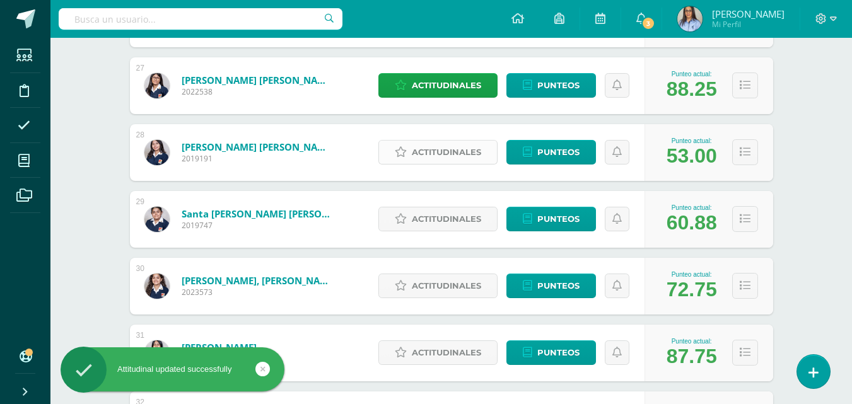
click at [419, 149] on span "Actitudinales" at bounding box center [446, 152] width 69 height 23
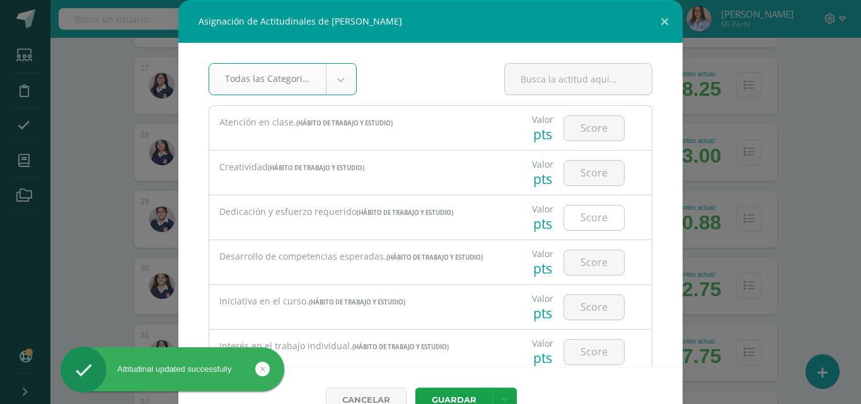
click at [576, 216] on input "number" at bounding box center [594, 218] width 60 height 25
type input "1"
click at [450, 395] on button "Guardar" at bounding box center [453, 400] width 77 height 25
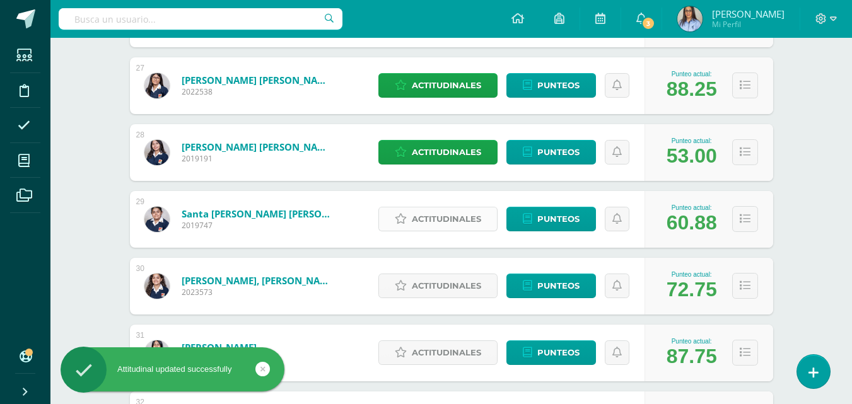
click at [434, 218] on span "Actitudinales" at bounding box center [446, 218] width 69 height 23
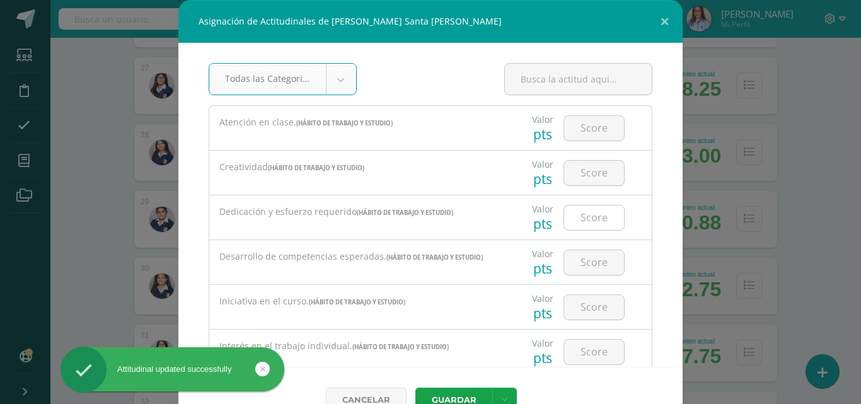
click at [591, 222] on input "number" at bounding box center [594, 218] width 60 height 25
type input "2"
click at [451, 386] on div "Cancelar Guardar Guardar y poblar en todos mis cursos" at bounding box center [430, 400] width 504 height 66
click at [451, 393] on button "Guardar" at bounding box center [453, 400] width 77 height 25
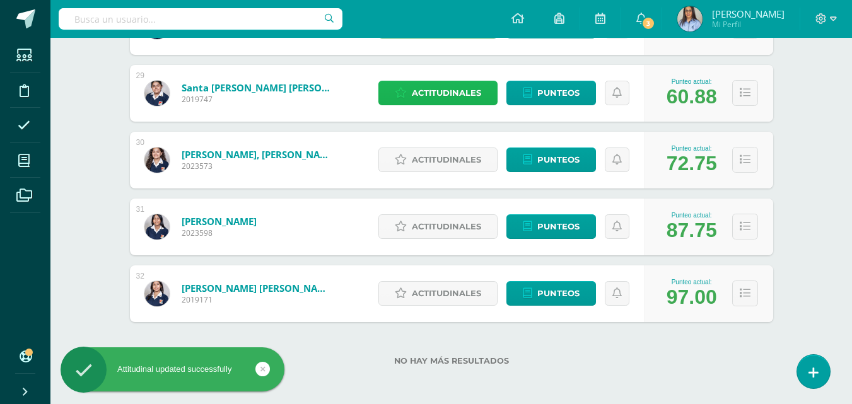
scroll to position [2082, 0]
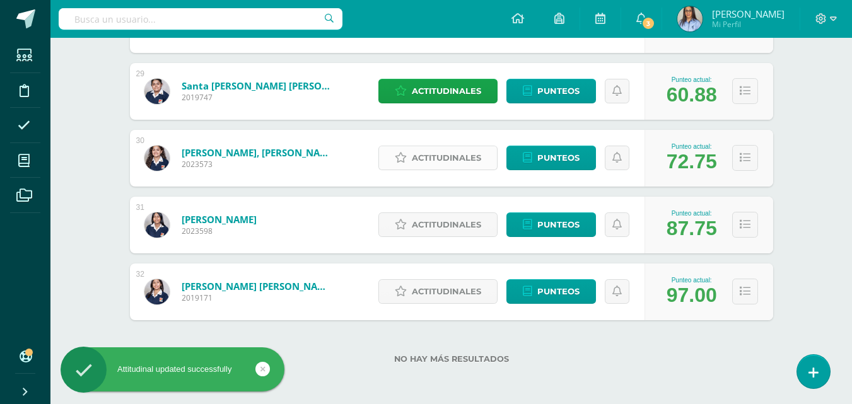
click at [427, 147] on span "Actitudinales" at bounding box center [446, 157] width 69 height 23
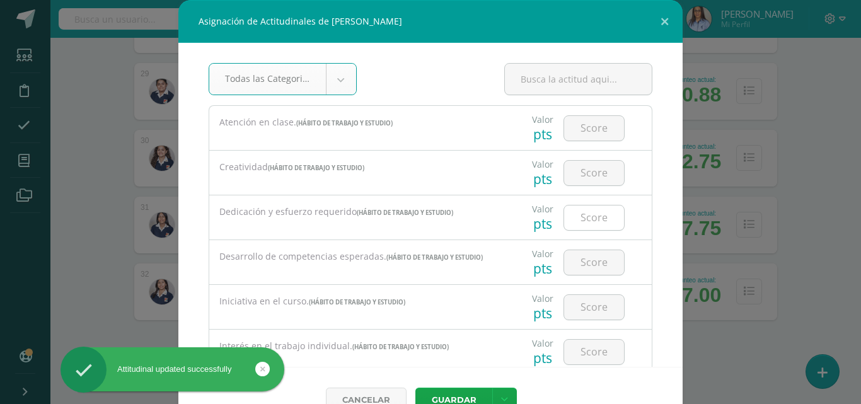
click at [587, 212] on input "number" at bounding box center [594, 218] width 60 height 25
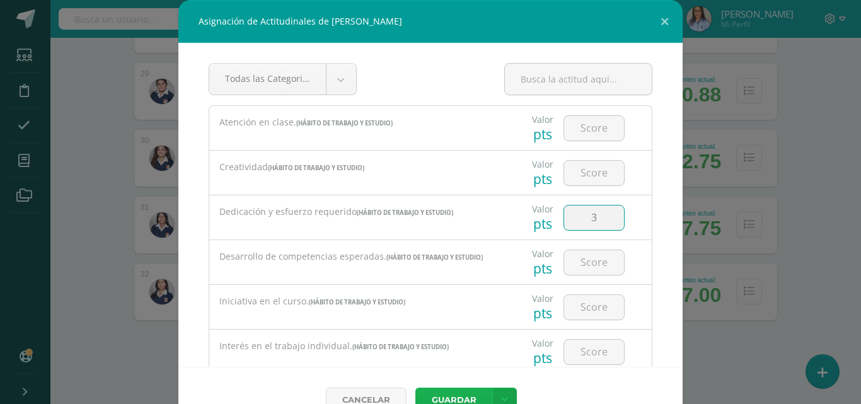
type input "3"
click at [455, 395] on button "Guardar" at bounding box center [453, 400] width 77 height 25
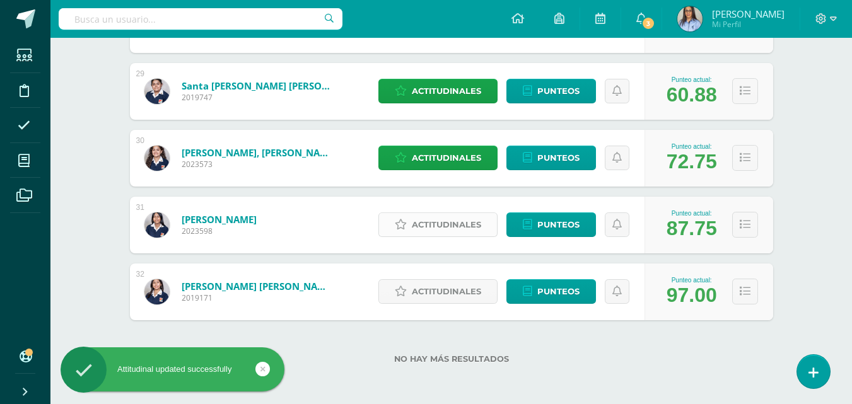
click at [431, 224] on span "Actitudinales" at bounding box center [446, 224] width 69 height 23
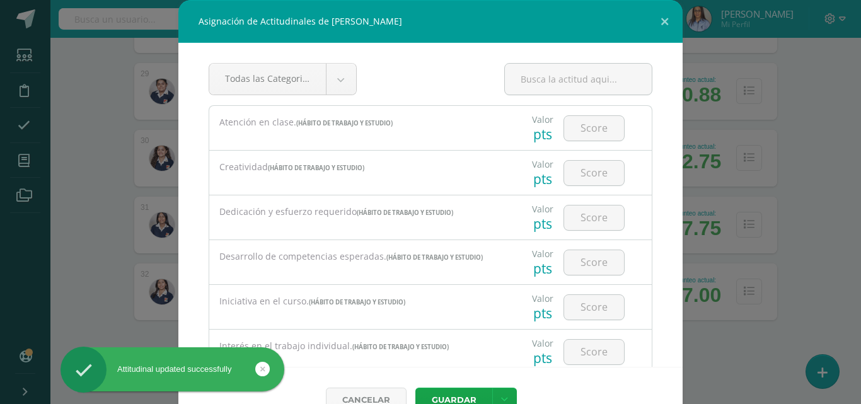
click at [613, 221] on div at bounding box center [594, 217] width 71 height 44
click at [595, 220] on input "number" at bounding box center [594, 218] width 60 height 25
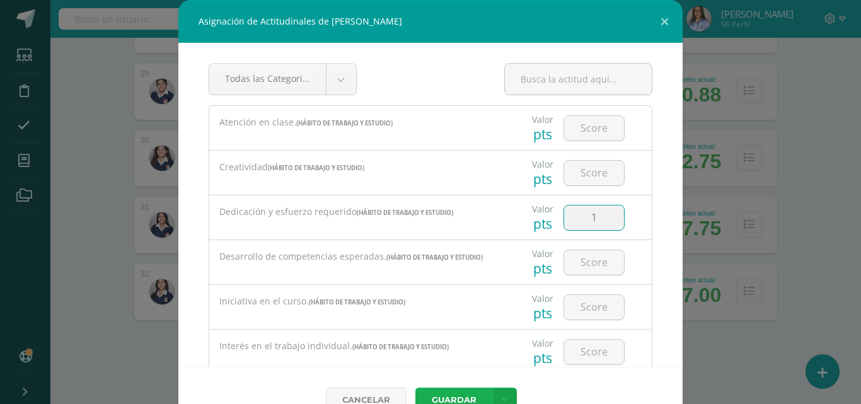
type input "1"
click at [453, 396] on button "Guardar" at bounding box center [453, 400] width 77 height 25
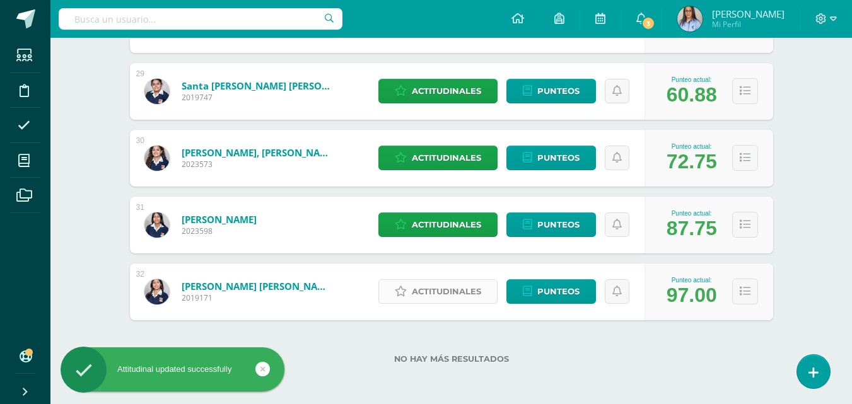
click at [480, 288] on span "Actitudinales" at bounding box center [446, 291] width 69 height 23
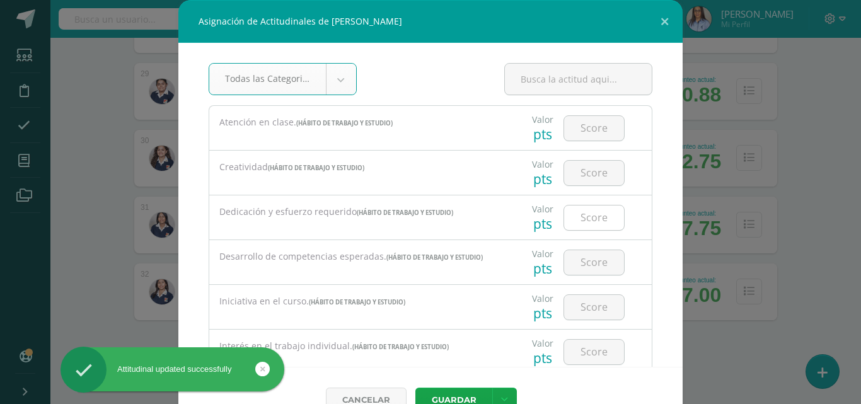
click at [581, 226] on input "number" at bounding box center [594, 218] width 60 height 25
type input "3"
click at [448, 397] on button "Guardar" at bounding box center [453, 400] width 77 height 25
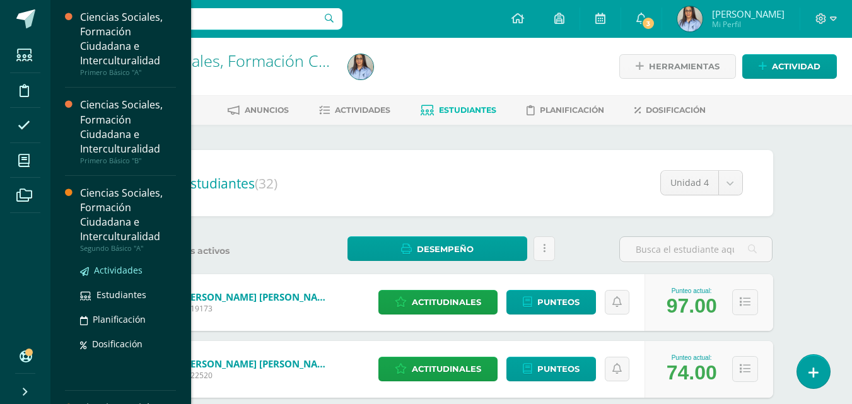
scroll to position [63, 0]
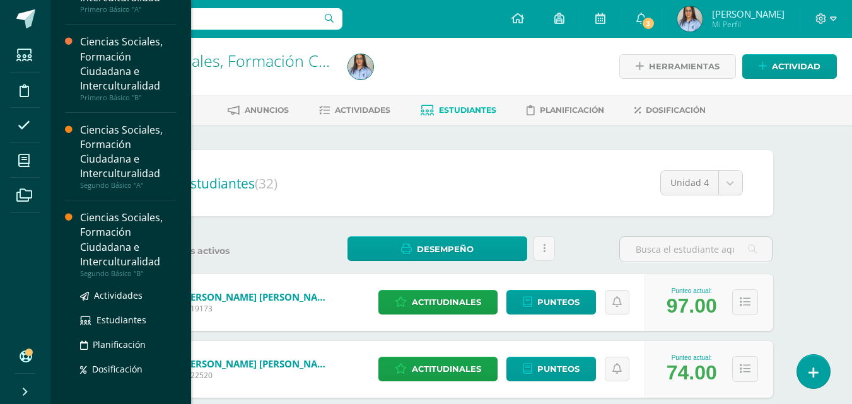
click at [106, 234] on div "Ciencias Sociales, Formación Ciudadana e Interculturalidad" at bounding box center [128, 240] width 96 height 58
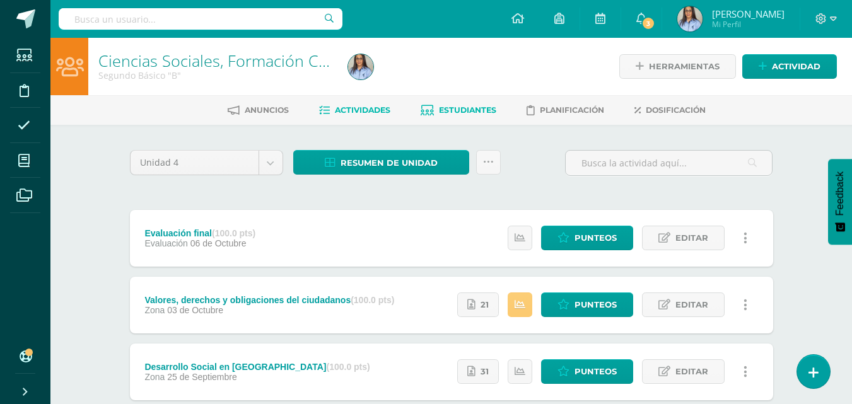
click at [467, 113] on span "Estudiantes" at bounding box center [467, 109] width 57 height 9
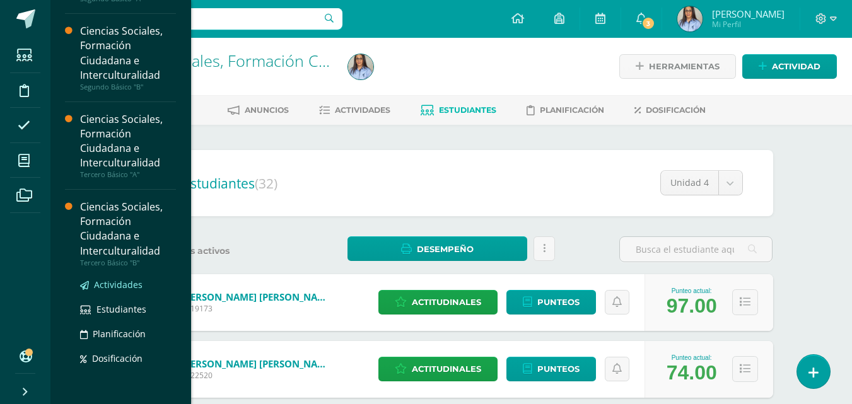
scroll to position [250, 0]
click at [117, 235] on div "Ciencias Sociales, Formación Ciudadana e Interculturalidad" at bounding box center [128, 228] width 96 height 58
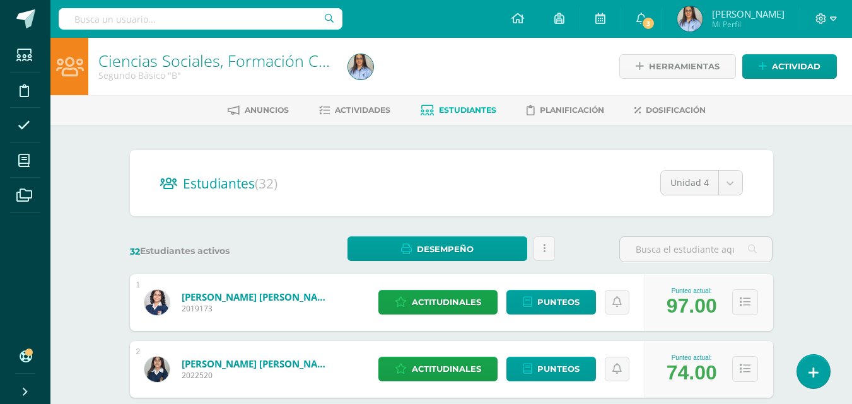
scroll to position [124, 0]
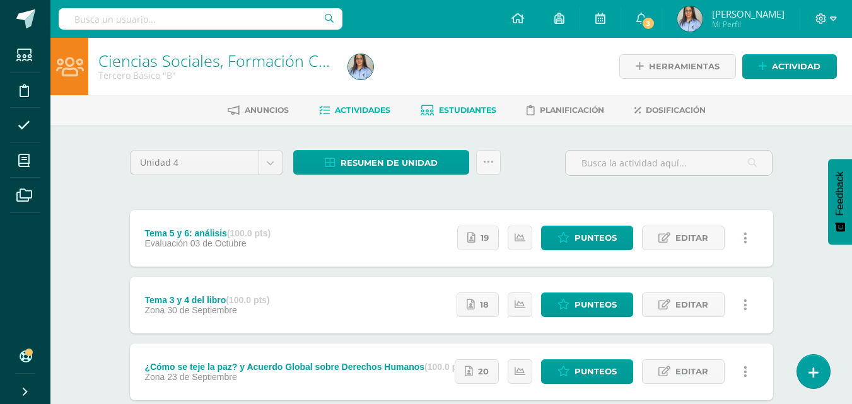
click at [453, 112] on span "Estudiantes" at bounding box center [467, 109] width 57 height 9
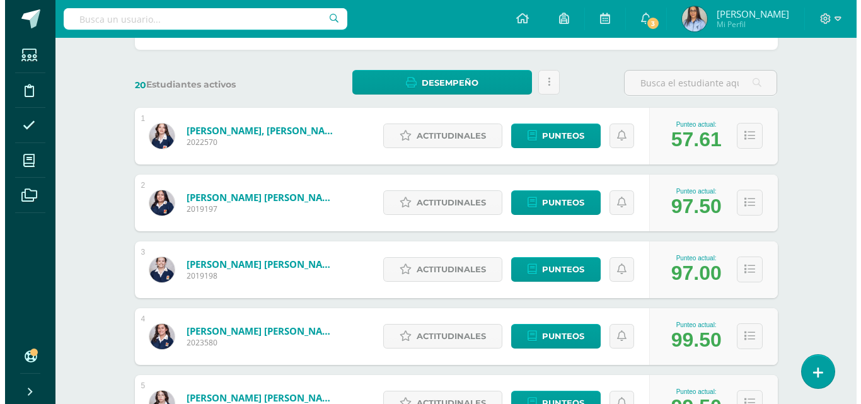
scroll to position [197, 0]
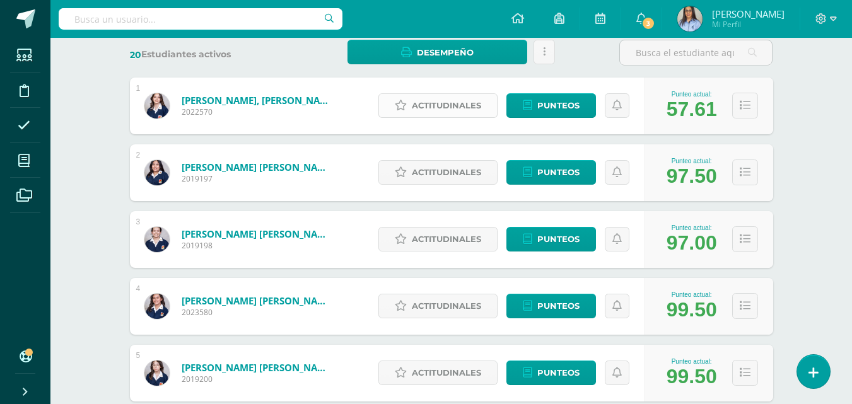
click at [450, 107] on span "Actitudinales" at bounding box center [446, 105] width 69 height 23
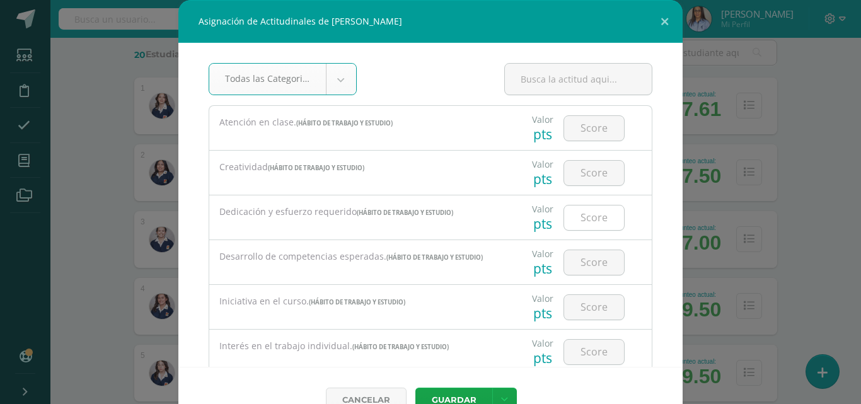
click at [576, 212] on input "number" at bounding box center [594, 218] width 60 height 25
click at [572, 214] on input "number" at bounding box center [594, 218] width 60 height 25
type input "1"
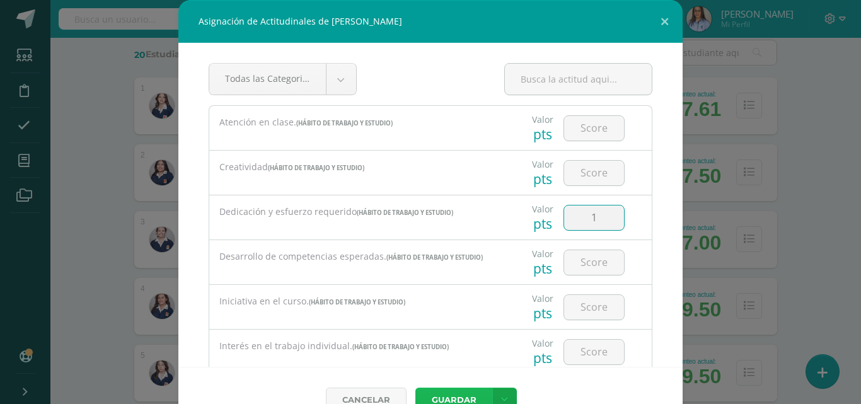
click at [455, 396] on button "Guardar" at bounding box center [453, 400] width 77 height 25
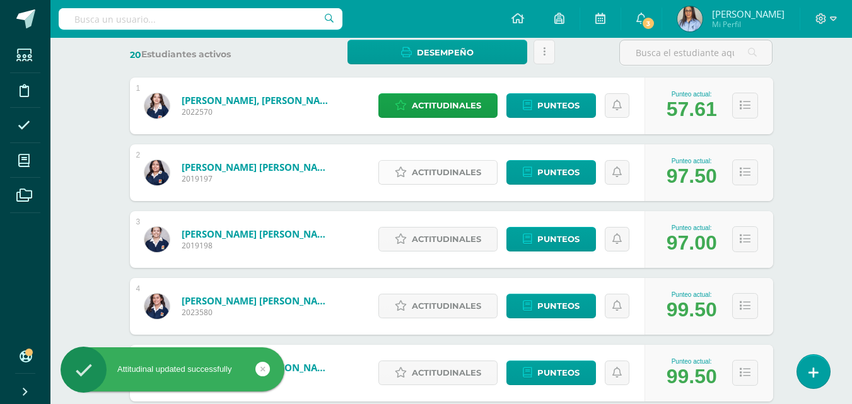
click at [455, 173] on span "Actitudinales" at bounding box center [446, 172] width 69 height 23
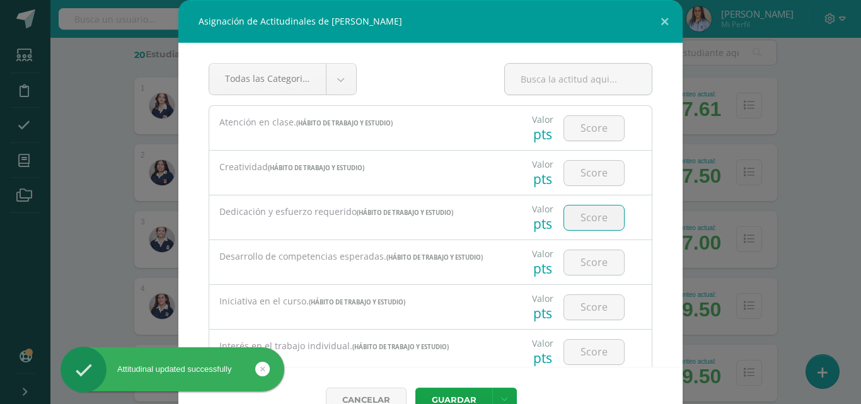
click at [574, 209] on input "number" at bounding box center [594, 218] width 60 height 25
type input "2"
click at [458, 391] on button "Guardar" at bounding box center [453, 400] width 77 height 25
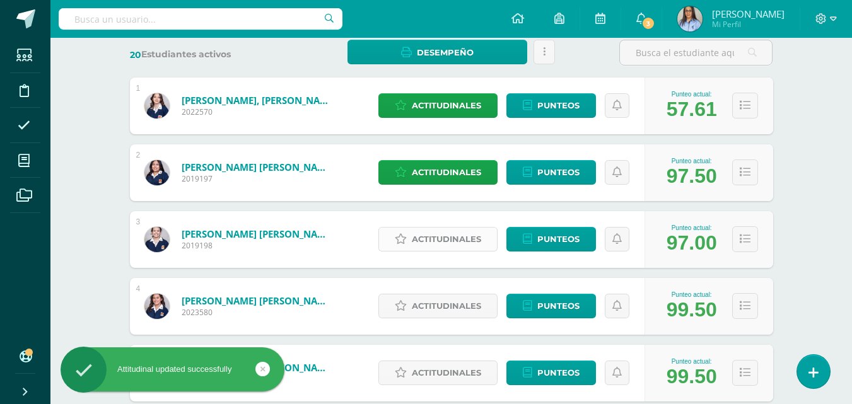
click at [446, 231] on span "Actitudinales" at bounding box center [446, 239] width 69 height 23
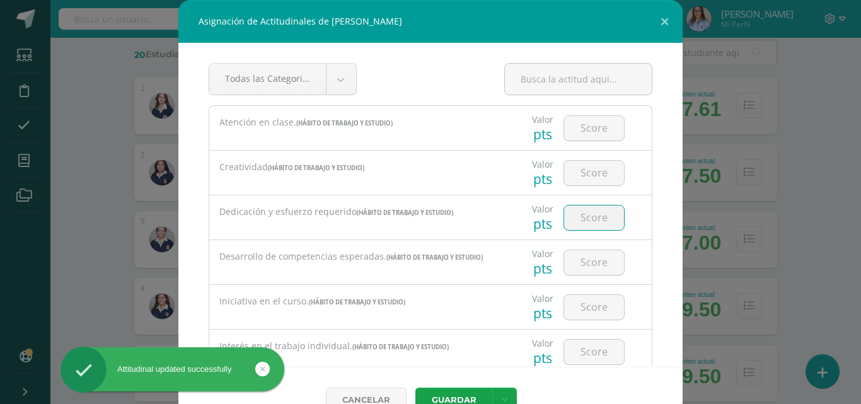
click at [588, 216] on input "number" at bounding box center [594, 218] width 60 height 25
type input "2"
click at [443, 397] on button "Guardar" at bounding box center [453, 400] width 77 height 25
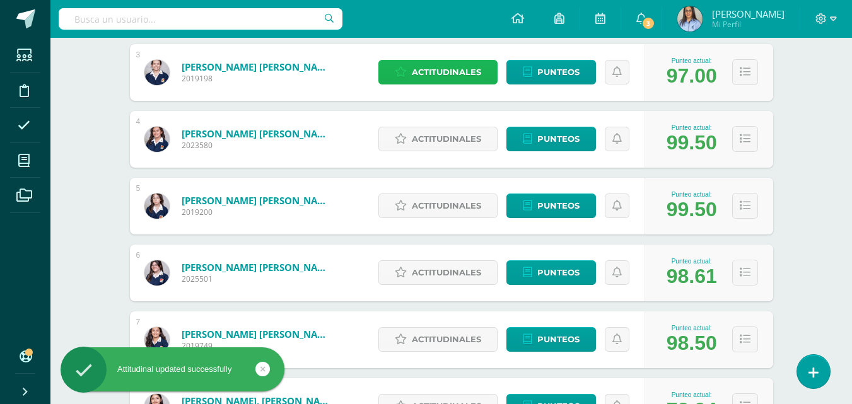
scroll to position [386, 0]
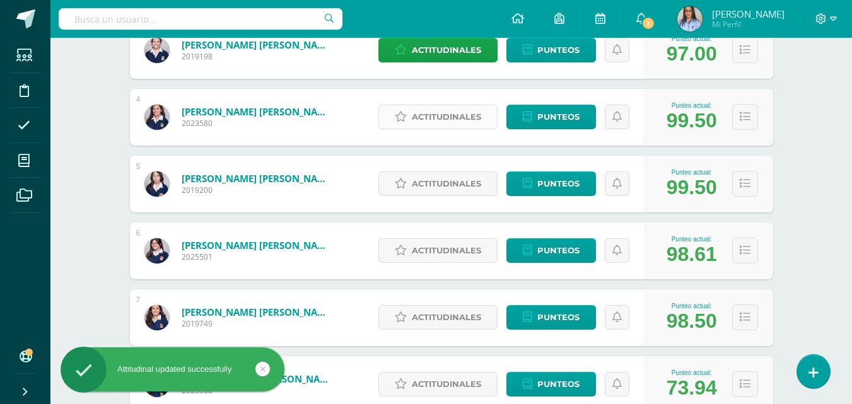
click at [417, 115] on span "Actitudinales" at bounding box center [446, 116] width 69 height 23
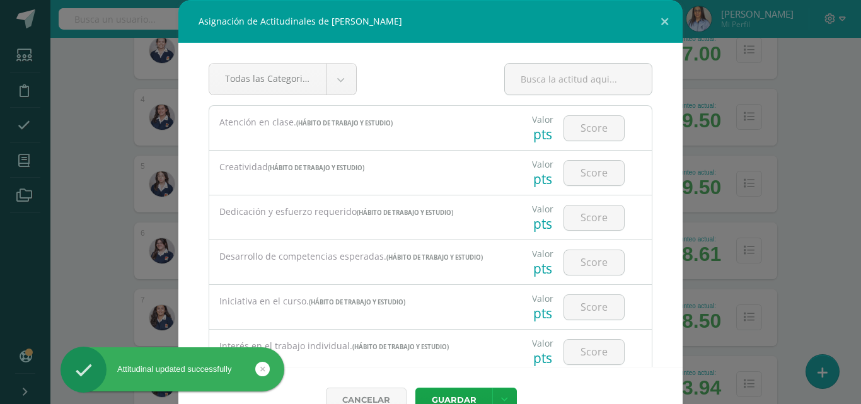
click at [583, 231] on div at bounding box center [594, 217] width 71 height 44
click at [582, 224] on input "number" at bounding box center [594, 218] width 60 height 25
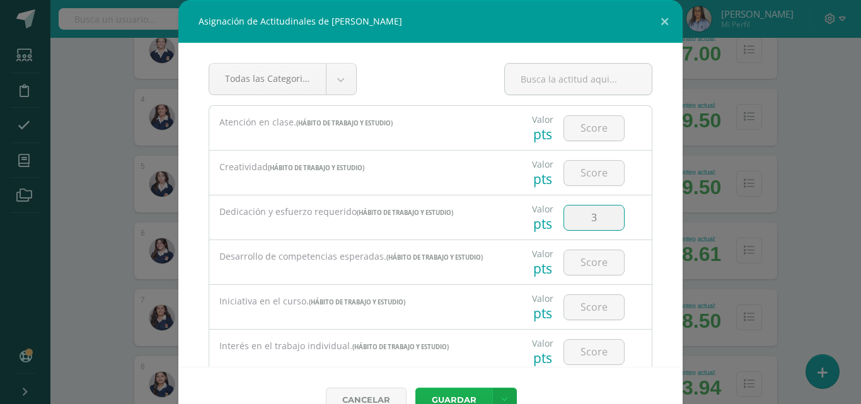
type input "3"
click at [455, 398] on button "Guardar" at bounding box center [453, 400] width 77 height 25
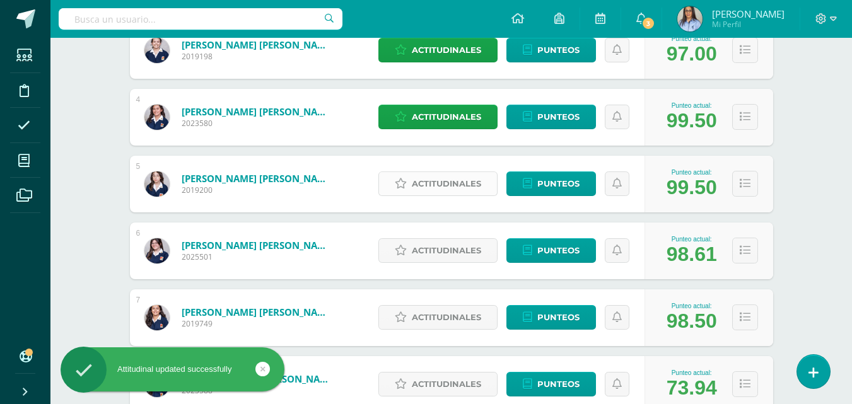
click at [437, 180] on span "Actitudinales" at bounding box center [446, 183] width 69 height 23
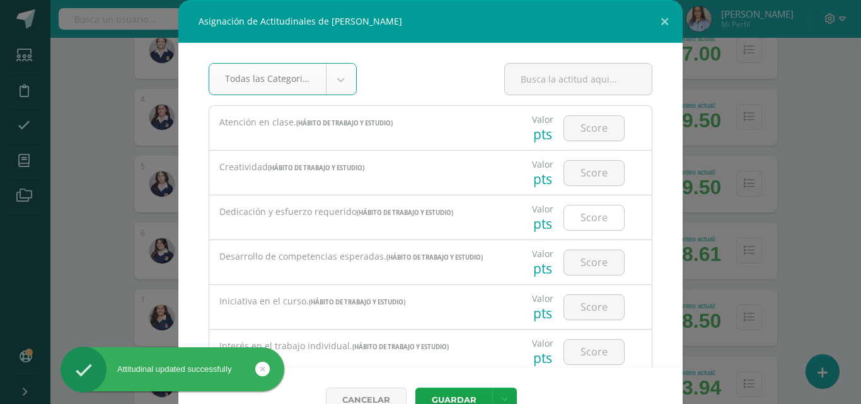
click at [592, 220] on input "number" at bounding box center [594, 218] width 60 height 25
type input "2"
click at [440, 393] on button "Guardar" at bounding box center [453, 400] width 77 height 25
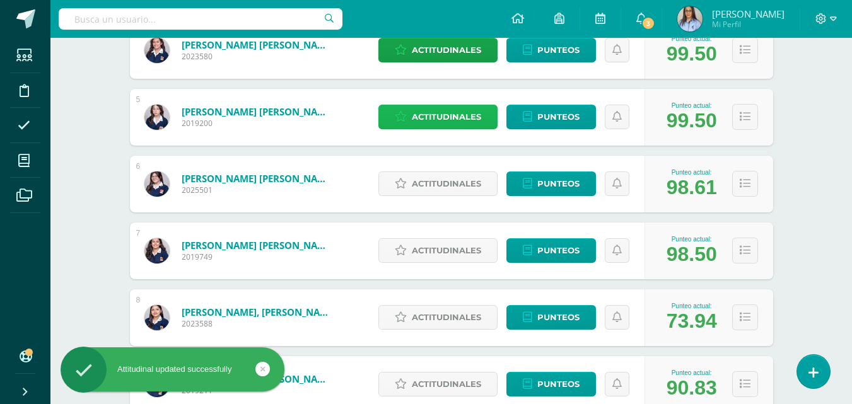
scroll to position [512, 0]
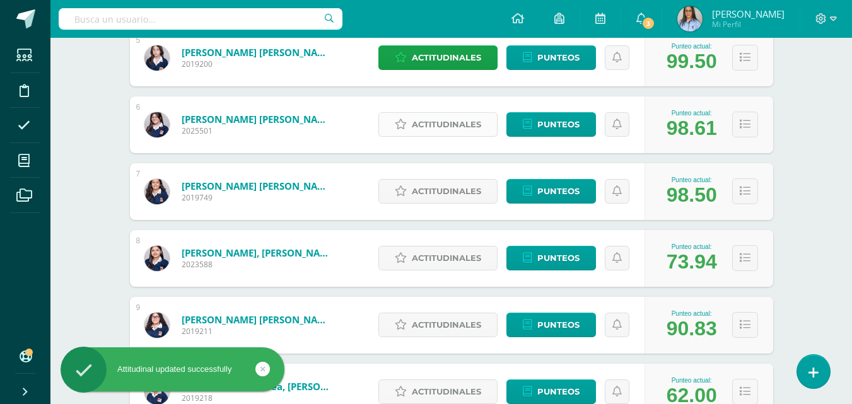
click at [444, 128] on span "Actitudinales" at bounding box center [446, 124] width 69 height 23
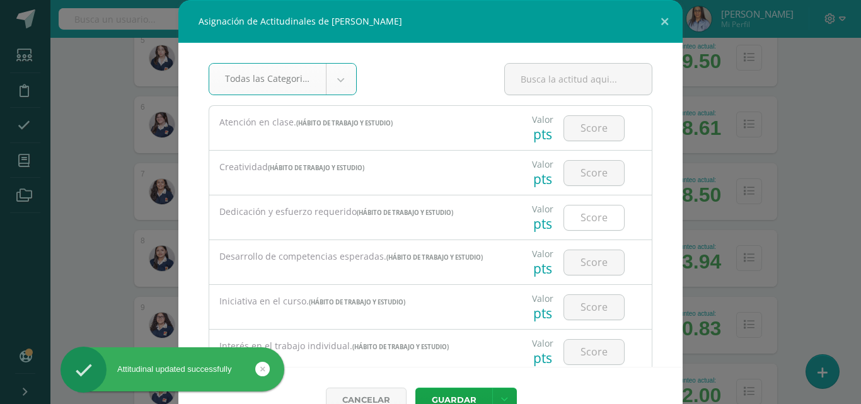
click at [586, 218] on input "number" at bounding box center [594, 218] width 60 height 25
type input "3"
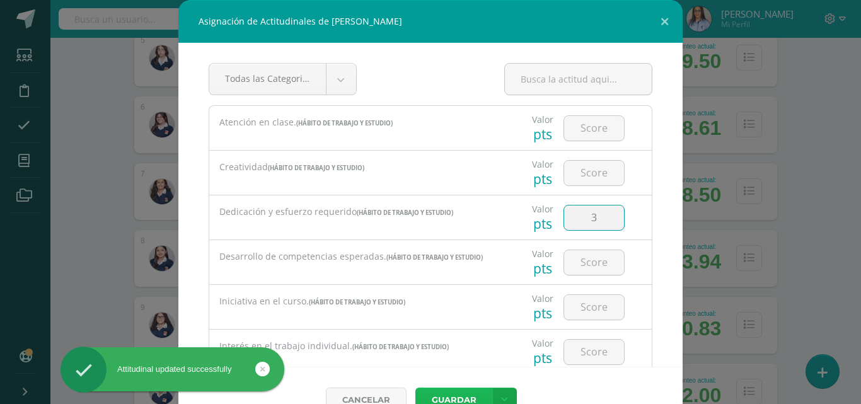
click at [448, 395] on button "Guardar" at bounding box center [453, 400] width 77 height 25
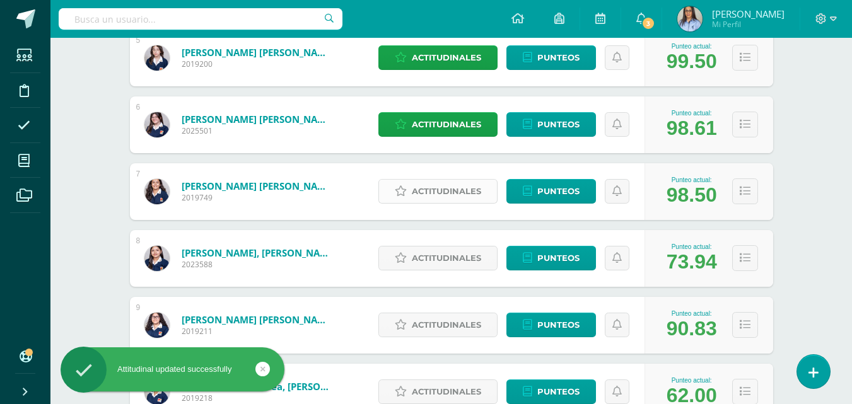
click at [419, 199] on span "Actitudinales" at bounding box center [446, 191] width 69 height 23
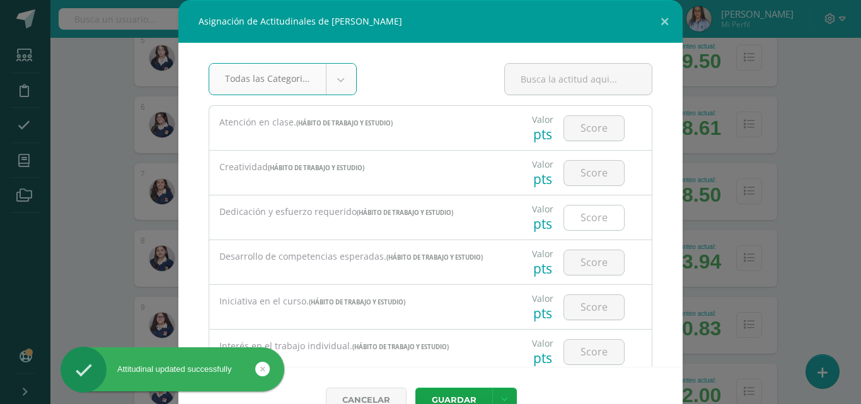
click at [569, 220] on input "number" at bounding box center [594, 218] width 60 height 25
type input "3"
click at [461, 392] on button "Guardar" at bounding box center [453, 400] width 77 height 25
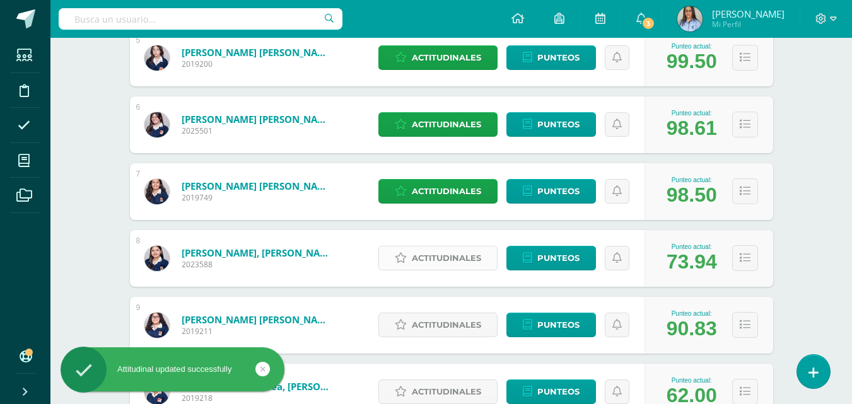
click at [427, 264] on span "Actitudinales" at bounding box center [446, 258] width 69 height 23
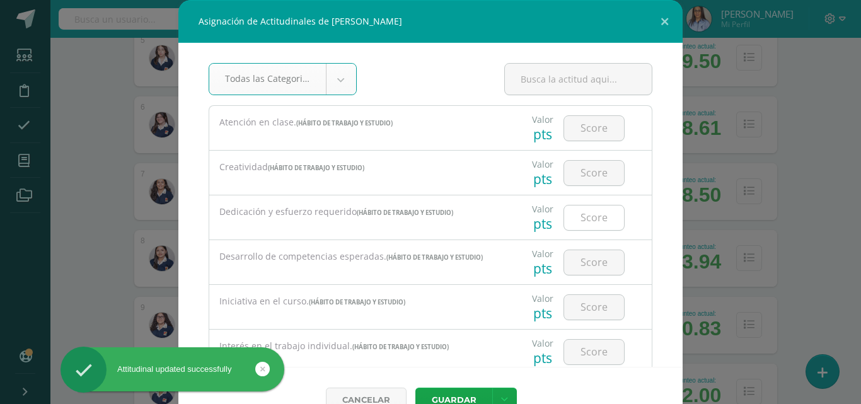
click at [596, 217] on input "number" at bounding box center [594, 218] width 60 height 25
type input "2"
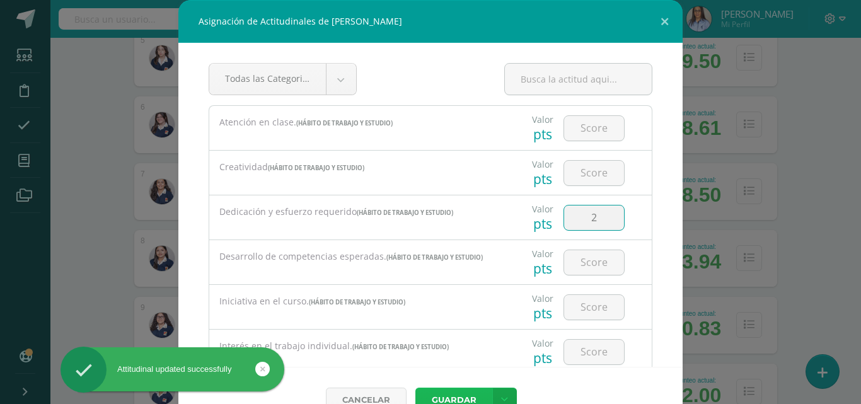
click at [470, 390] on button "Guardar" at bounding box center [453, 400] width 77 height 25
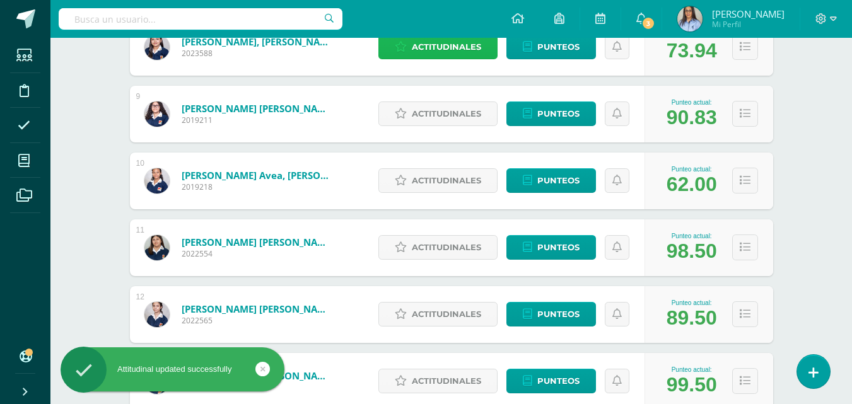
scroll to position [701, 0]
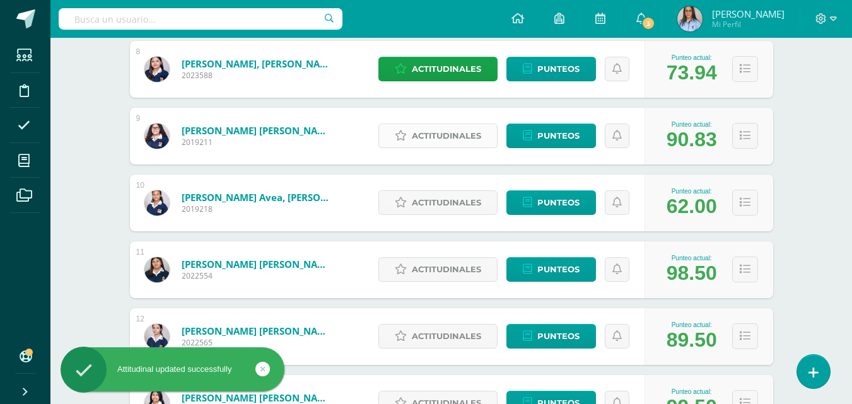
click at [430, 135] on span "Actitudinales" at bounding box center [446, 135] width 69 height 23
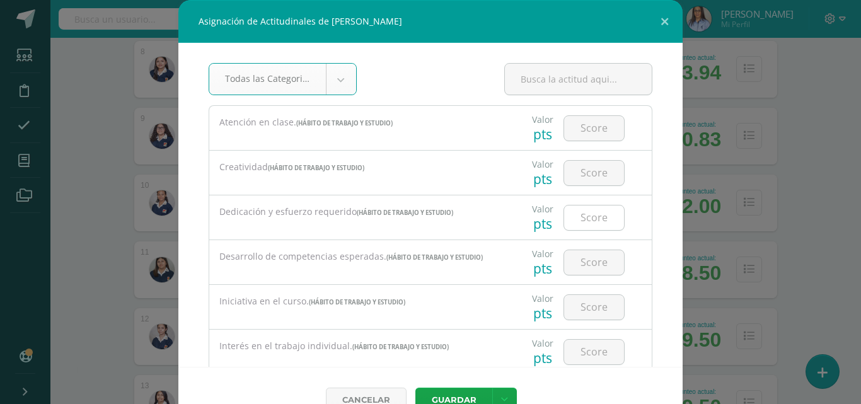
click at [581, 223] on input "number" at bounding box center [594, 218] width 60 height 25
type input "2"
click at [441, 398] on button "Guardar" at bounding box center [453, 400] width 77 height 25
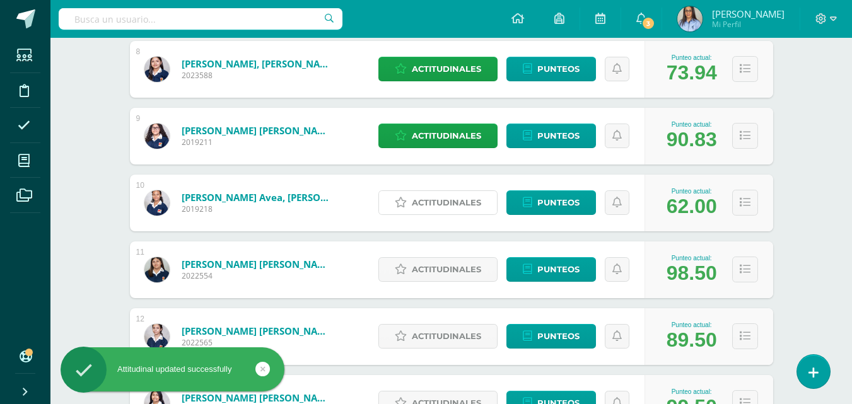
click at [437, 204] on span "Actitudinales" at bounding box center [446, 202] width 69 height 23
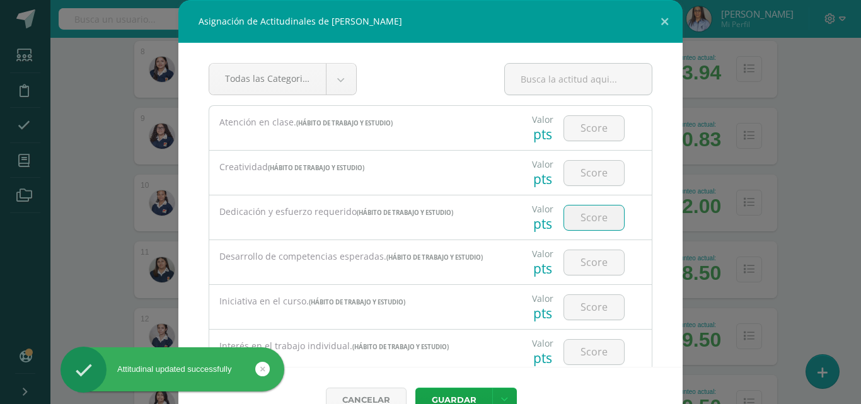
click at [584, 213] on input "number" at bounding box center [594, 218] width 60 height 25
type input "1"
click at [463, 393] on button "Guardar" at bounding box center [453, 400] width 77 height 25
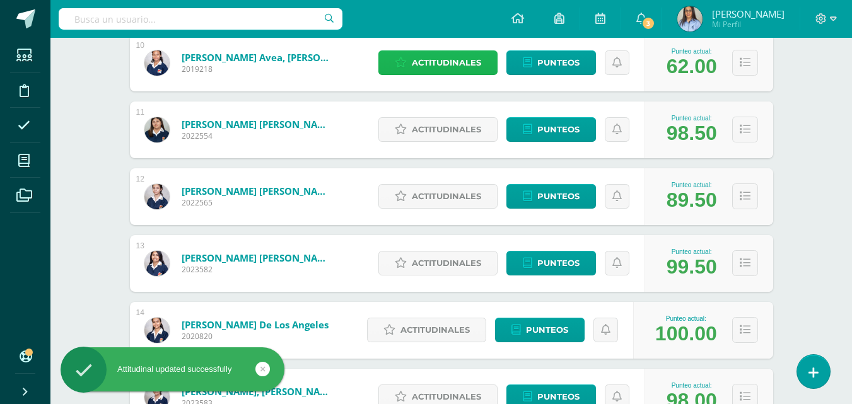
scroll to position [827, 0]
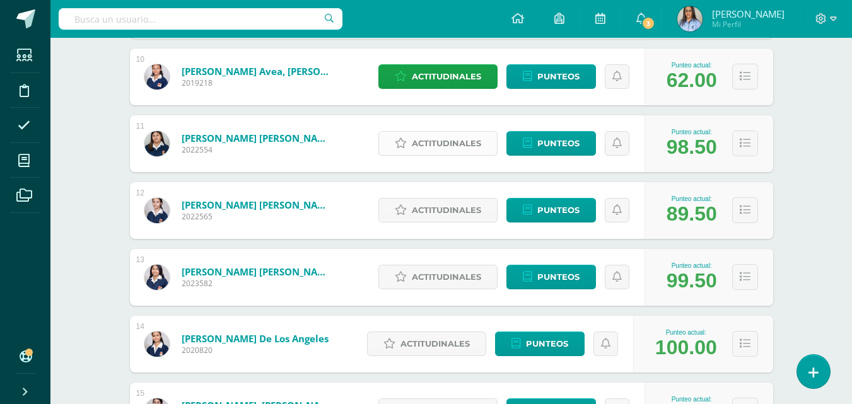
click at [441, 140] on span "Actitudinales" at bounding box center [446, 143] width 69 height 23
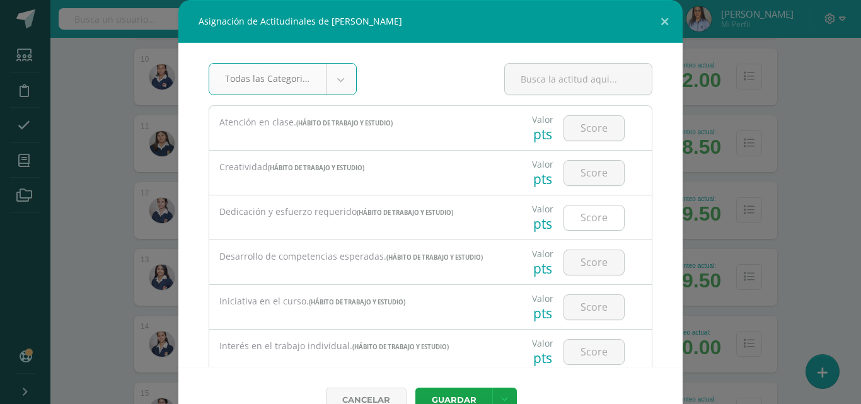
click at [585, 217] on input "number" at bounding box center [594, 218] width 60 height 25
type input "1"
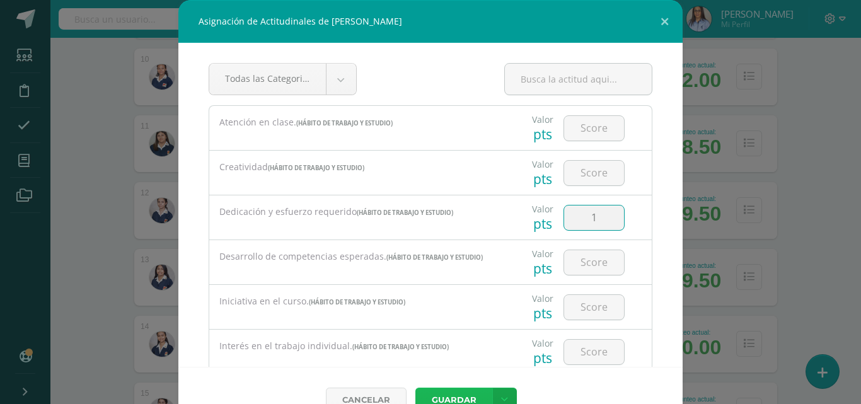
click at [443, 388] on button "Guardar" at bounding box center [453, 400] width 77 height 25
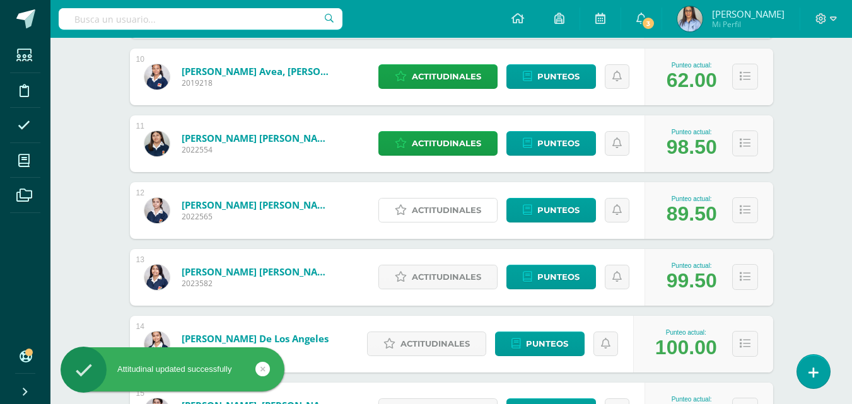
click at [431, 219] on span "Actitudinales" at bounding box center [446, 210] width 69 height 23
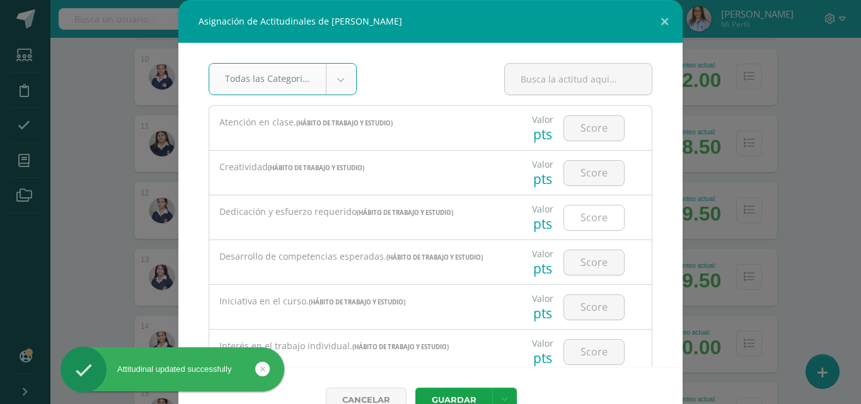
click at [586, 223] on input "number" at bounding box center [594, 218] width 60 height 25
type input "3"
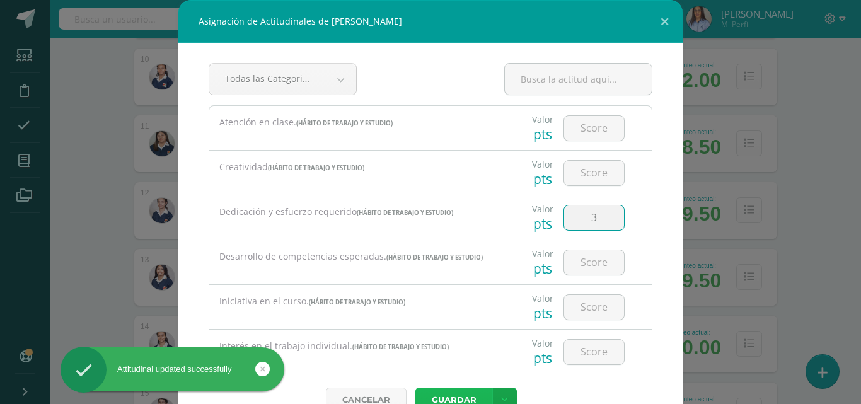
click at [443, 392] on button "Guardar" at bounding box center [453, 400] width 77 height 25
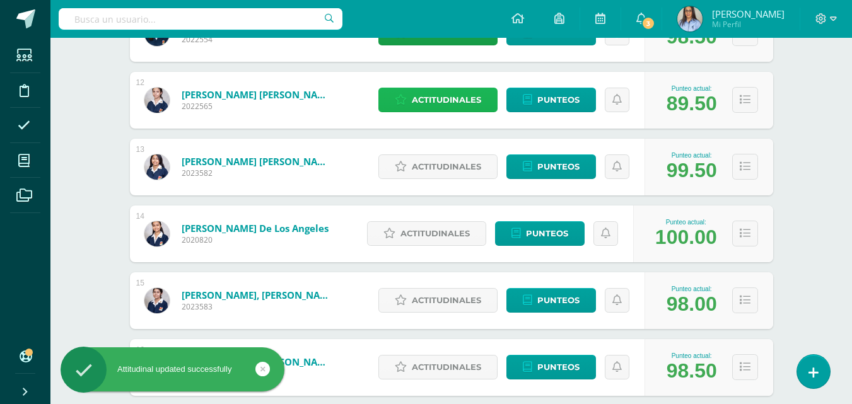
scroll to position [953, 0]
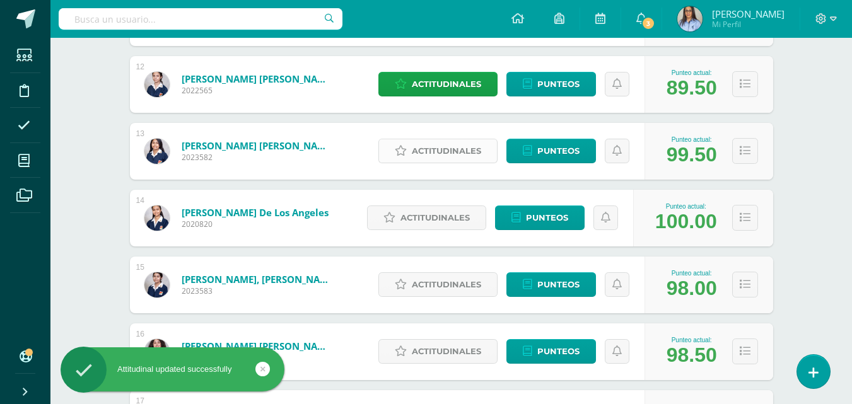
click at [448, 142] on span "Actitudinales" at bounding box center [446, 150] width 69 height 23
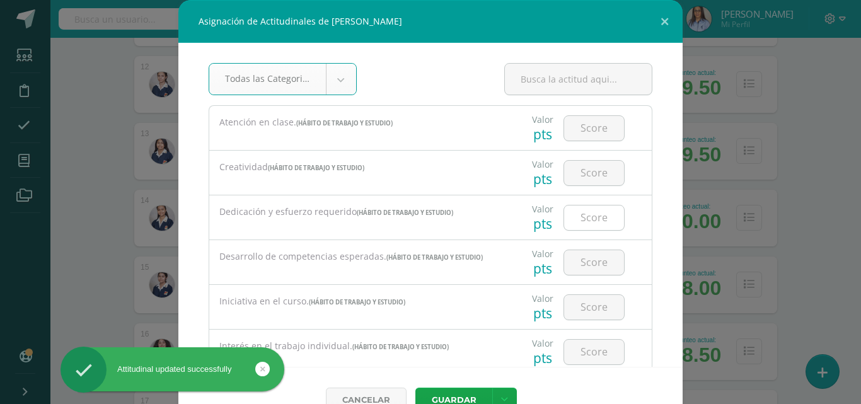
click at [593, 214] on input "number" at bounding box center [594, 218] width 60 height 25
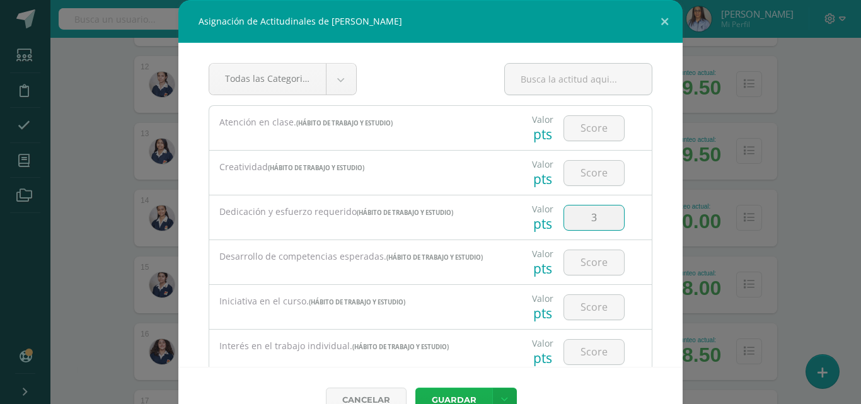
type input "3"
click at [433, 397] on button "Guardar" at bounding box center [453, 400] width 77 height 25
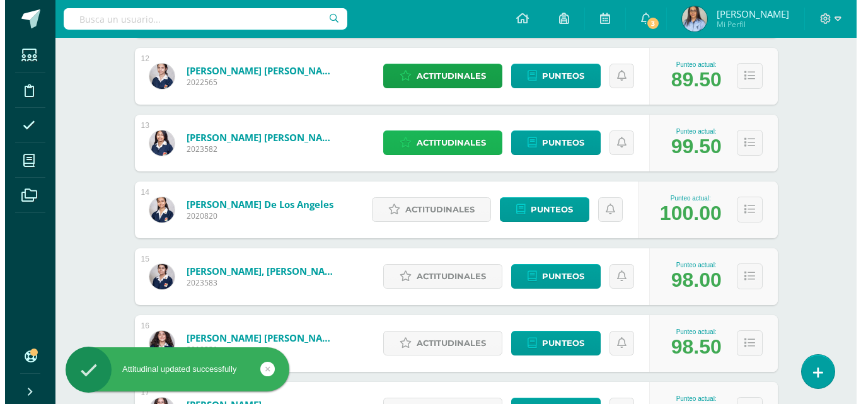
scroll to position [1016, 0]
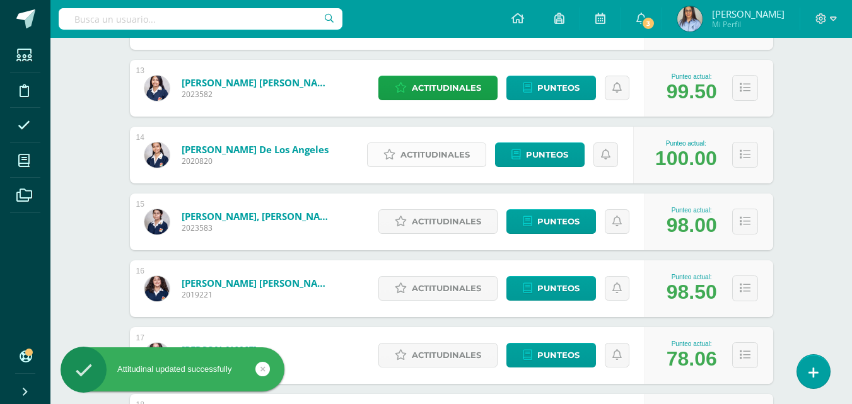
click at [421, 148] on span "Actitudinales" at bounding box center [434, 154] width 69 height 23
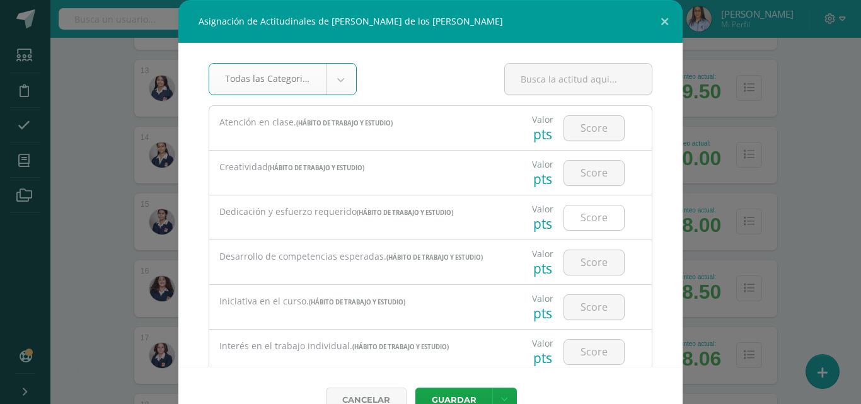
click at [606, 218] on input "number" at bounding box center [594, 218] width 60 height 25
type input "3"
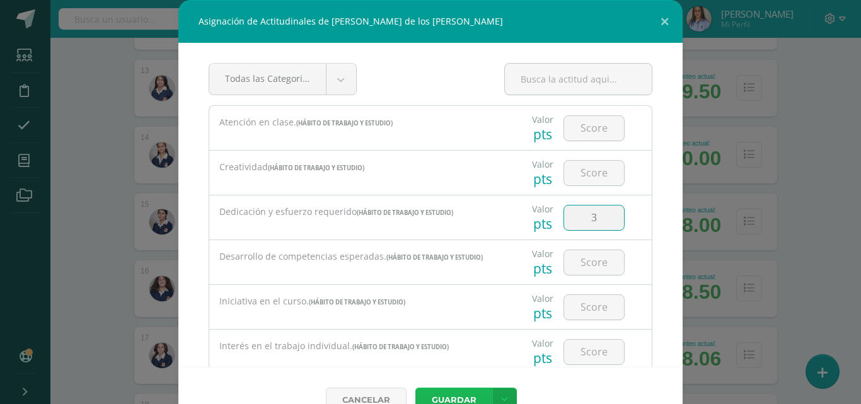
click at [449, 395] on button "Guardar" at bounding box center [453, 400] width 77 height 25
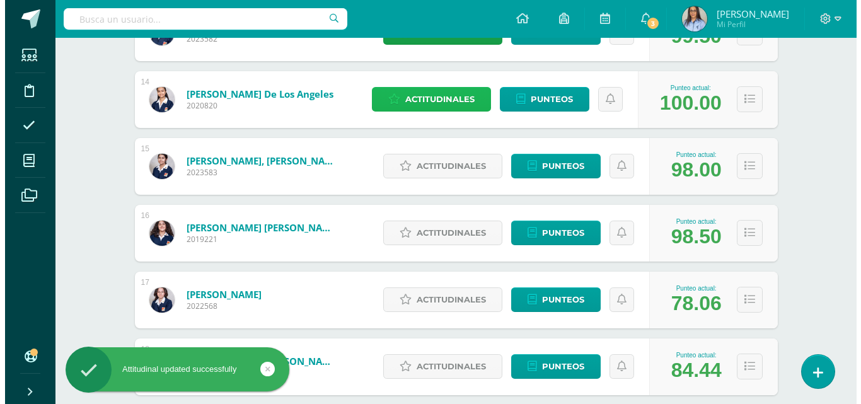
scroll to position [1079, 0]
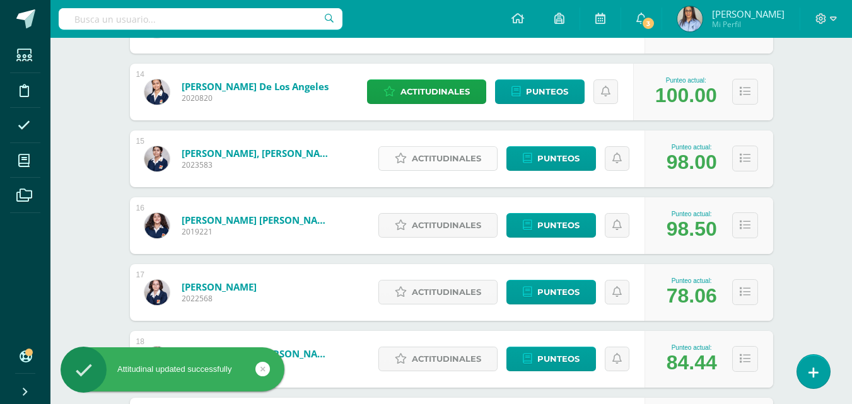
click at [395, 156] on link "Actitudinales" at bounding box center [437, 158] width 119 height 25
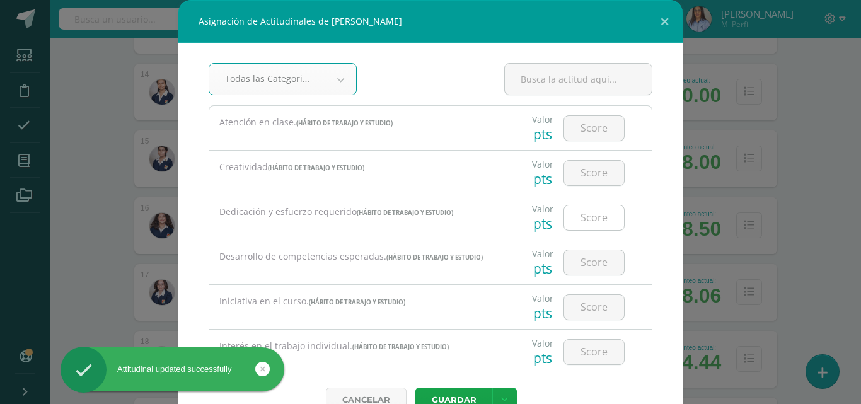
click at [578, 223] on input "number" at bounding box center [594, 218] width 60 height 25
type input "3"
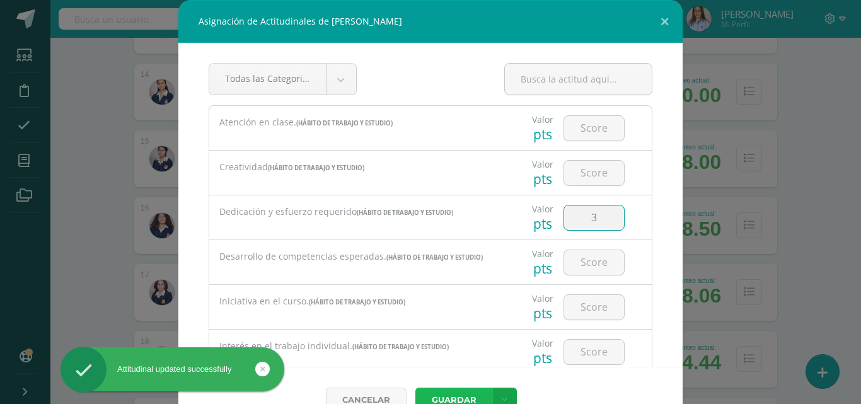
click at [456, 394] on button "Guardar" at bounding box center [453, 400] width 77 height 25
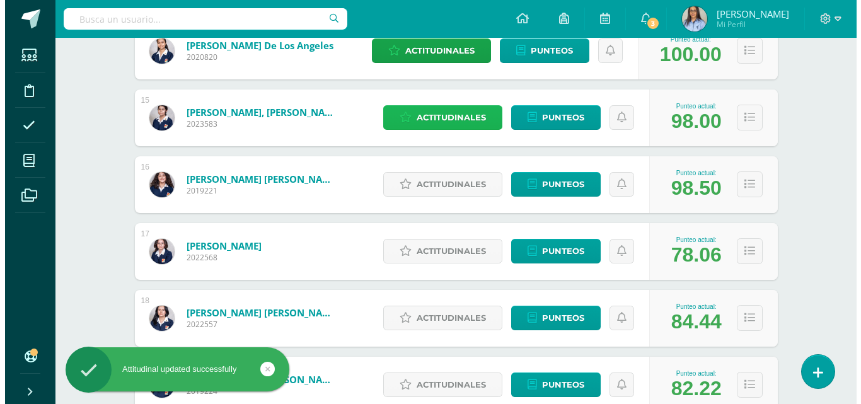
scroll to position [1142, 0]
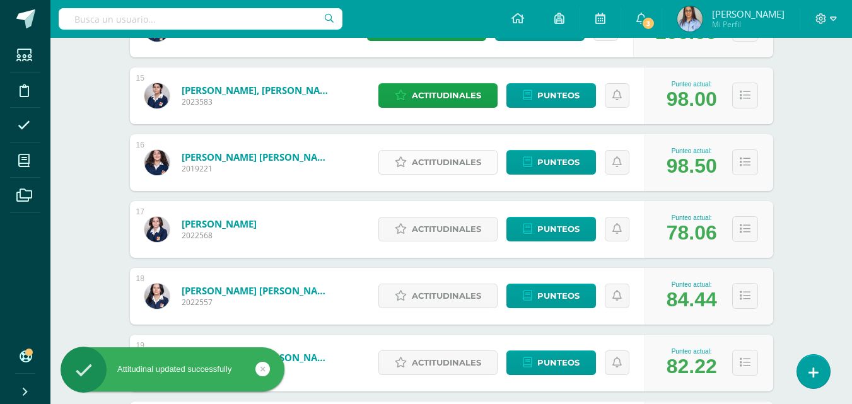
click at [439, 158] on span "Actitudinales" at bounding box center [446, 162] width 69 height 23
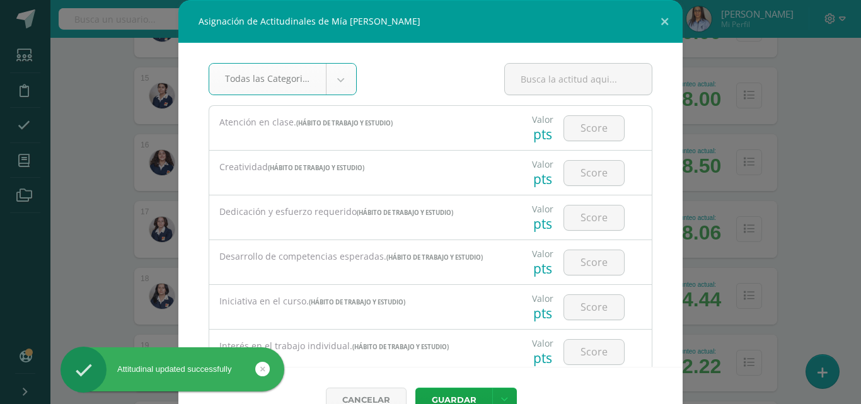
click at [615, 211] on div at bounding box center [594, 217] width 71 height 44
click at [605, 215] on input "number" at bounding box center [594, 218] width 60 height 25
type input "3"
click at [441, 395] on button "Guardar" at bounding box center [453, 400] width 77 height 25
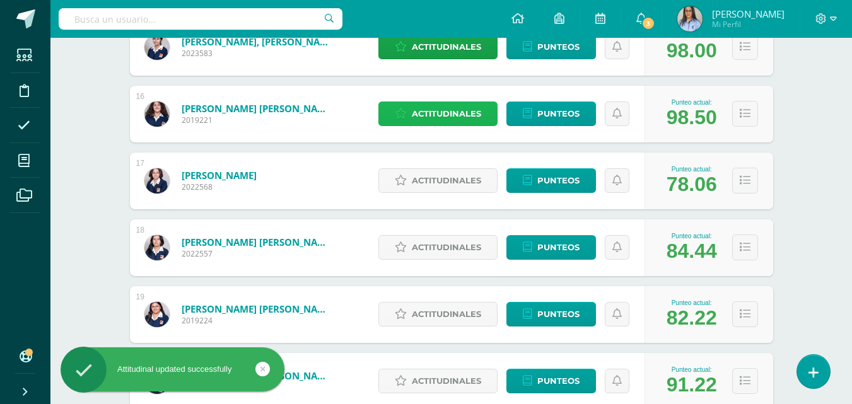
scroll to position [1205, 0]
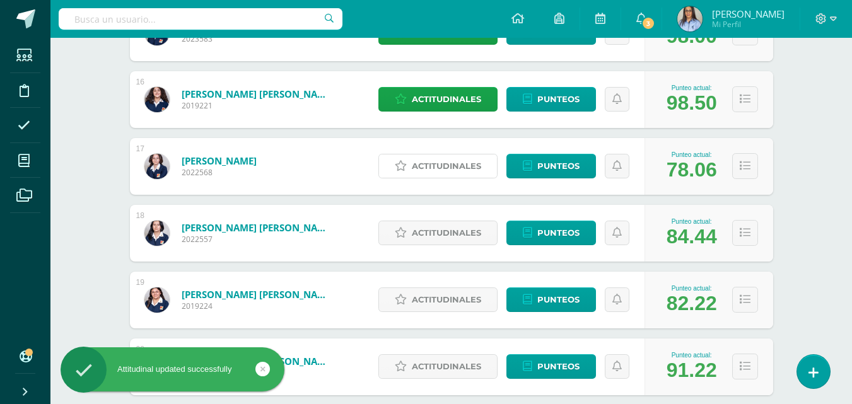
drag, startPoint x: 404, startPoint y: 164, endPoint x: 482, endPoint y: 244, distance: 111.9
click at [405, 164] on icon at bounding box center [401, 166] width 12 height 11
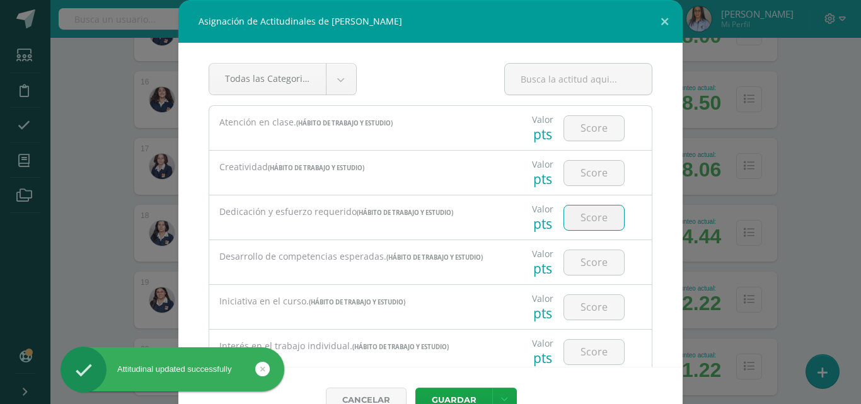
click at [588, 226] on input "number" at bounding box center [594, 218] width 60 height 25
type input "2"
click at [453, 390] on button "Guardar" at bounding box center [453, 400] width 77 height 25
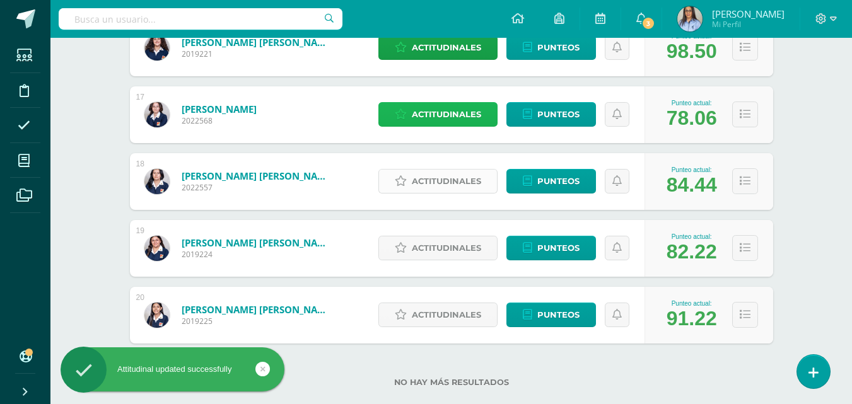
scroll to position [1280, 0]
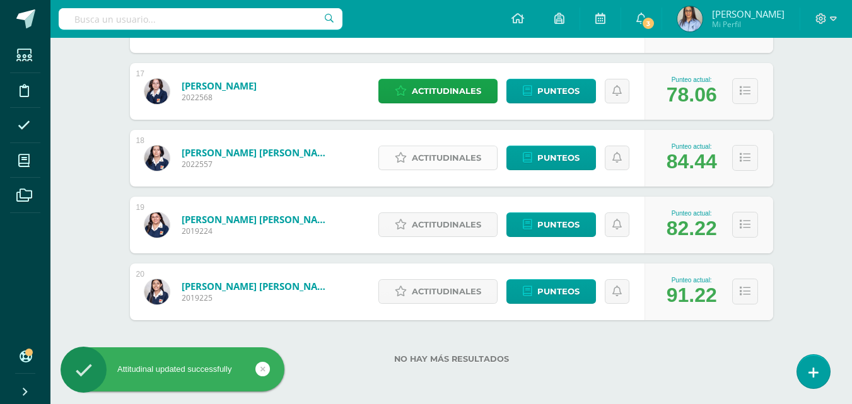
click at [451, 160] on span "Actitudinales" at bounding box center [446, 157] width 69 height 23
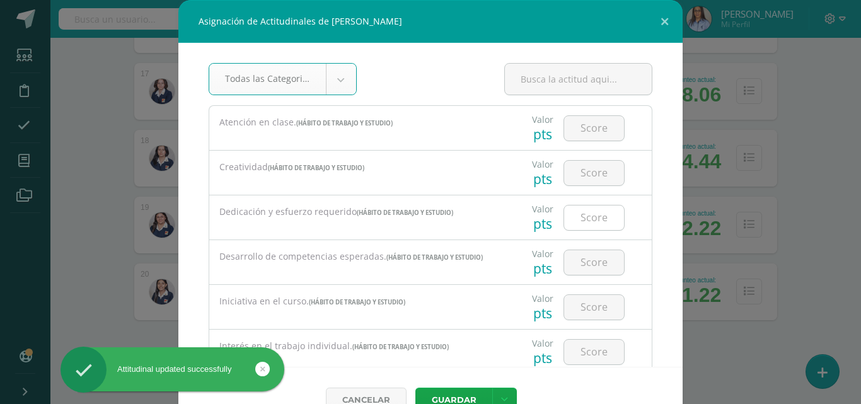
click at [597, 219] on input "number" at bounding box center [594, 218] width 60 height 25
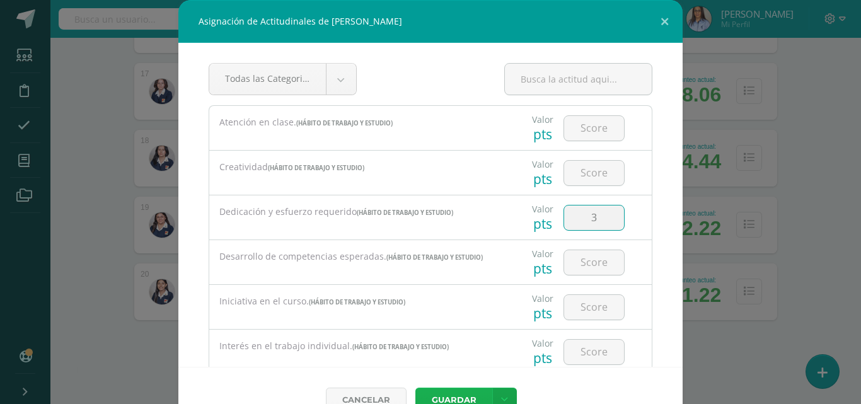
type input "3"
click at [450, 390] on button "Guardar" at bounding box center [453, 400] width 77 height 25
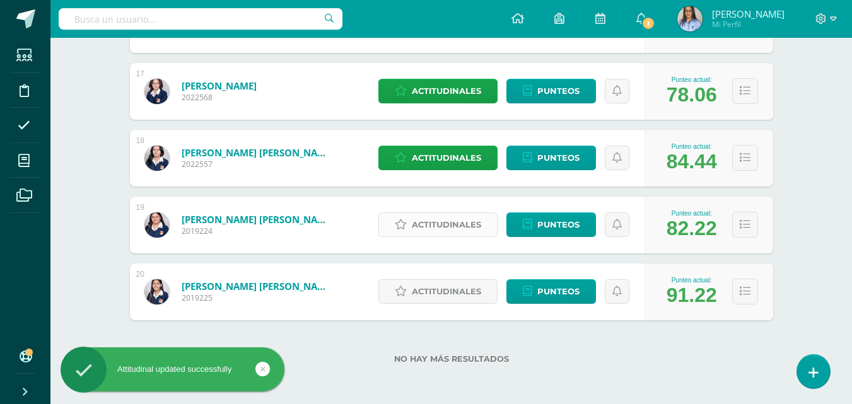
click at [451, 229] on span "Actitudinales" at bounding box center [446, 224] width 69 height 23
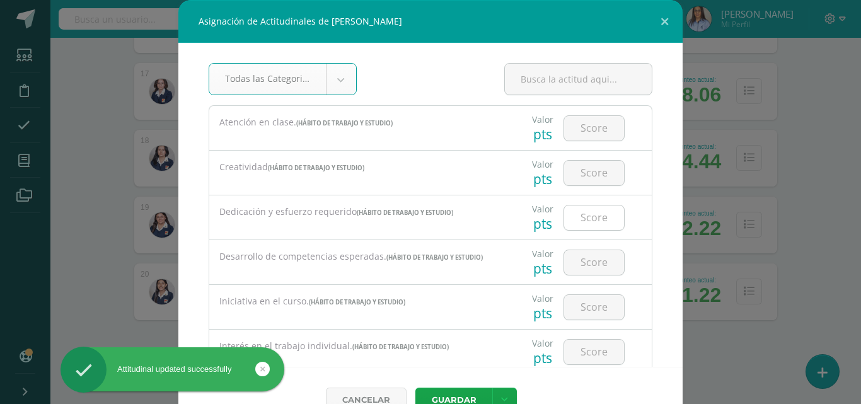
click at [584, 223] on input "number" at bounding box center [594, 218] width 60 height 25
click at [587, 214] on input "number" at bounding box center [594, 218] width 60 height 25
type input "1"
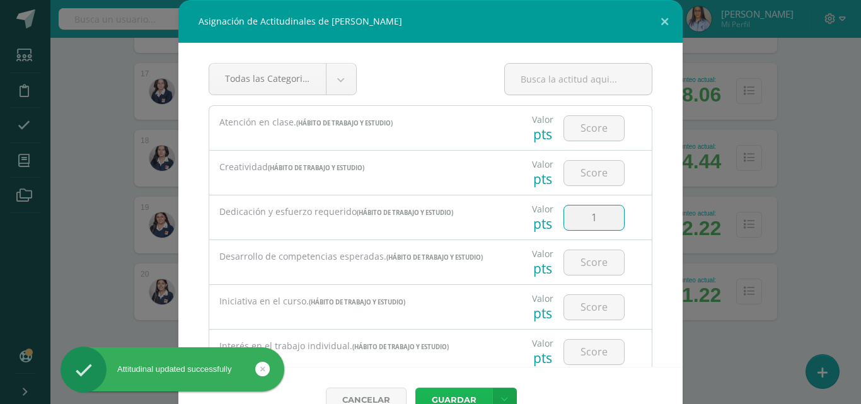
click at [441, 392] on button "Guardar" at bounding box center [453, 400] width 77 height 25
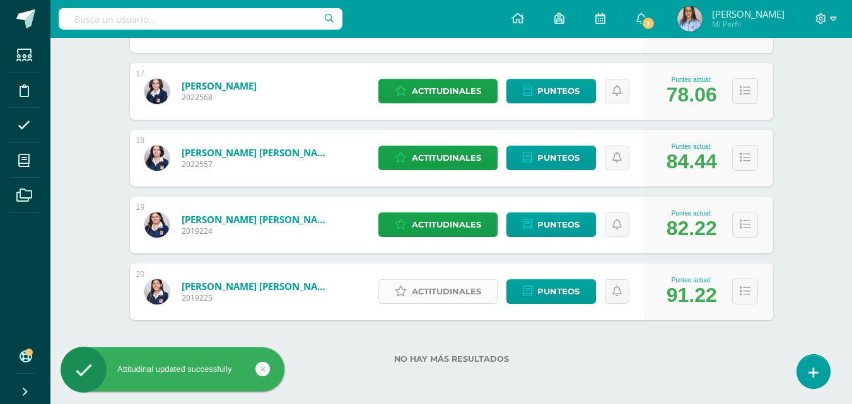
click at [454, 291] on span "Actitudinales" at bounding box center [446, 291] width 69 height 23
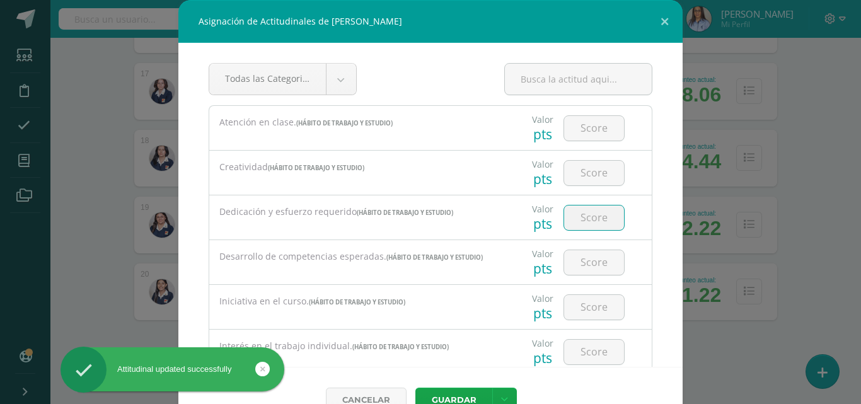
drag, startPoint x: 598, startPoint y: 221, endPoint x: 591, endPoint y: 219, distance: 7.2
click at [598, 221] on input "number" at bounding box center [594, 218] width 60 height 25
type input "3"
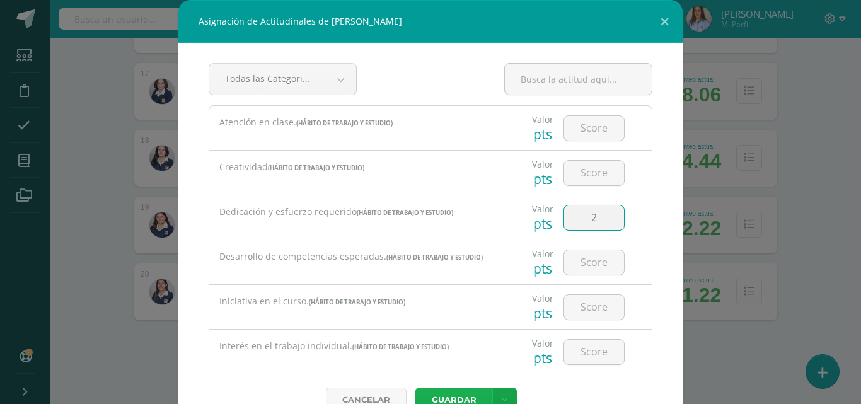
type input "2"
click at [456, 392] on button "Guardar" at bounding box center [453, 400] width 77 height 25
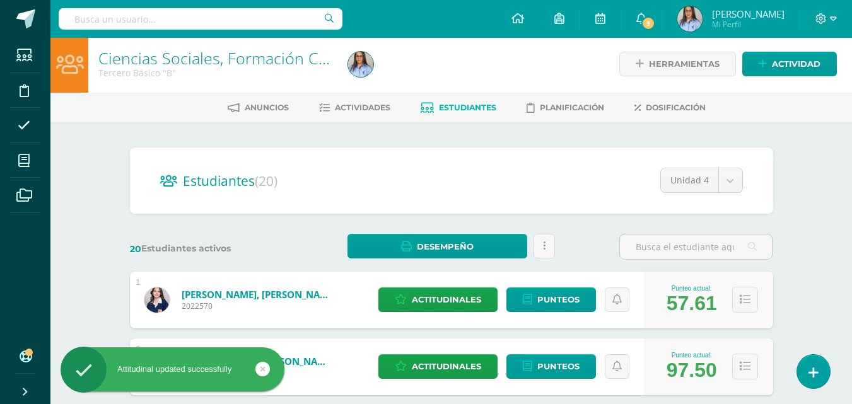
scroll to position [0, 0]
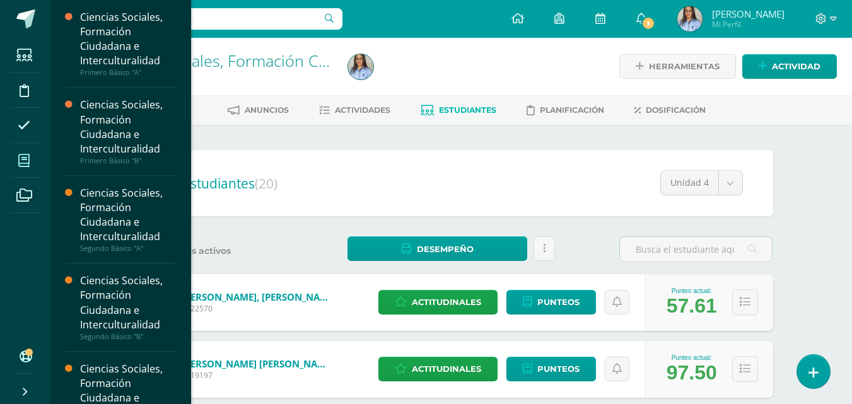
click at [34, 159] on span at bounding box center [24, 160] width 28 height 28
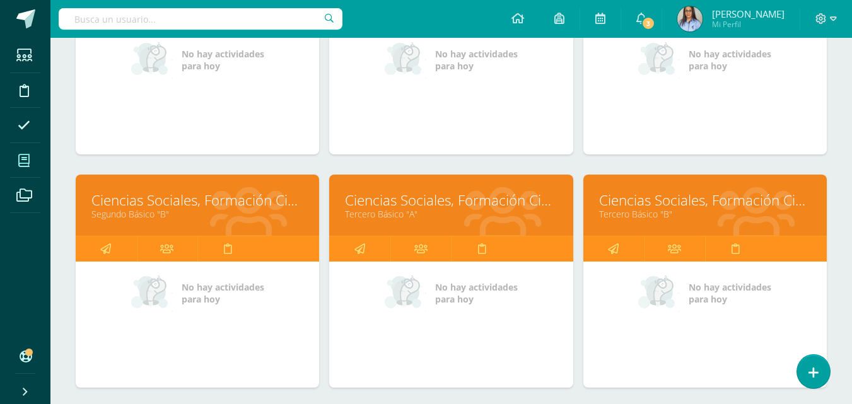
scroll to position [315, 0]
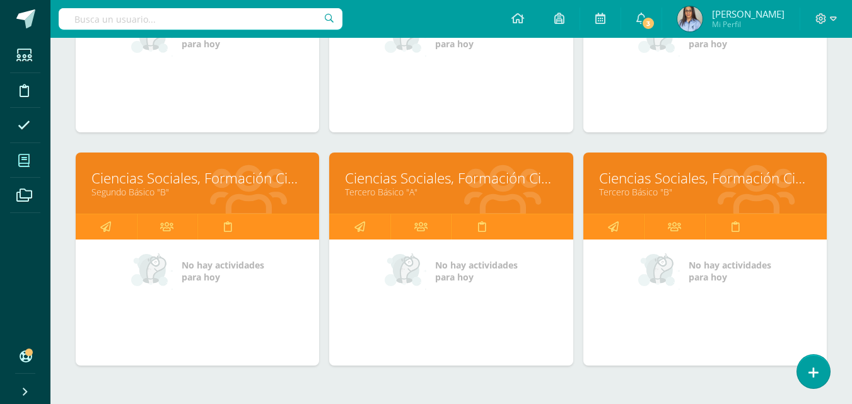
click at [398, 172] on link "Ciencias Sociales, Formación Ciudadana e Interculturalidad" at bounding box center [451, 178] width 212 height 20
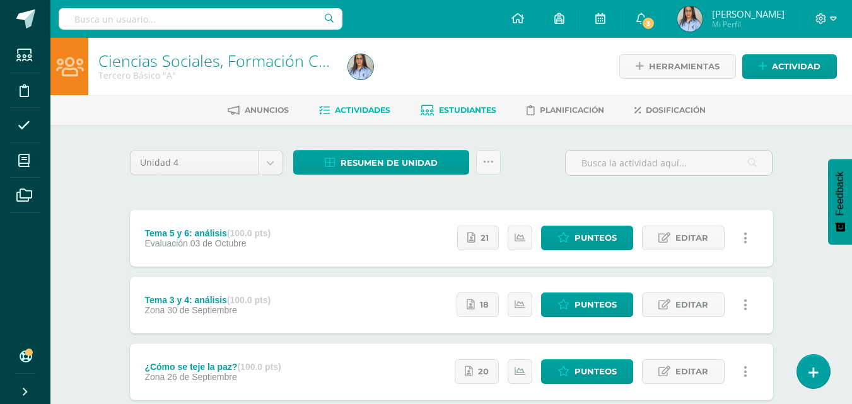
click at [484, 103] on link "Estudiantes" at bounding box center [459, 110] width 76 height 20
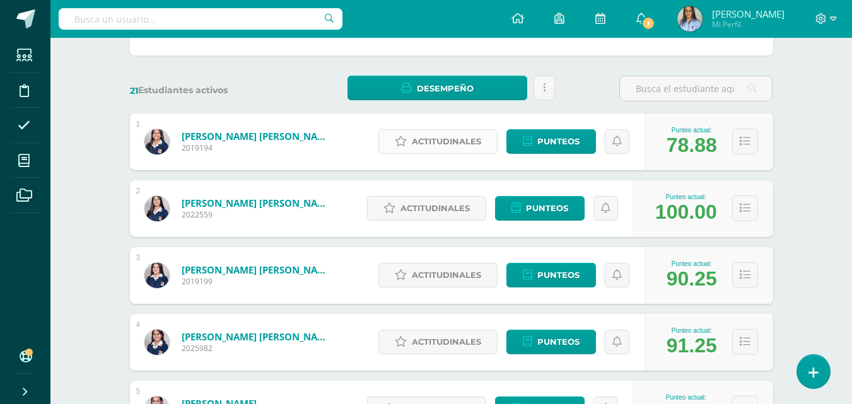
scroll to position [189, 0]
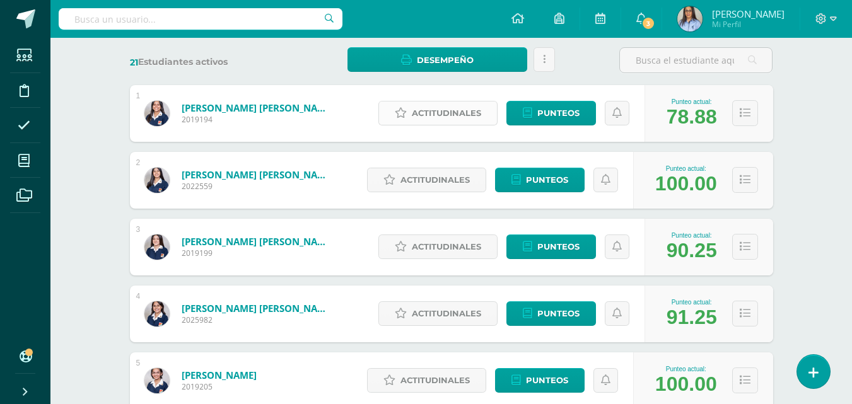
click at [434, 108] on span "Actitudinales" at bounding box center [446, 113] width 69 height 23
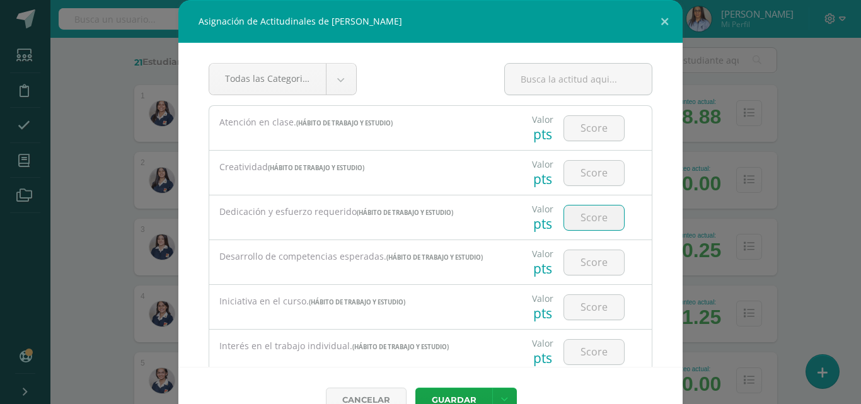
click at [600, 222] on input "number" at bounding box center [594, 218] width 60 height 25
type input "1"
click at [446, 395] on button "Guardar" at bounding box center [453, 400] width 77 height 25
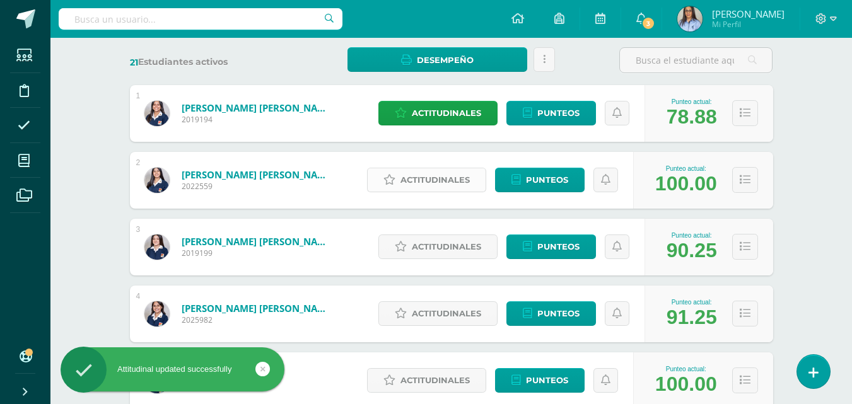
click at [404, 185] on span "Actitudinales" at bounding box center [434, 179] width 69 height 23
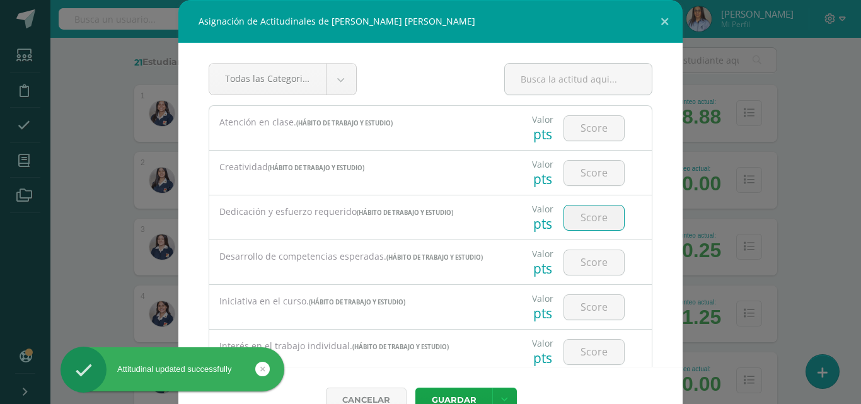
click at [582, 220] on input "number" at bounding box center [594, 218] width 60 height 25
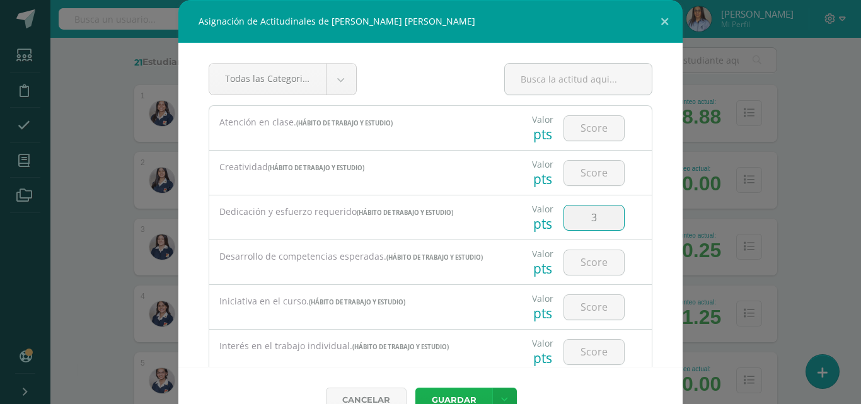
type input "3"
click at [445, 393] on button "Guardar" at bounding box center [453, 400] width 77 height 25
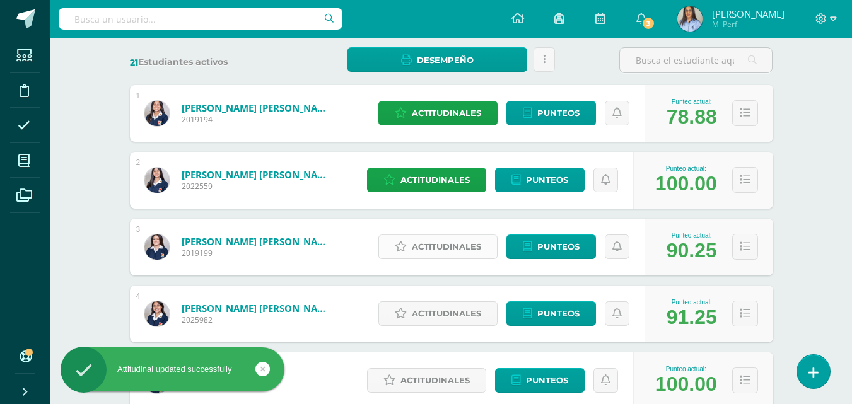
click at [446, 240] on span "Actitudinales" at bounding box center [446, 246] width 69 height 23
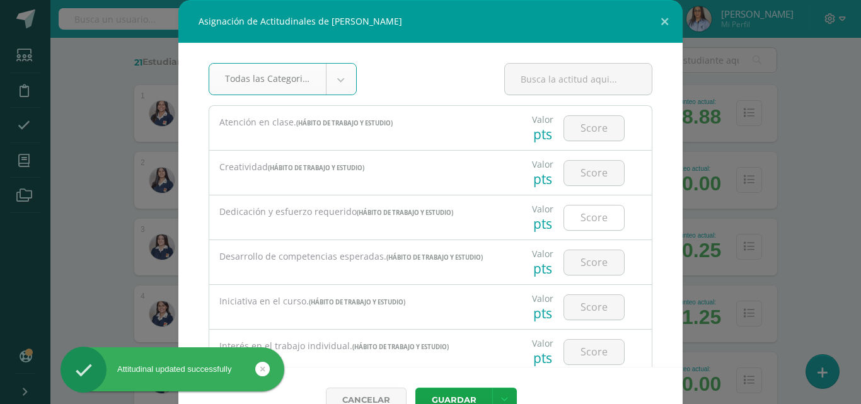
click at [581, 223] on input "number" at bounding box center [594, 218] width 60 height 25
type input "3"
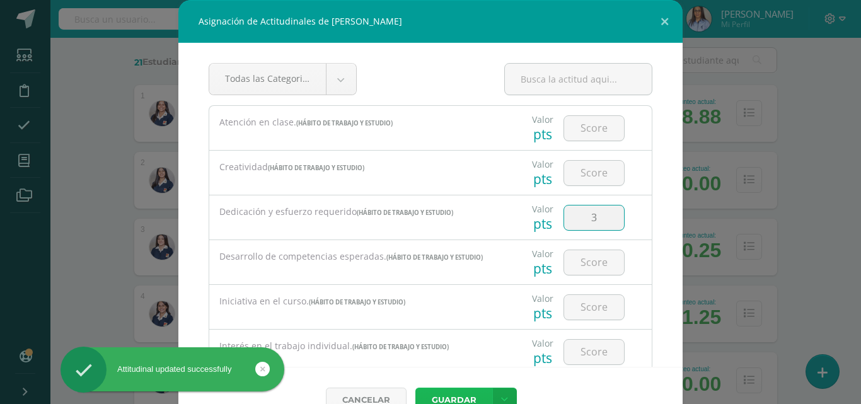
click at [437, 393] on button "Guardar" at bounding box center [453, 400] width 77 height 25
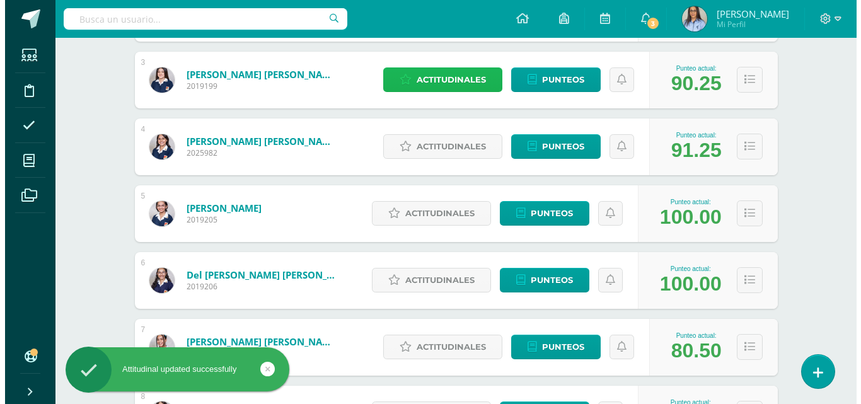
scroll to position [378, 0]
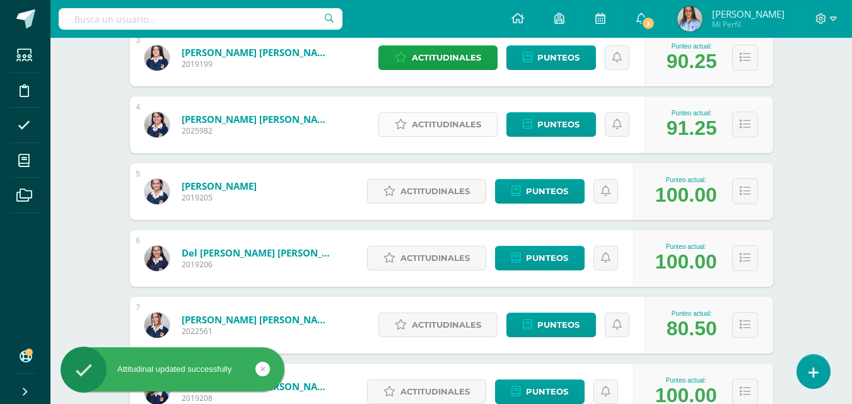
click at [454, 123] on span "Actitudinales" at bounding box center [446, 124] width 69 height 23
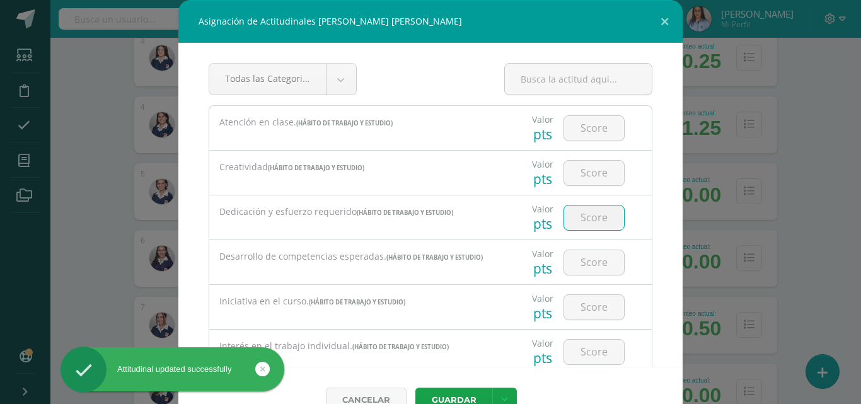
click at [578, 218] on input "number" at bounding box center [594, 218] width 60 height 25
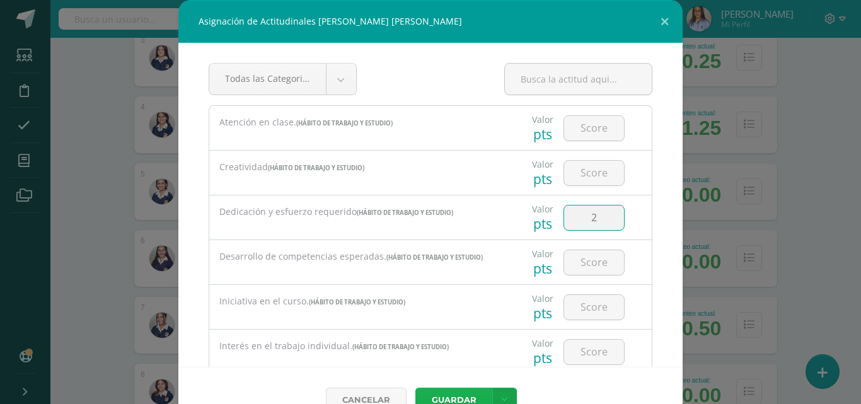
type input "2"
click at [444, 397] on button "Guardar" at bounding box center [453, 400] width 77 height 25
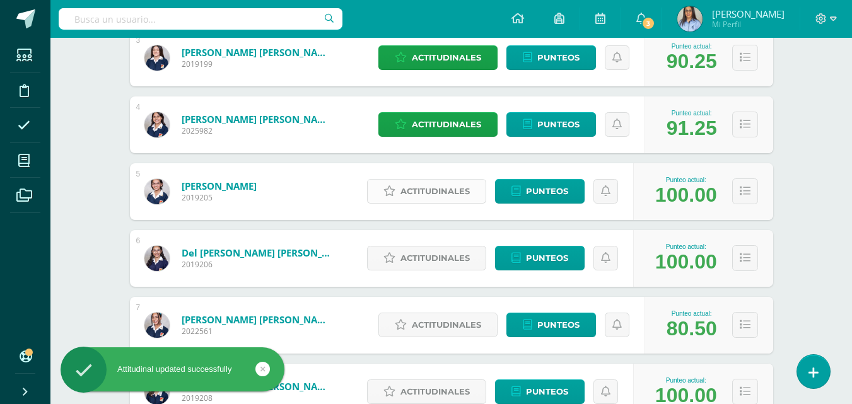
click at [451, 196] on span "Actitudinales" at bounding box center [434, 191] width 69 height 23
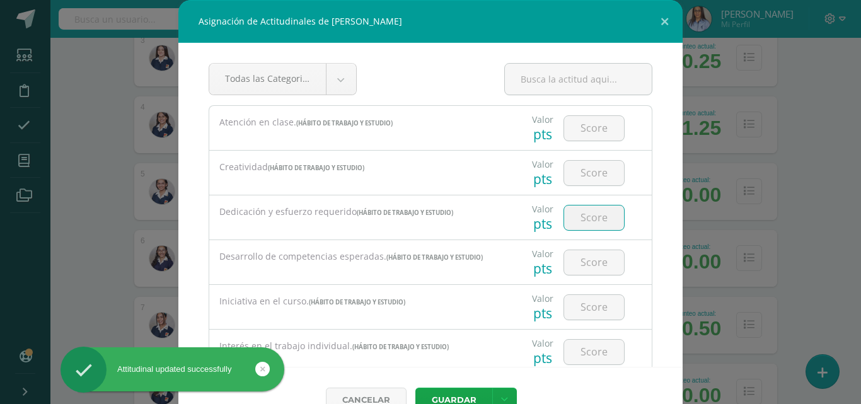
click at [593, 221] on input "number" at bounding box center [594, 218] width 60 height 25
type input "3"
click at [457, 397] on button "Guardar" at bounding box center [453, 400] width 77 height 25
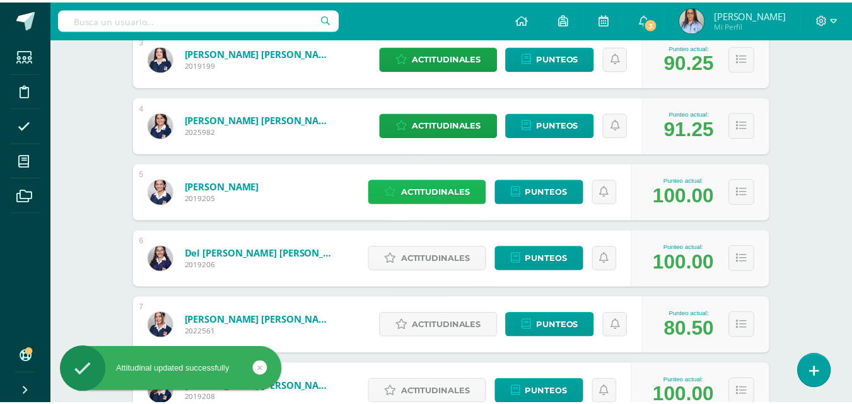
scroll to position [441, 0]
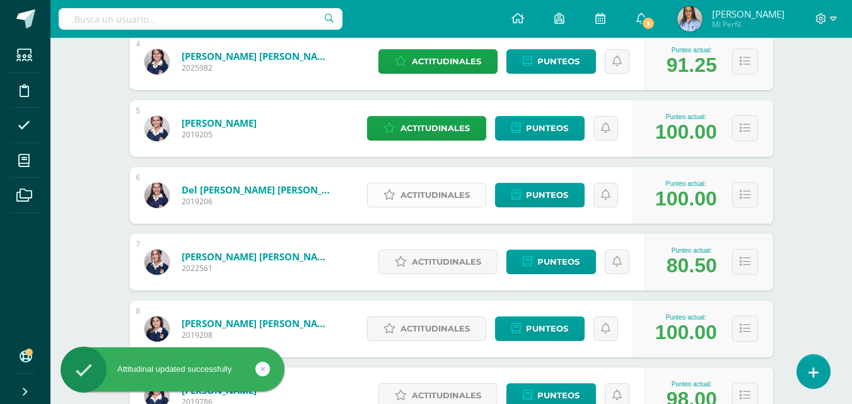
click at [406, 194] on span "Actitudinales" at bounding box center [434, 194] width 69 height 23
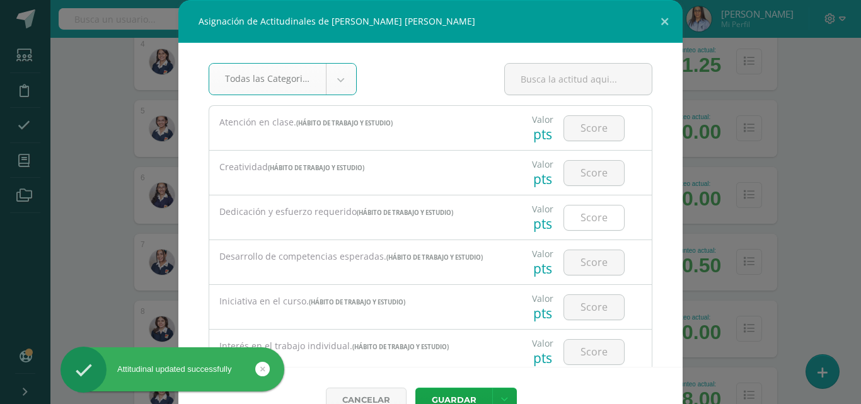
click at [574, 214] on input "number" at bounding box center [594, 218] width 60 height 25
type input "3"
click at [472, 395] on button "Guardar" at bounding box center [453, 400] width 77 height 25
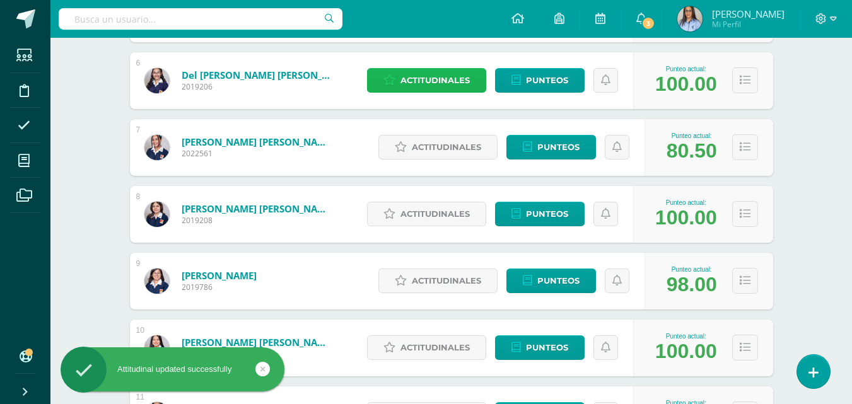
scroll to position [567, 0]
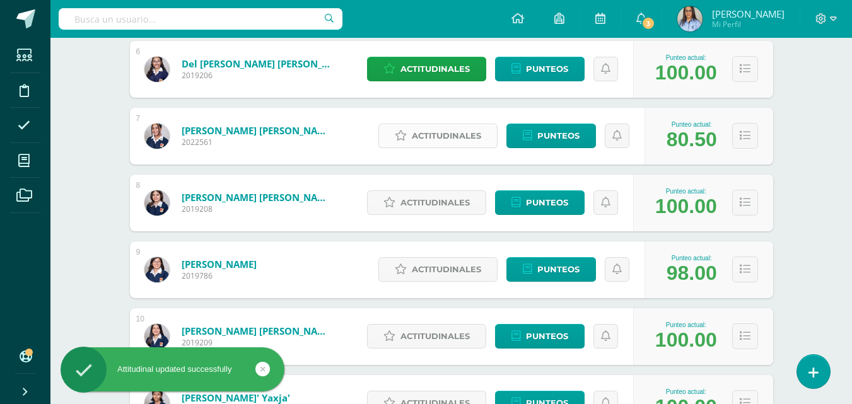
click at [415, 136] on span "Actitudinales" at bounding box center [446, 135] width 69 height 23
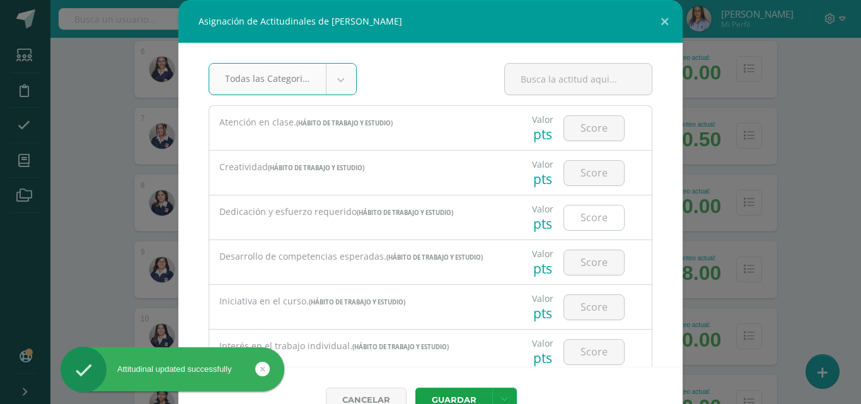
click at [571, 218] on input "number" at bounding box center [594, 218] width 60 height 25
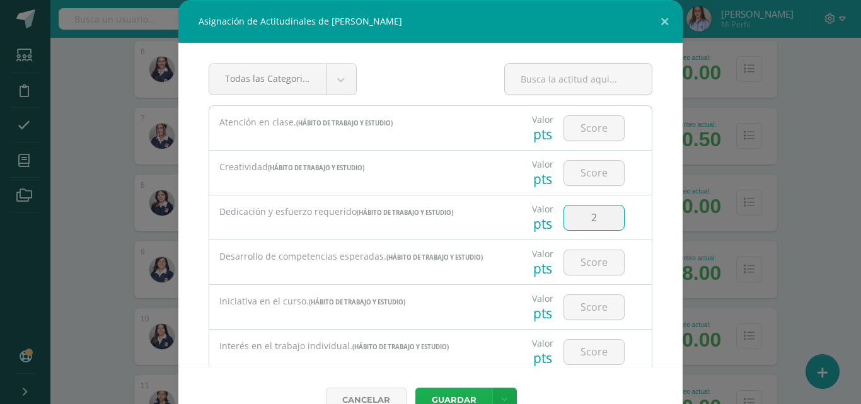
type input "2"
click at [444, 393] on button "Guardar" at bounding box center [453, 400] width 77 height 25
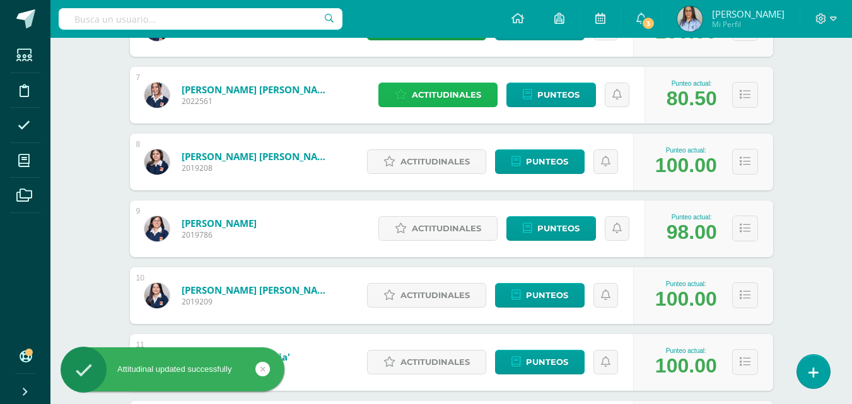
scroll to position [630, 0]
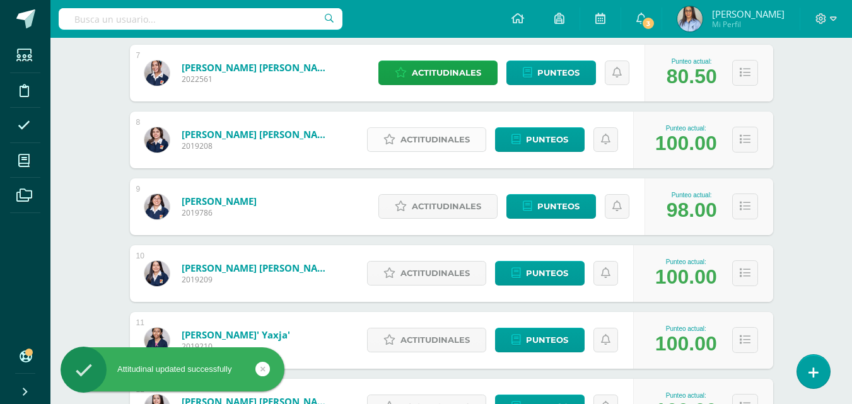
click at [432, 134] on span "Actitudinales" at bounding box center [434, 139] width 69 height 23
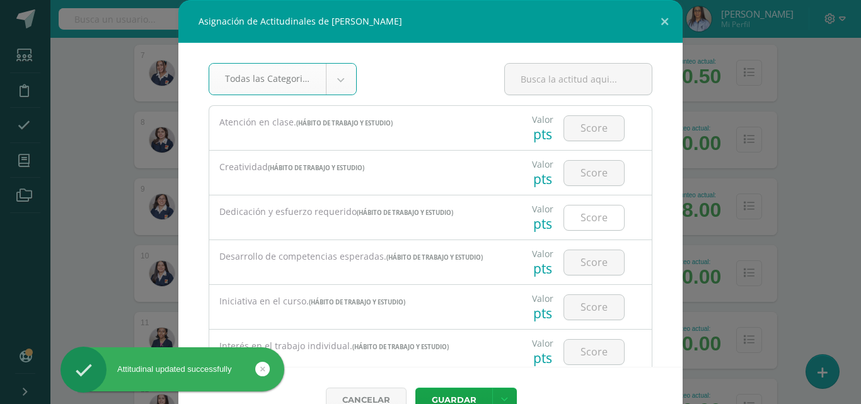
click at [592, 218] on input "number" at bounding box center [594, 218] width 60 height 25
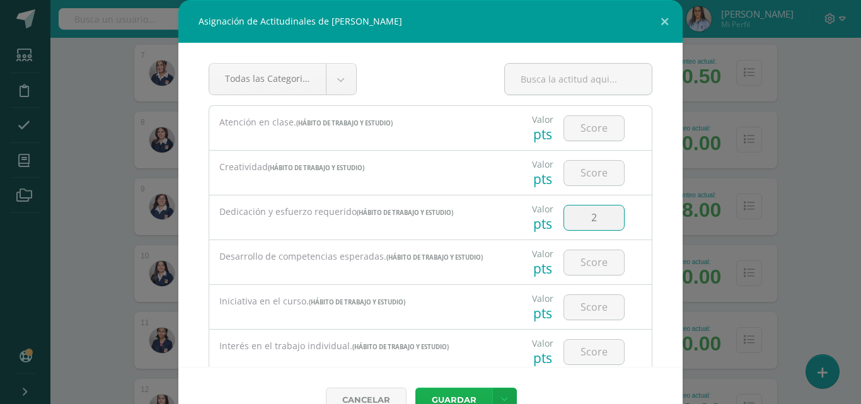
type input "2"
click at [446, 392] on button "Guardar" at bounding box center [453, 400] width 77 height 25
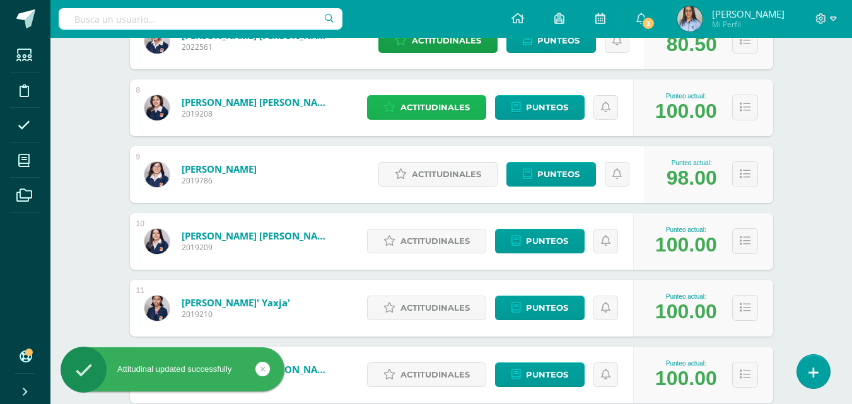
scroll to position [694, 0]
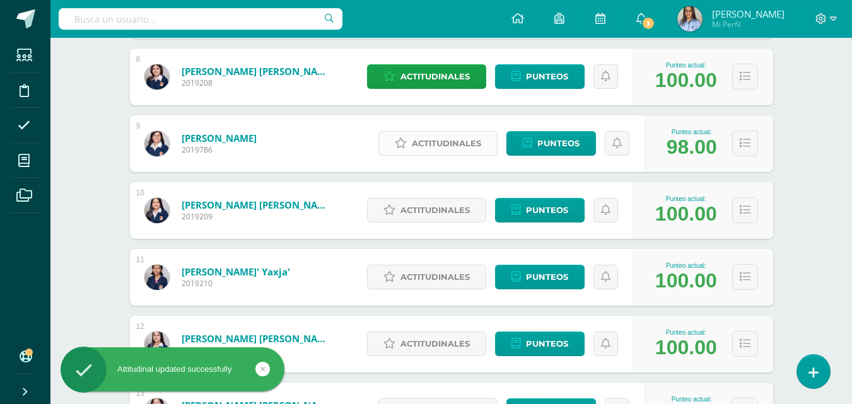
click at [427, 147] on span "Actitudinales" at bounding box center [446, 143] width 69 height 23
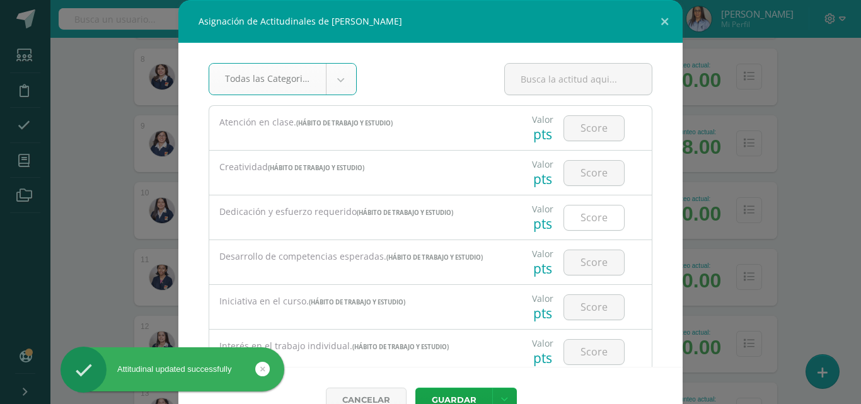
click at [585, 219] on input "number" at bounding box center [594, 218] width 60 height 25
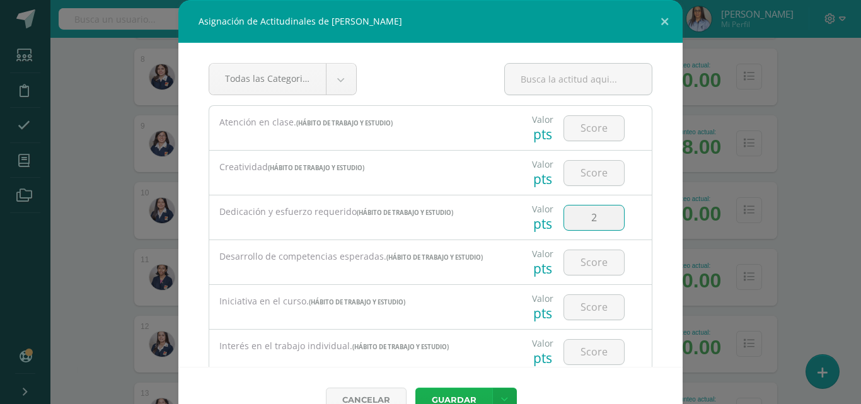
type input "2"
click at [460, 392] on button "Guardar" at bounding box center [453, 400] width 77 height 25
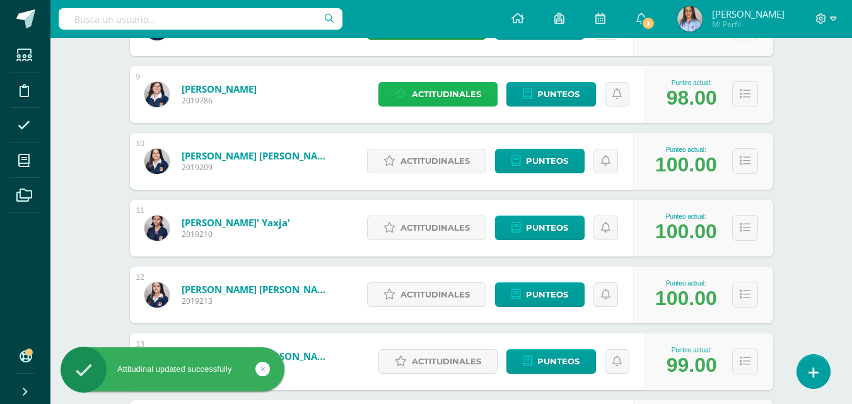
scroll to position [757, 0]
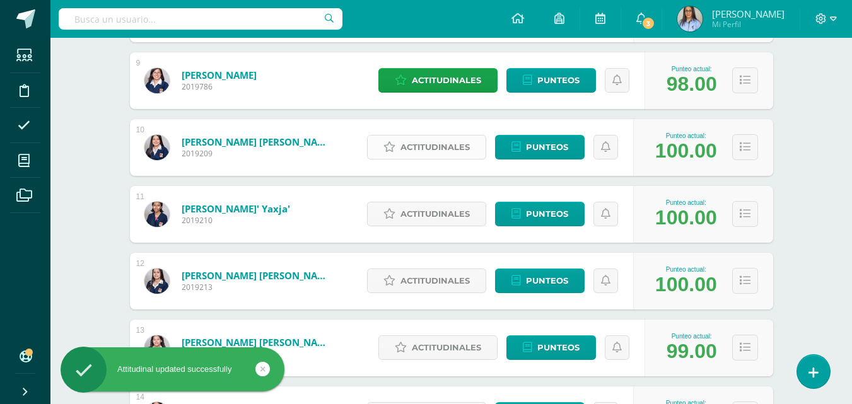
click at [421, 145] on span "Actitudinales" at bounding box center [434, 147] width 69 height 23
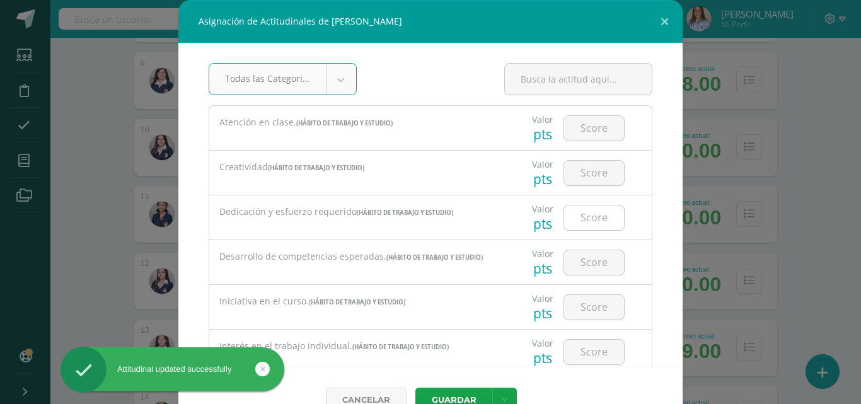
click at [607, 228] on input "number" at bounding box center [594, 218] width 60 height 25
type input "3"
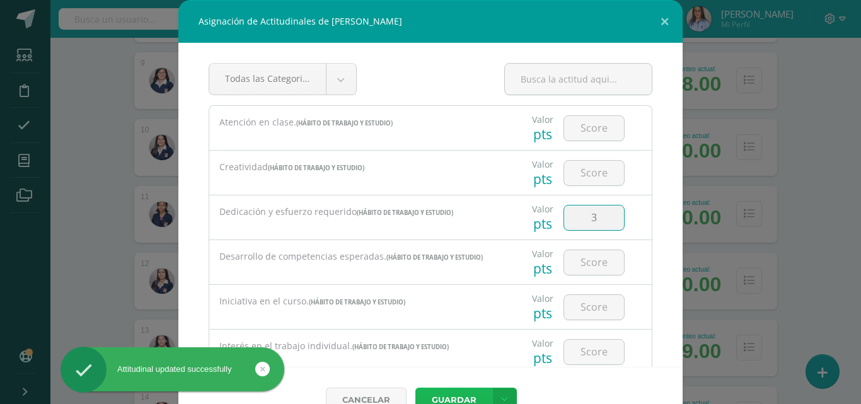
click at [443, 392] on button "Guardar" at bounding box center [453, 400] width 77 height 25
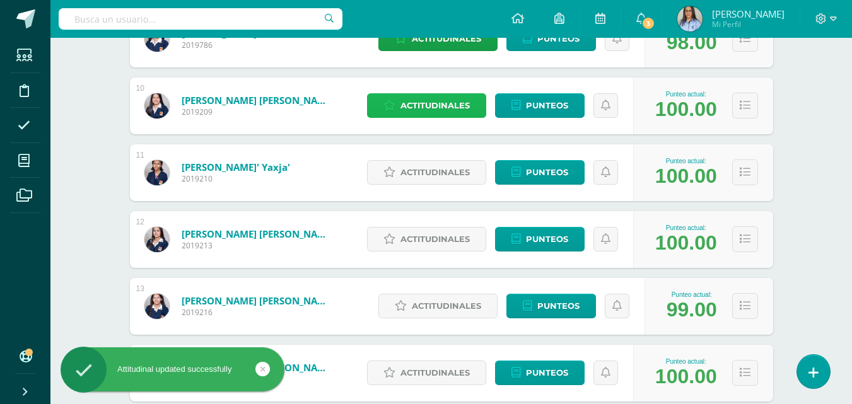
scroll to position [820, 0]
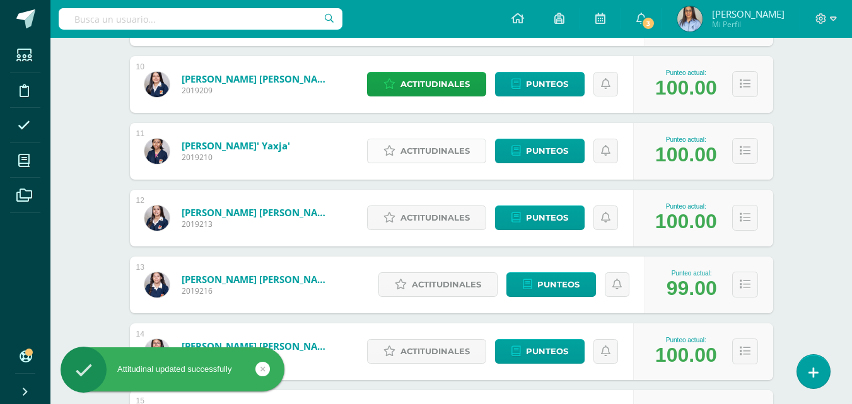
click at [423, 153] on span "Actitudinales" at bounding box center [434, 150] width 69 height 23
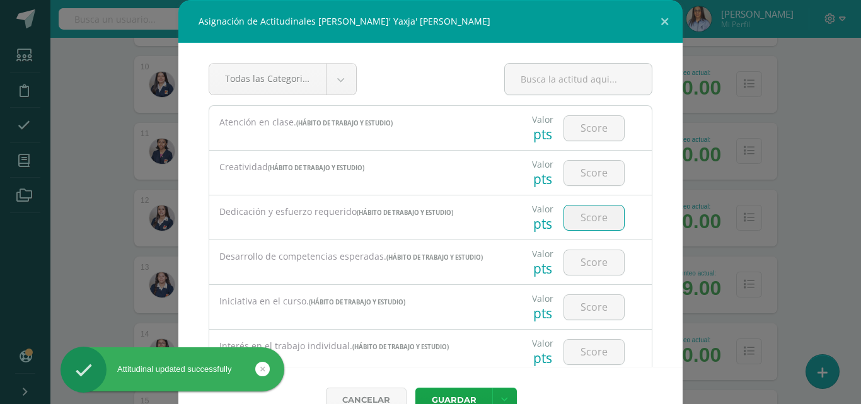
click at [584, 223] on input "number" at bounding box center [594, 218] width 60 height 25
type input "3"
click at [439, 397] on button "Guardar" at bounding box center [453, 400] width 77 height 25
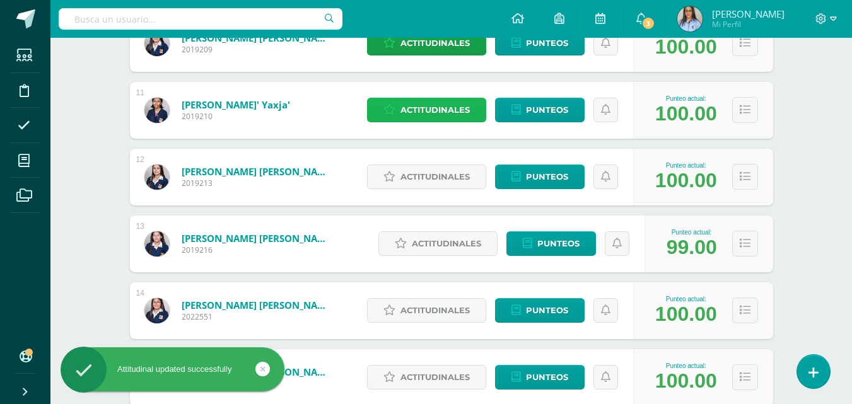
scroll to position [883, 0]
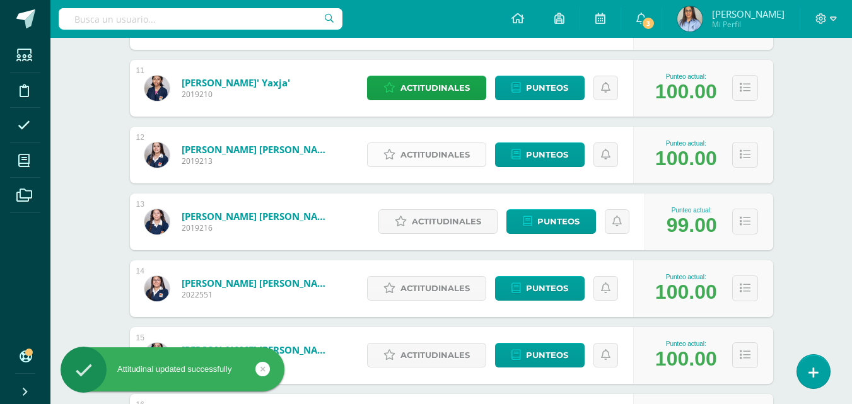
click at [404, 151] on span "Actitudinales" at bounding box center [434, 154] width 69 height 23
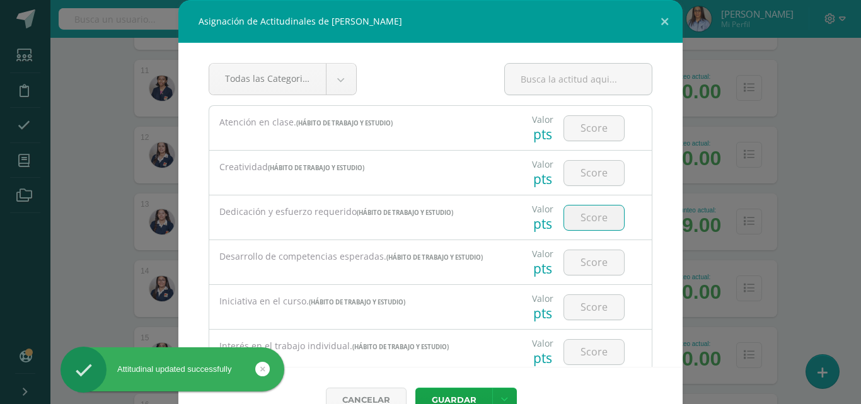
click at [568, 216] on input "number" at bounding box center [594, 218] width 60 height 25
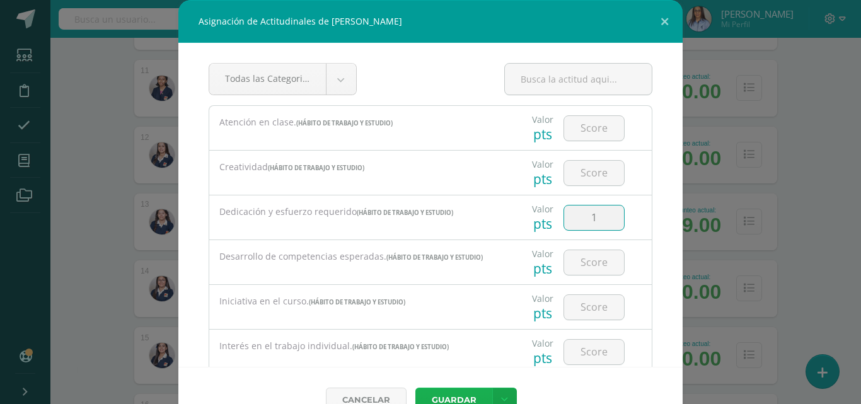
type input "1"
click at [446, 397] on button "Guardar" at bounding box center [453, 400] width 77 height 25
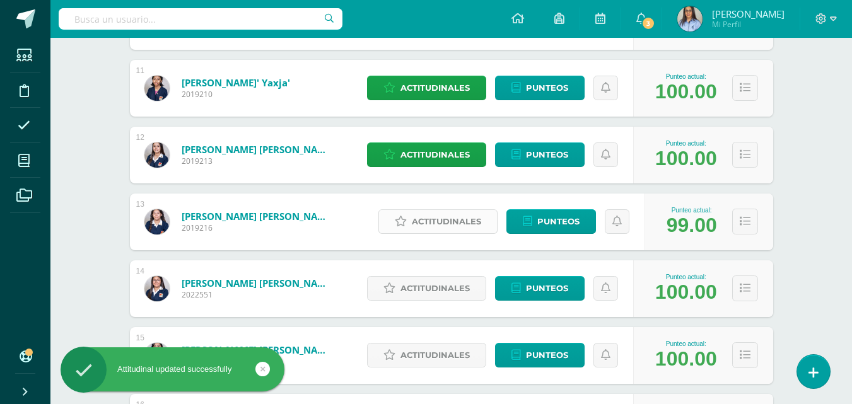
click at [423, 218] on span "Actitudinales" at bounding box center [446, 221] width 69 height 23
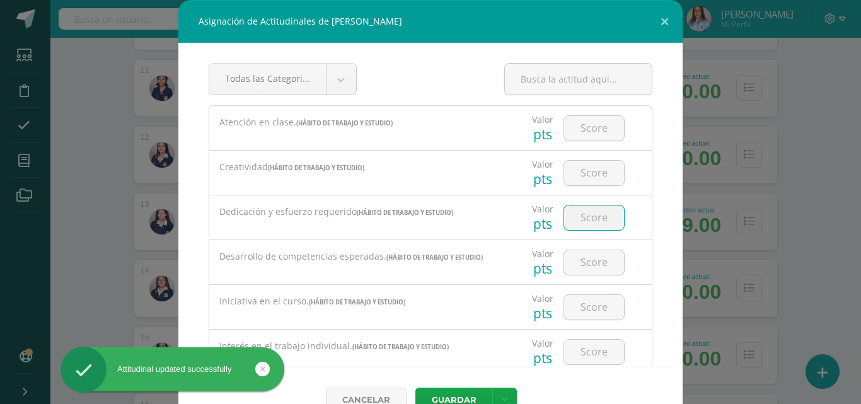
click at [595, 219] on input "number" at bounding box center [594, 218] width 60 height 25
type input "2"
click at [460, 391] on button "Guardar" at bounding box center [453, 400] width 77 height 25
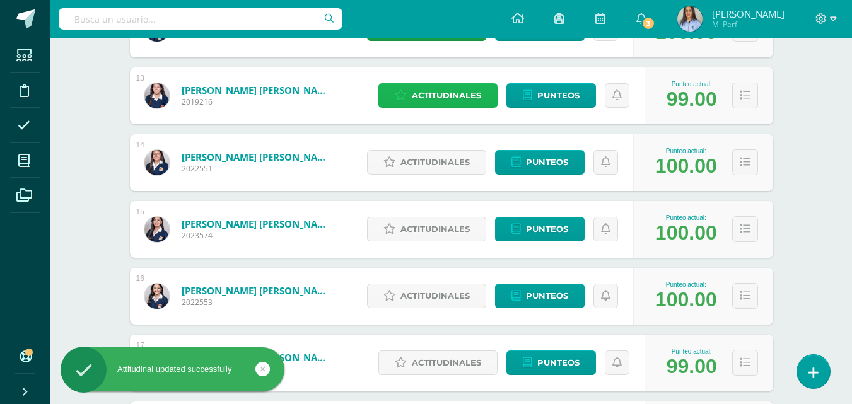
scroll to position [1072, 0]
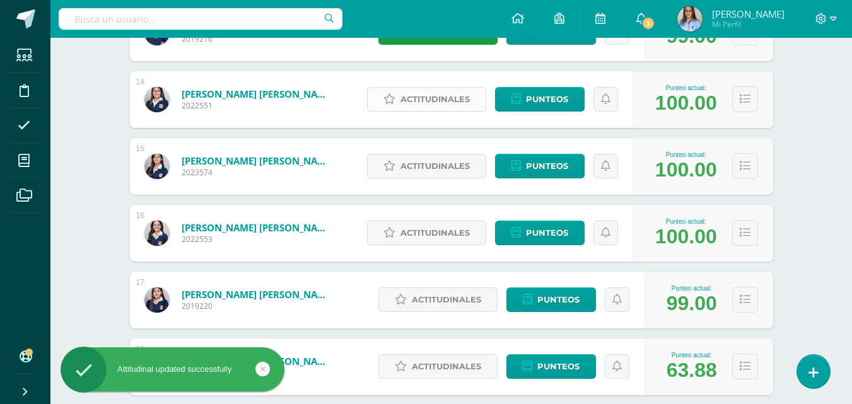
click at [450, 95] on span "Actitudinales" at bounding box center [434, 99] width 69 height 23
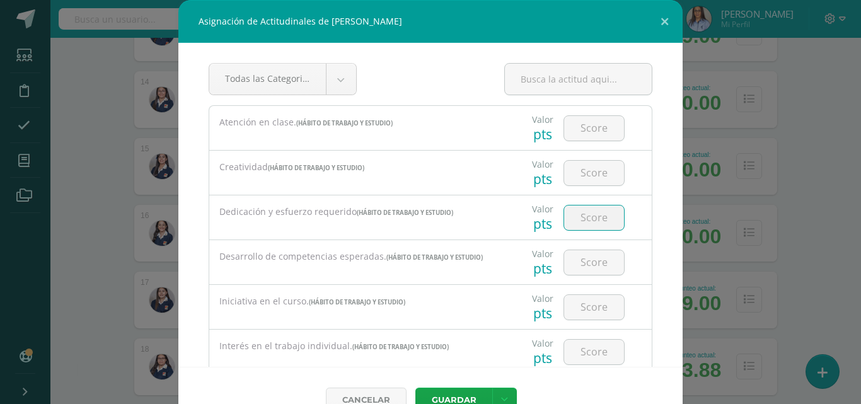
click at [573, 207] on input "number" at bounding box center [594, 218] width 60 height 25
type input "3"
type input "2"
click at [459, 397] on button "Guardar" at bounding box center [453, 400] width 77 height 25
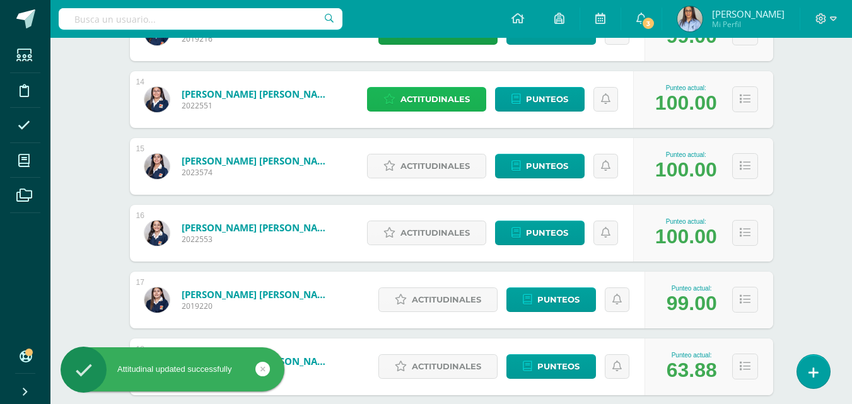
click at [443, 102] on span "Actitudinales" at bounding box center [434, 99] width 69 height 23
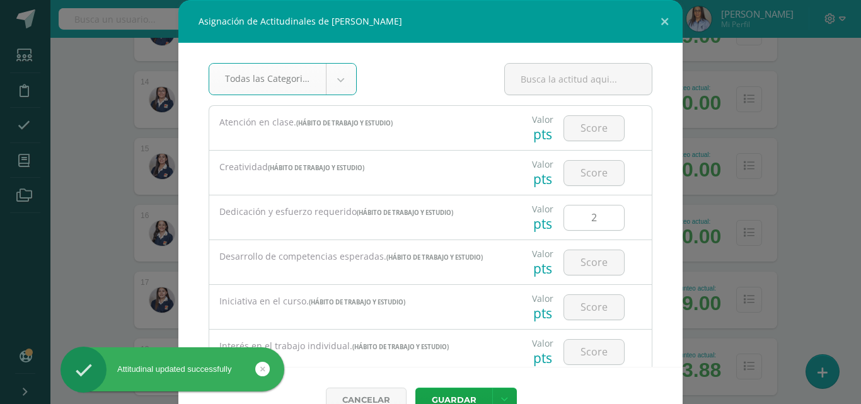
click at [594, 221] on input "2" at bounding box center [594, 218] width 60 height 25
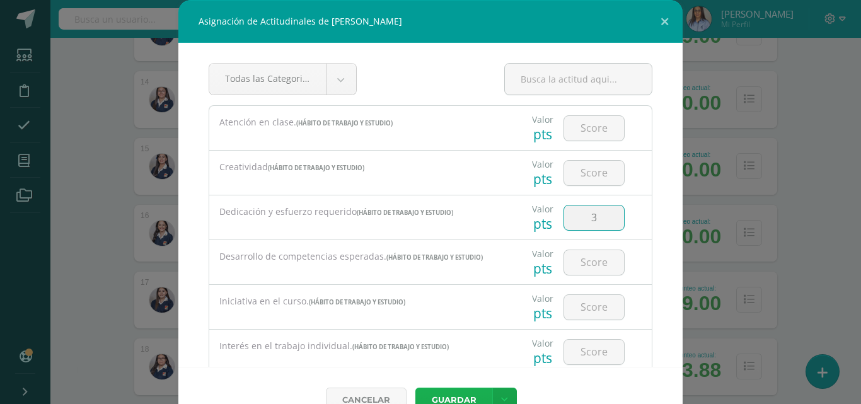
type input "3"
click at [444, 393] on button "Guardar" at bounding box center [453, 400] width 77 height 25
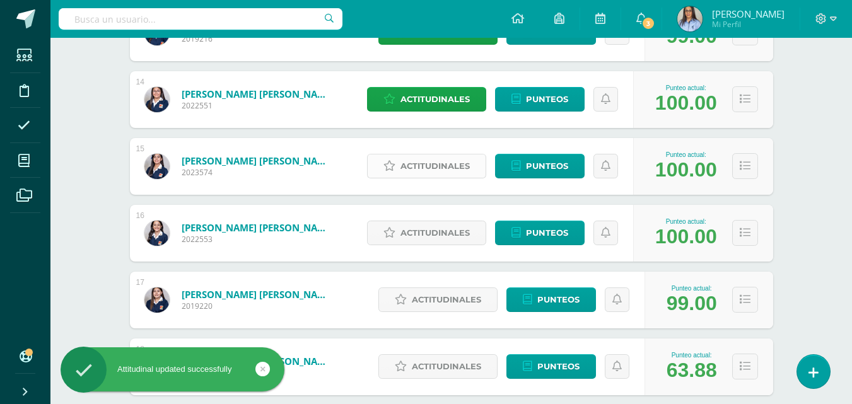
click at [434, 166] on span "Actitudinales" at bounding box center [434, 165] width 69 height 23
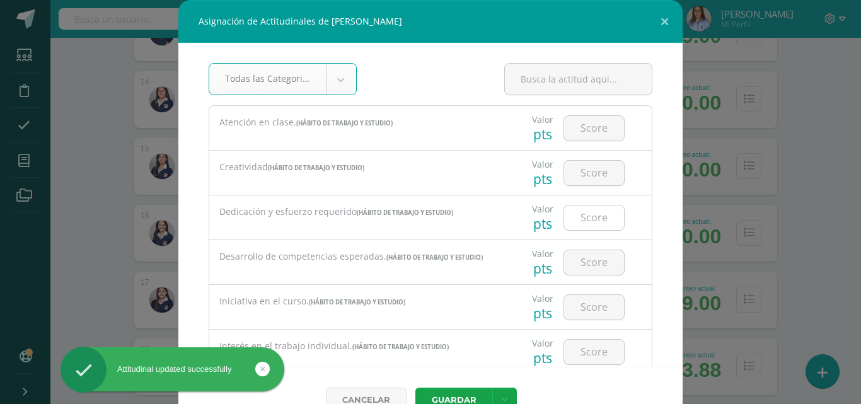
click at [570, 226] on input "number" at bounding box center [594, 218] width 60 height 25
type input "3"
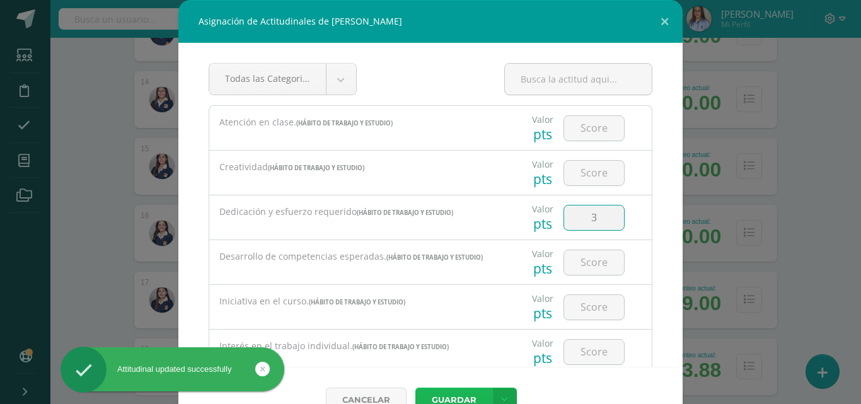
click at [451, 390] on button "Guardar" at bounding box center [453, 400] width 77 height 25
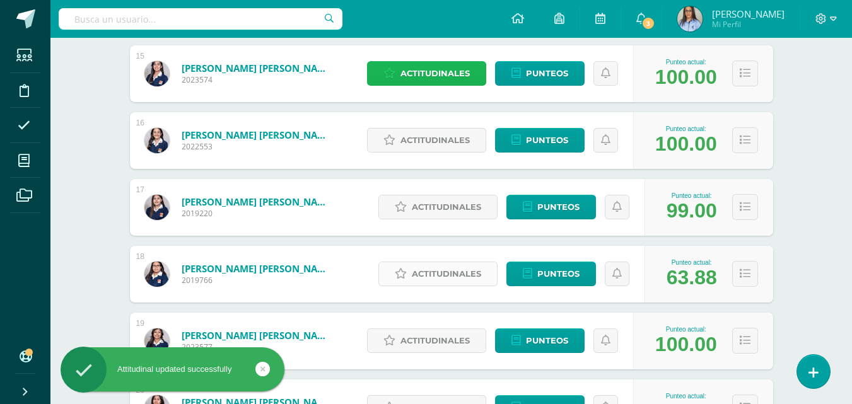
scroll to position [1198, 0]
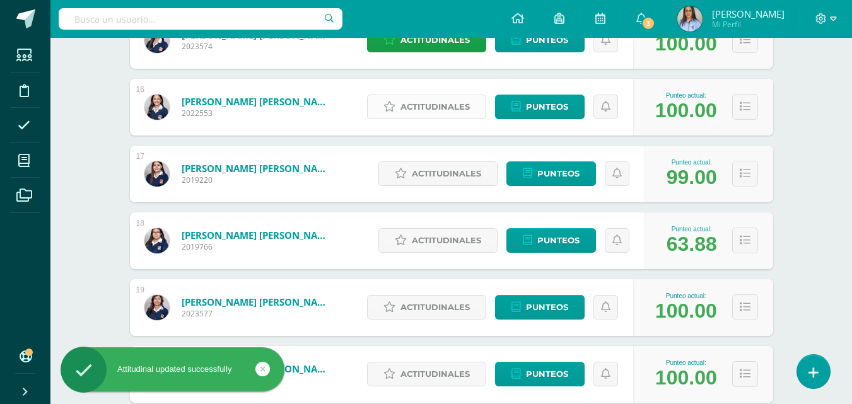
click at [416, 107] on span "Actitudinales" at bounding box center [434, 106] width 69 height 23
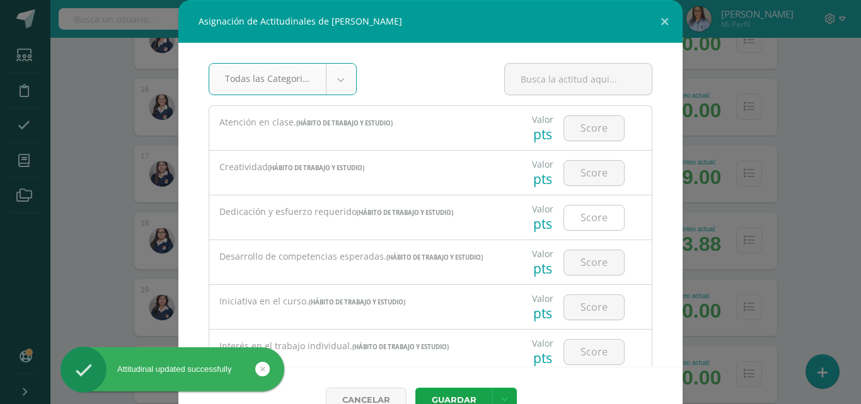
click at [573, 222] on input "number" at bounding box center [594, 218] width 60 height 25
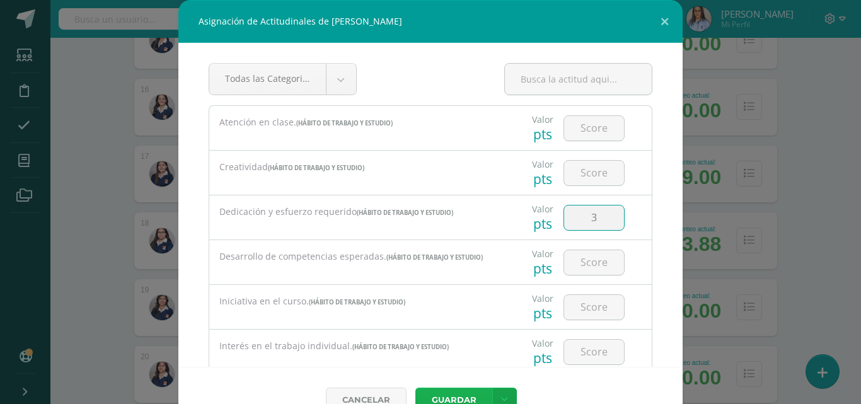
type input "3"
click at [452, 400] on button "Guardar" at bounding box center [453, 400] width 77 height 25
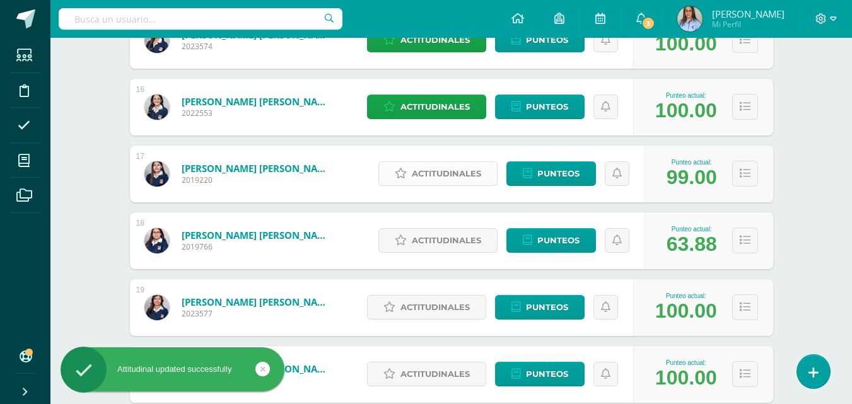
click at [415, 185] on span "Actitudinales" at bounding box center [446, 173] width 69 height 23
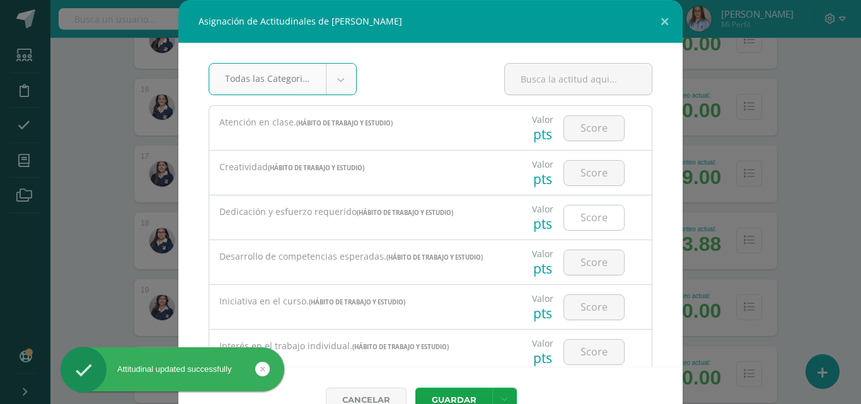
click at [586, 219] on input "number" at bounding box center [594, 218] width 60 height 25
type input "3"
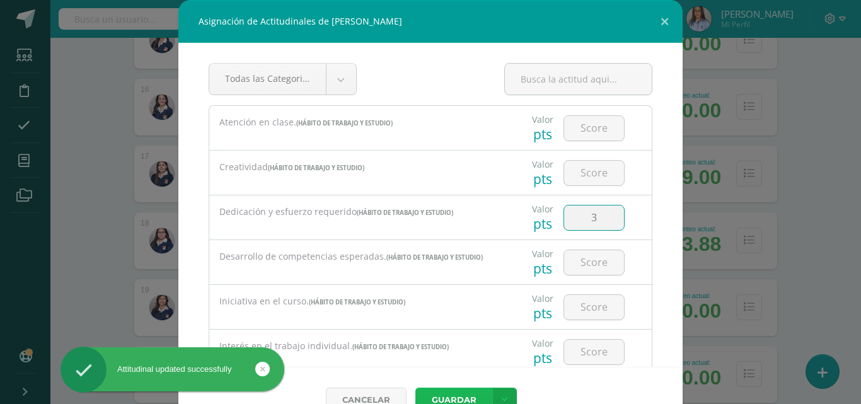
click at [451, 393] on button "Guardar" at bounding box center [453, 400] width 77 height 25
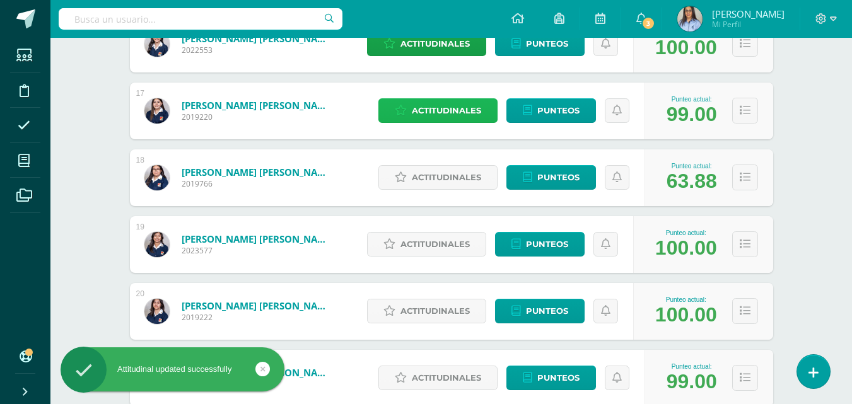
scroll to position [1347, 0]
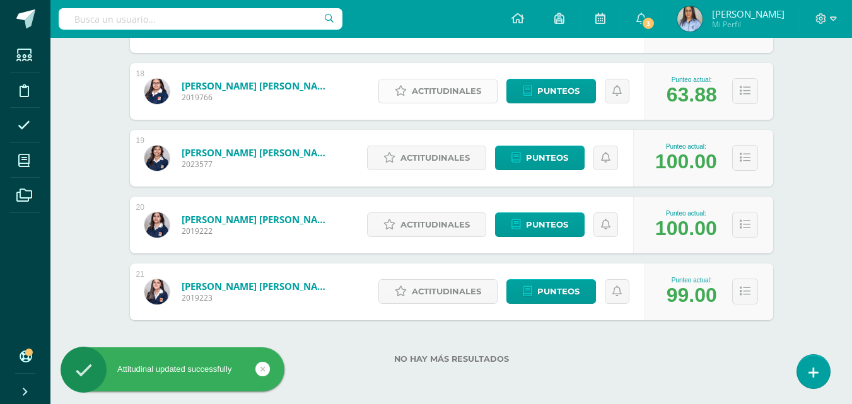
click at [445, 91] on span "Actitudinales" at bounding box center [446, 90] width 69 height 23
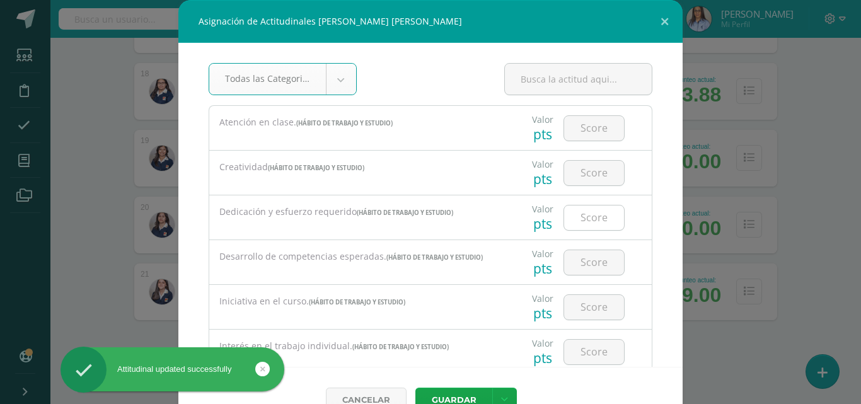
click at [574, 217] on input "number" at bounding box center [594, 218] width 60 height 25
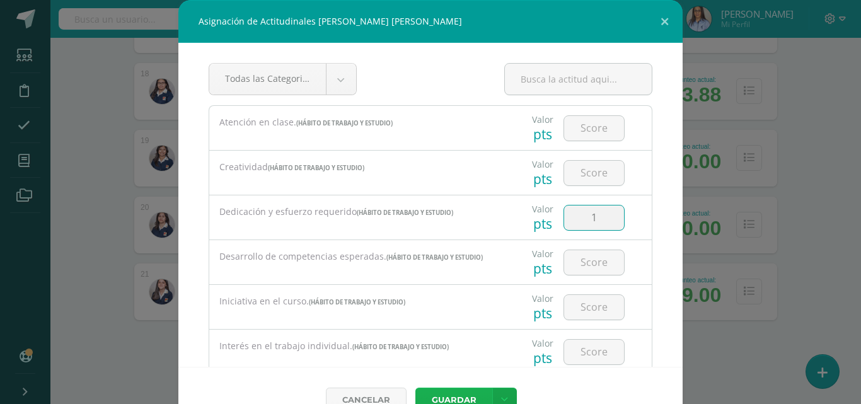
type input "1"
click at [454, 390] on button "Guardar" at bounding box center [453, 400] width 77 height 25
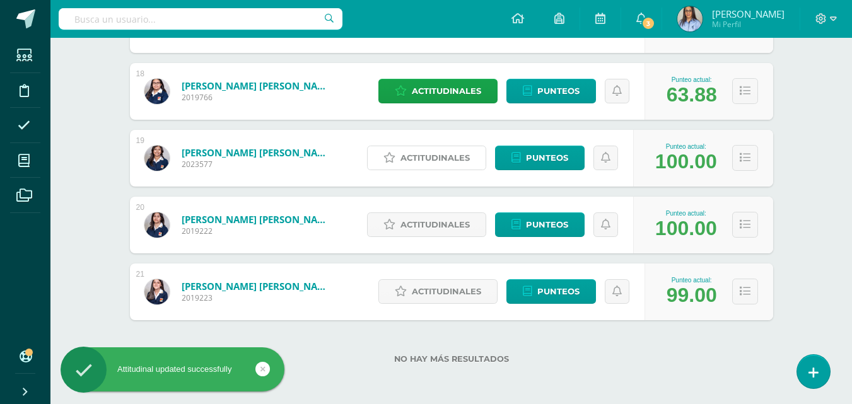
click at [425, 161] on span "Actitudinales" at bounding box center [434, 157] width 69 height 23
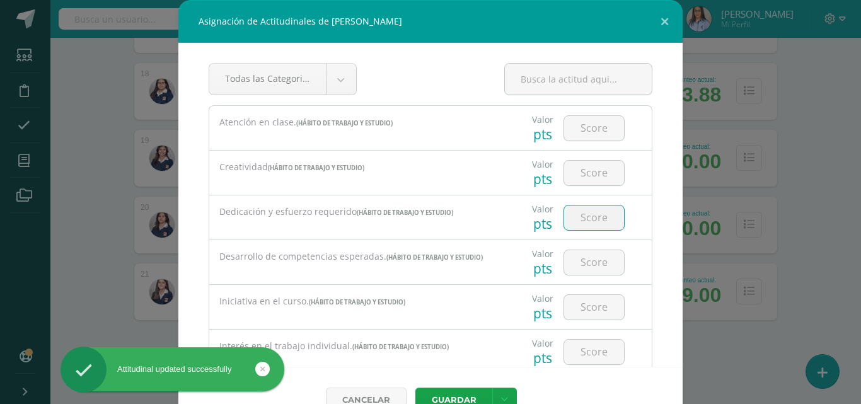
click at [569, 221] on input "number" at bounding box center [594, 218] width 60 height 25
type input "2"
click at [453, 393] on button "Guardar" at bounding box center [453, 400] width 77 height 25
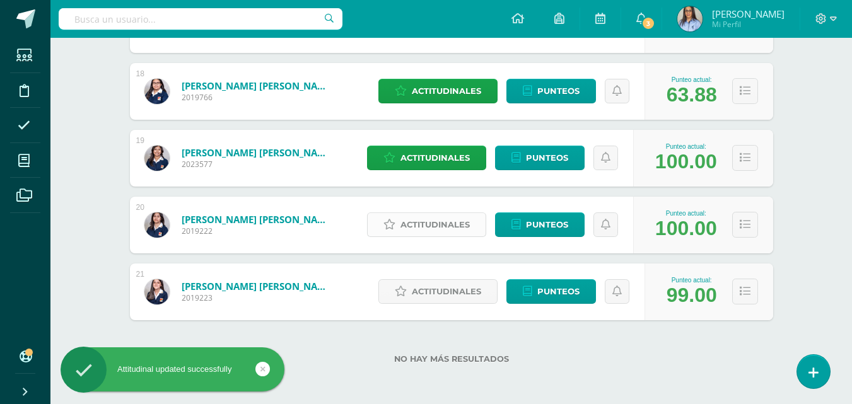
click at [424, 224] on span "Actitudinales" at bounding box center [434, 224] width 69 height 23
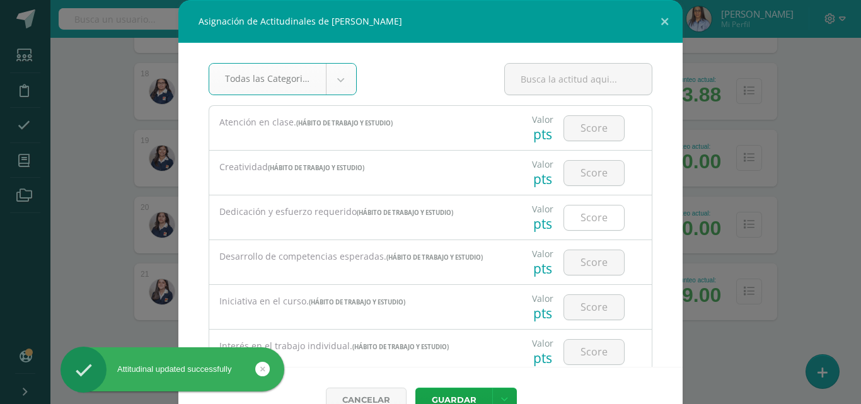
click at [575, 216] on input "number" at bounding box center [594, 218] width 60 height 25
type input "3"
click at [456, 389] on button "Guardar" at bounding box center [453, 400] width 77 height 25
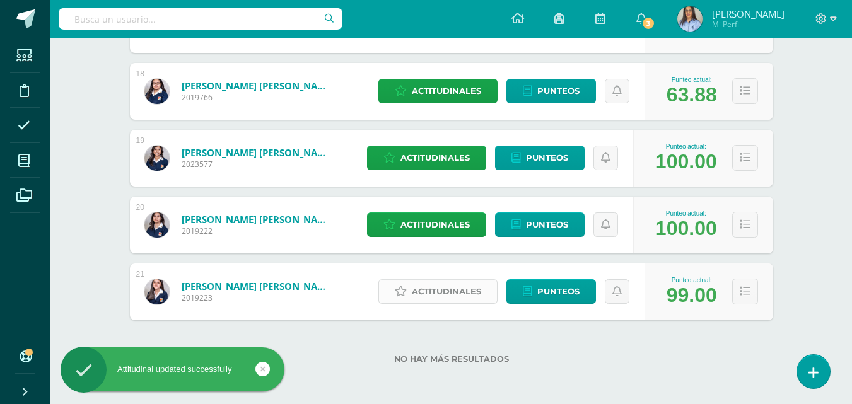
click at [437, 296] on span "Actitudinales" at bounding box center [446, 291] width 69 height 23
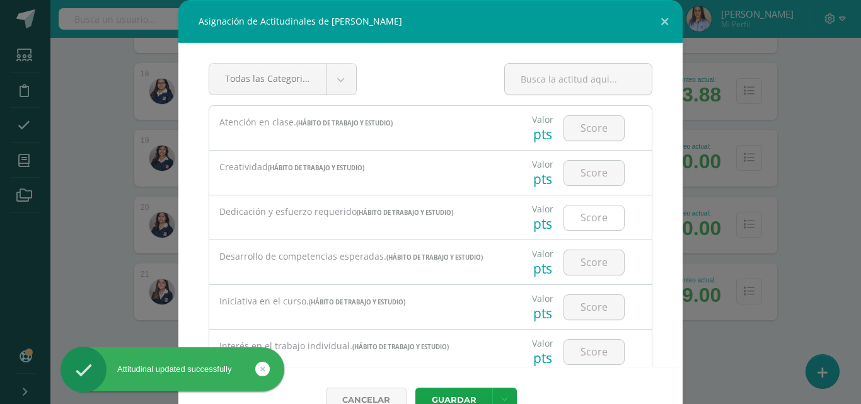
click at [595, 230] on div at bounding box center [594, 218] width 61 height 26
click at [595, 225] on input "number" at bounding box center [594, 218] width 60 height 25
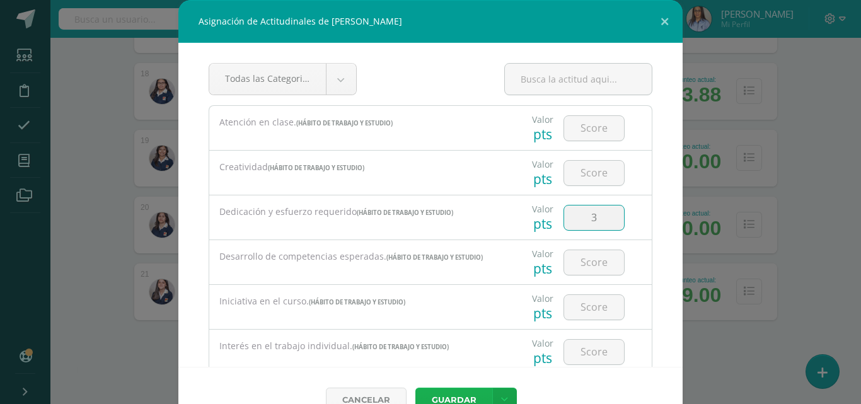
type input "3"
click at [451, 390] on button "Guardar" at bounding box center [453, 400] width 77 height 25
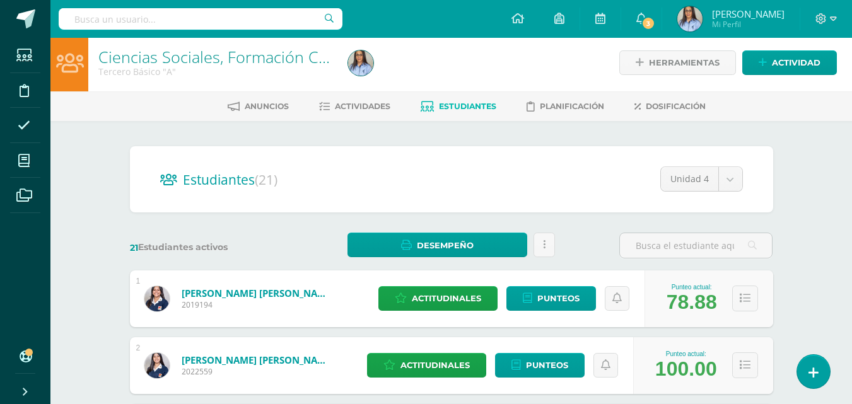
scroll to position [0, 0]
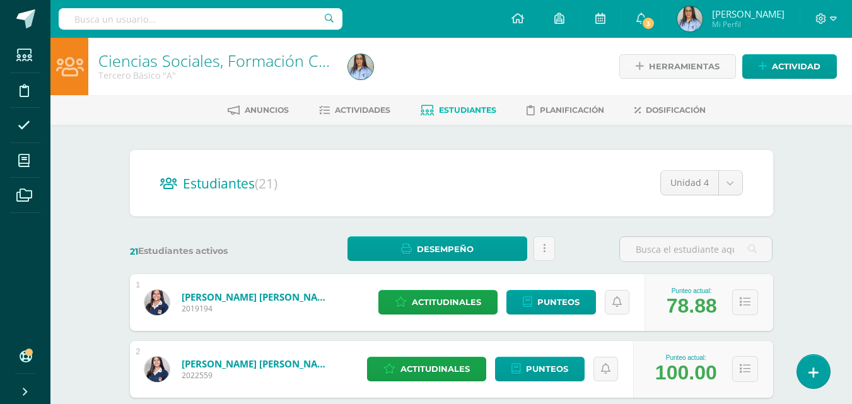
click at [130, 58] on link "Ciencias Sociales, Formación Ciudadana e Interculturalidad" at bounding box center [309, 60] width 422 height 21
